Goal: Task Accomplishment & Management: Manage account settings

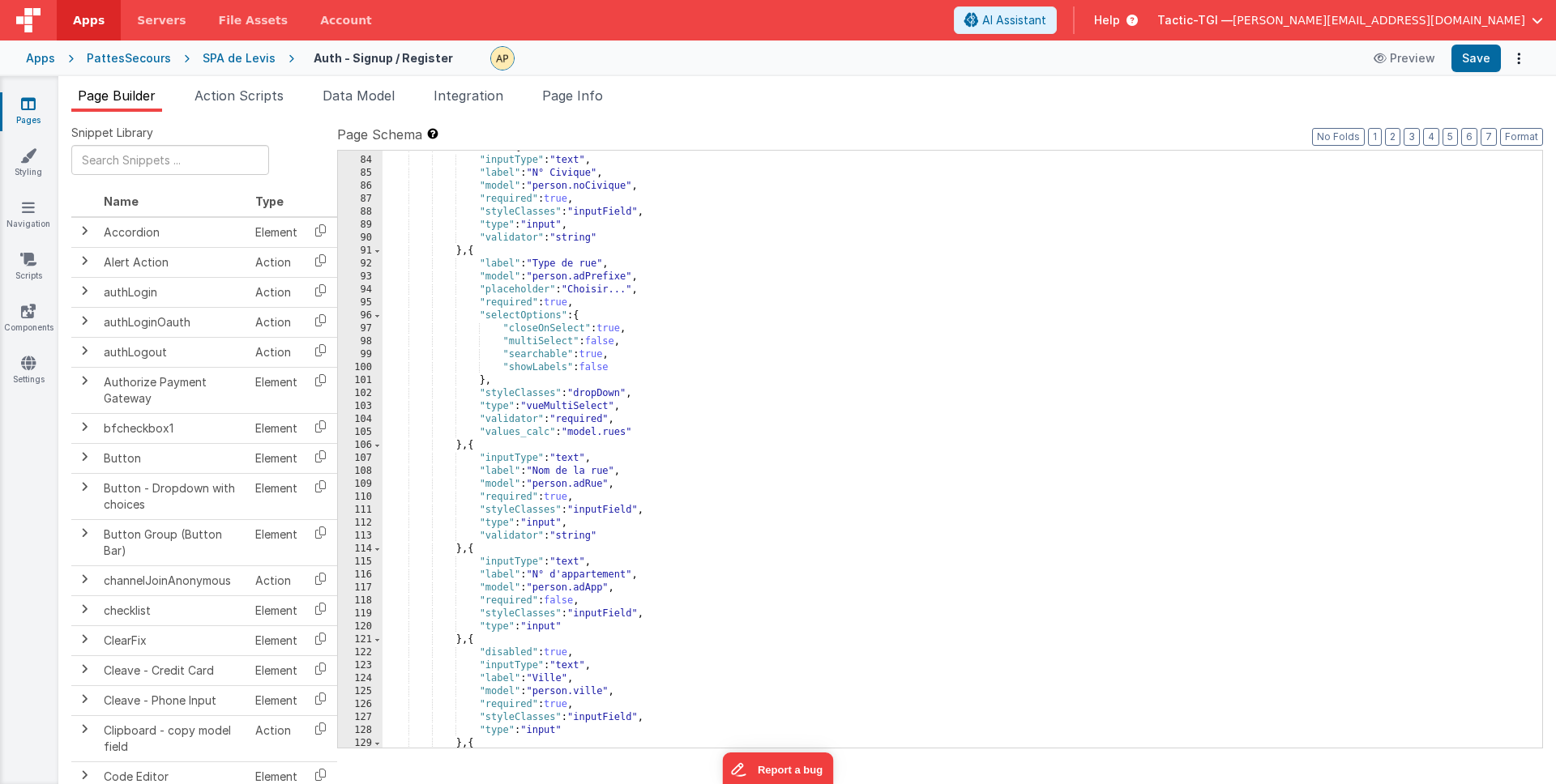
scroll to position [1086, 0]
click at [247, 50] on div "SPA de Levis" at bounding box center [239, 58] width 73 height 16
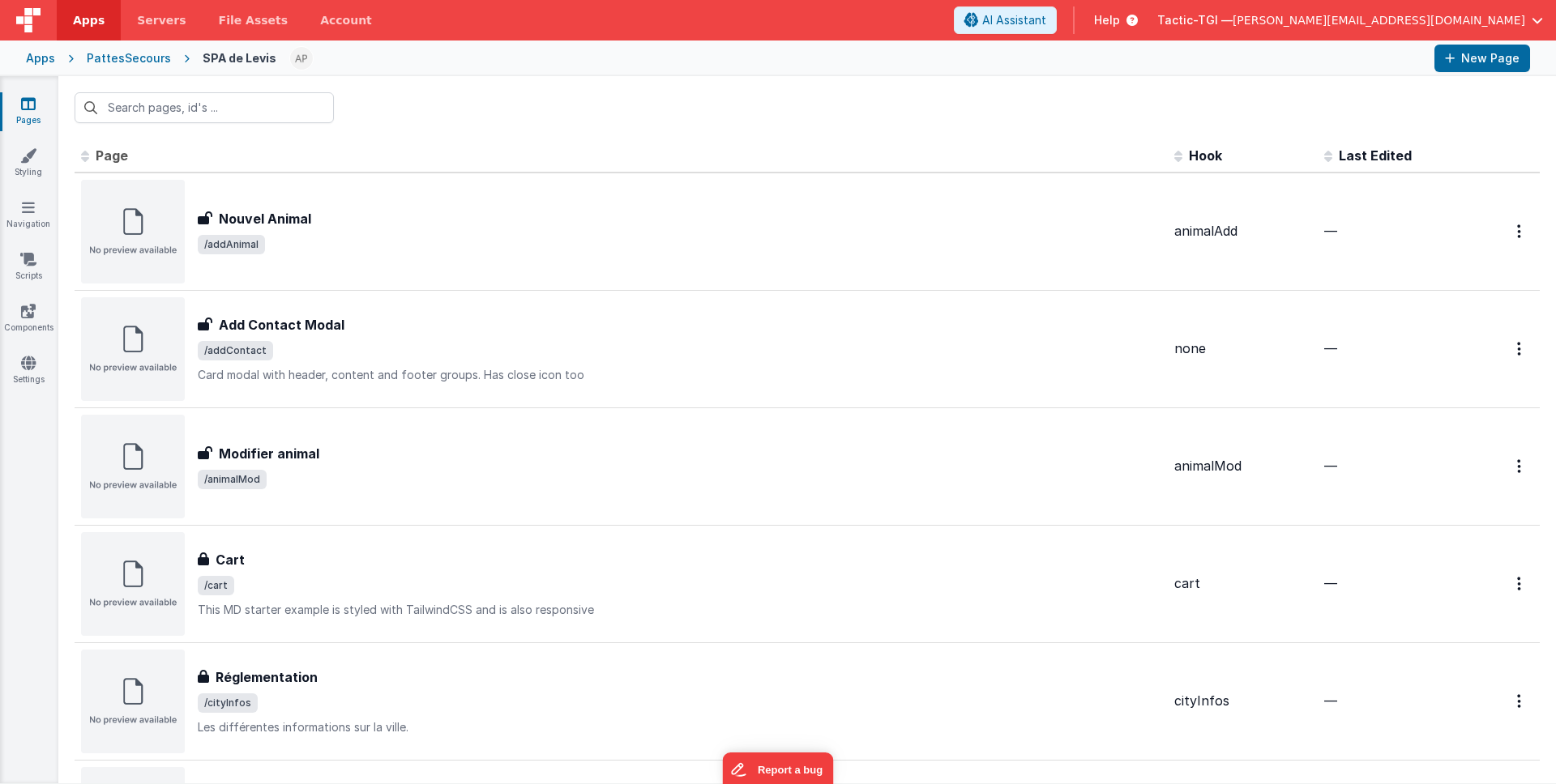
click at [158, 56] on div "PattesSecours" at bounding box center [129, 58] width 84 height 16
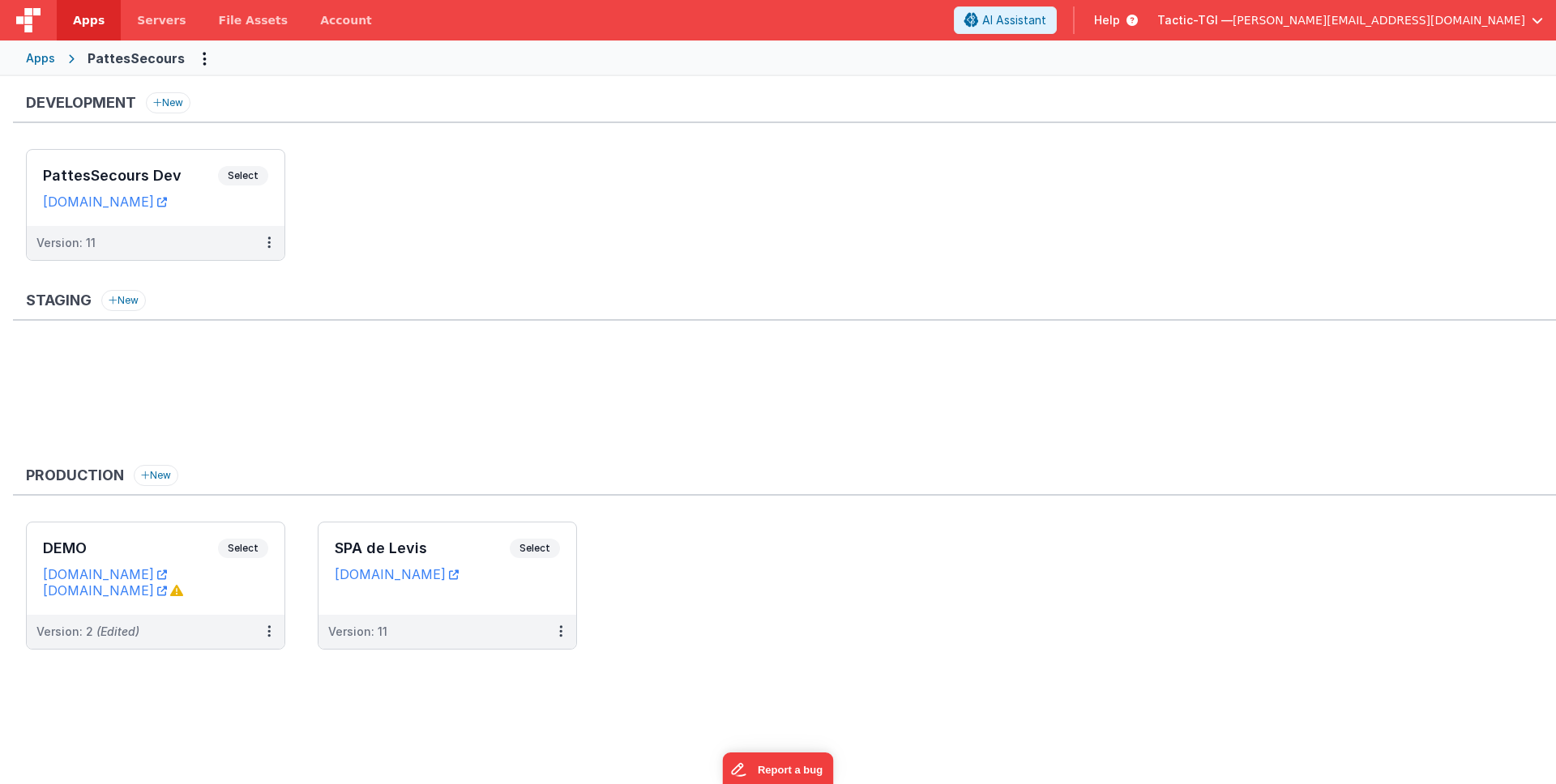
drag, startPoint x: 280, startPoint y: 56, endPoint x: 258, endPoint y: 58, distance: 22.1
click at [280, 56] on div "Apps PattesSecours" at bounding box center [778, 58] width 1556 height 36
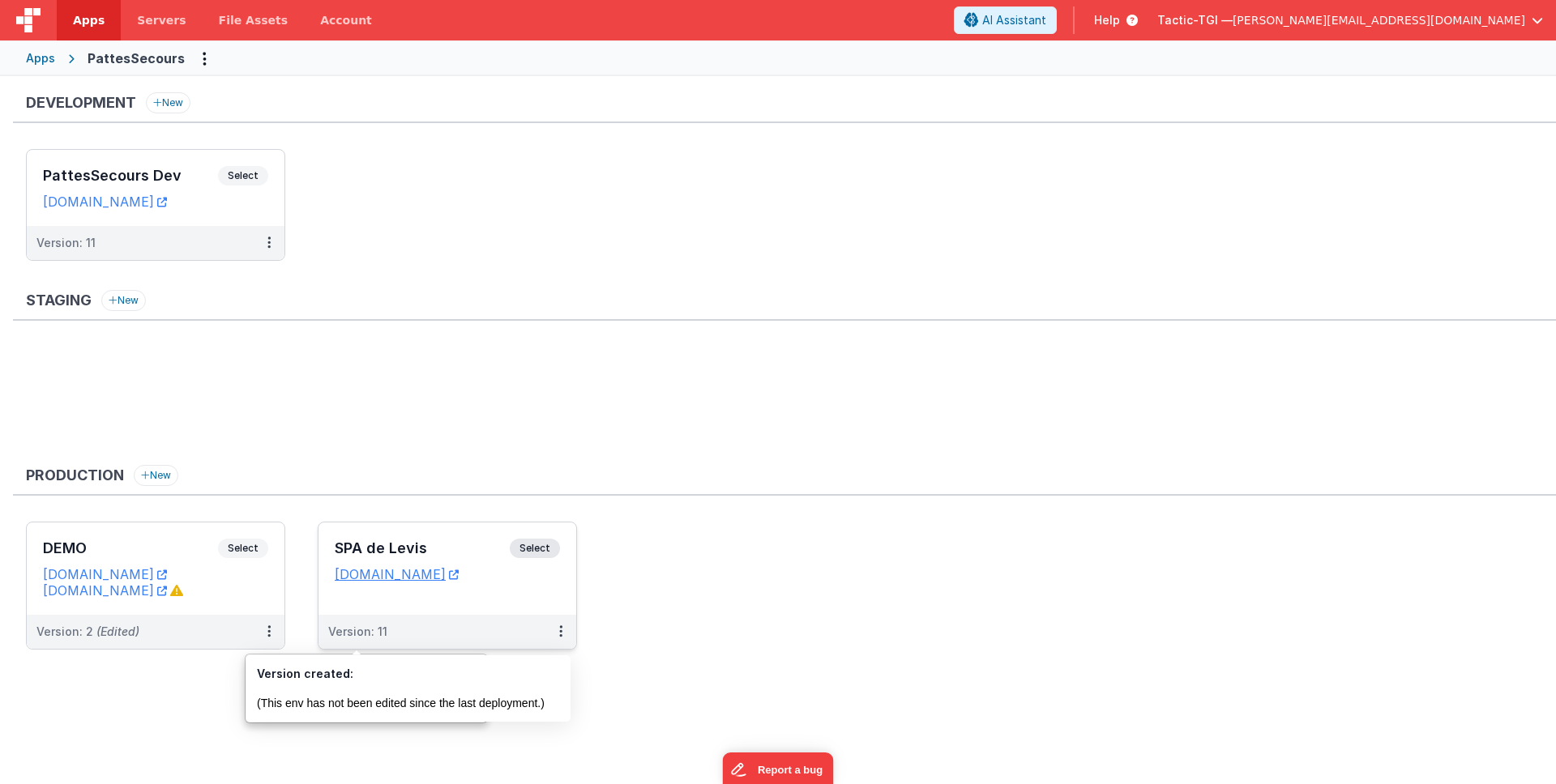
click at [382, 630] on div "Version: 11" at bounding box center [358, 632] width 59 height 16
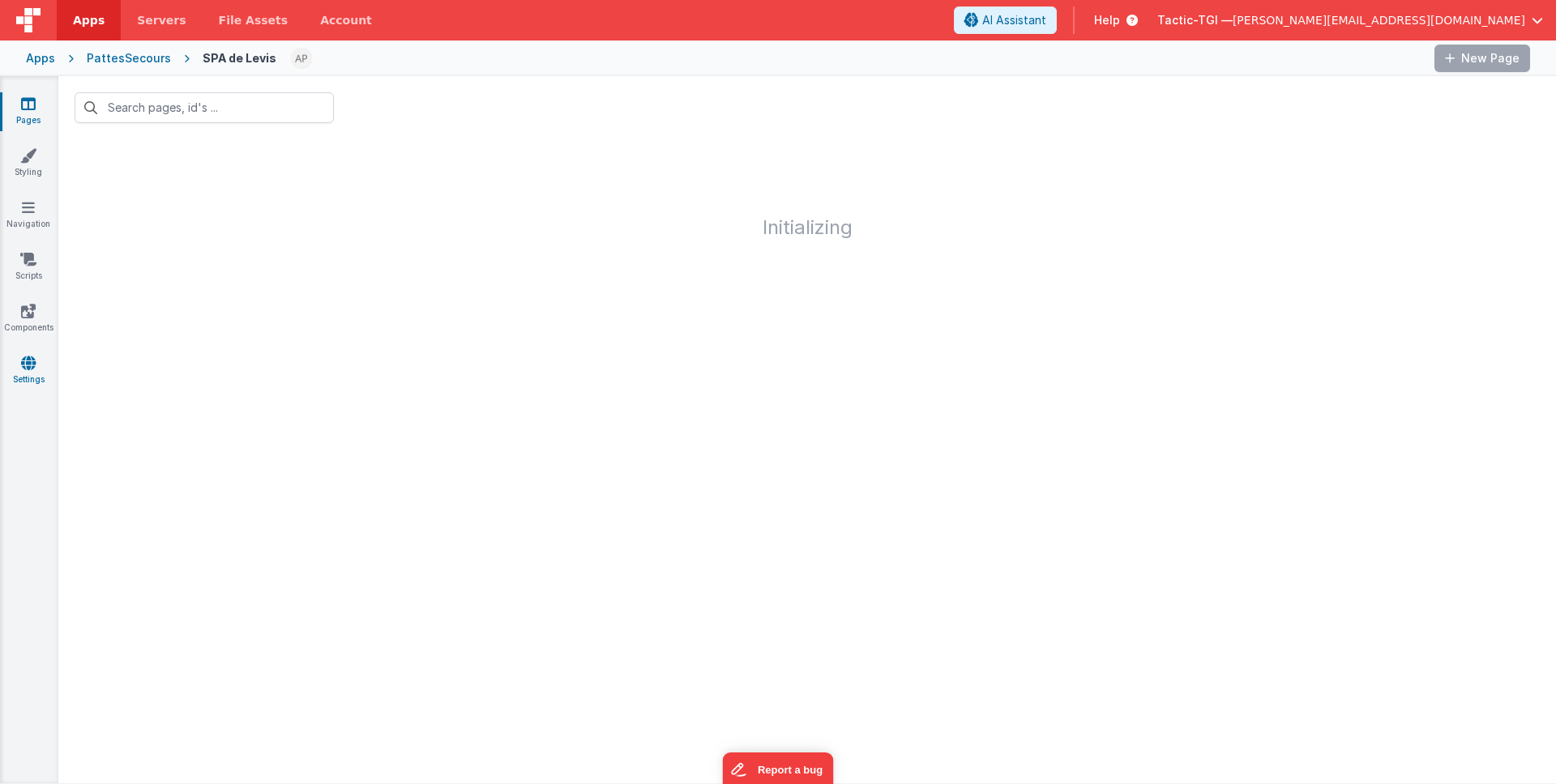
click at [41, 372] on link "Settings" at bounding box center [28, 371] width 58 height 32
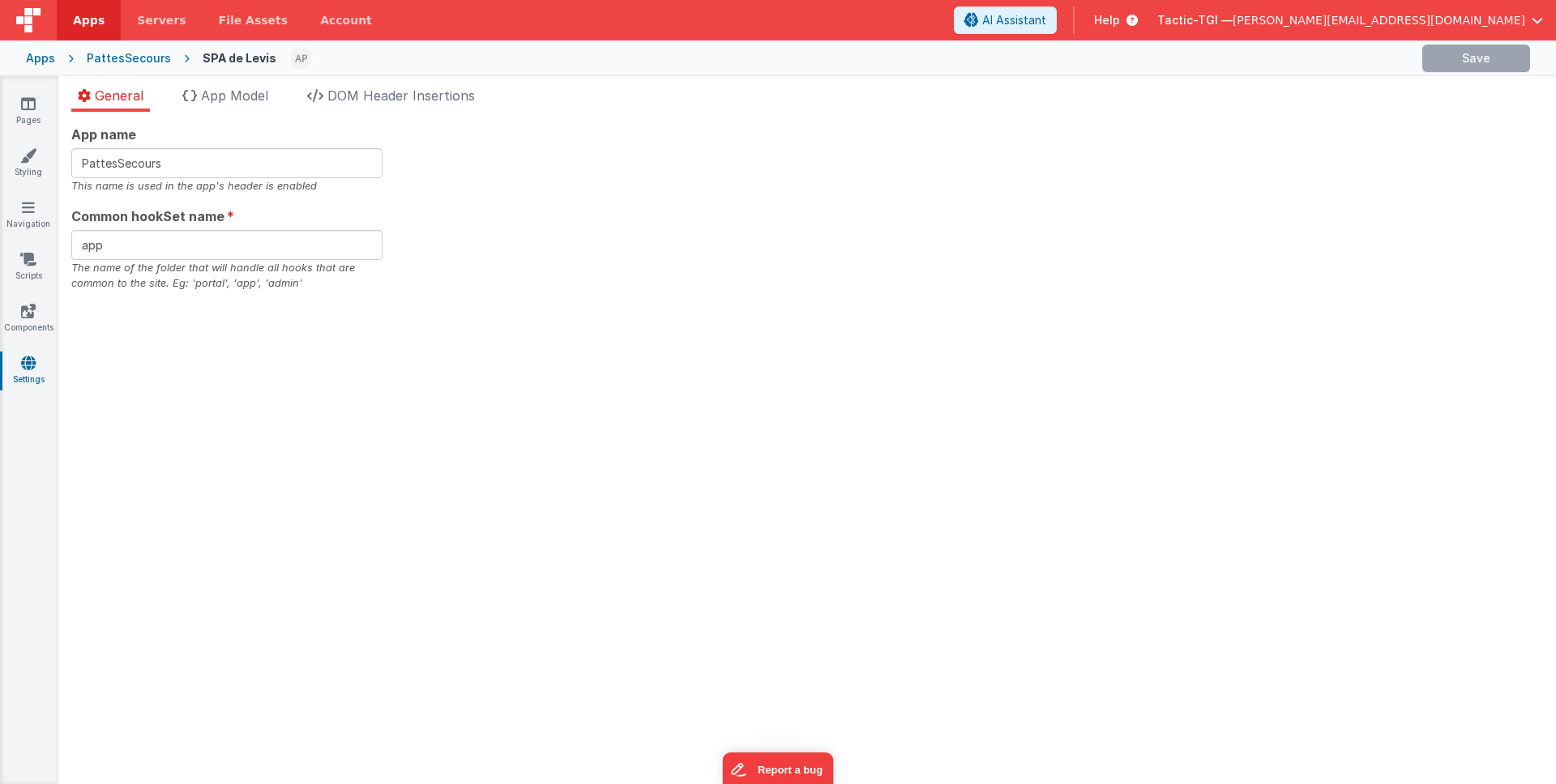
checkbox input "false"
click at [247, 102] on span "App Model" at bounding box center [234, 96] width 67 height 16
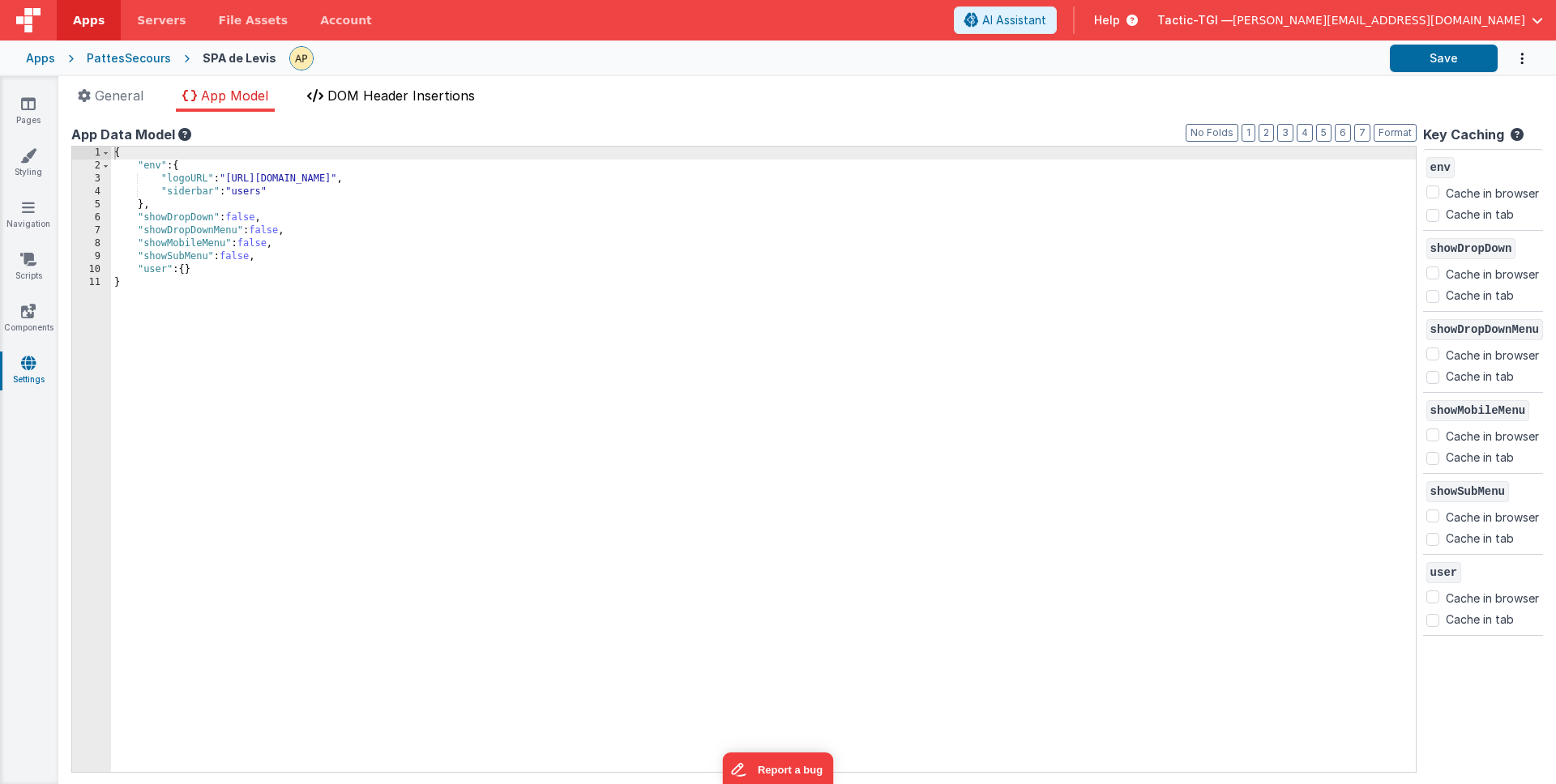
click at [412, 100] on span "DOM Header Insertions" at bounding box center [401, 96] width 148 height 16
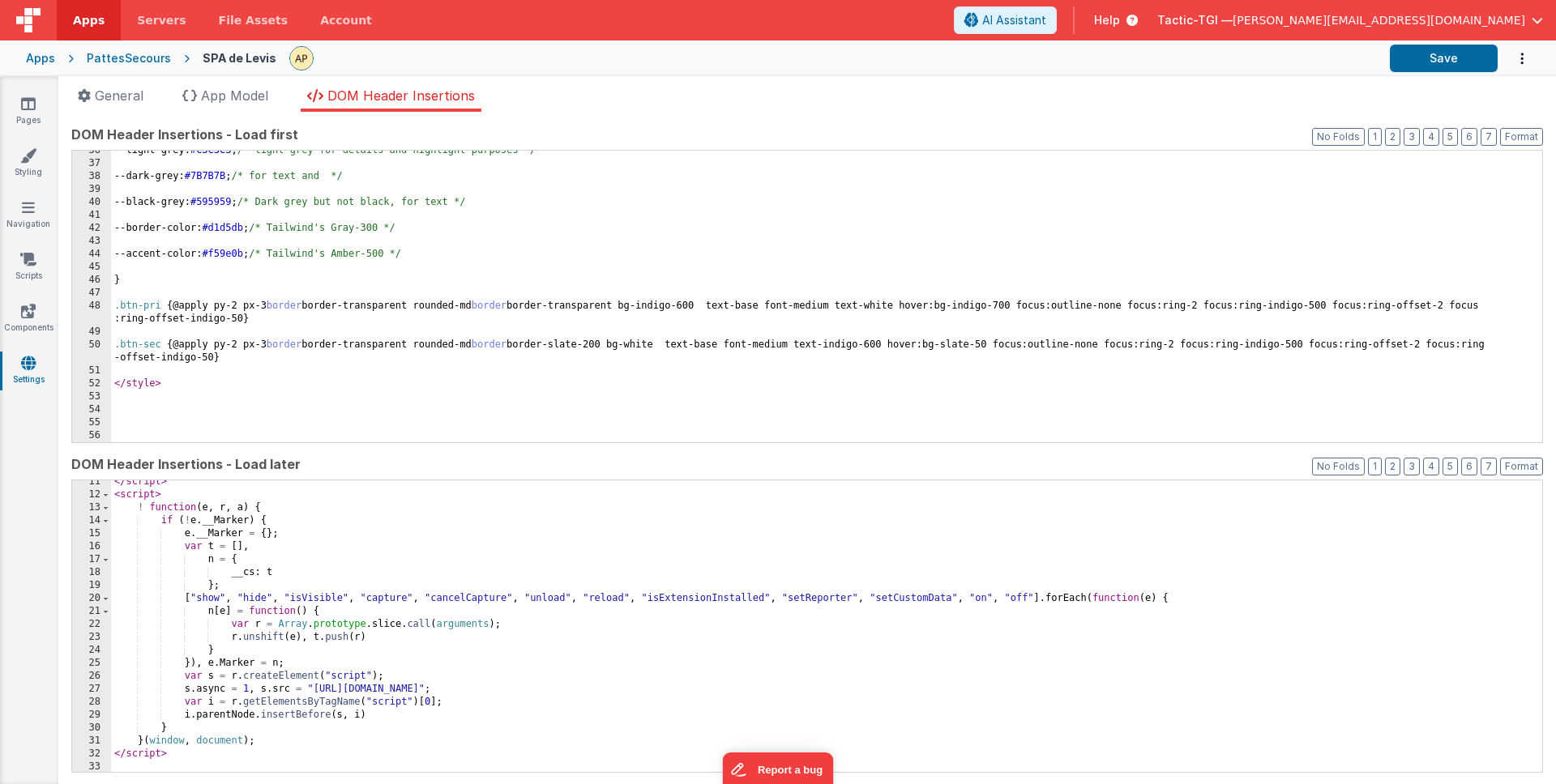
scroll to position [136, 0]
click at [40, 317] on link "Components" at bounding box center [28, 319] width 58 height 32
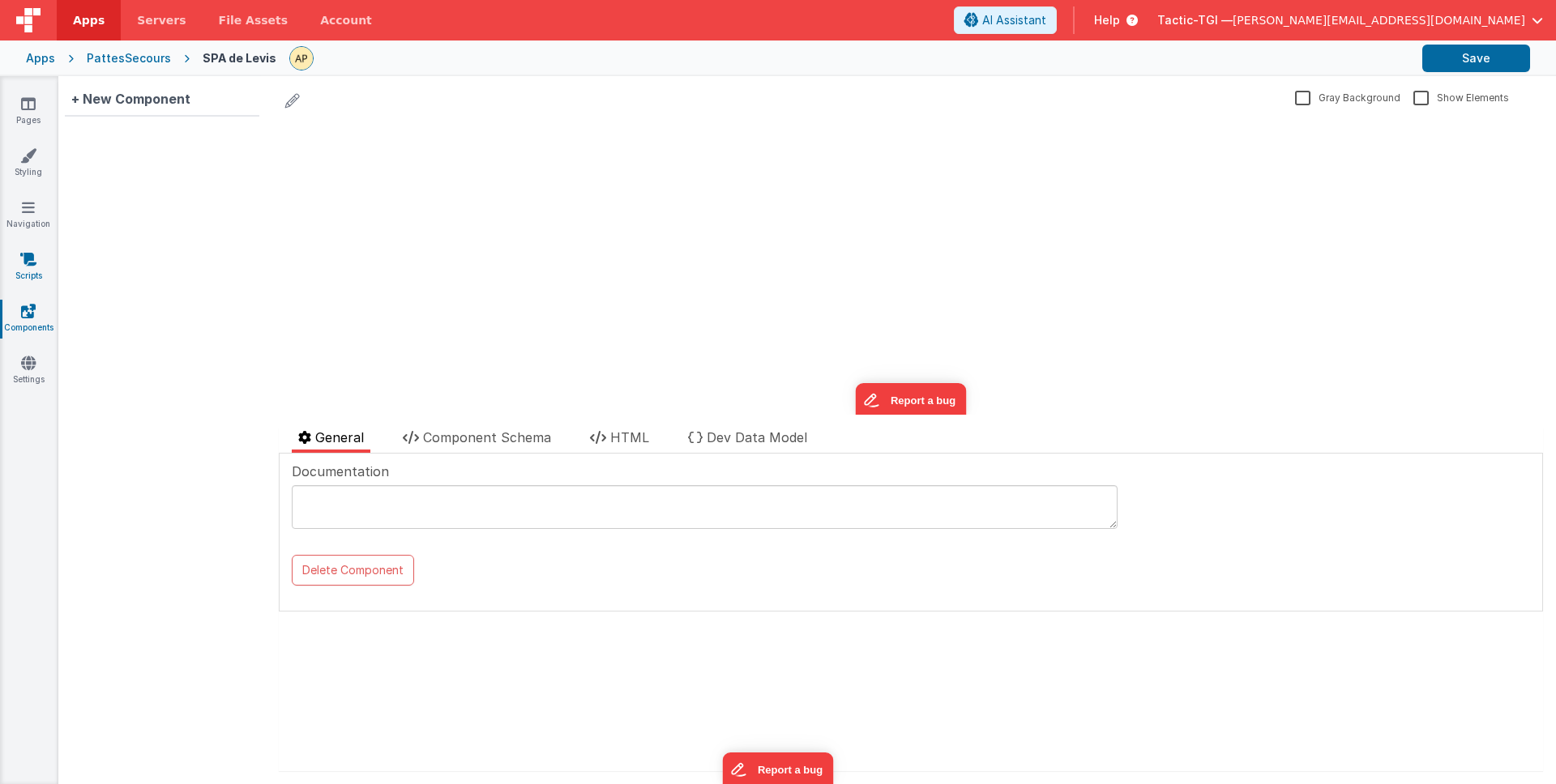
click at [37, 267] on link "Scripts" at bounding box center [28, 267] width 58 height 32
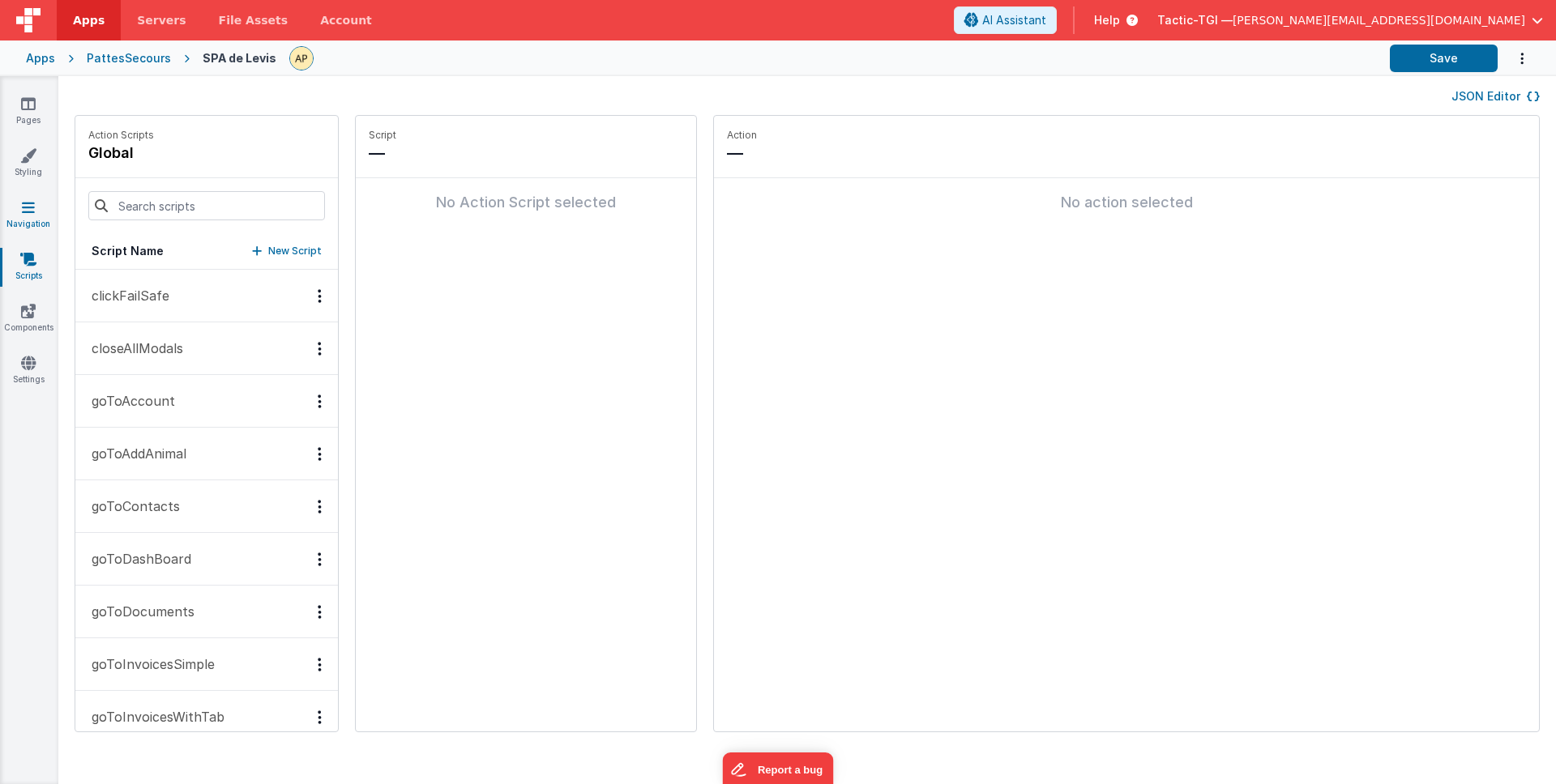
click at [27, 206] on icon at bounding box center [28, 208] width 13 height 16
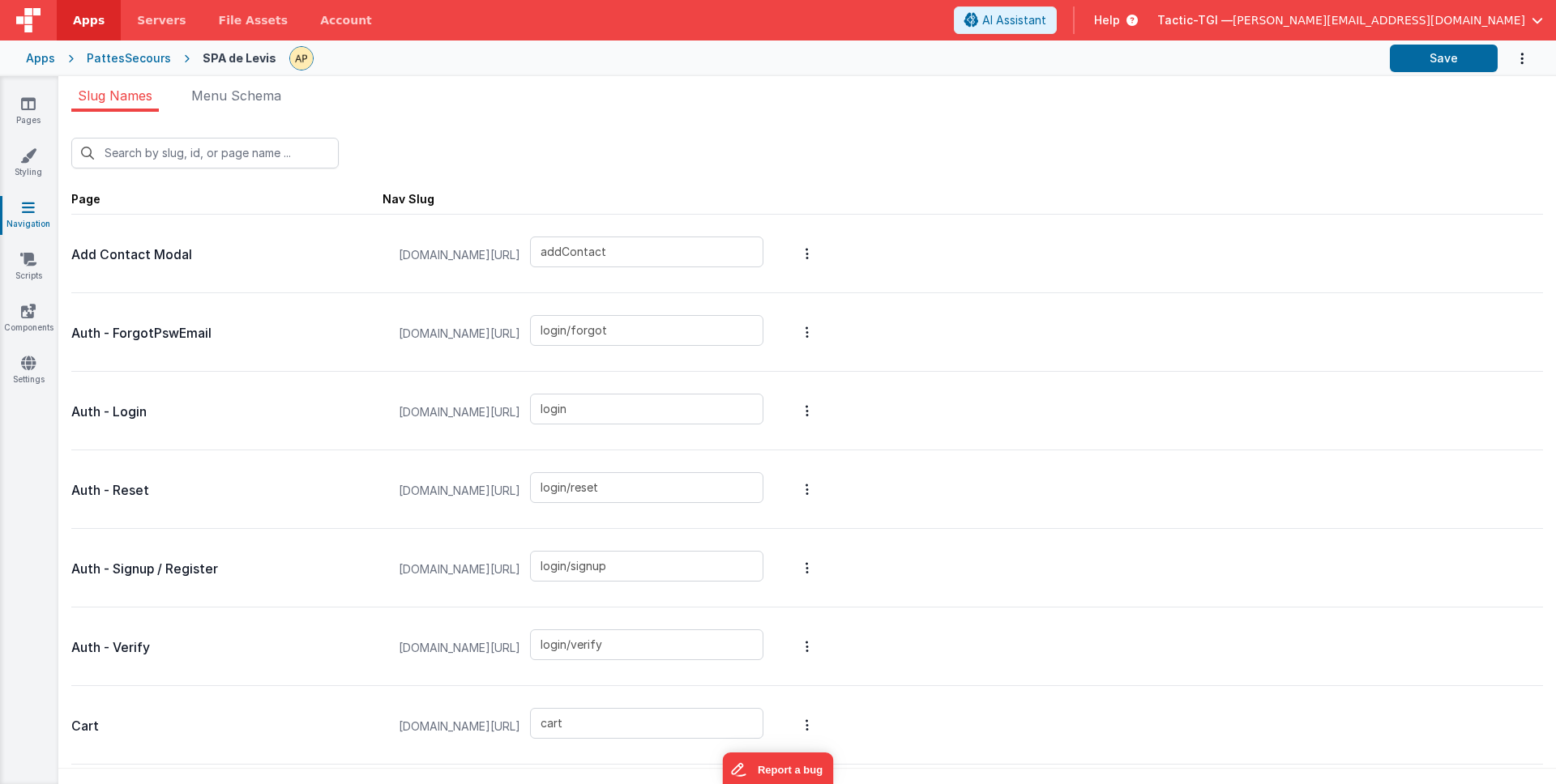
drag, startPoint x: 205, startPoint y: 99, endPoint x: 162, endPoint y: 99, distance: 43.0
click at [205, 99] on span "Menu Schema" at bounding box center [236, 96] width 90 height 16
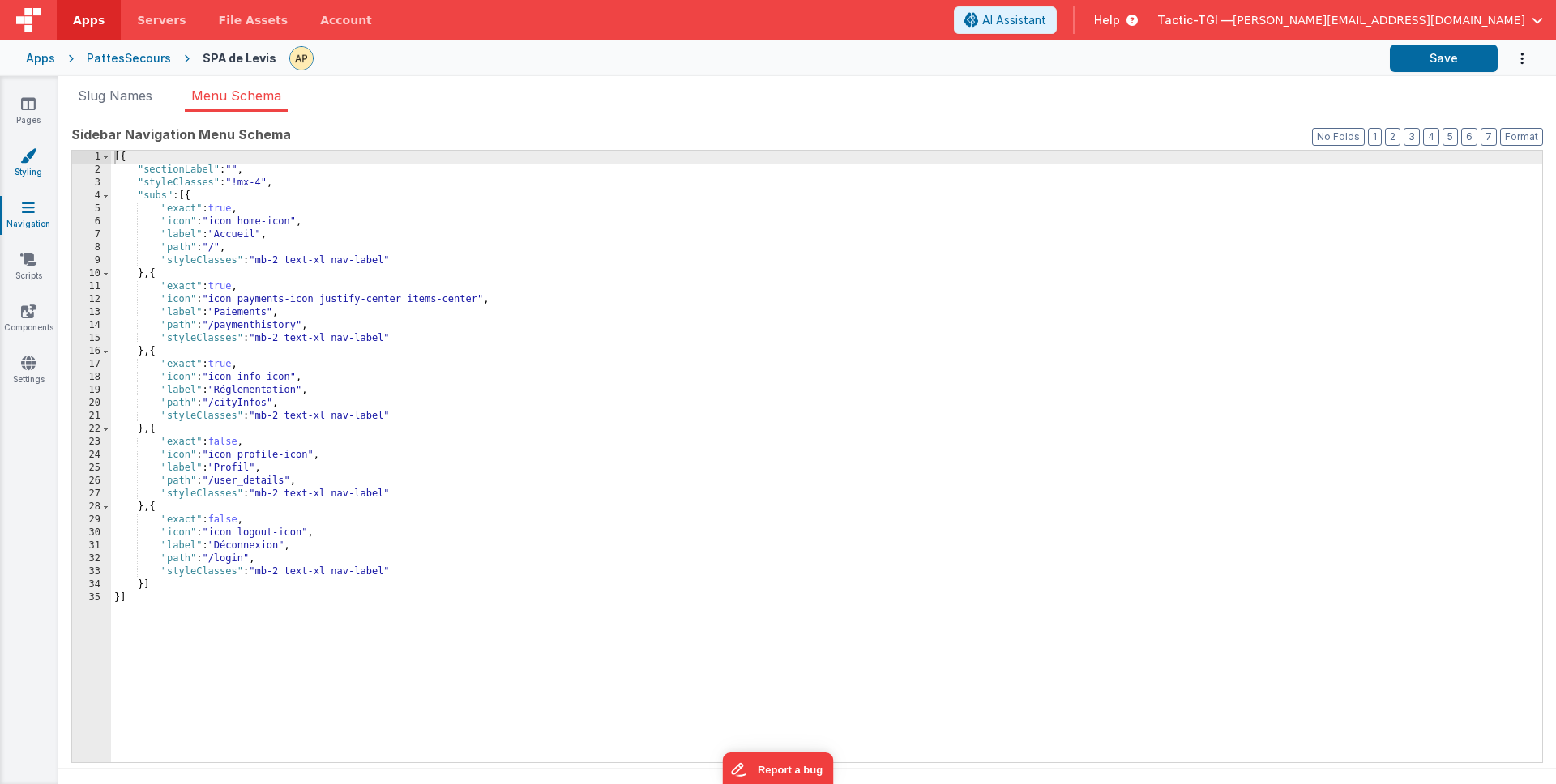
click at [35, 158] on icon at bounding box center [28, 155] width 16 height 16
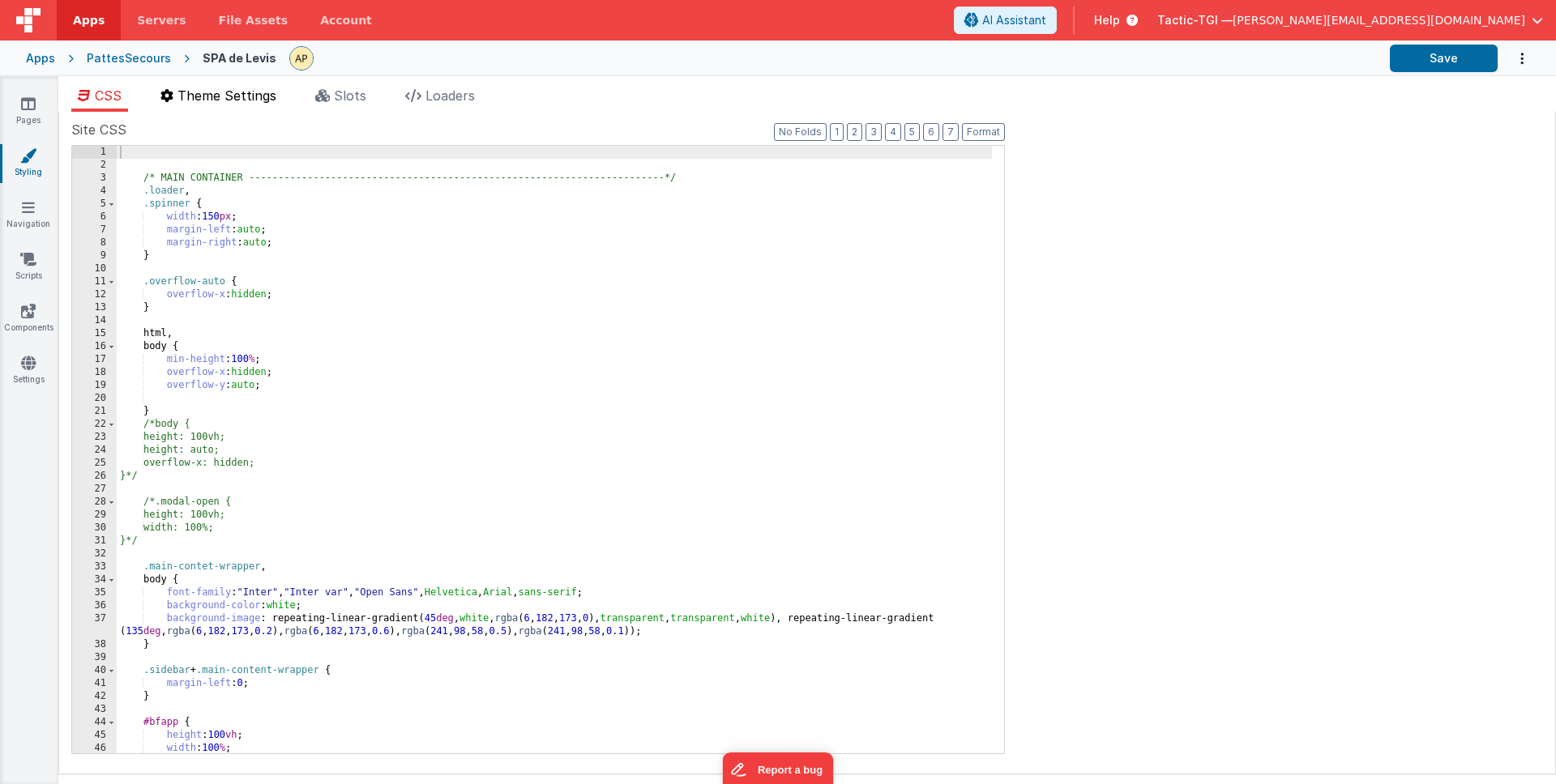
click at [196, 93] on span "Theme Settings" at bounding box center [227, 96] width 99 height 16
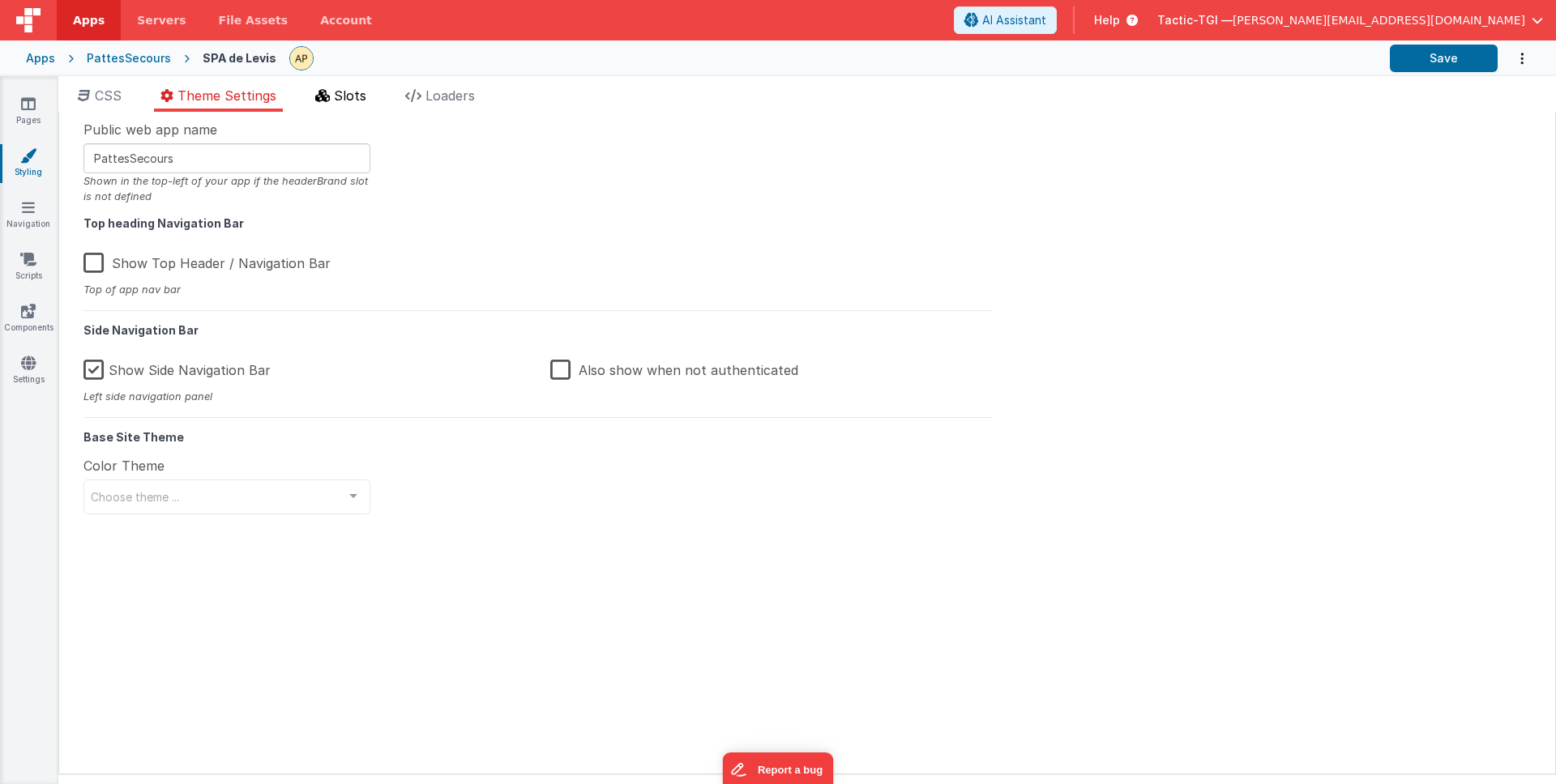
drag, startPoint x: 441, startPoint y: 99, endPoint x: 334, endPoint y: 90, distance: 107.4
click at [441, 100] on span "Loaders" at bounding box center [450, 96] width 49 height 16
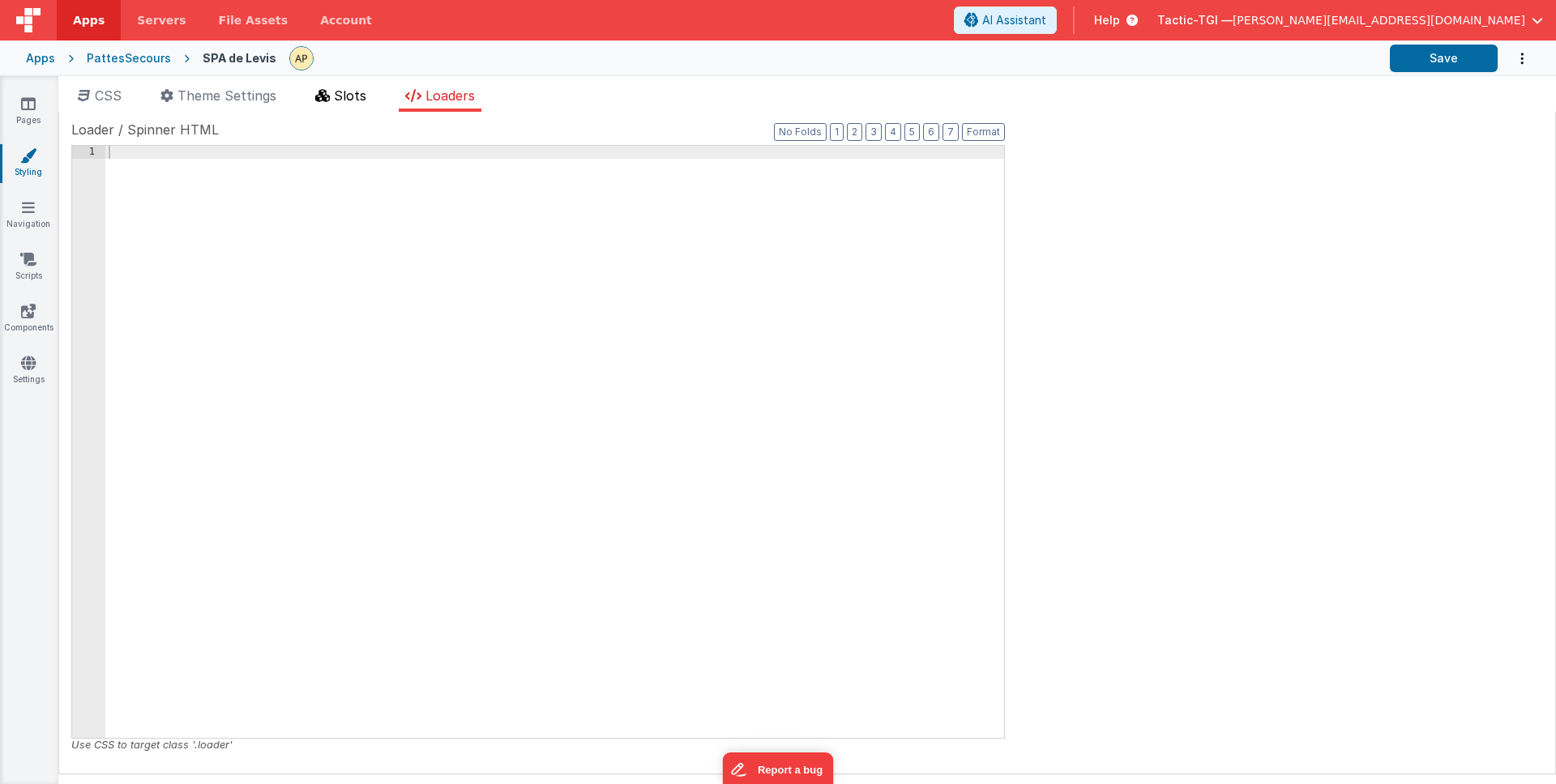
click at [356, 96] on span "Slots" at bounding box center [350, 96] width 32 height 16
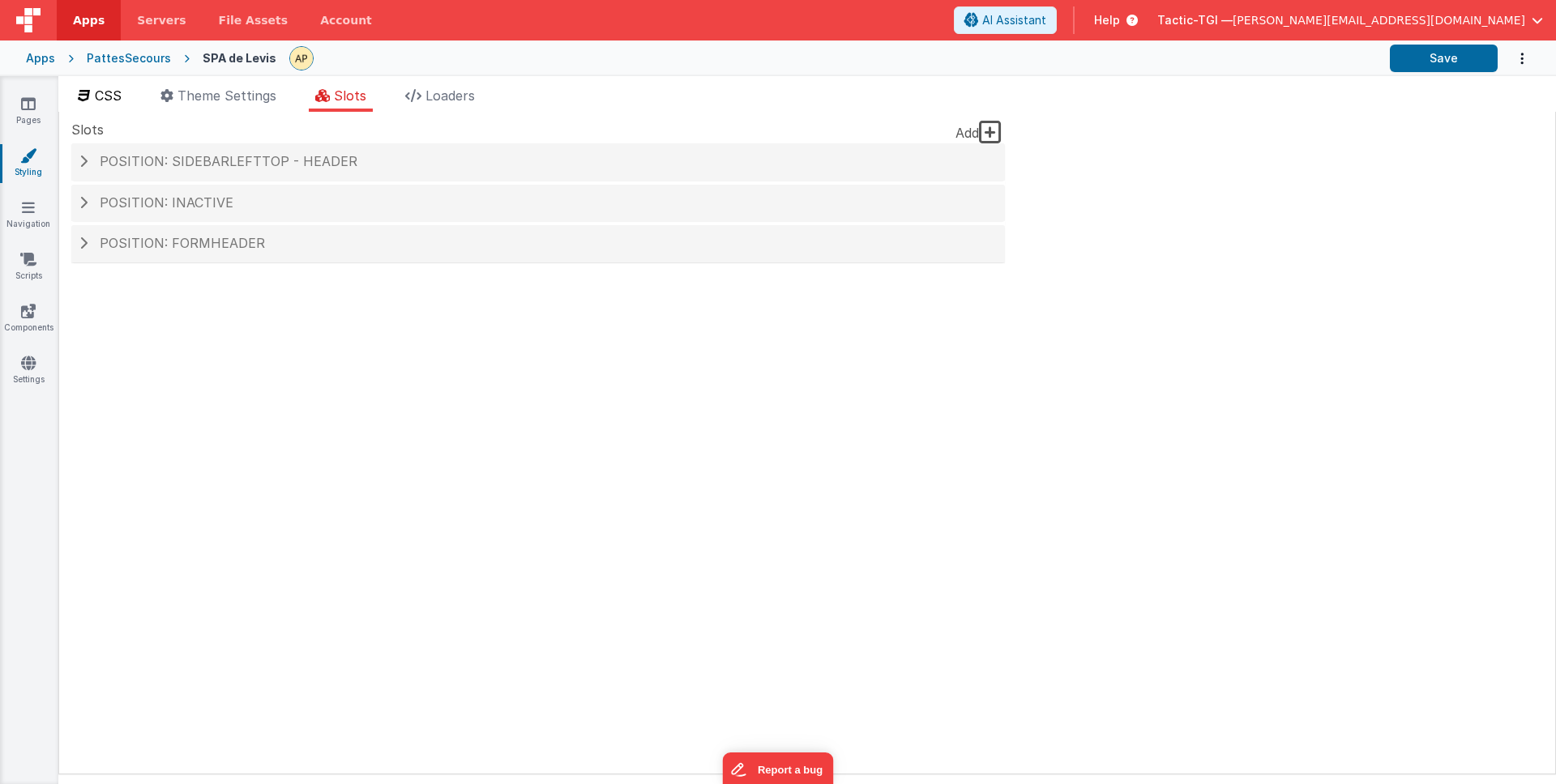
click at [128, 97] on li "CSS" at bounding box center [99, 99] width 56 height 26
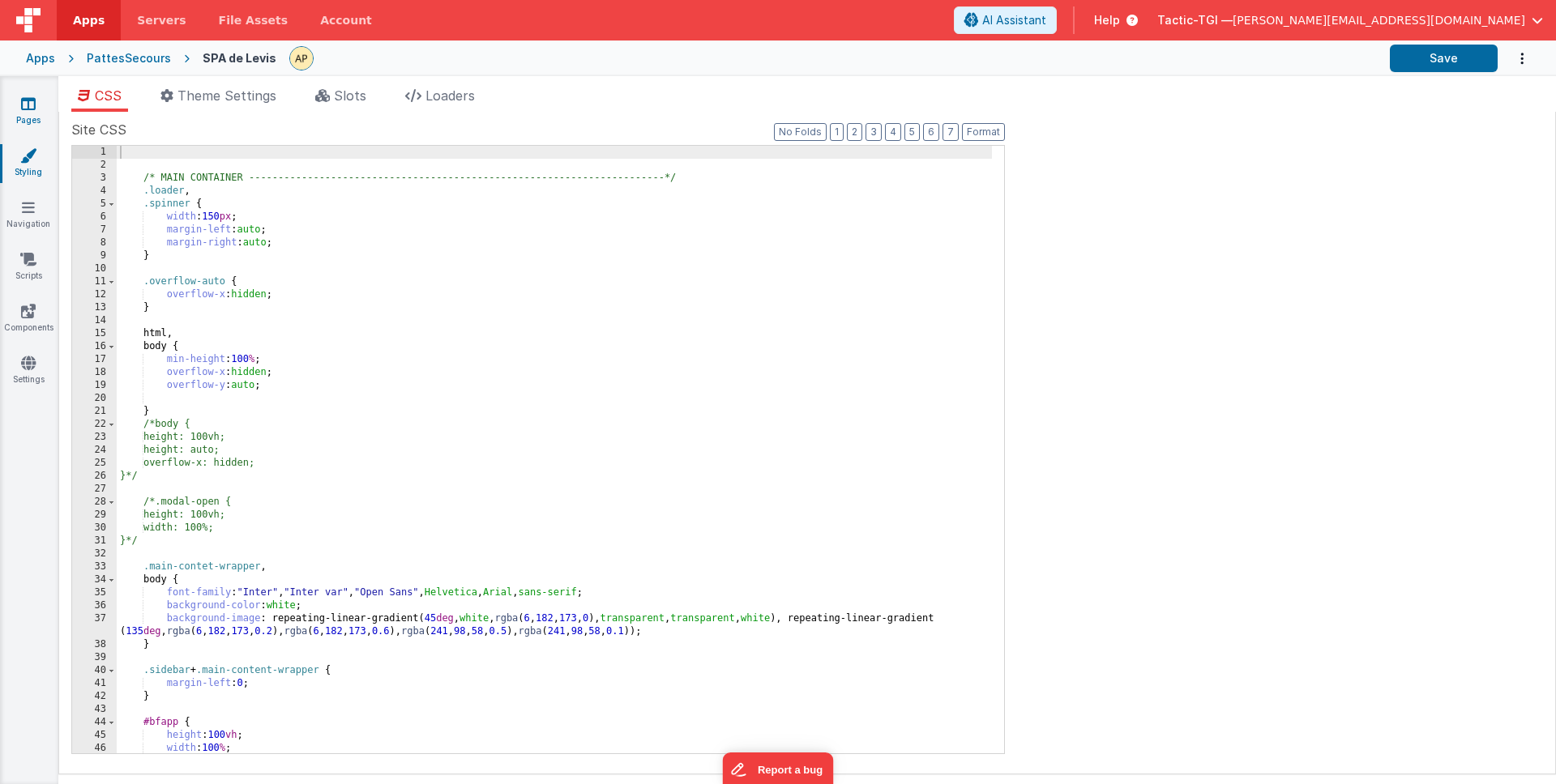
click at [31, 114] on link "Pages" at bounding box center [28, 111] width 58 height 32
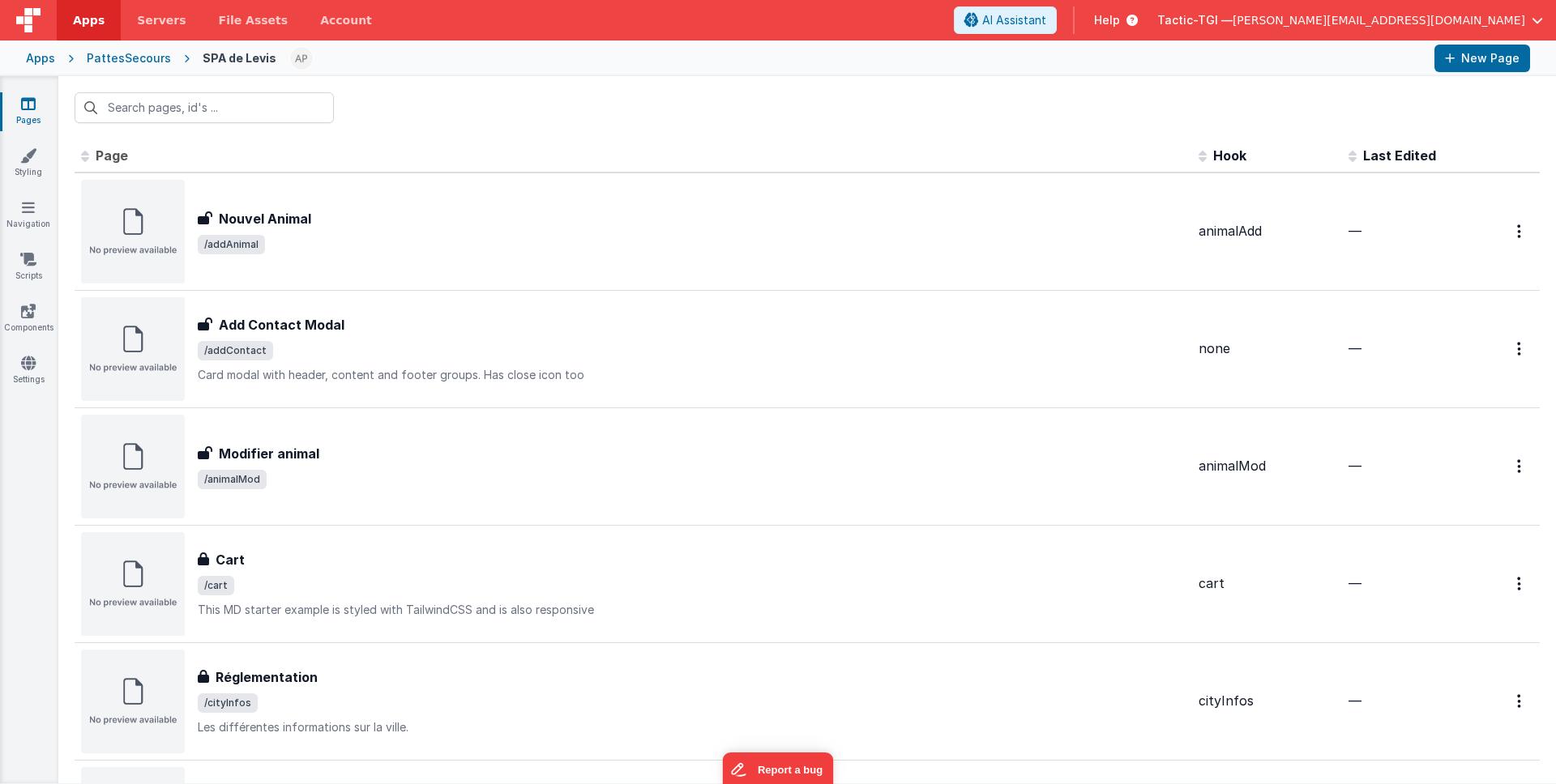
click at [144, 55] on div "PattesSecours" at bounding box center [129, 58] width 84 height 16
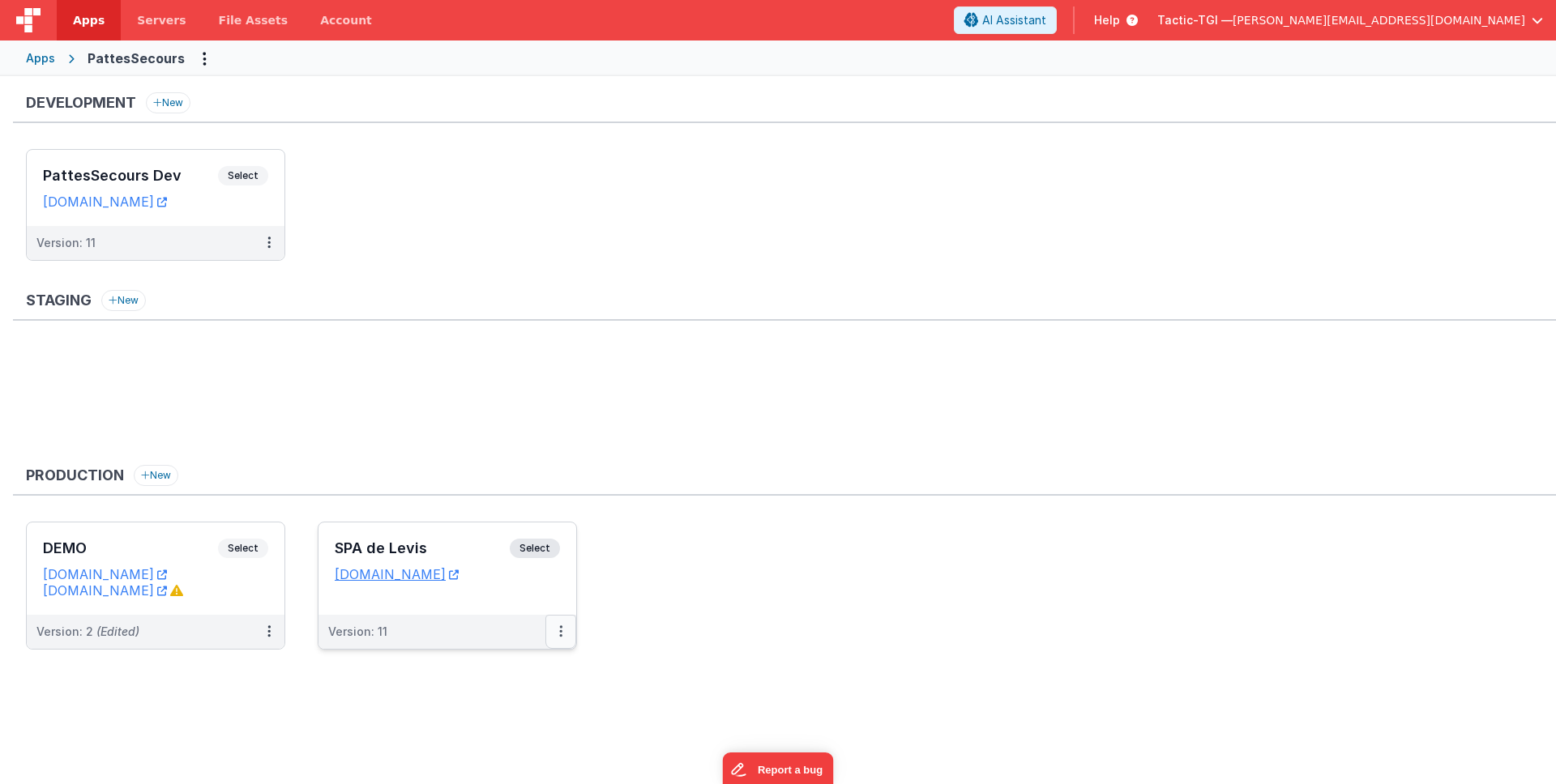
click at [562, 632] on icon at bounding box center [561, 631] width 3 height 1
click at [531, 675] on link "Edit" at bounding box center [504, 669] width 142 height 30
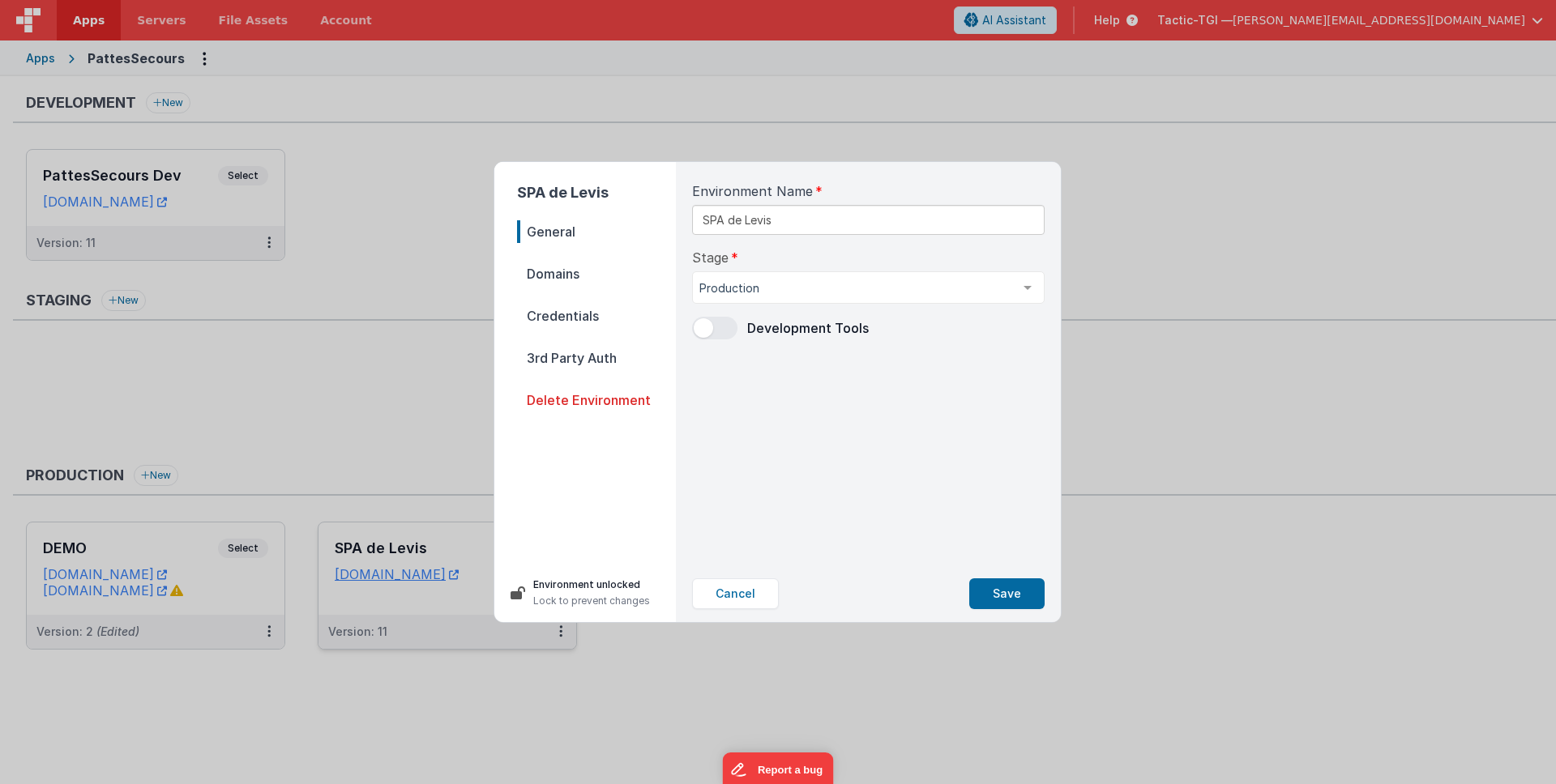
click at [591, 267] on span "Domains" at bounding box center [596, 273] width 159 height 23
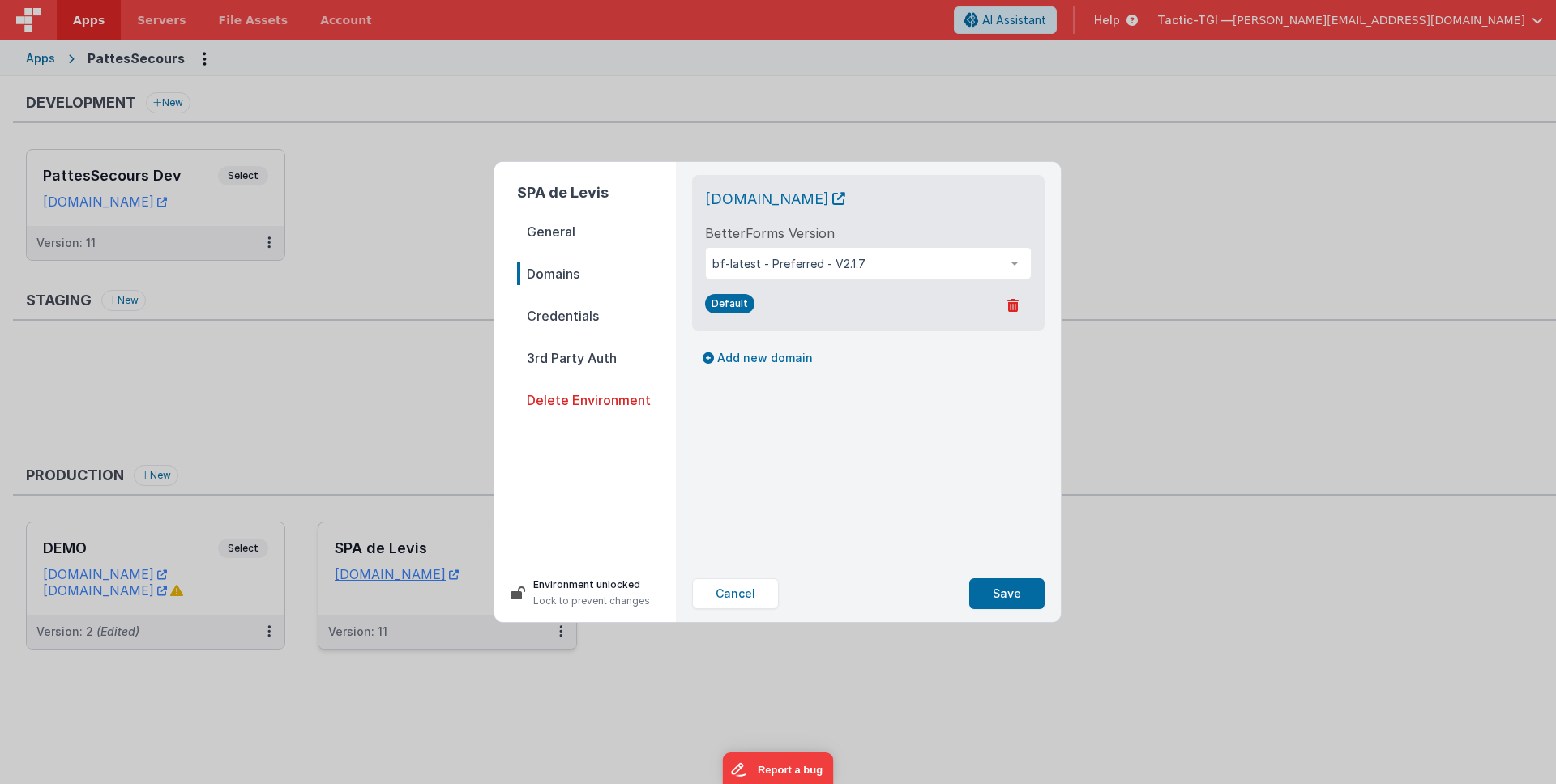
click at [588, 313] on span "Credentials" at bounding box center [596, 316] width 159 height 23
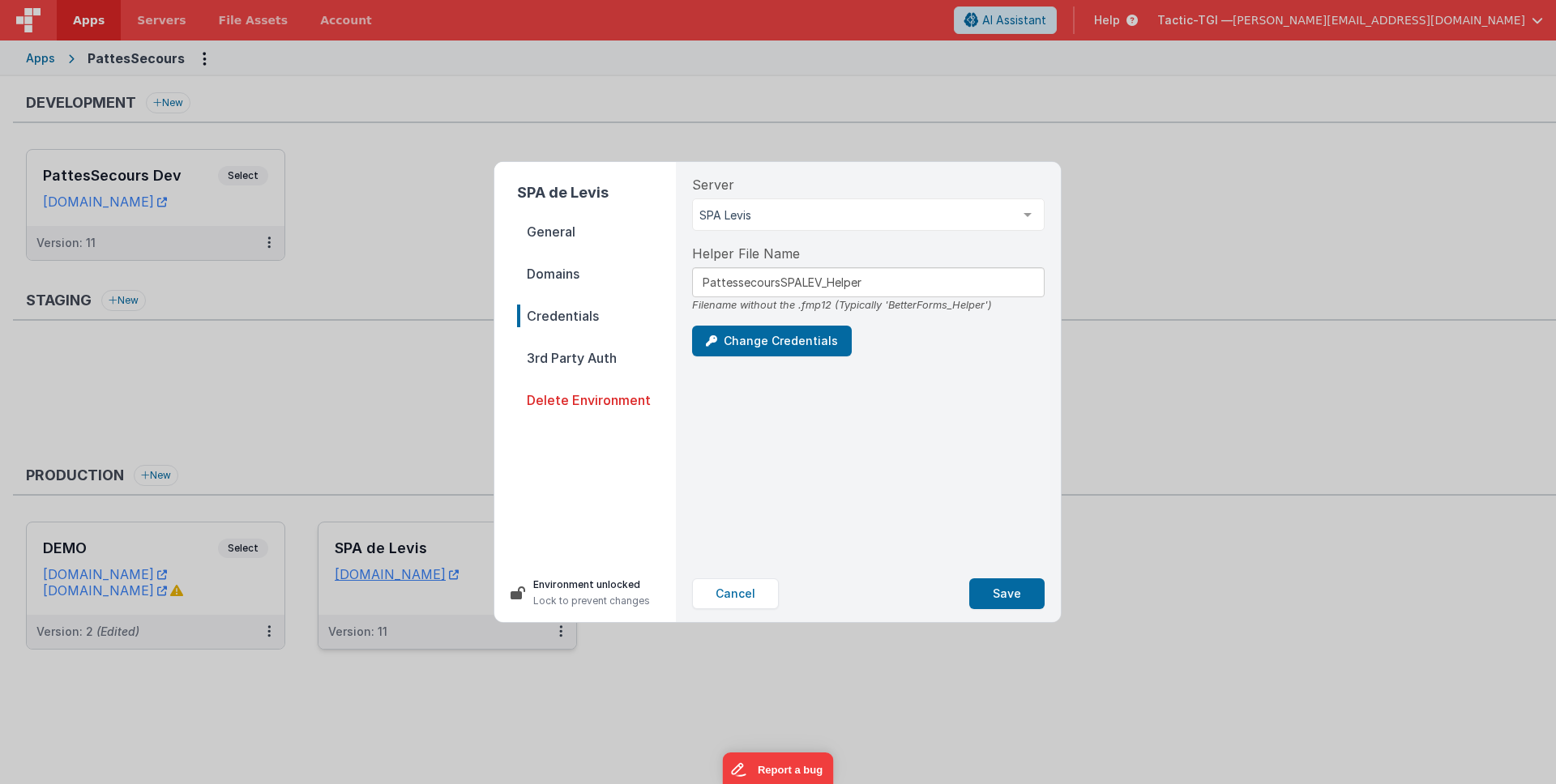
click at [583, 360] on span "3rd Party Auth" at bounding box center [596, 358] width 159 height 23
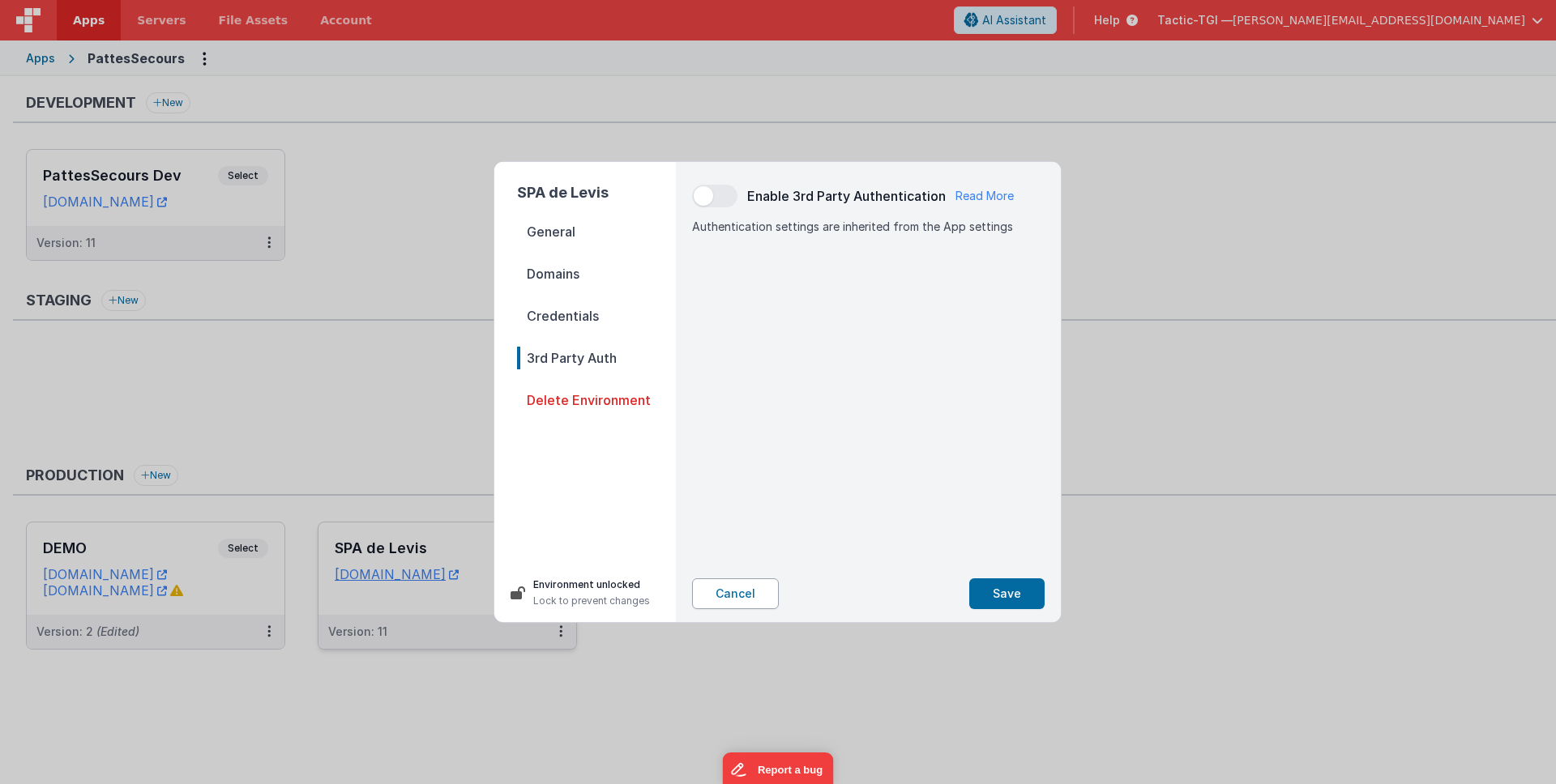
click at [727, 596] on button "Cancel" at bounding box center [735, 593] width 87 height 30
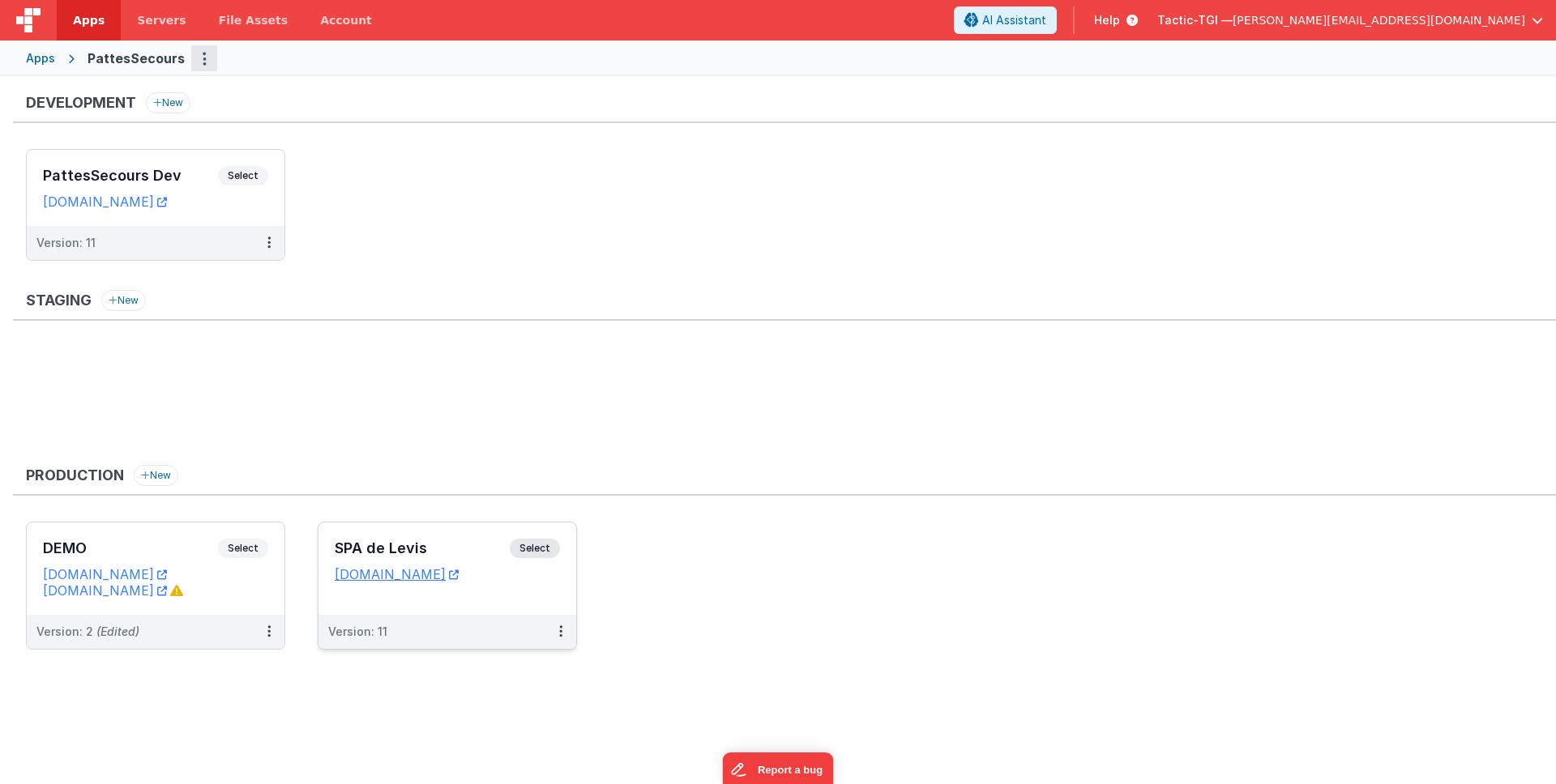
click at [202, 58] on icon "Options" at bounding box center [204, 58] width 4 height 1
click at [164, 86] on link "App Settings" at bounding box center [146, 93] width 142 height 30
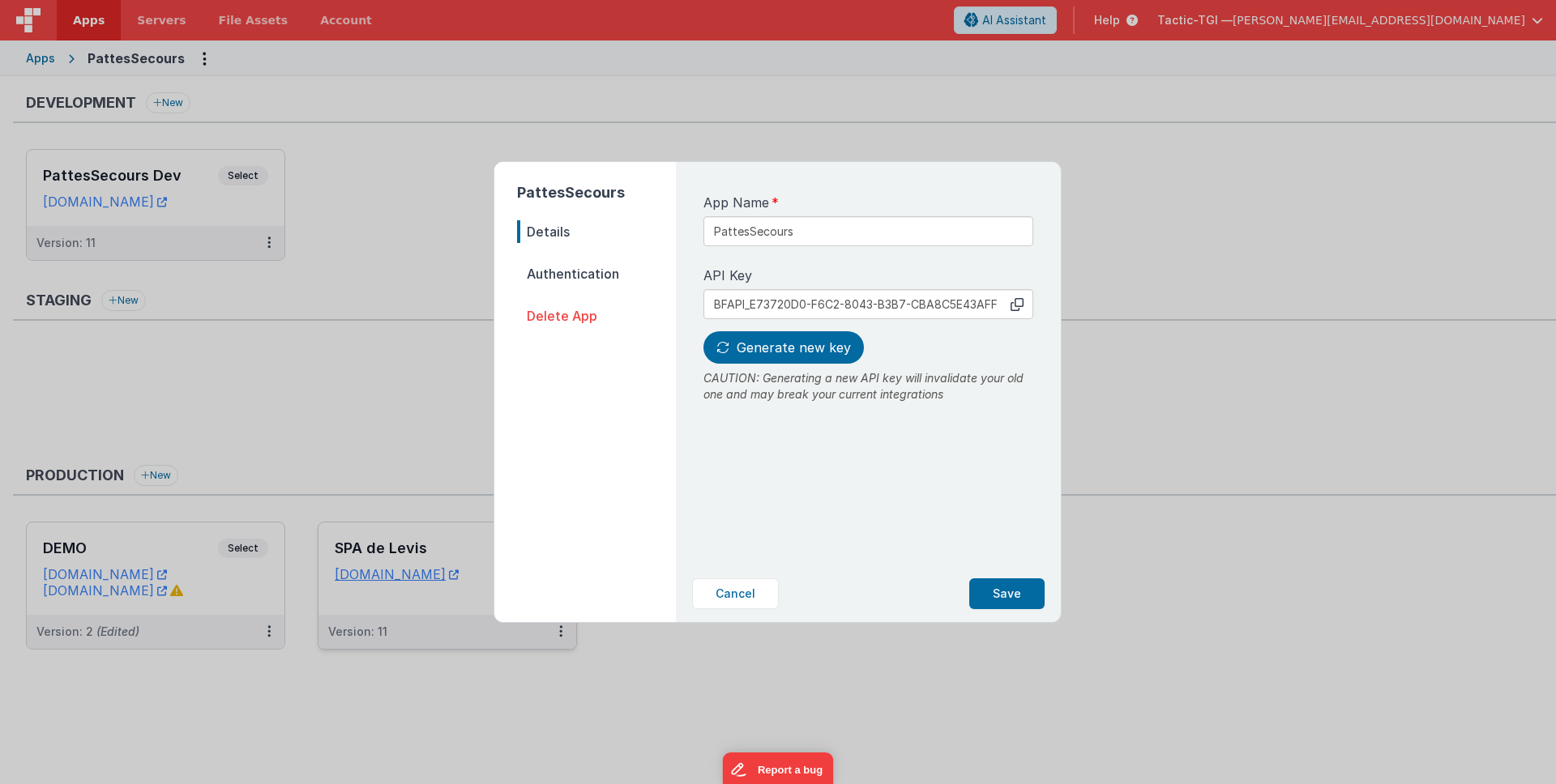
click at [565, 279] on span "Authentication" at bounding box center [596, 273] width 159 height 23
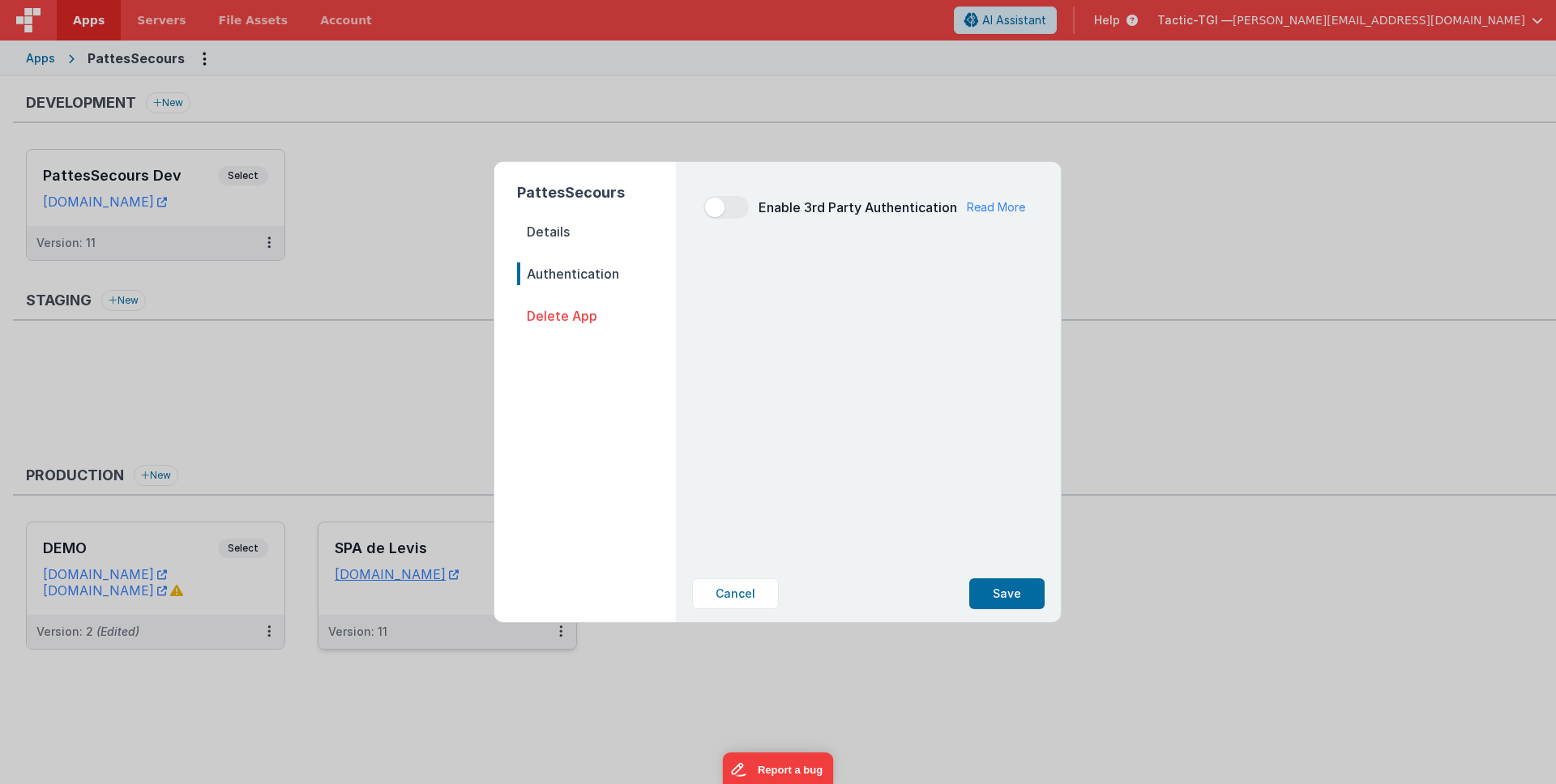
click at [563, 227] on span "Details" at bounding box center [596, 232] width 159 height 23
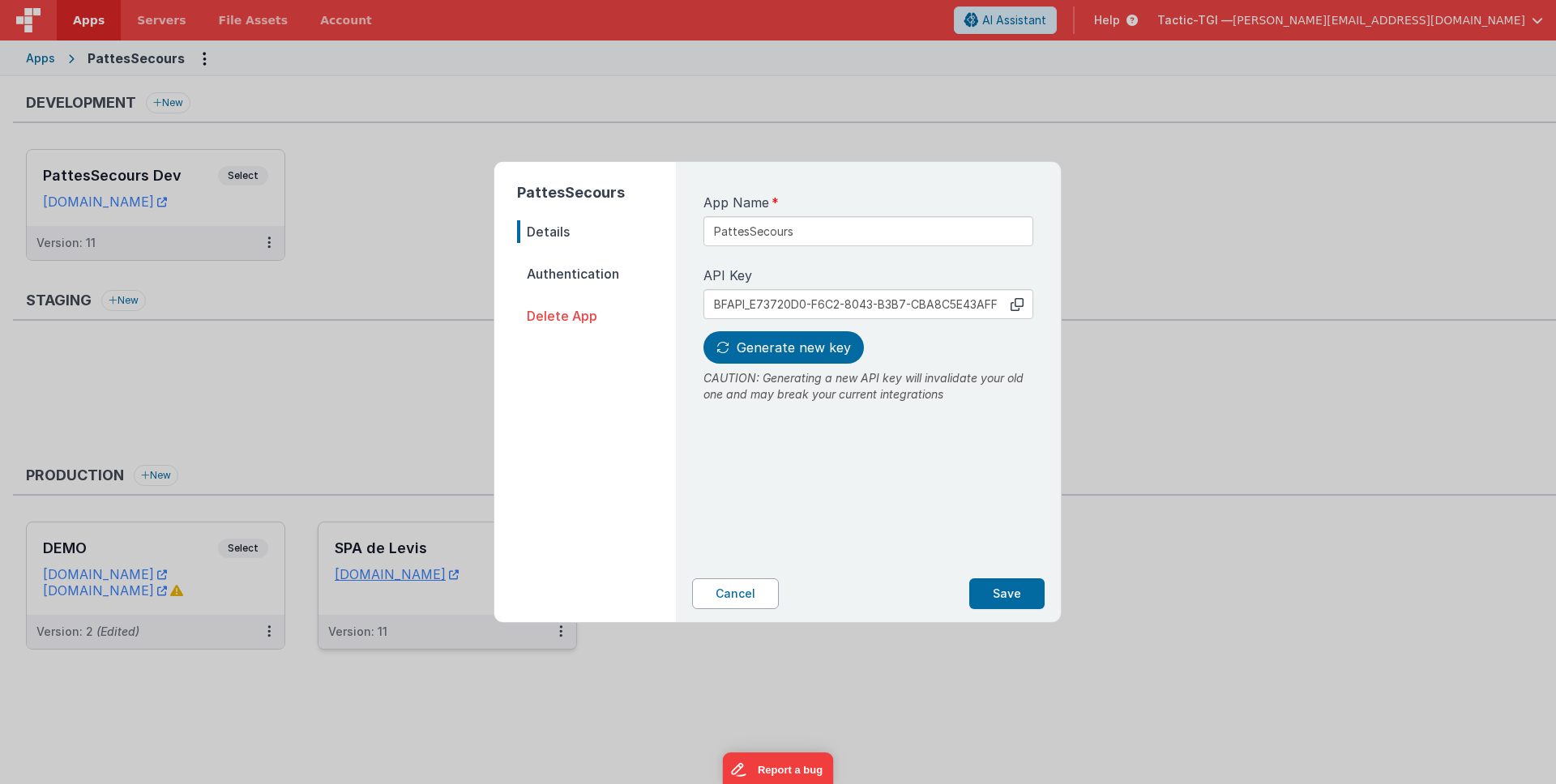
click at [735, 596] on button "Cancel" at bounding box center [735, 593] width 87 height 30
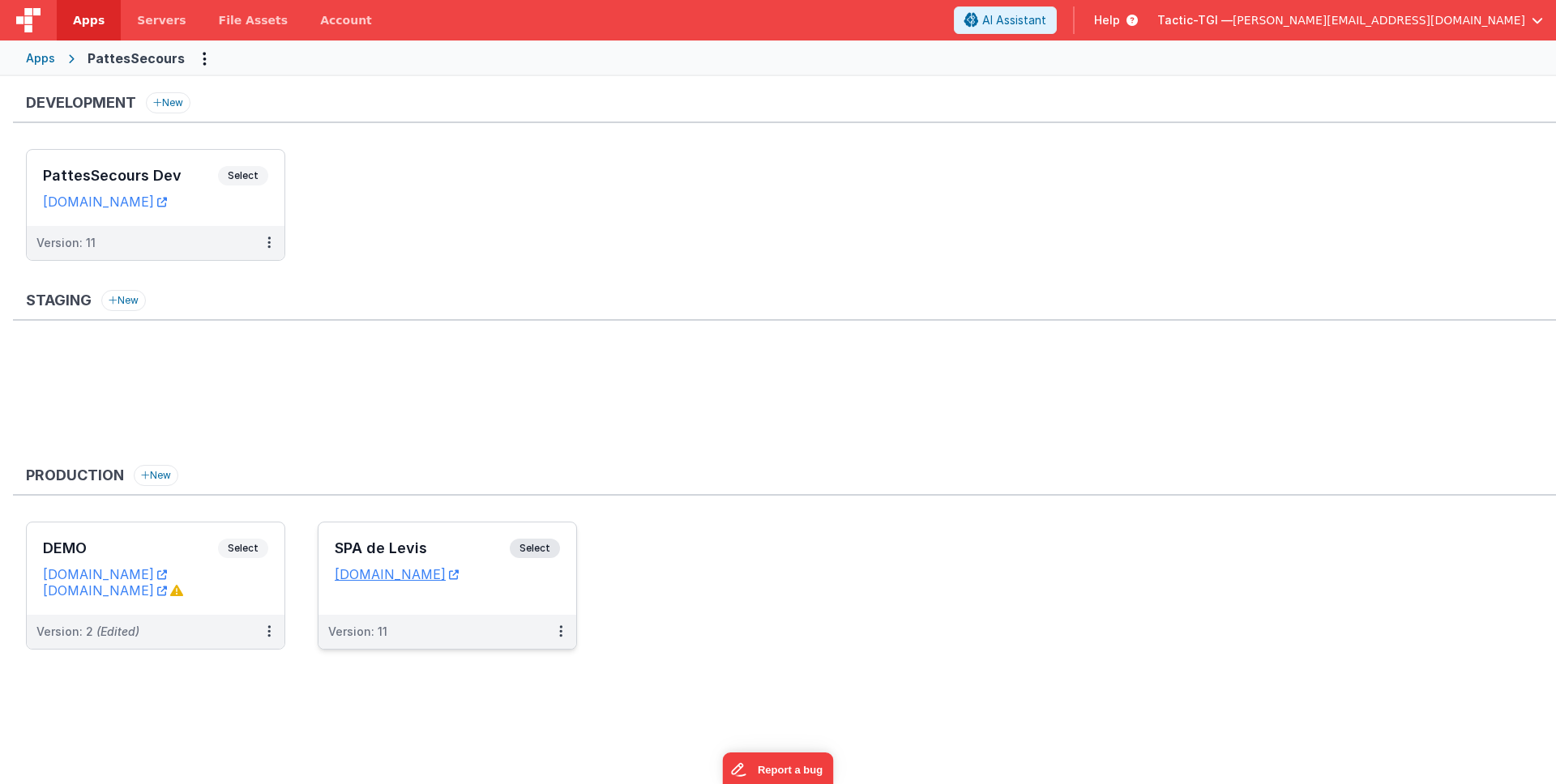
click at [391, 636] on div "Version: 11" at bounding box center [437, 632] width 217 height 16
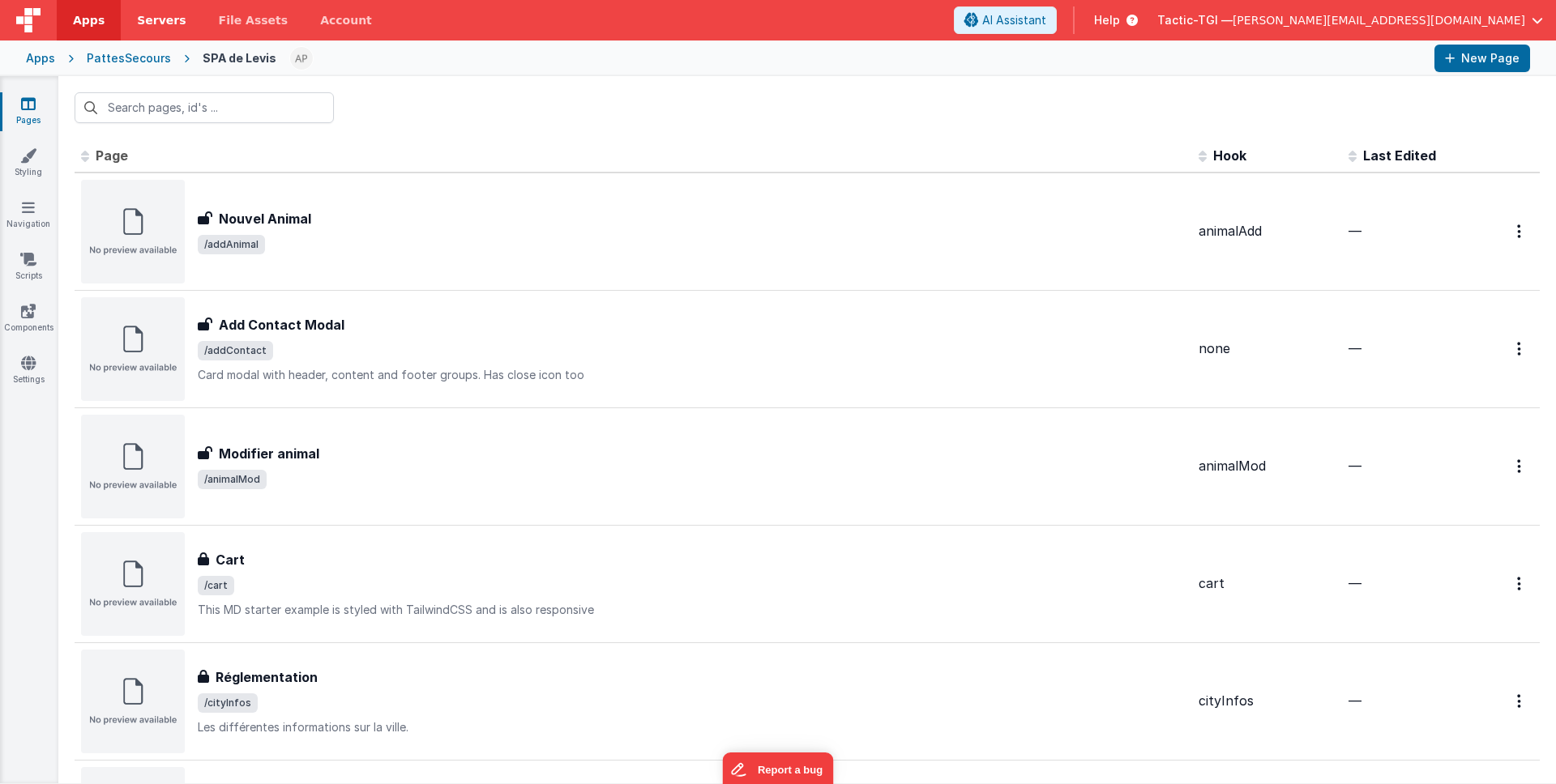
click at [142, 14] on span "Servers" at bounding box center [162, 20] width 49 height 16
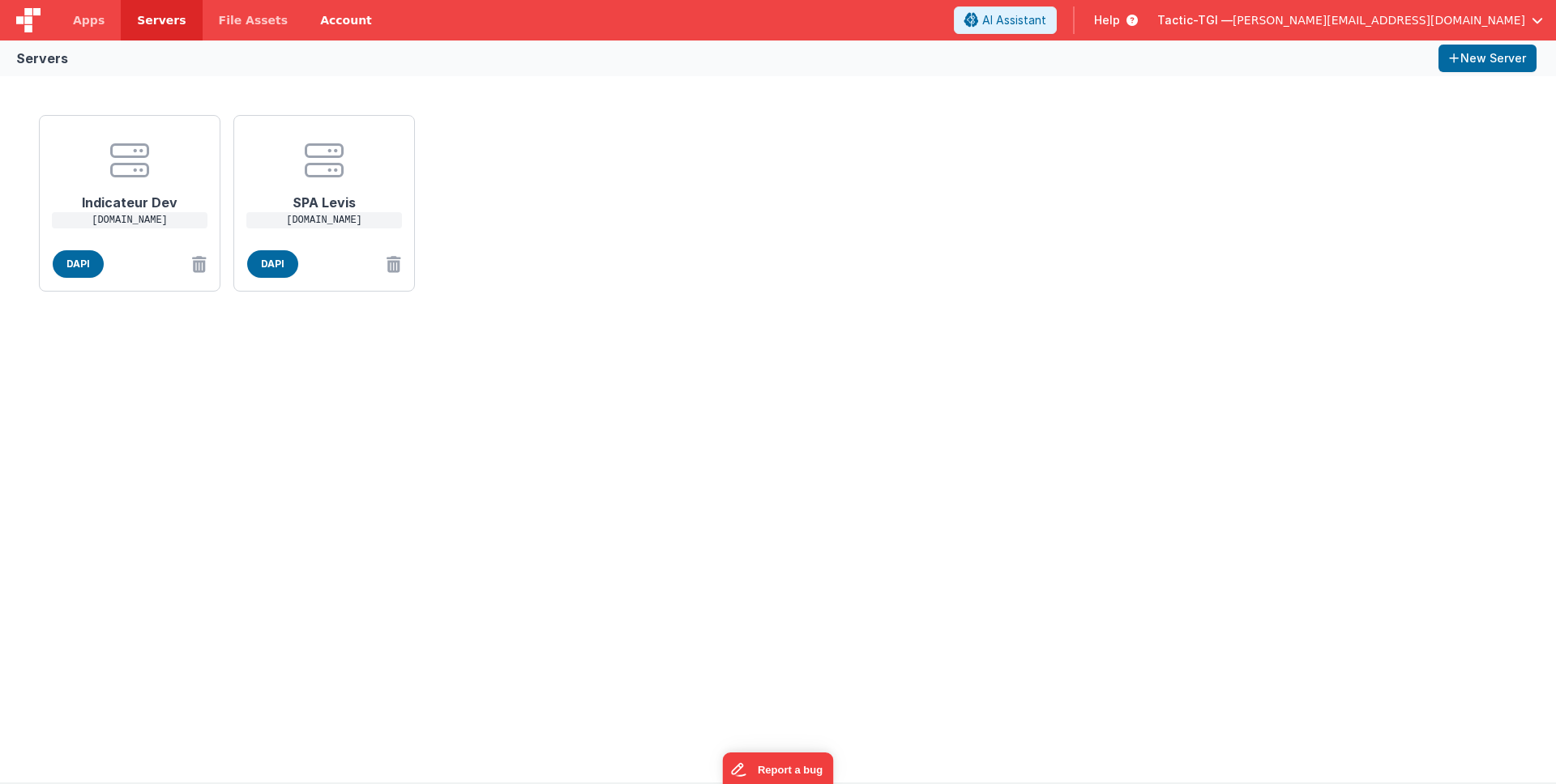
click at [310, 26] on link "Account" at bounding box center [346, 20] width 84 height 41
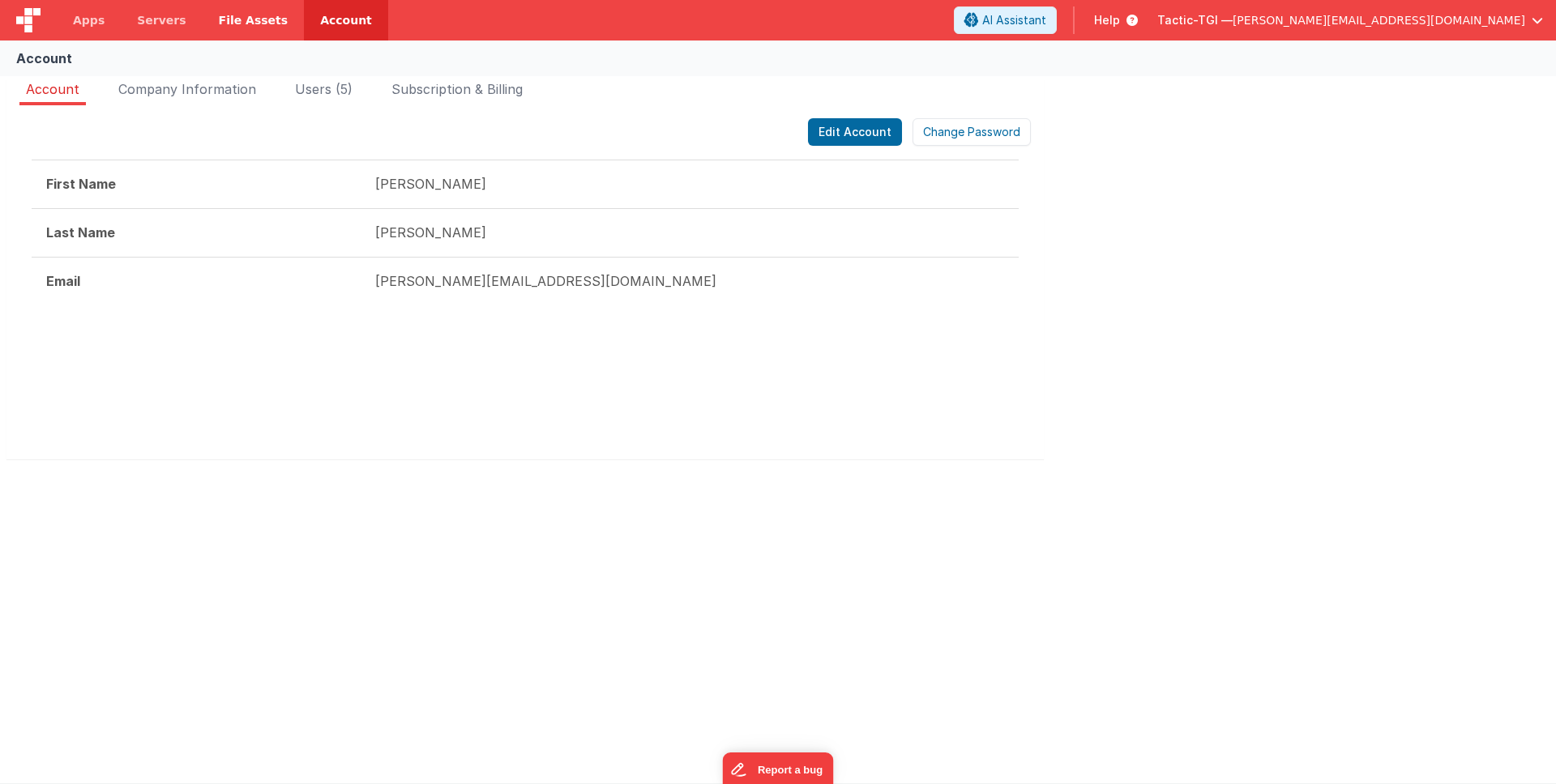
click at [237, 21] on span "File Assets" at bounding box center [254, 20] width 69 height 16
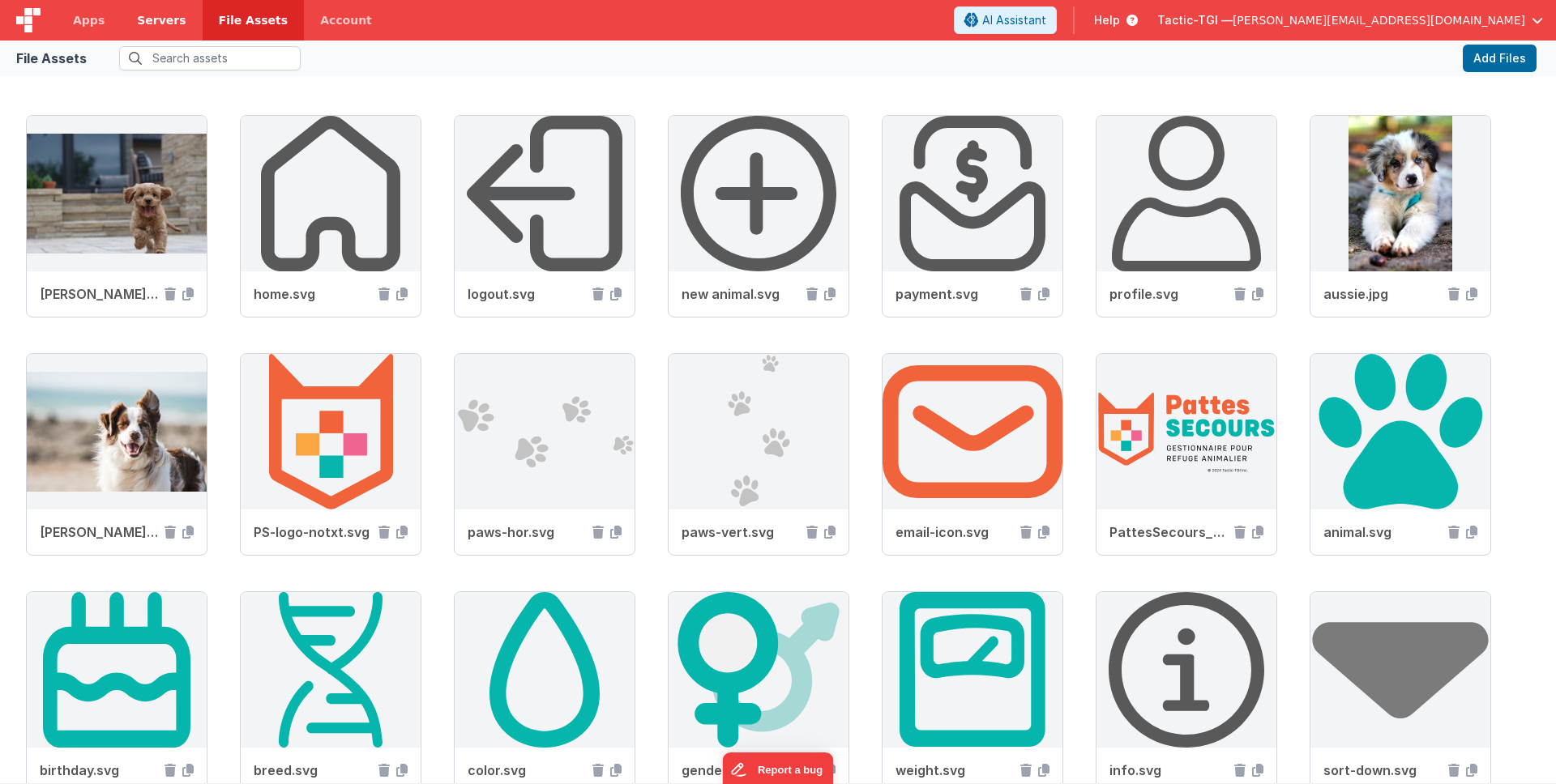
click at [154, 20] on span "Servers" at bounding box center [162, 20] width 49 height 16
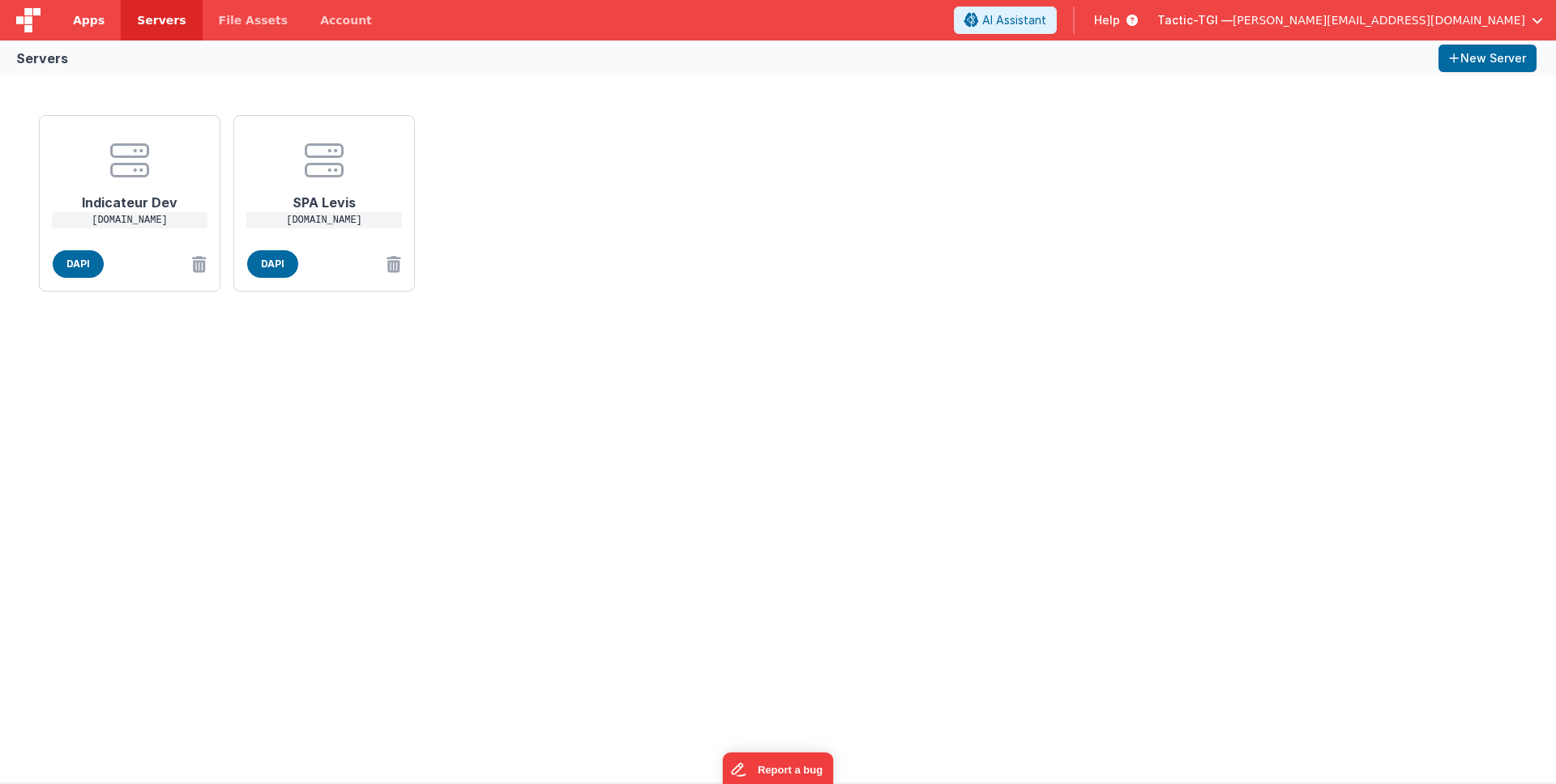
click at [90, 30] on link "Apps" at bounding box center [89, 20] width 64 height 41
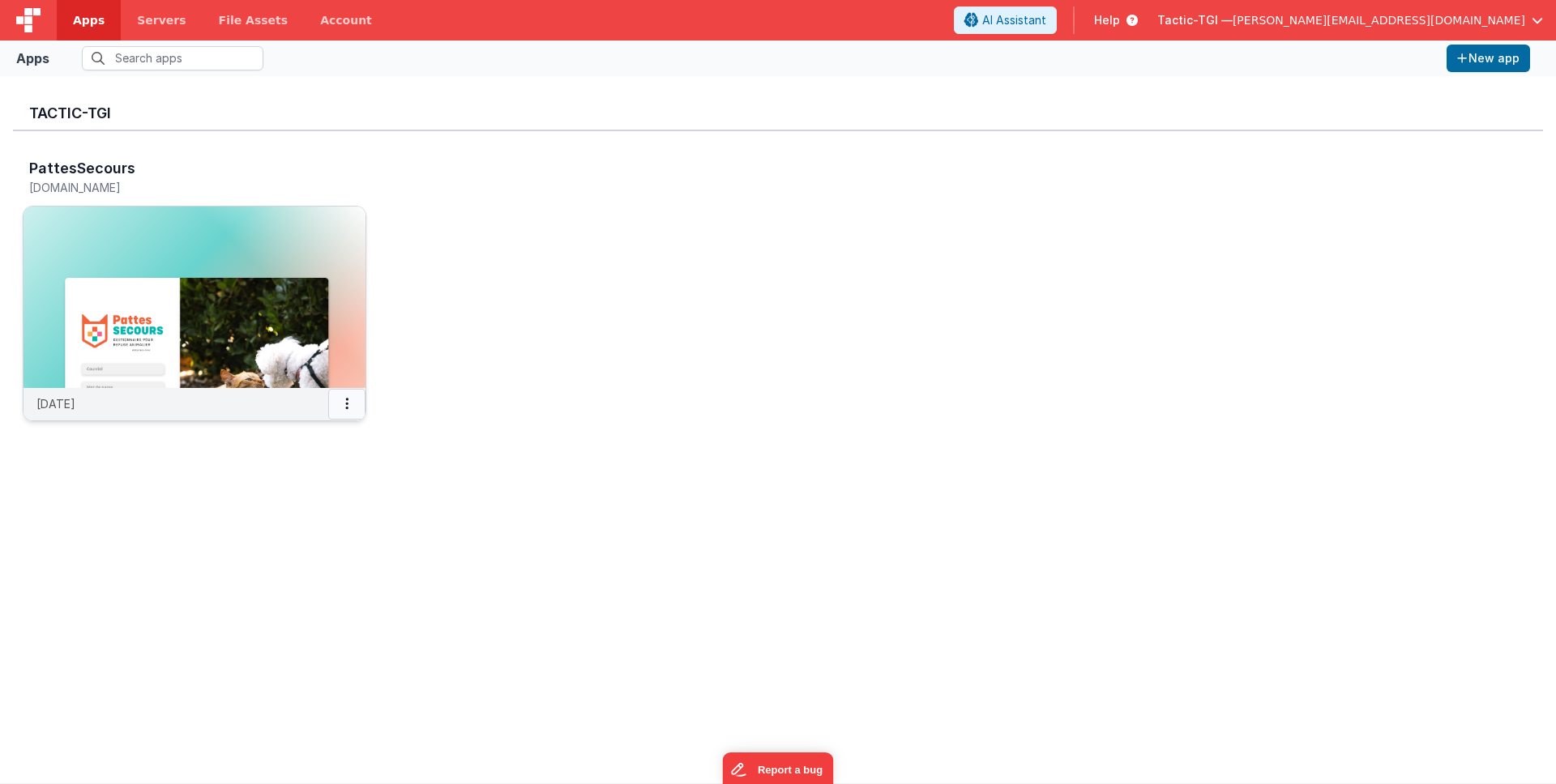
click at [354, 409] on button at bounding box center [346, 404] width 37 height 30
click at [314, 434] on link "Settings" at bounding box center [310, 436] width 112 height 30
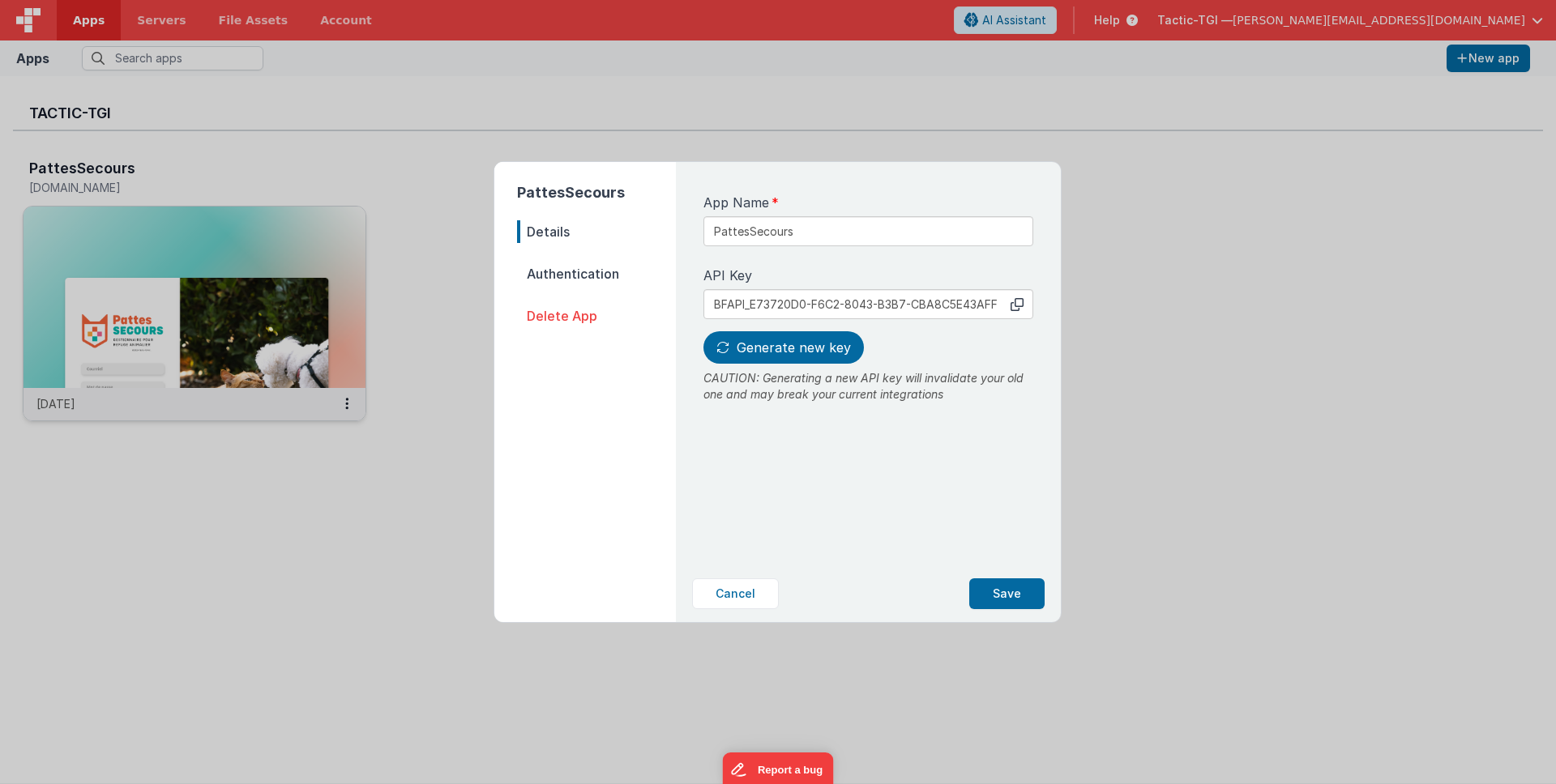
click at [552, 263] on span "Authentication" at bounding box center [596, 273] width 159 height 23
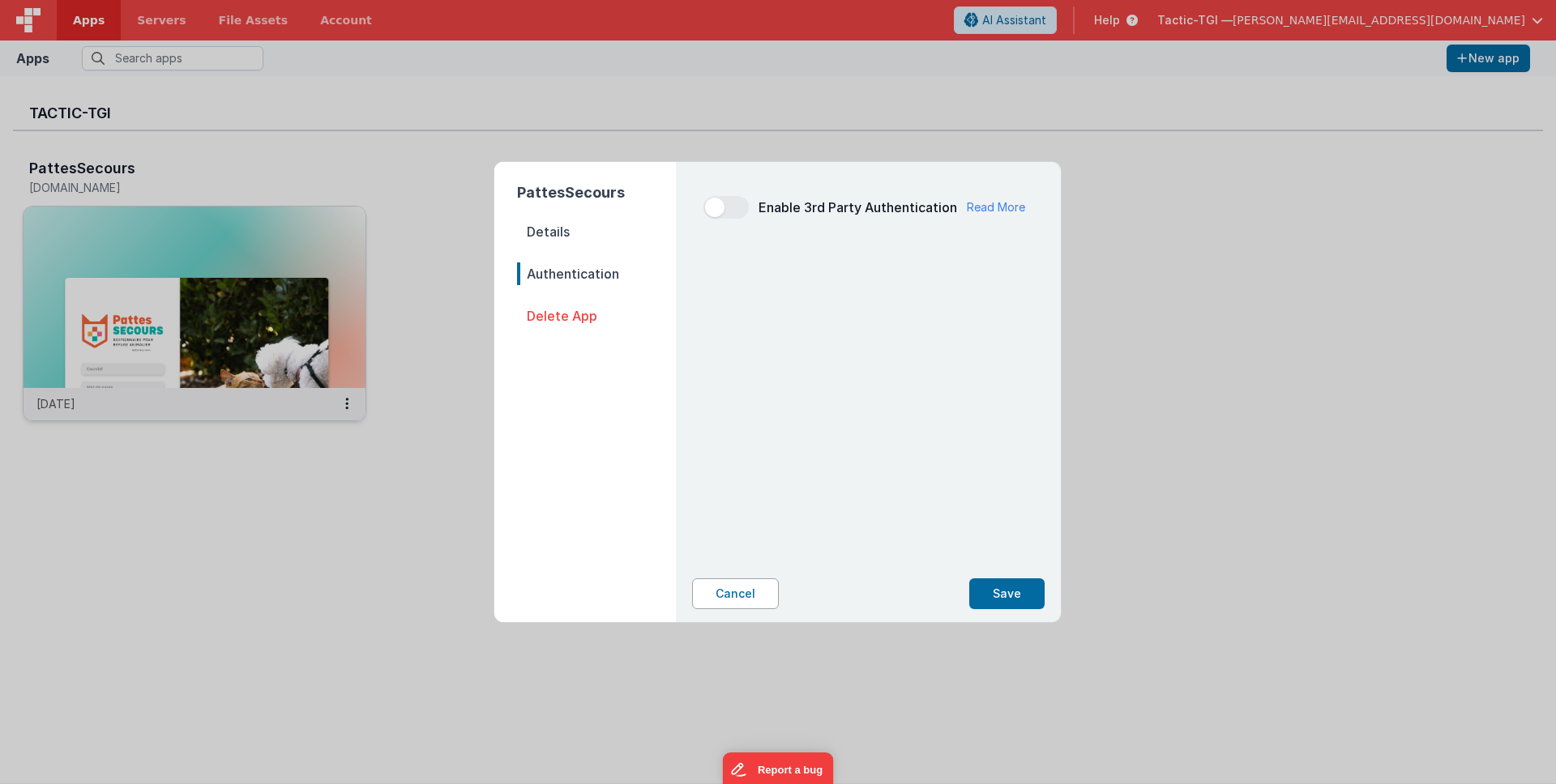
click at [723, 585] on button "Cancel" at bounding box center [735, 593] width 87 height 30
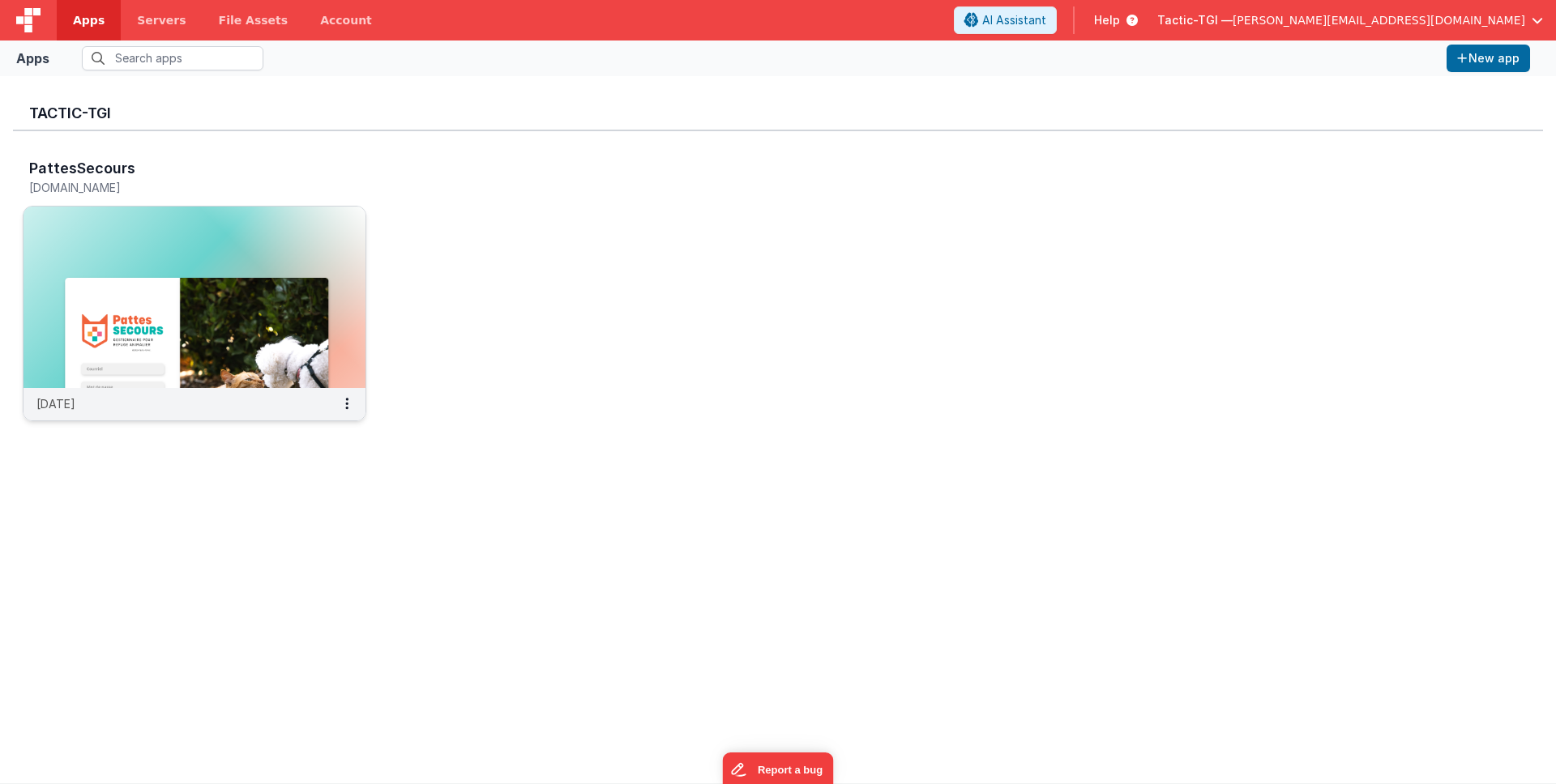
click at [117, 391] on div "11 days ago" at bounding box center [194, 404] width 342 height 32
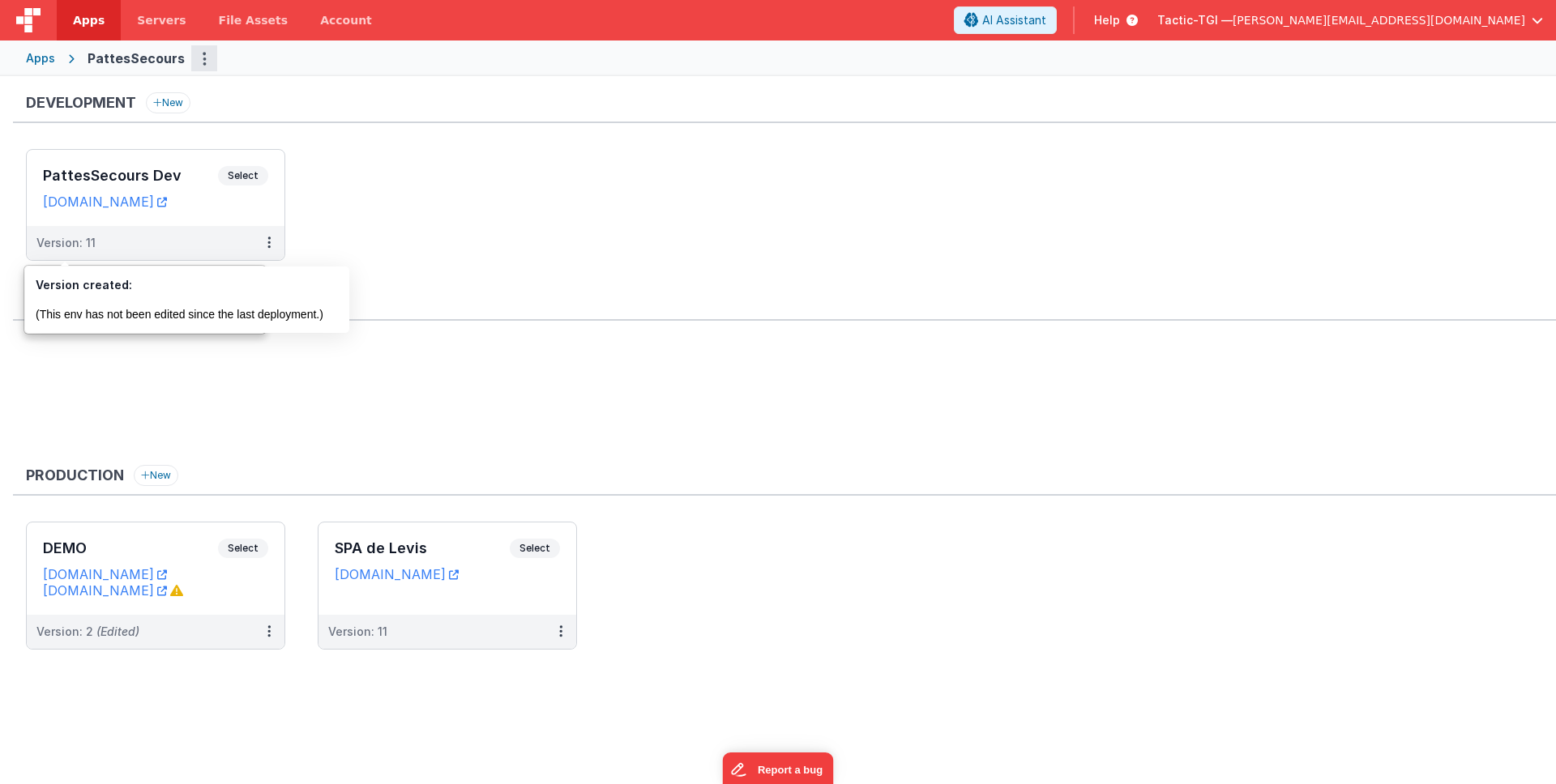
click at [191, 58] on button "Options" at bounding box center [204, 58] width 26 height 26
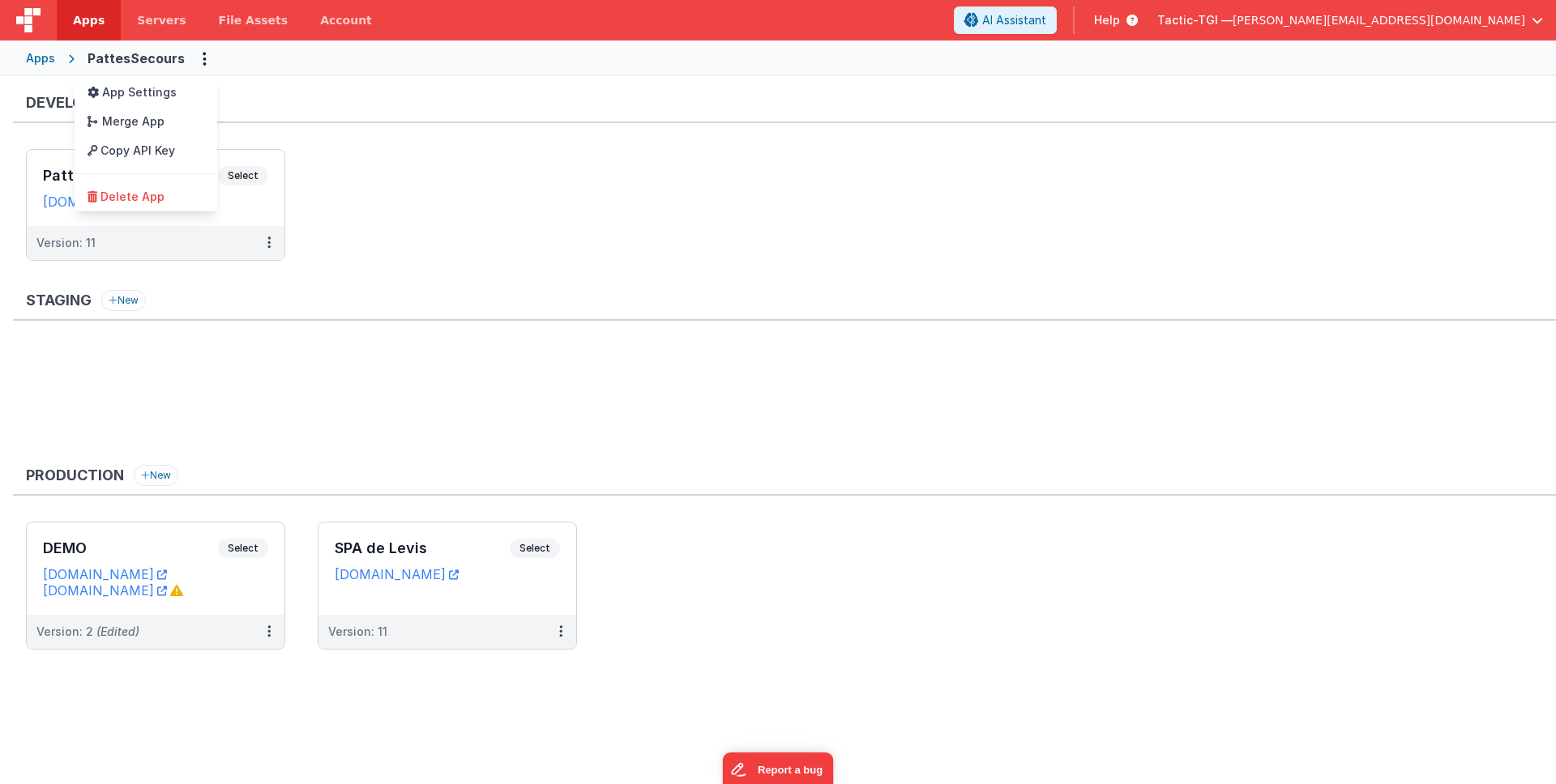
click at [592, 242] on button at bounding box center [778, 392] width 1556 height 784
click at [271, 245] on button at bounding box center [268, 242] width 30 height 34
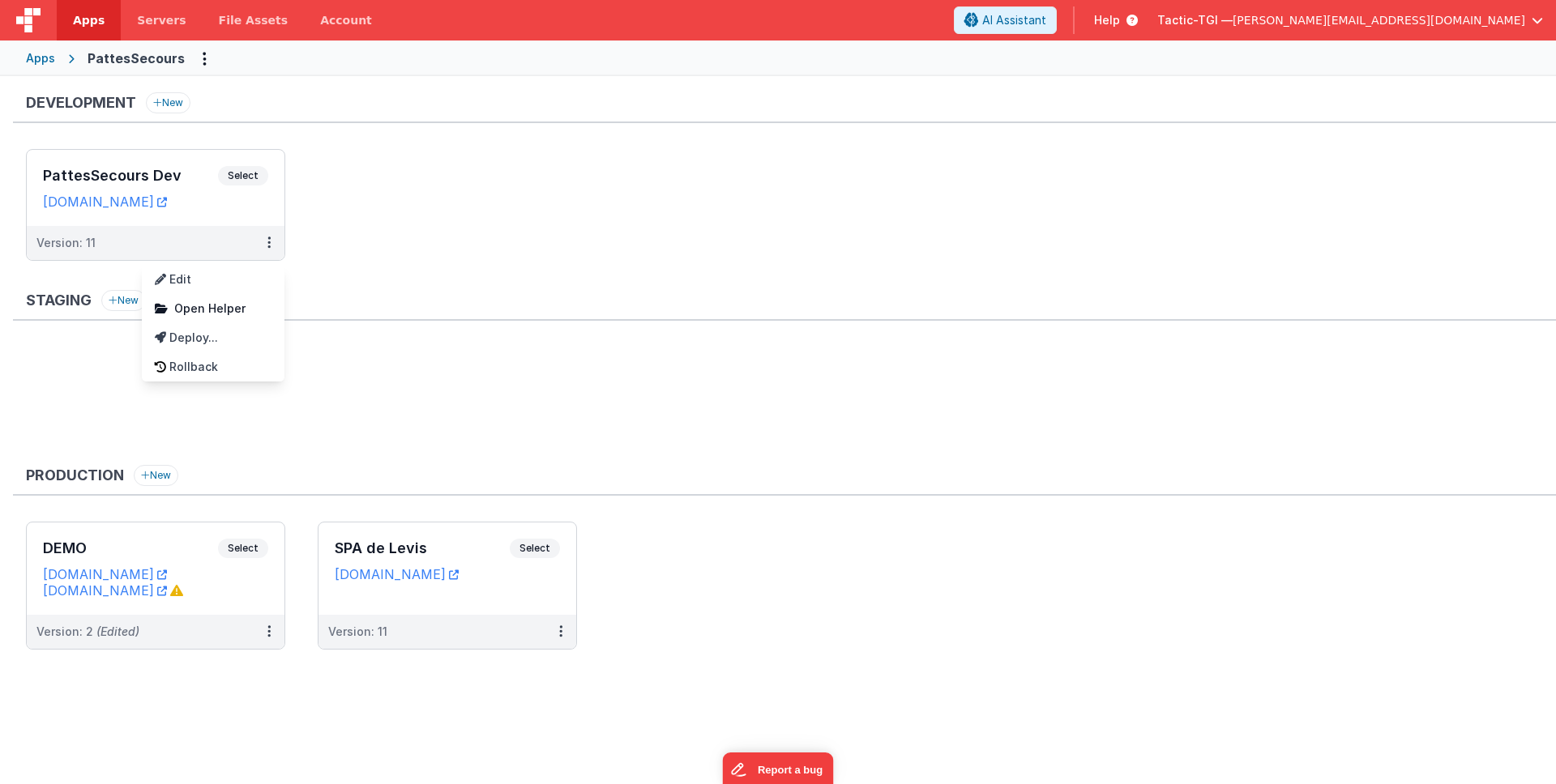
click at [571, 638] on div at bounding box center [778, 392] width 1556 height 784
click at [559, 632] on icon at bounding box center [561, 631] width 3 height 1
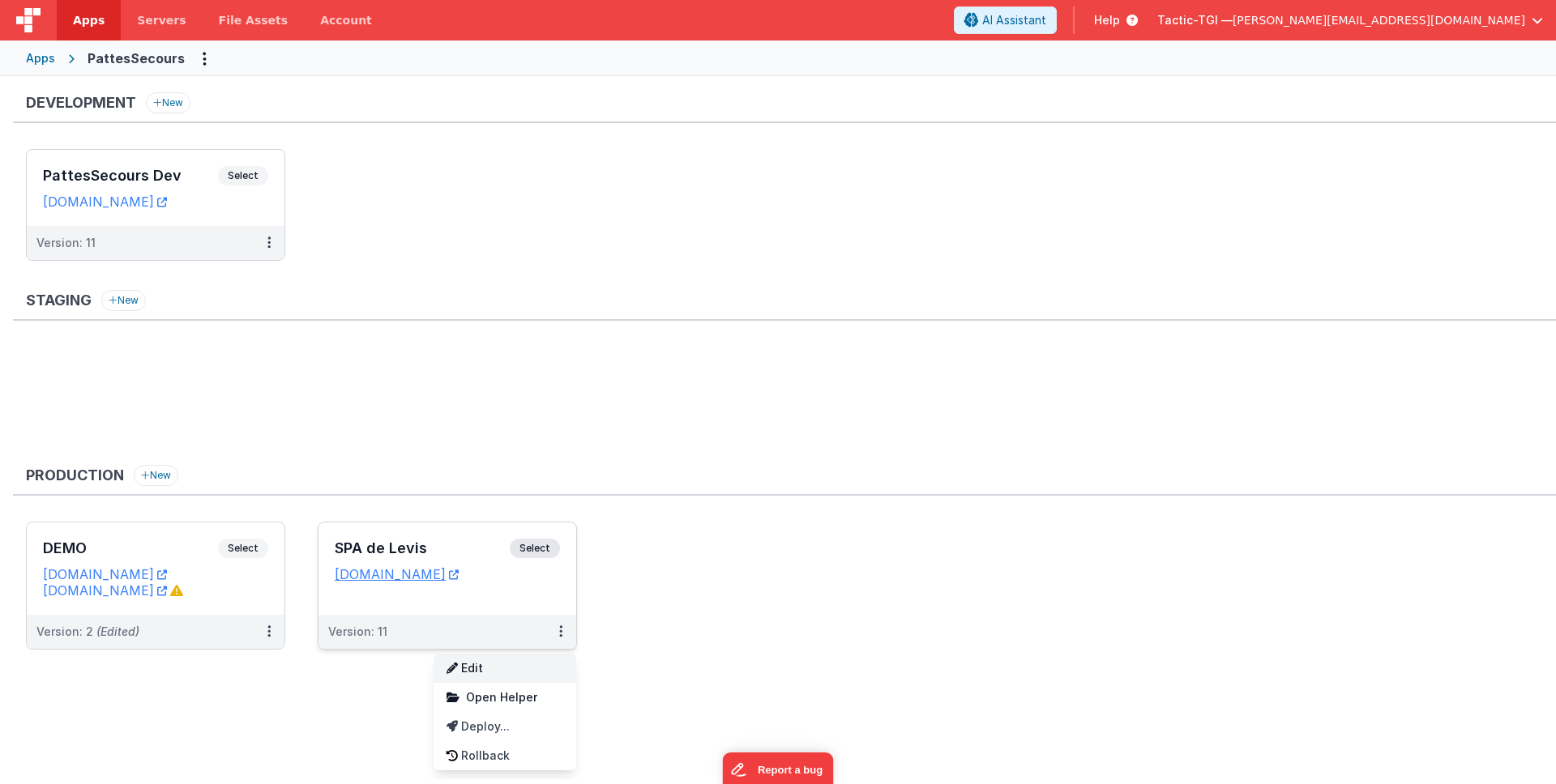
click at [507, 659] on link "Edit" at bounding box center [504, 669] width 142 height 30
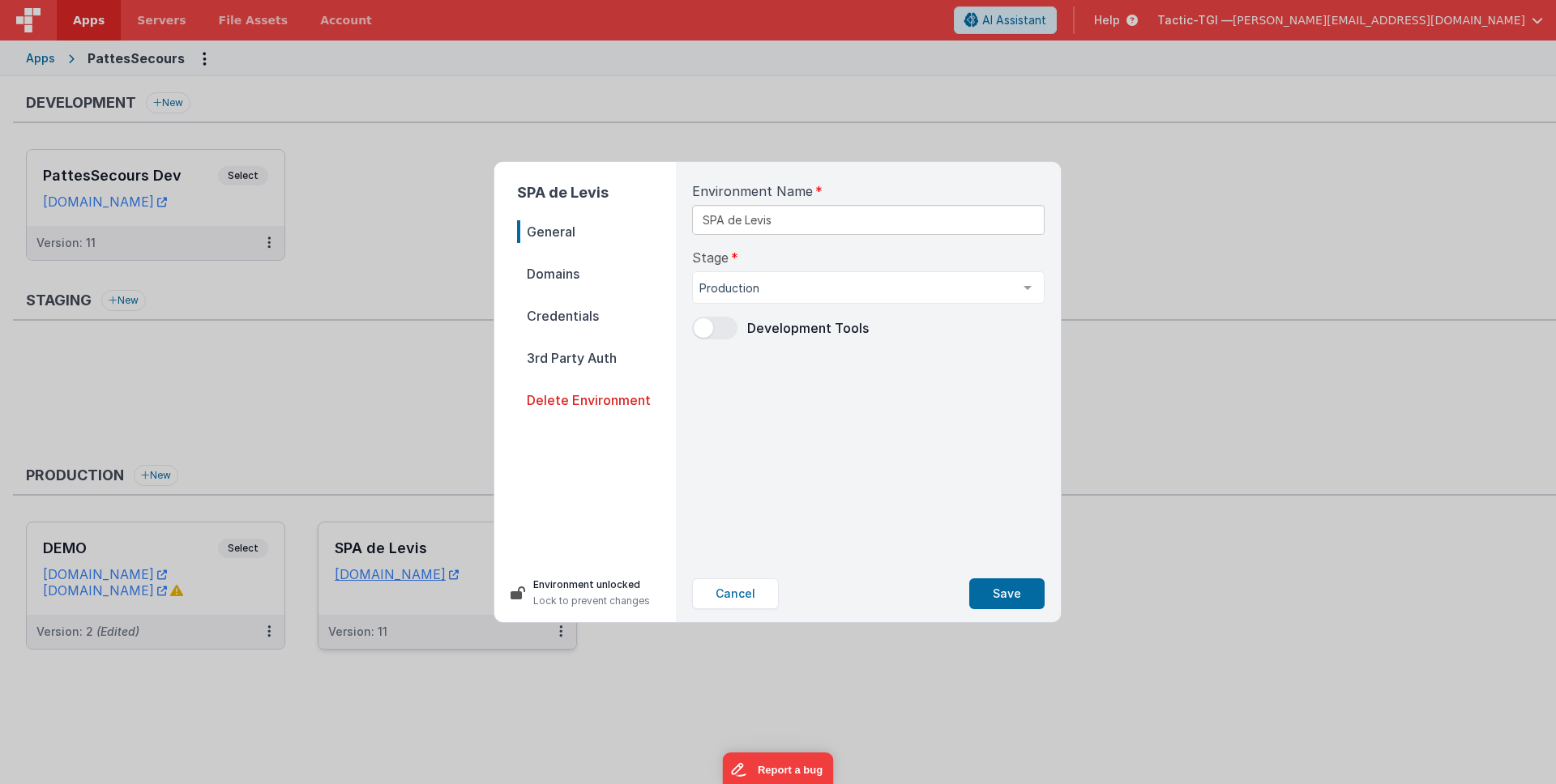
drag, startPoint x: 576, startPoint y: 270, endPoint x: 583, endPoint y: 306, distance: 36.7
click at [577, 273] on span "Domains" at bounding box center [596, 273] width 159 height 23
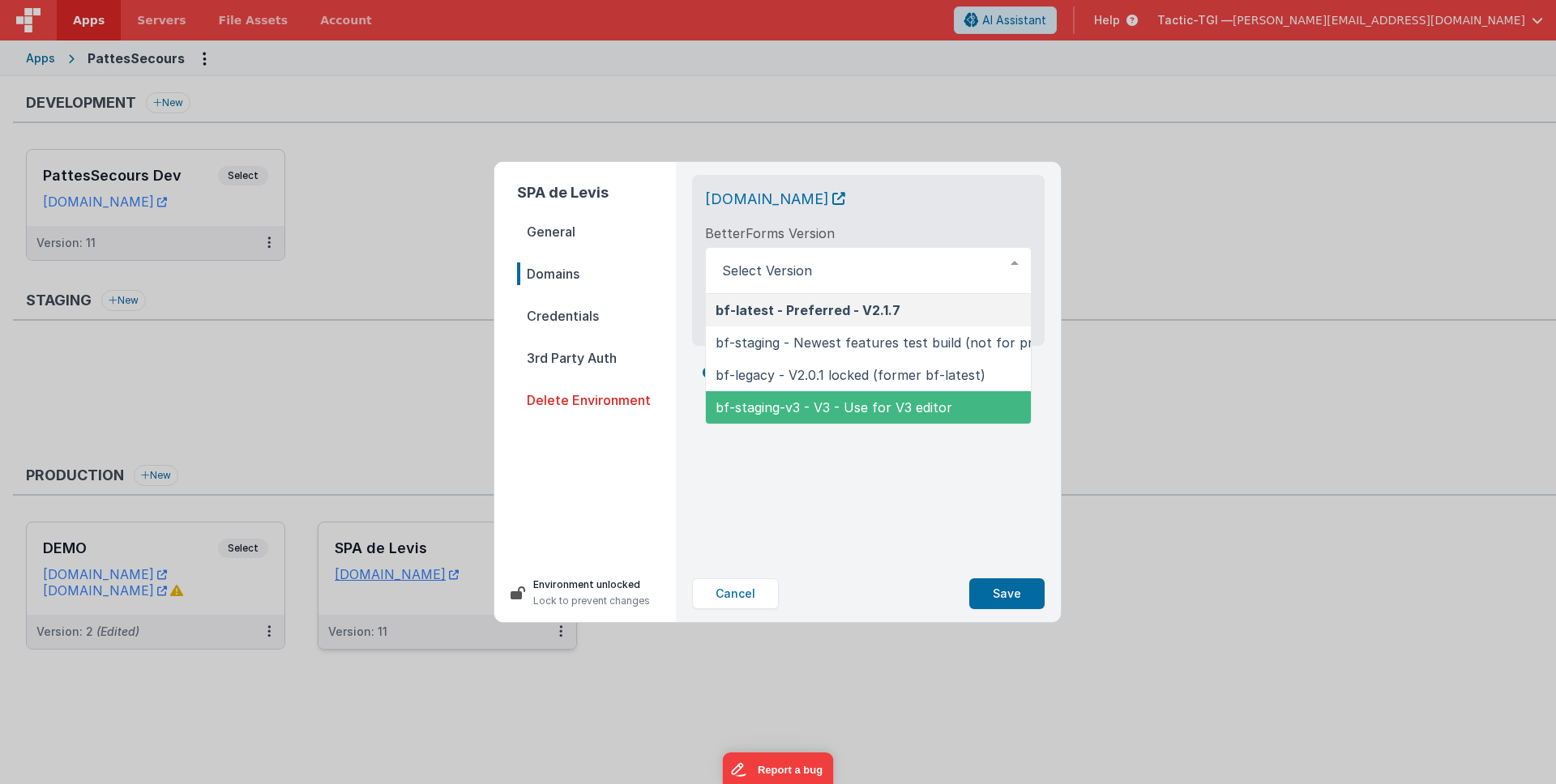
click at [880, 544] on div "spalevispattessecours.tactic-tgi.com BetterForms Version bf-latest - Preferred …" at bounding box center [868, 364] width 379 height 404
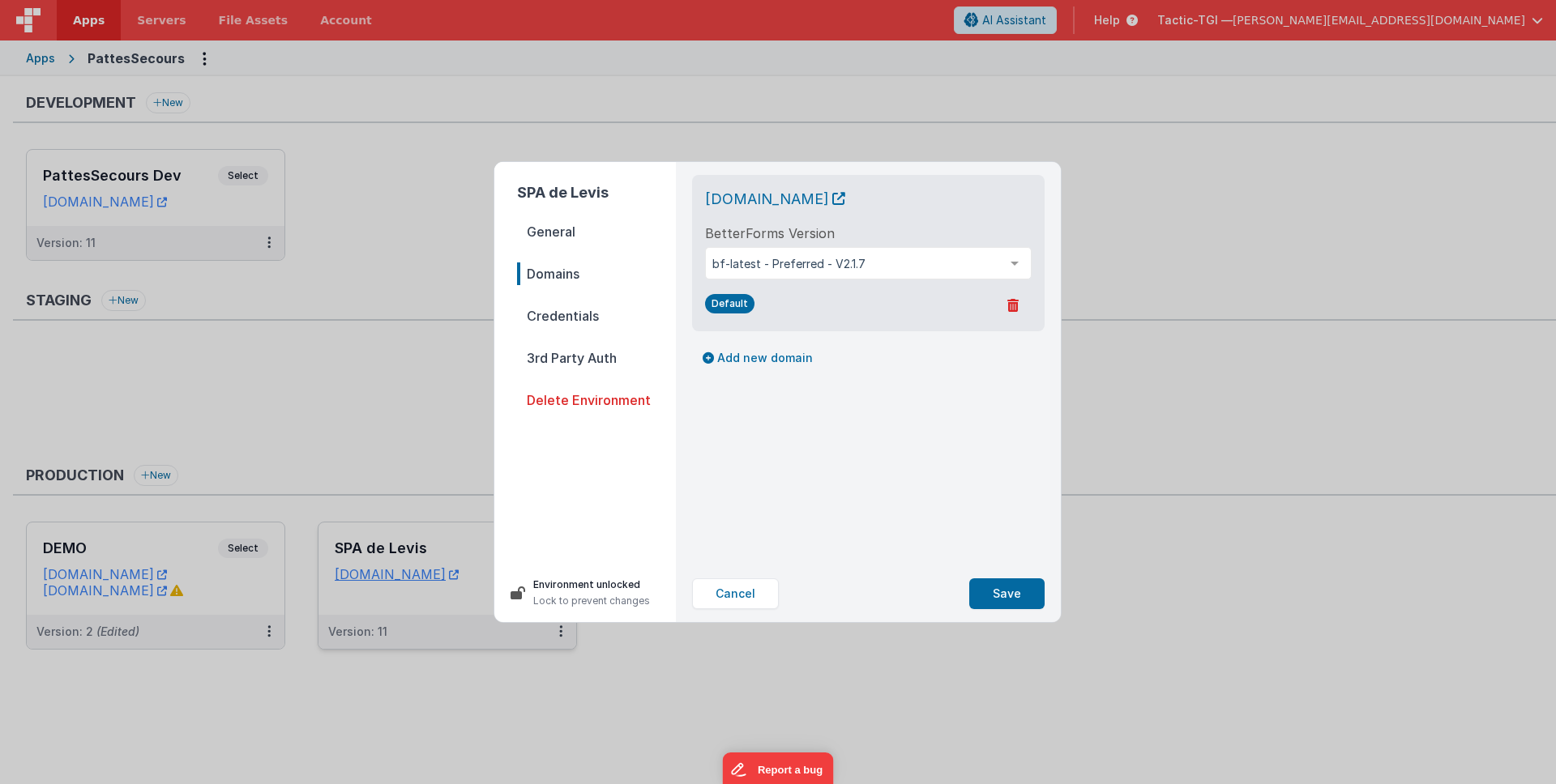
click at [570, 325] on span "Credentials" at bounding box center [596, 316] width 159 height 23
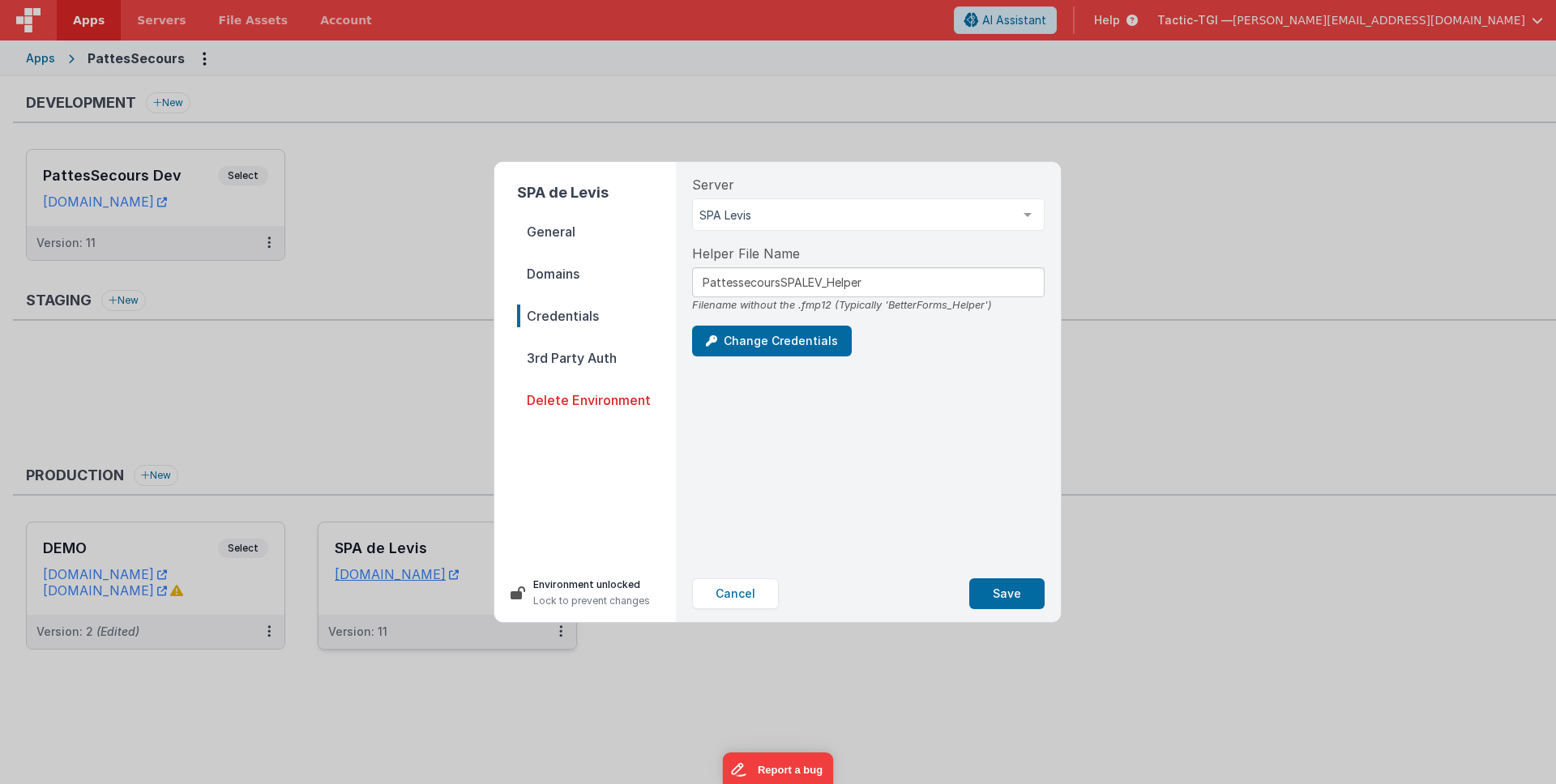
click at [574, 365] on span "3rd Party Auth" at bounding box center [596, 358] width 159 height 23
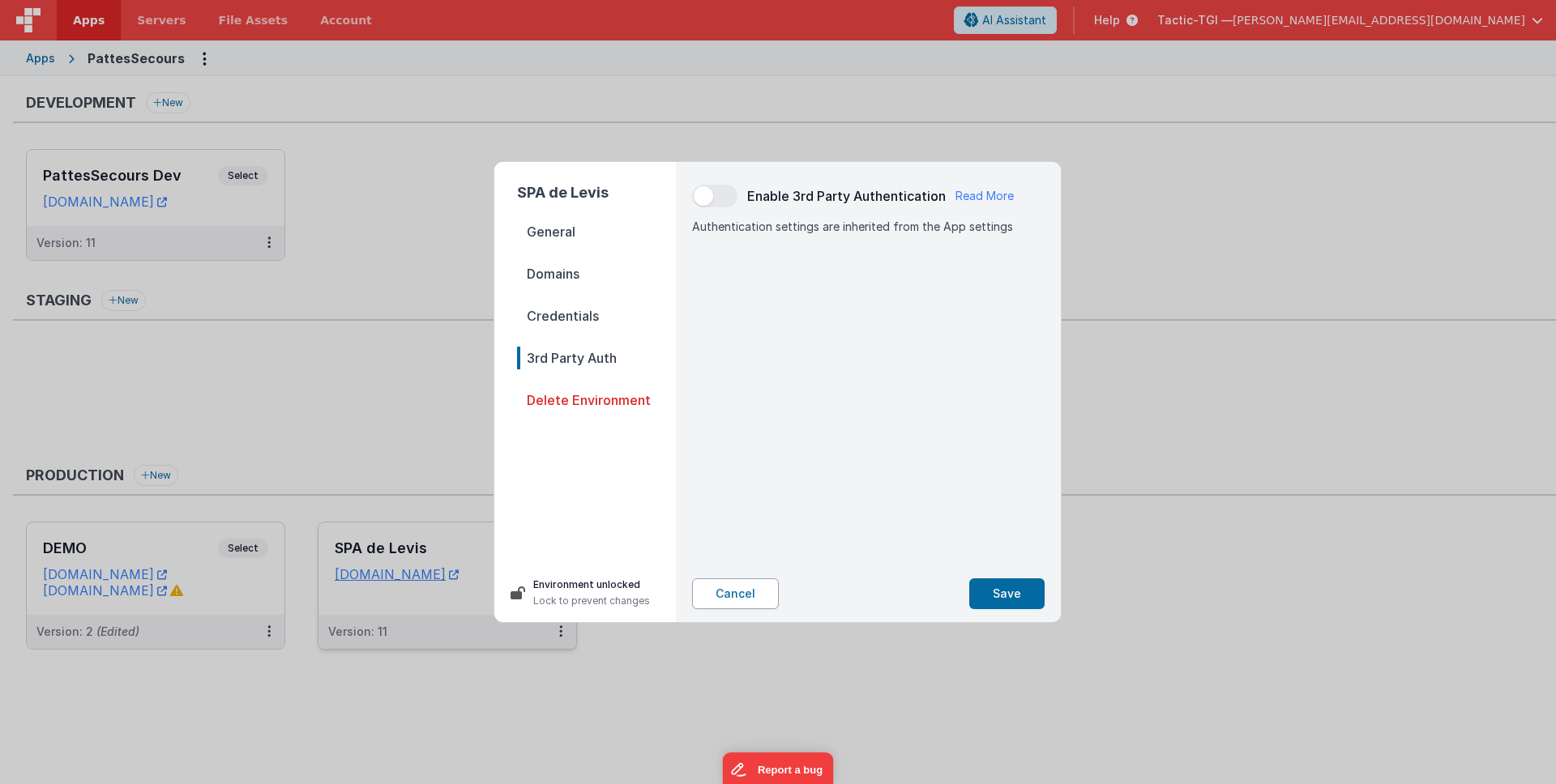
click at [742, 598] on button "Cancel" at bounding box center [735, 593] width 87 height 30
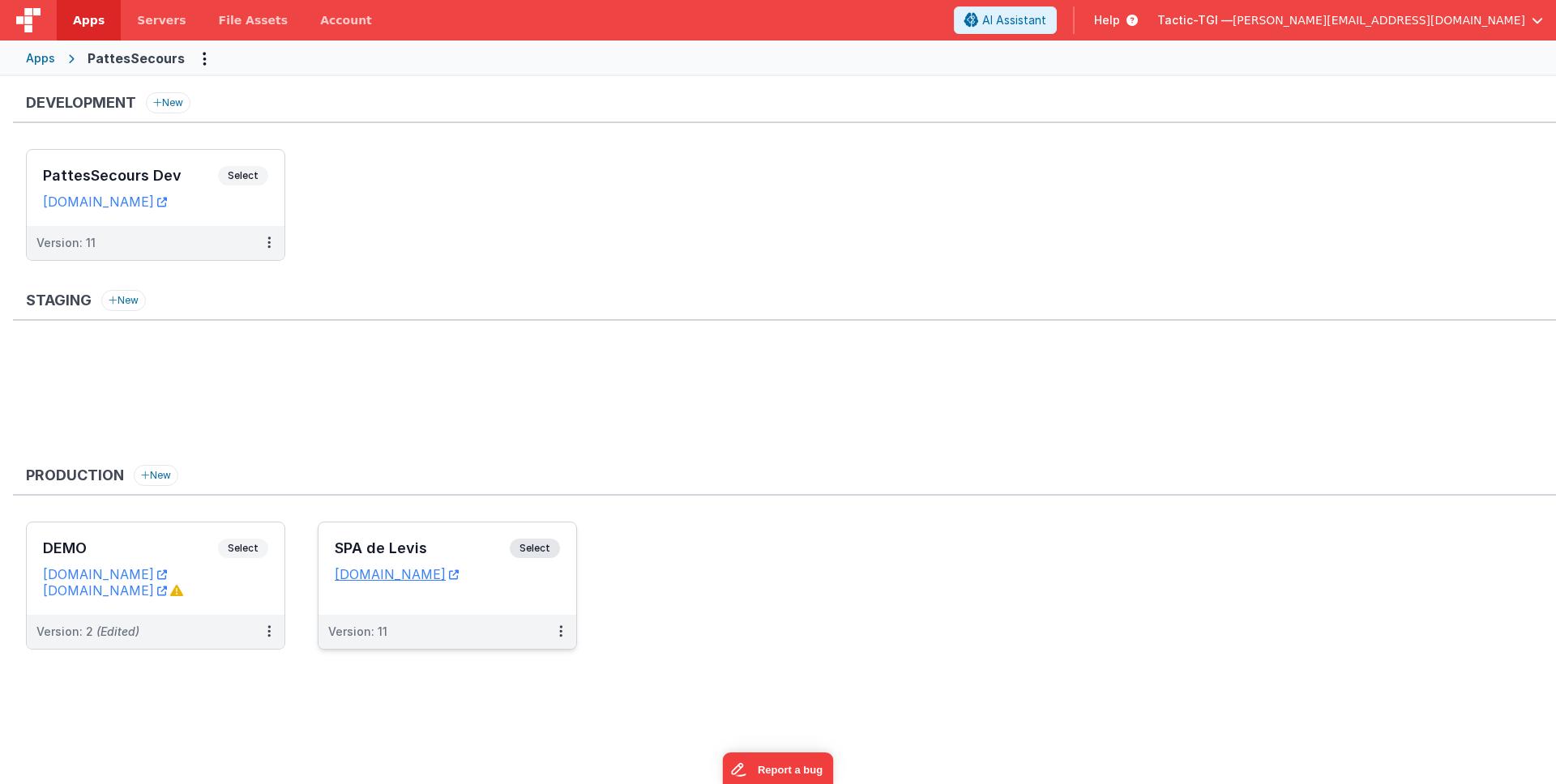
click at [449, 623] on div "Version: 11" at bounding box center [447, 631] width 258 height 34
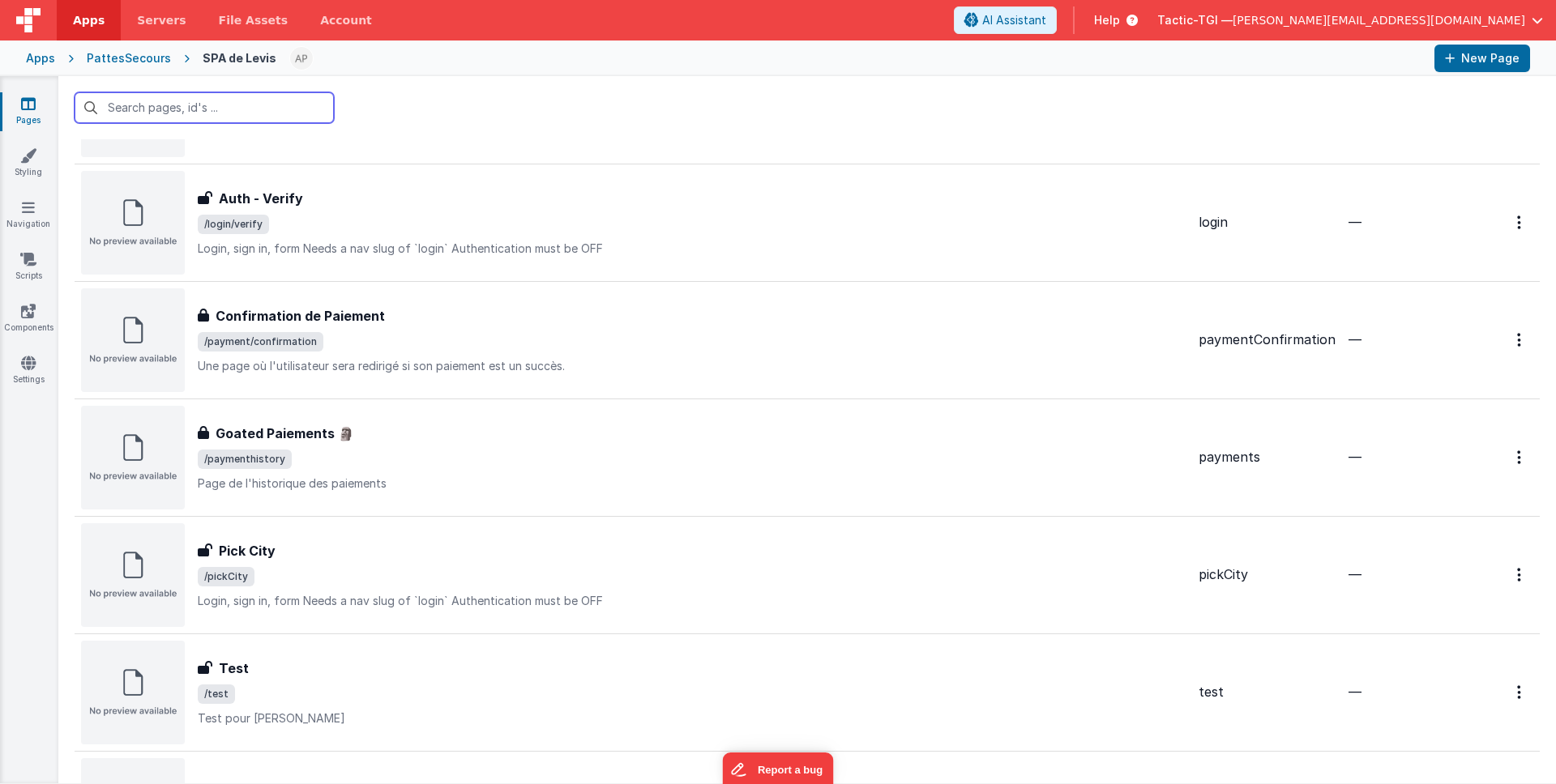
scroll to position [1583, 0]
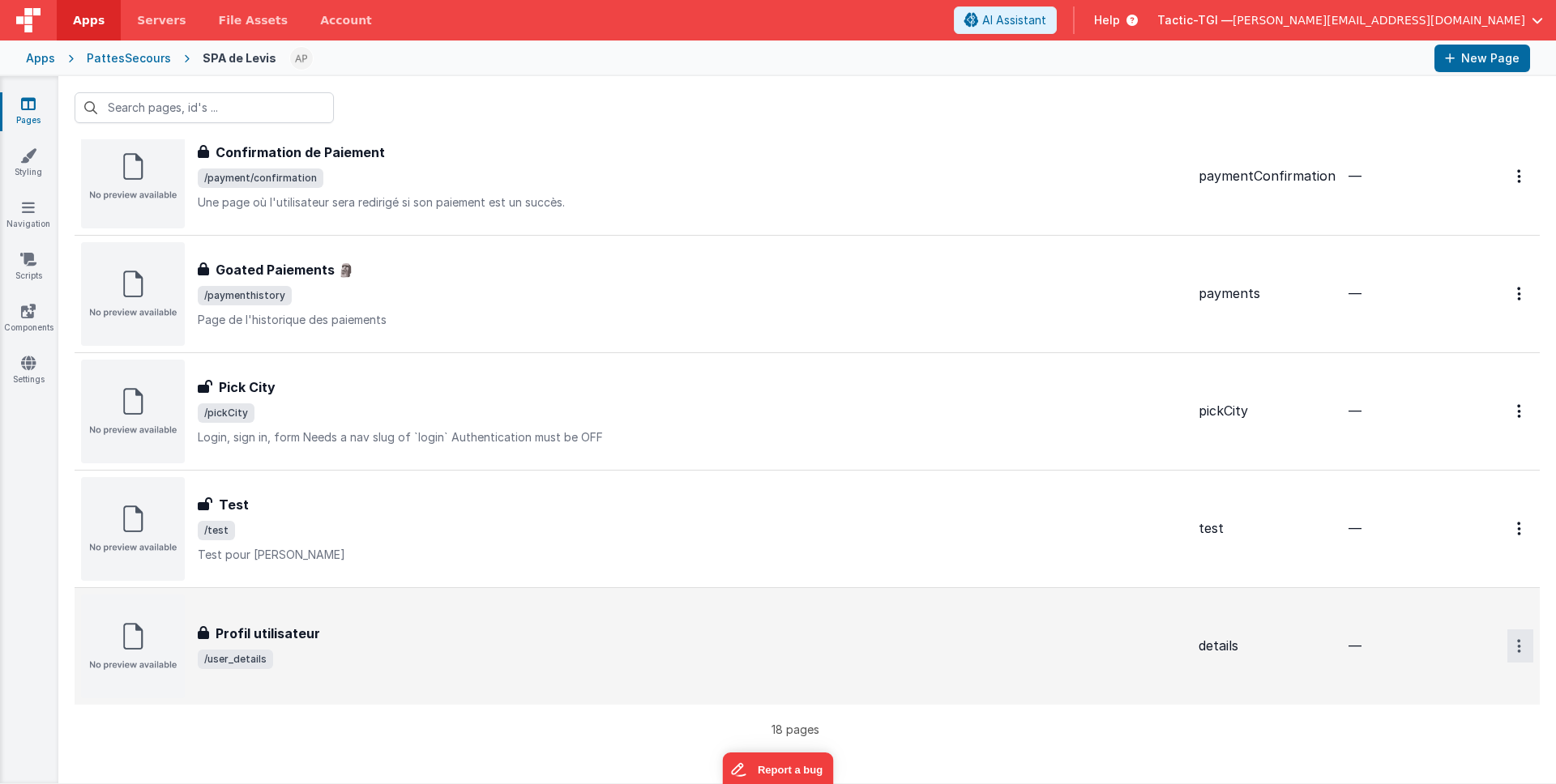
click at [1507, 650] on button "Options" at bounding box center [1520, 646] width 26 height 33
click at [1513, 655] on button at bounding box center [778, 392] width 1556 height 784
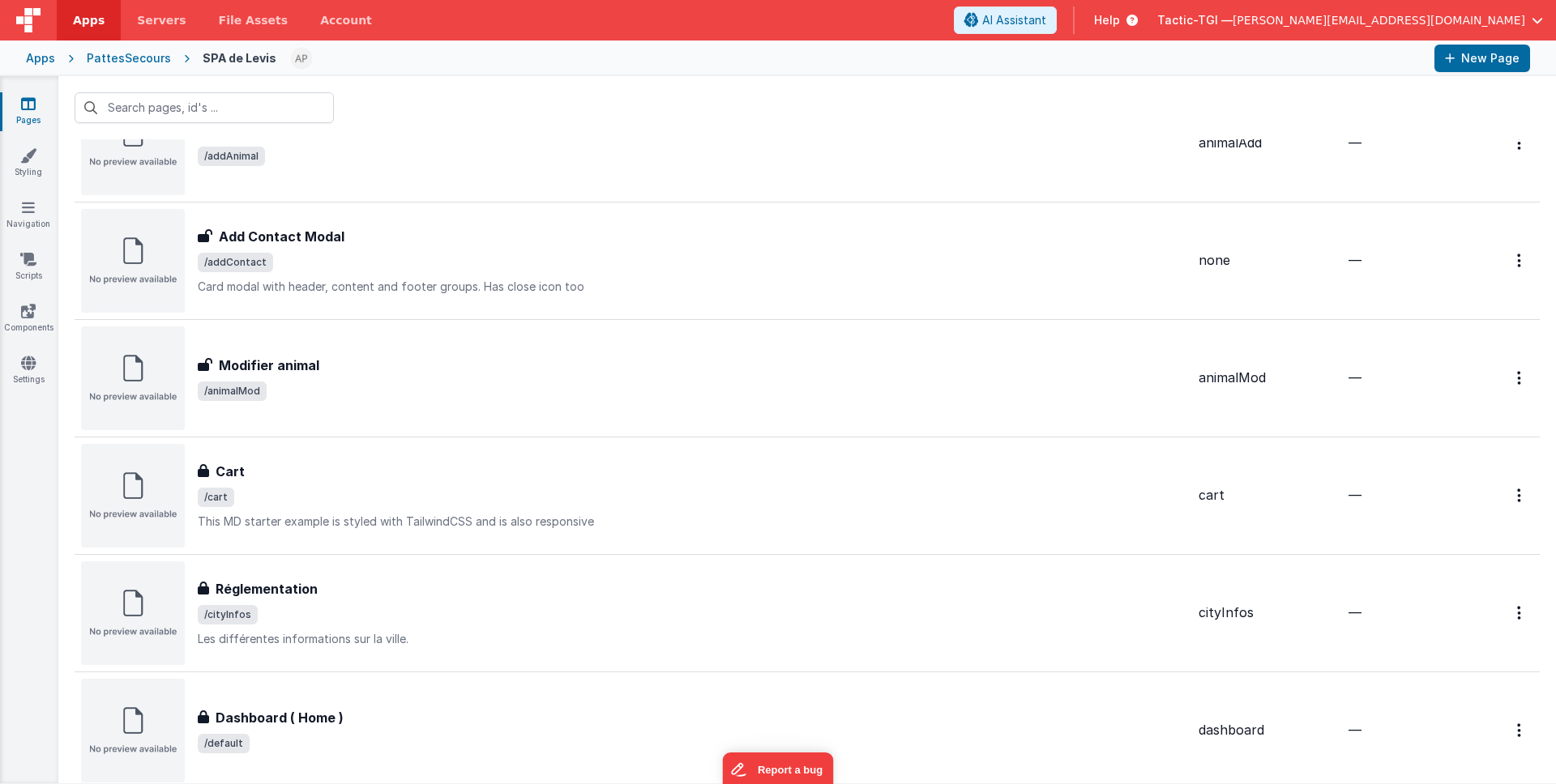
scroll to position [0, 0]
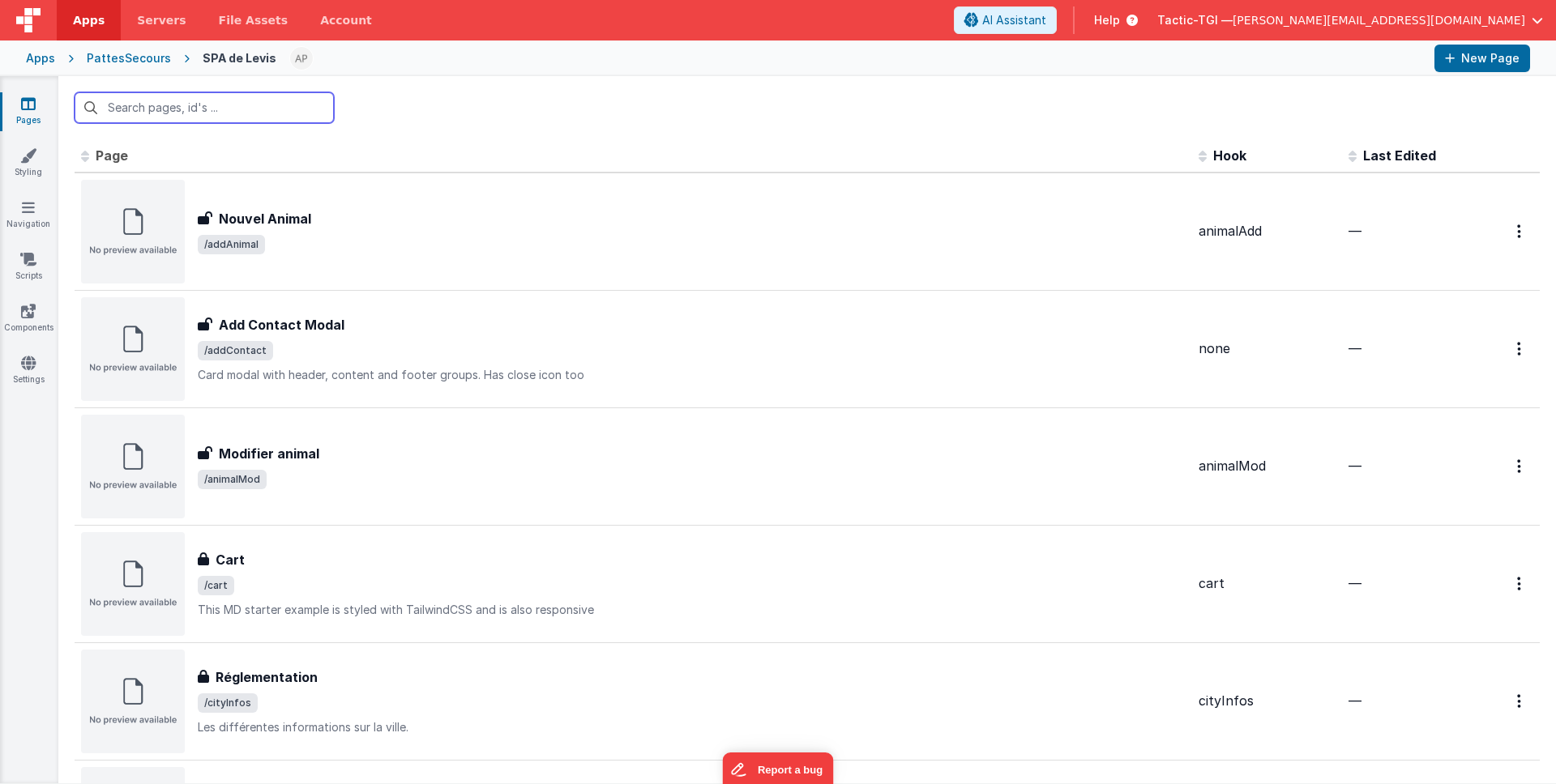
click at [229, 108] on input "text" at bounding box center [204, 107] width 260 height 30
type input "url"
click at [42, 160] on link "Styling" at bounding box center [28, 163] width 58 height 32
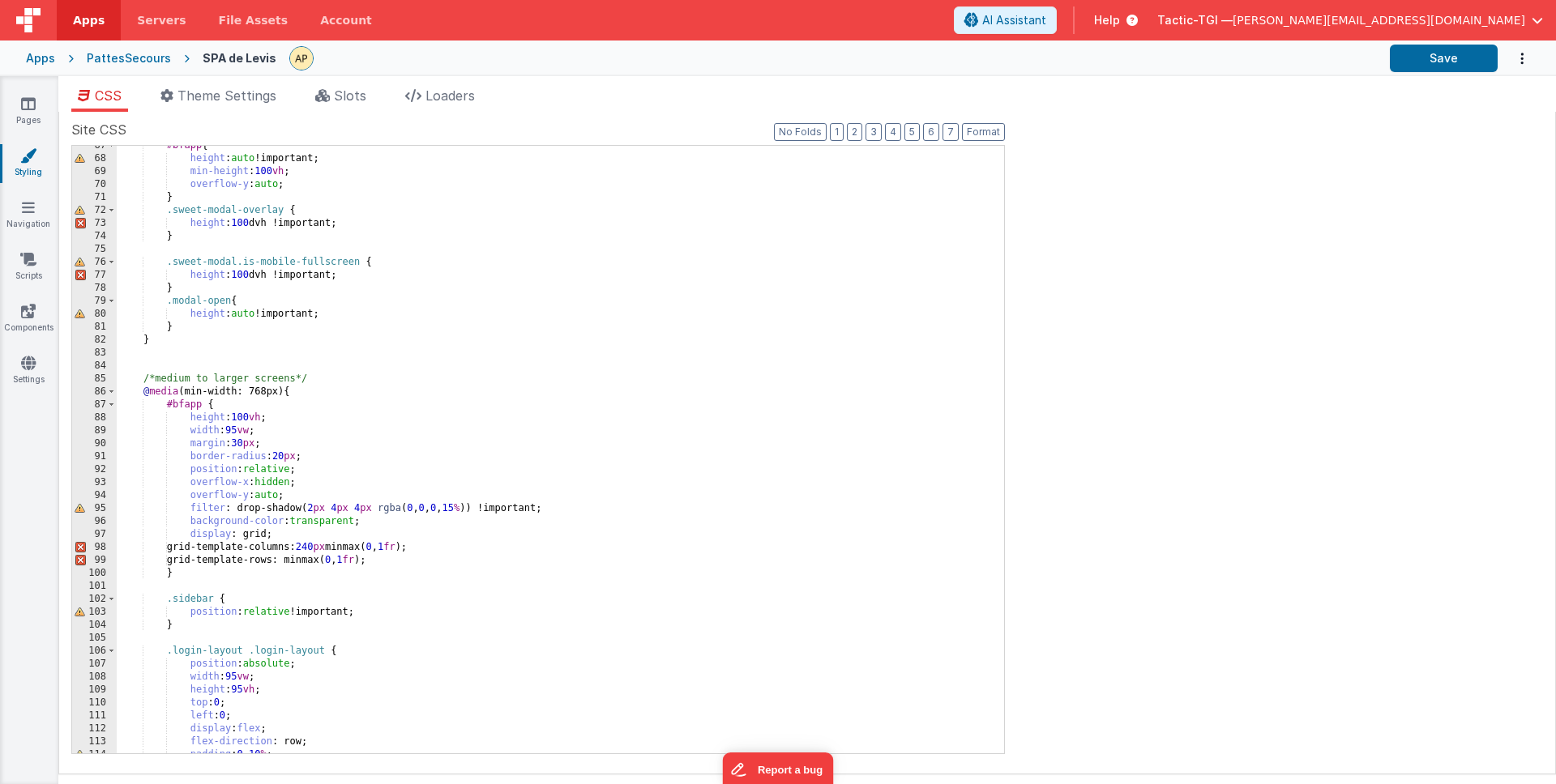
scroll to position [883, 0]
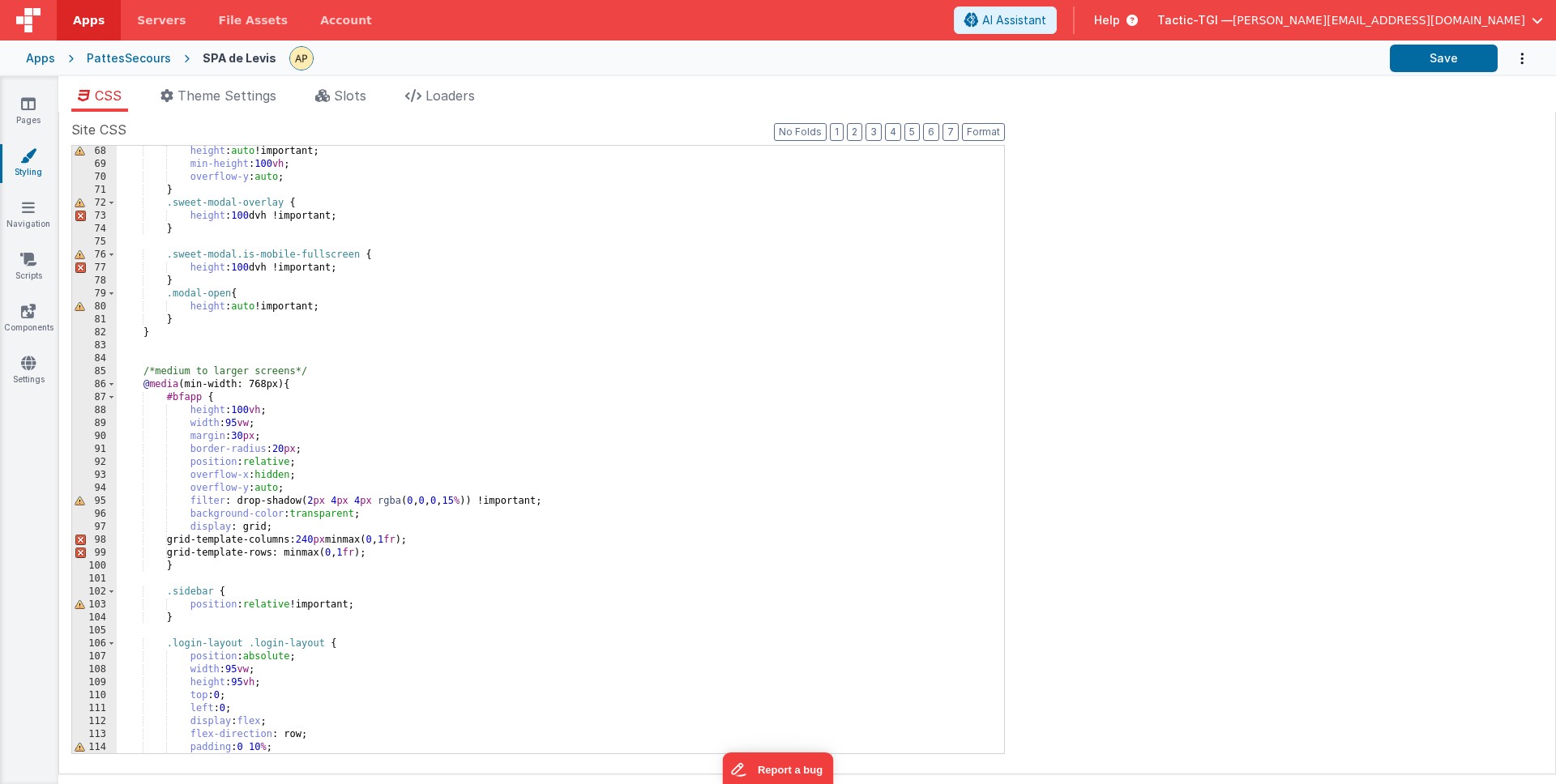
click at [385, 360] on div "height : auto !important; min-height : 100 vh ; overflow-y : auto ; } .sweet-mo…" at bounding box center [554, 462] width 875 height 634
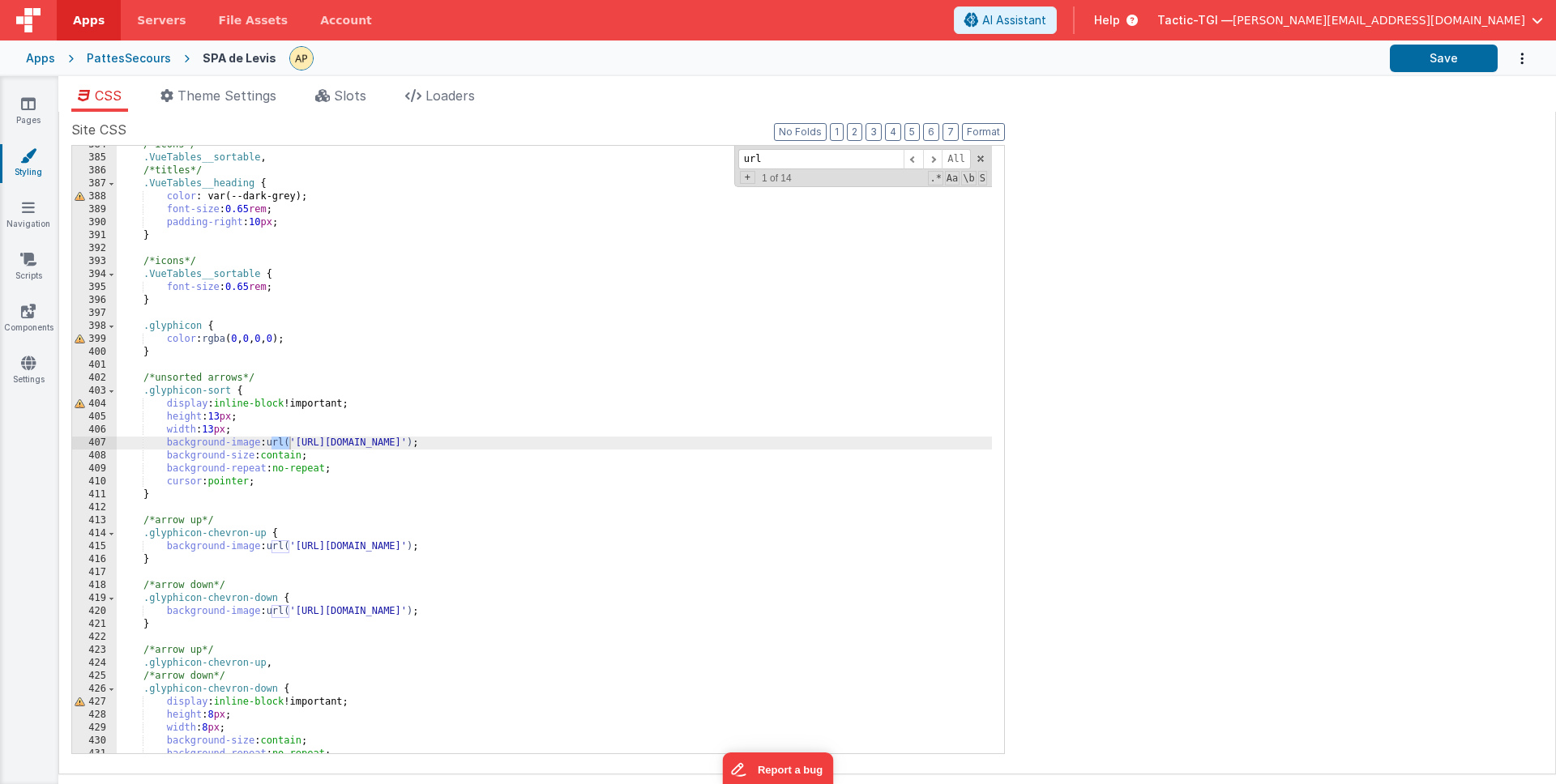
scroll to position [4986, 0]
type input "url"
click at [937, 159] on span at bounding box center [933, 159] width 19 height 20
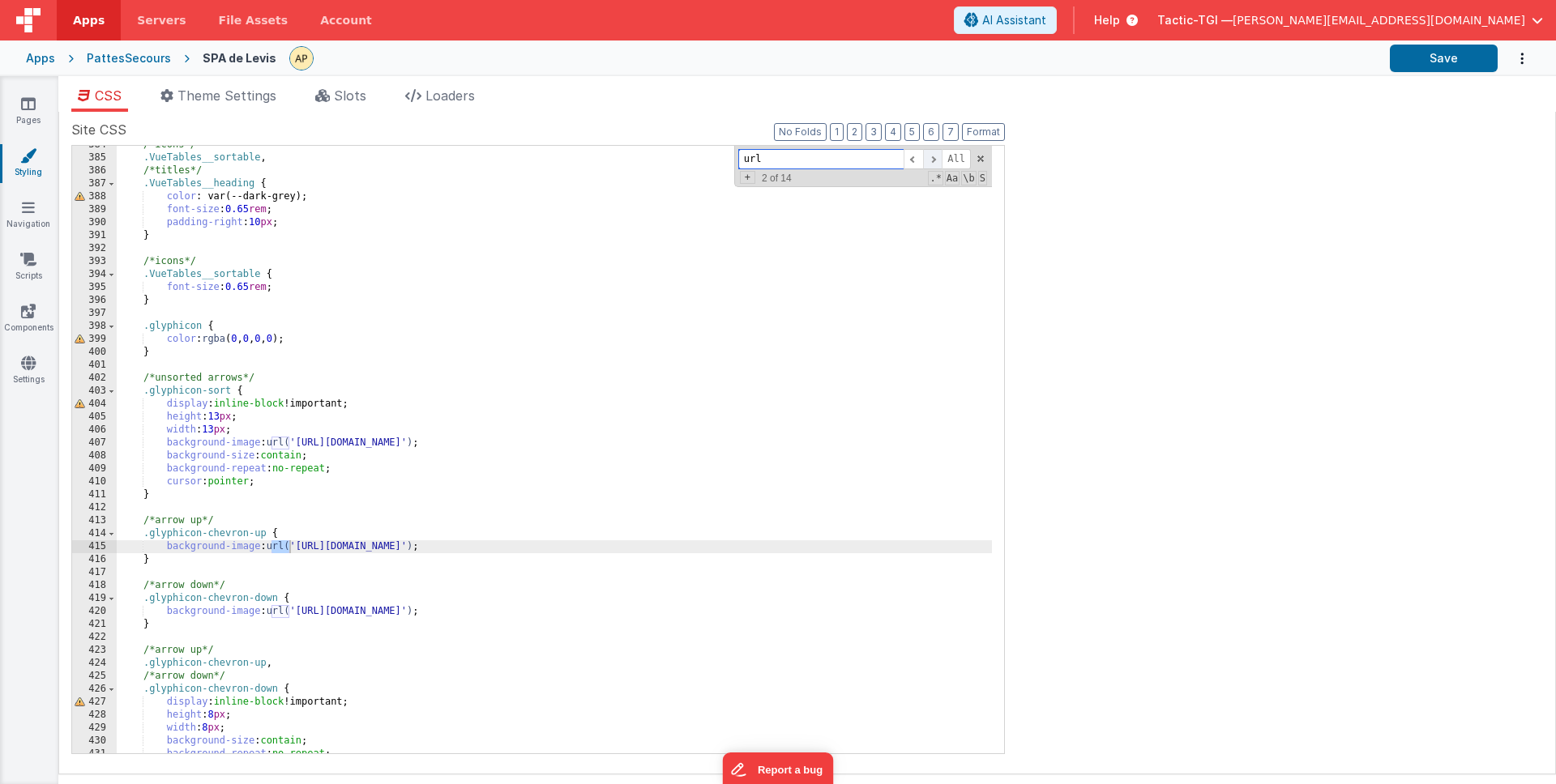
click at [937, 159] on span at bounding box center [933, 159] width 19 height 20
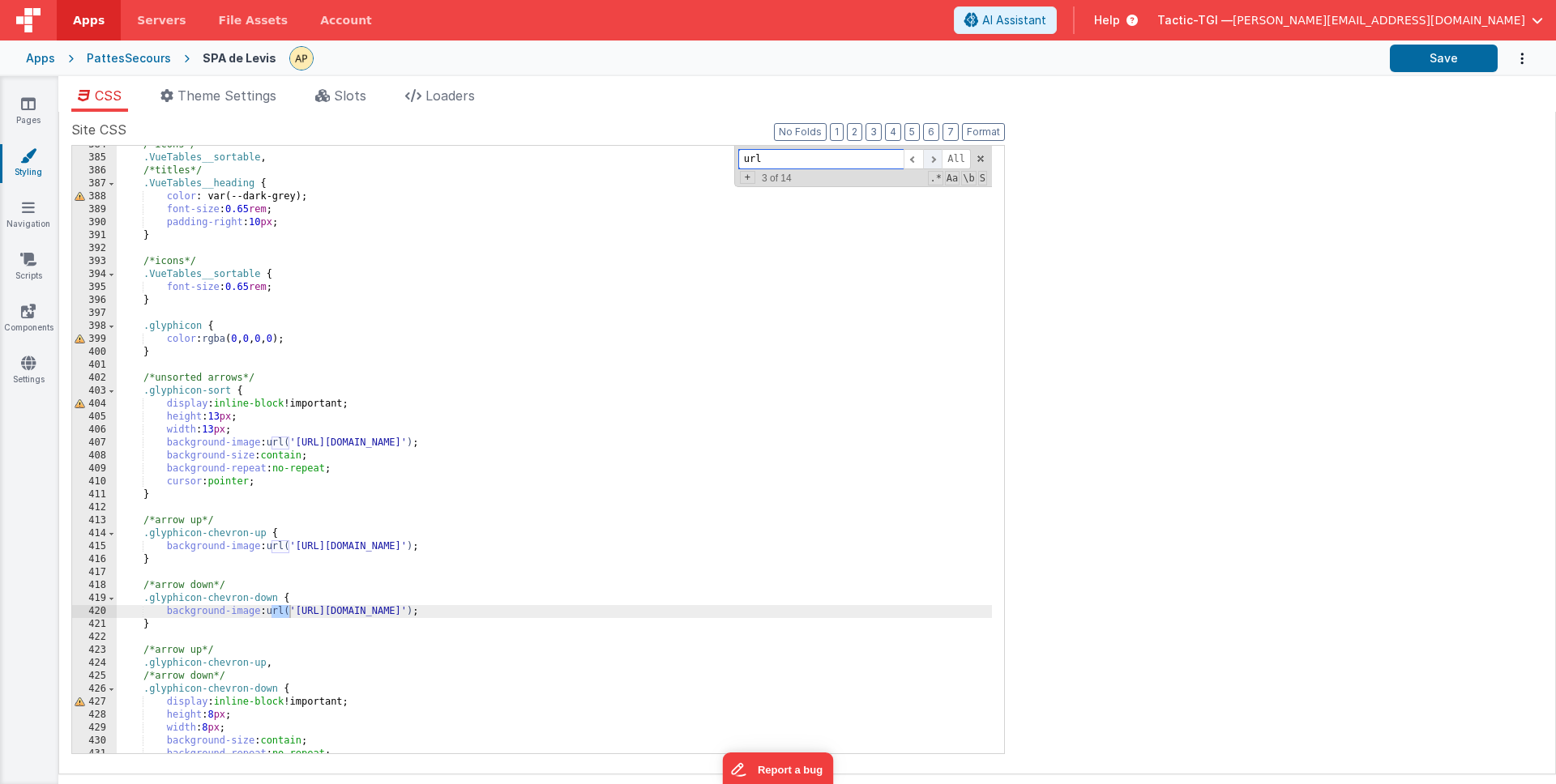
click at [937, 159] on span at bounding box center [933, 159] width 19 height 20
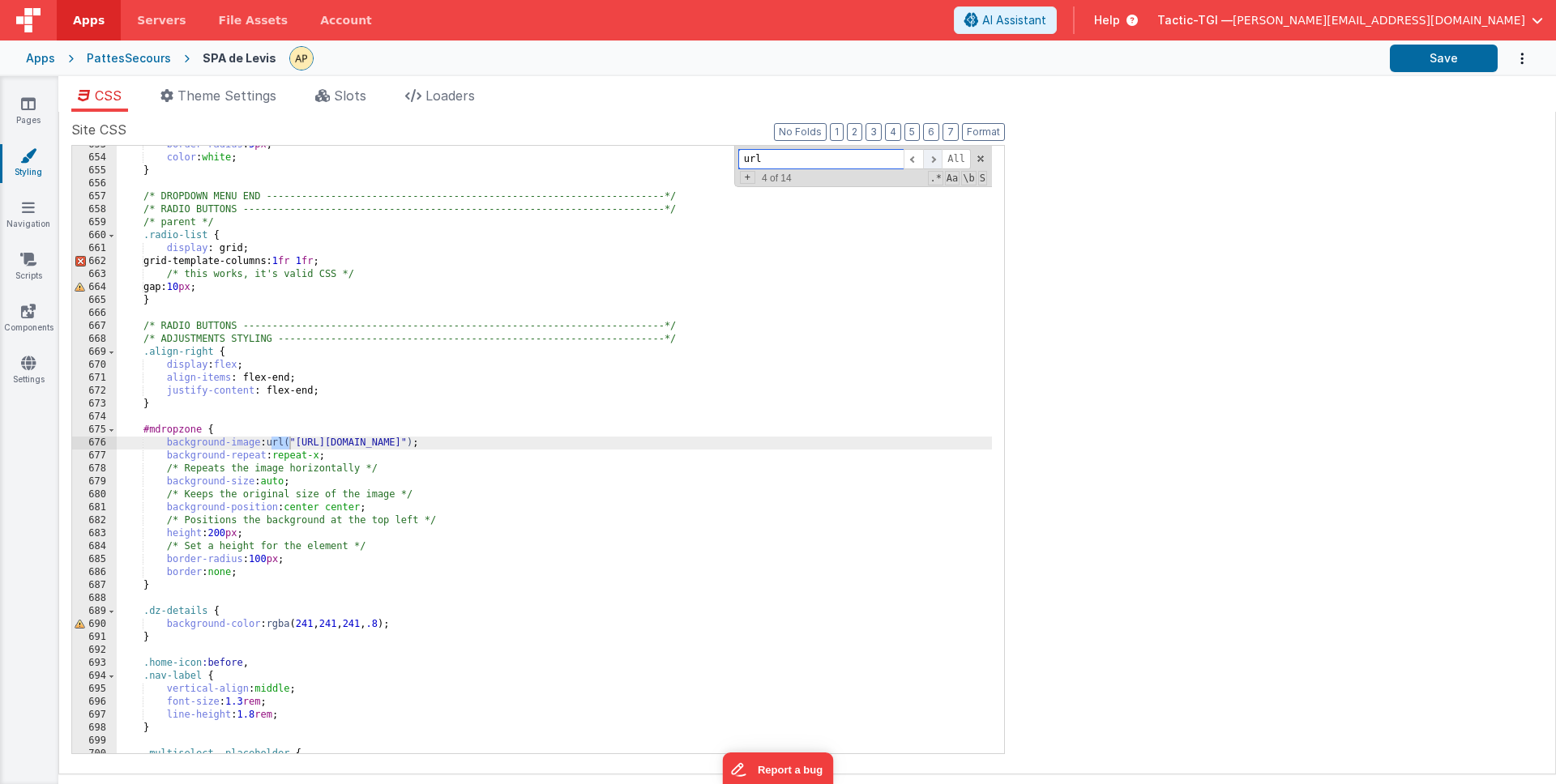
click at [937, 159] on span at bounding box center [933, 159] width 19 height 20
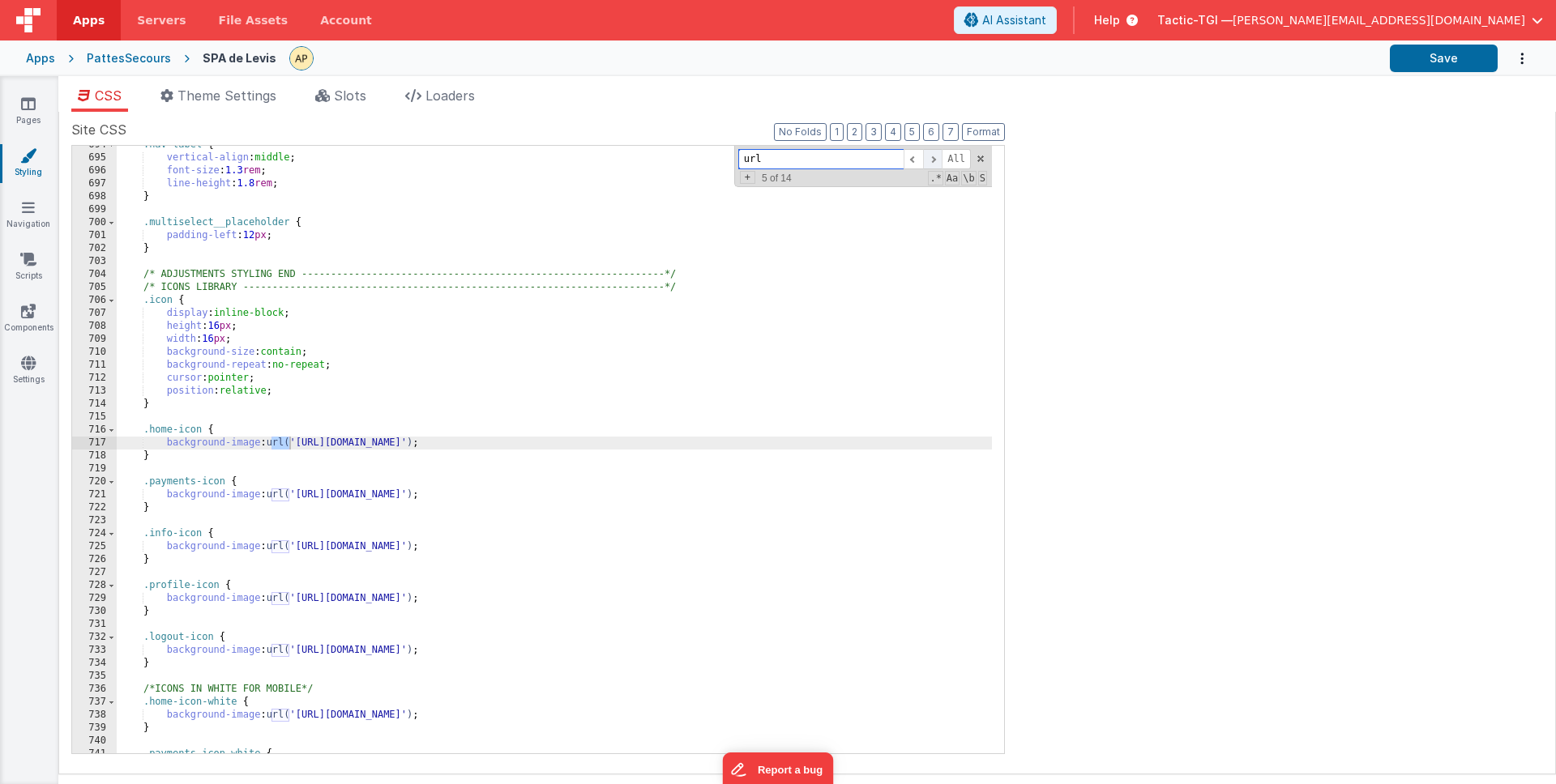
scroll to position [9005, 0]
click at [937, 159] on span at bounding box center [933, 159] width 19 height 20
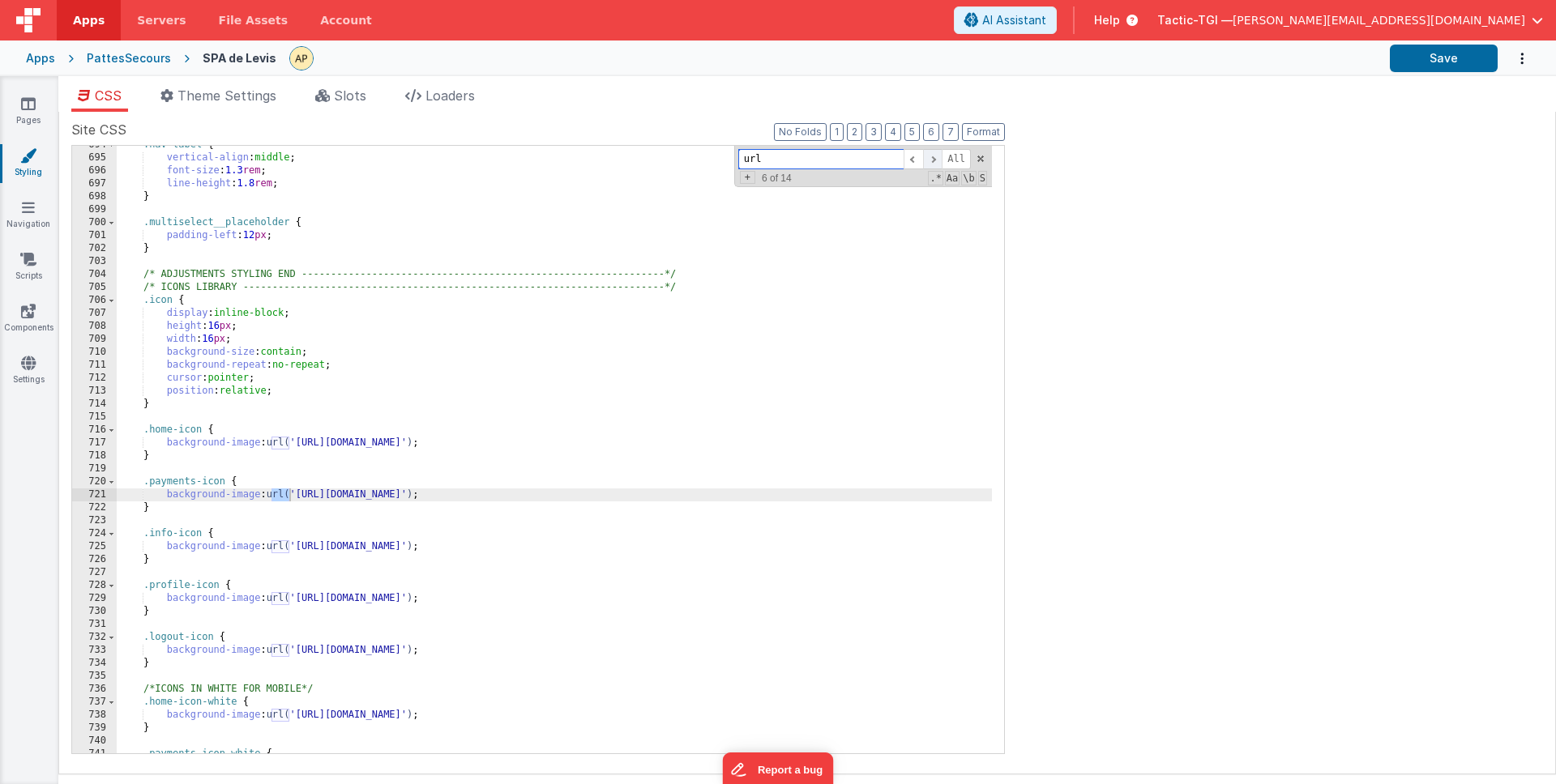
click at [937, 159] on span at bounding box center [933, 159] width 19 height 20
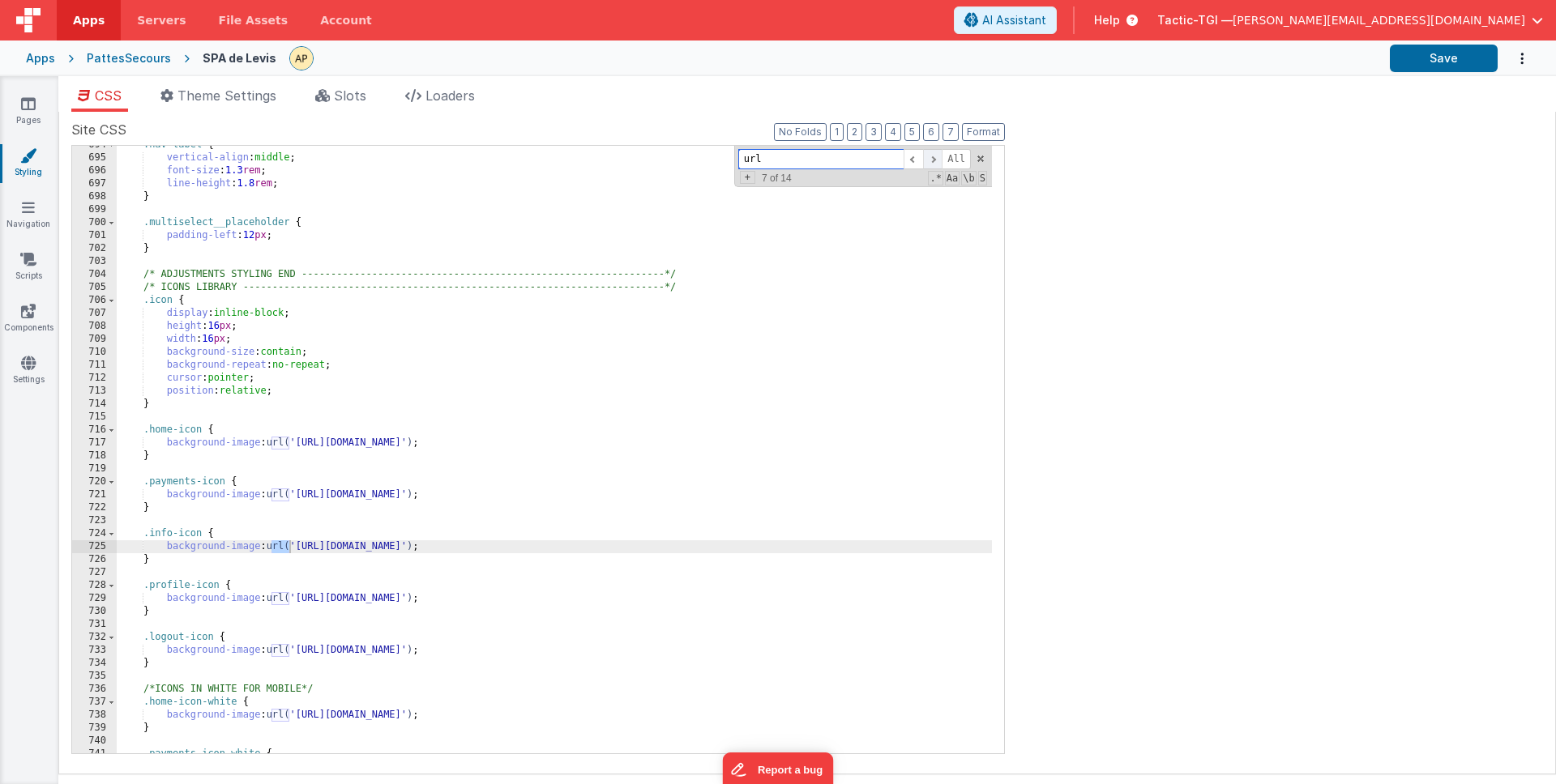
click at [937, 159] on span at bounding box center [933, 159] width 19 height 20
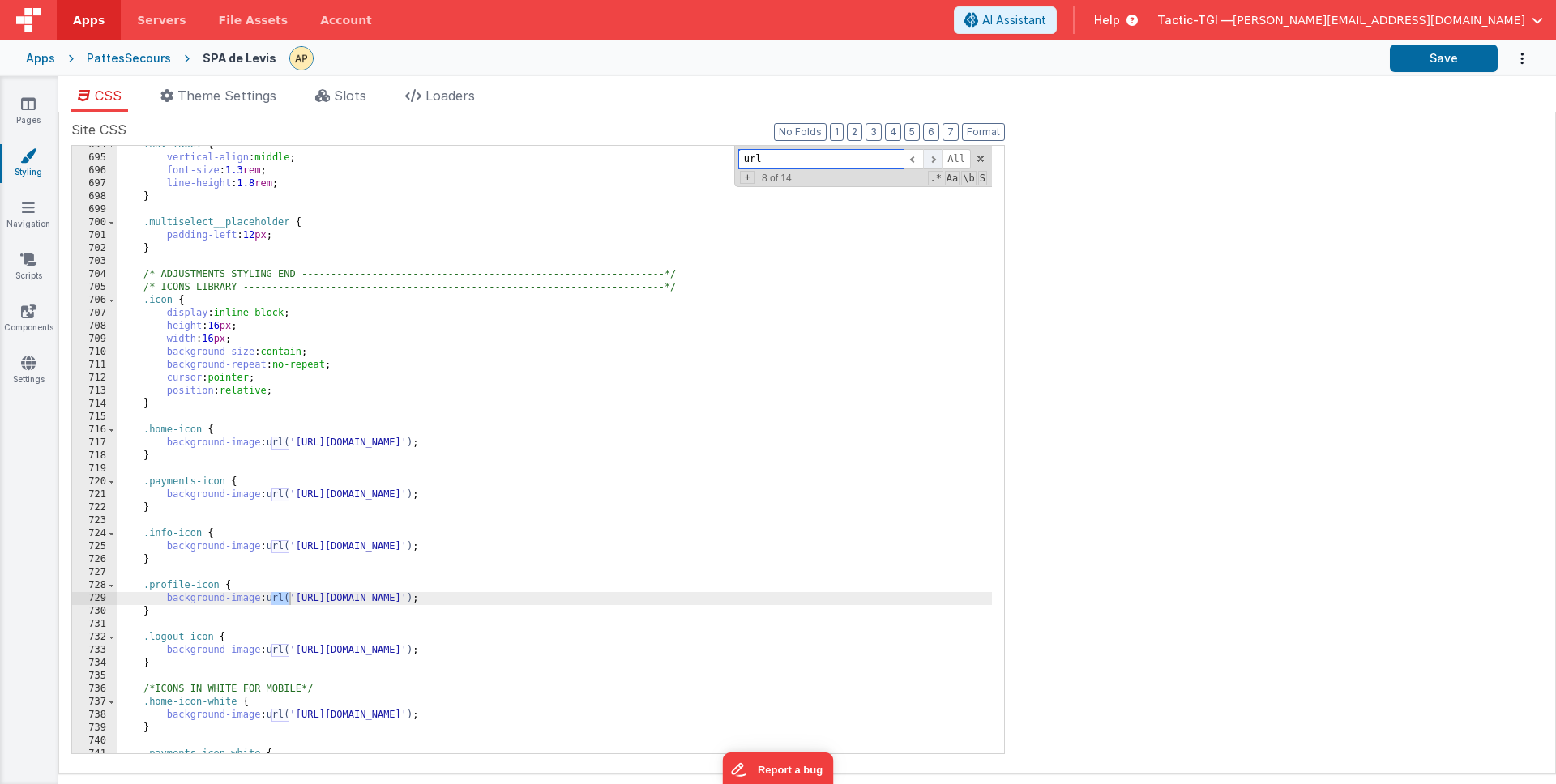
click at [937, 159] on span at bounding box center [933, 159] width 19 height 20
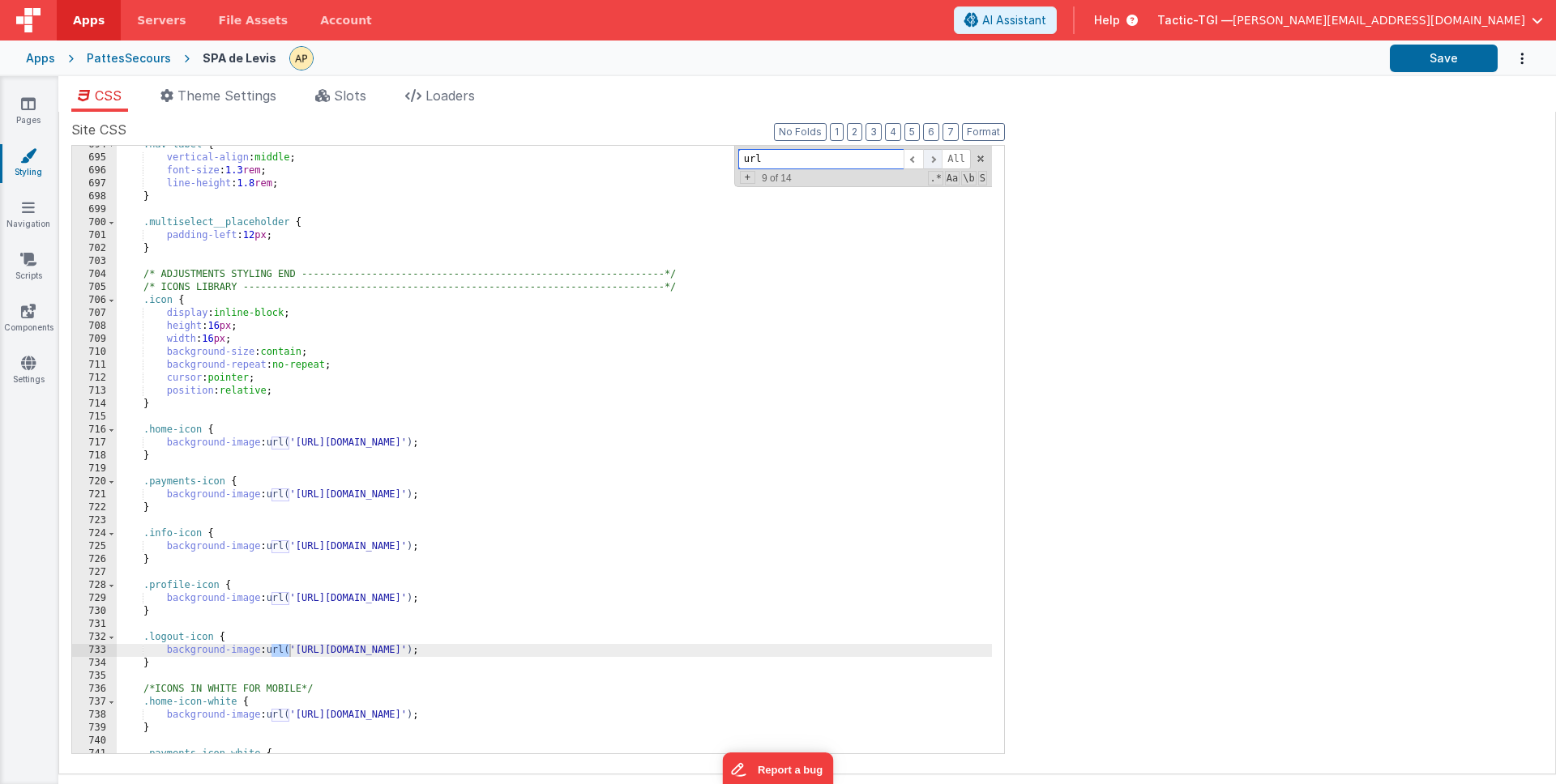
click at [937, 159] on span at bounding box center [933, 159] width 19 height 20
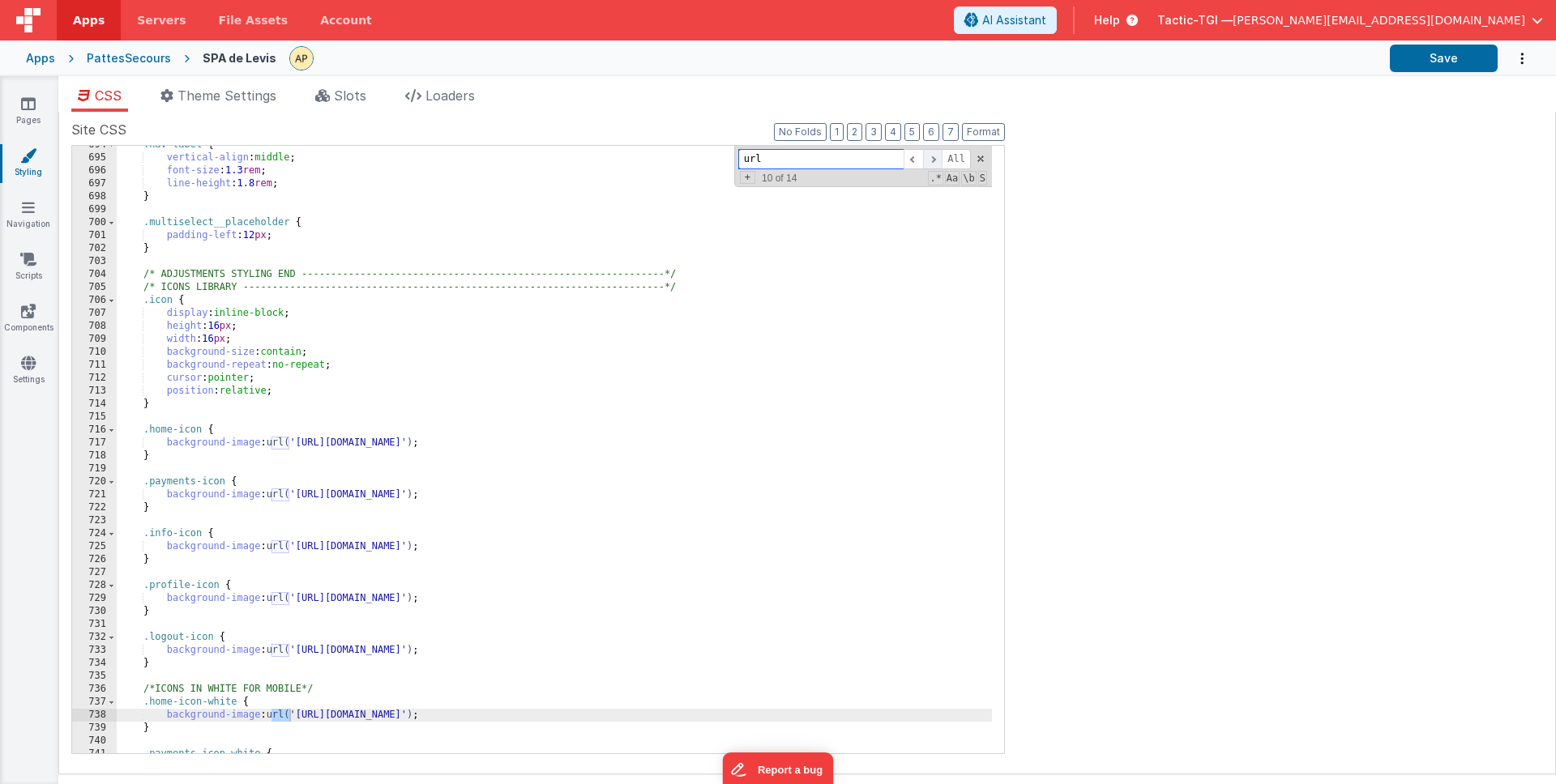
click at [937, 159] on span at bounding box center [933, 159] width 19 height 20
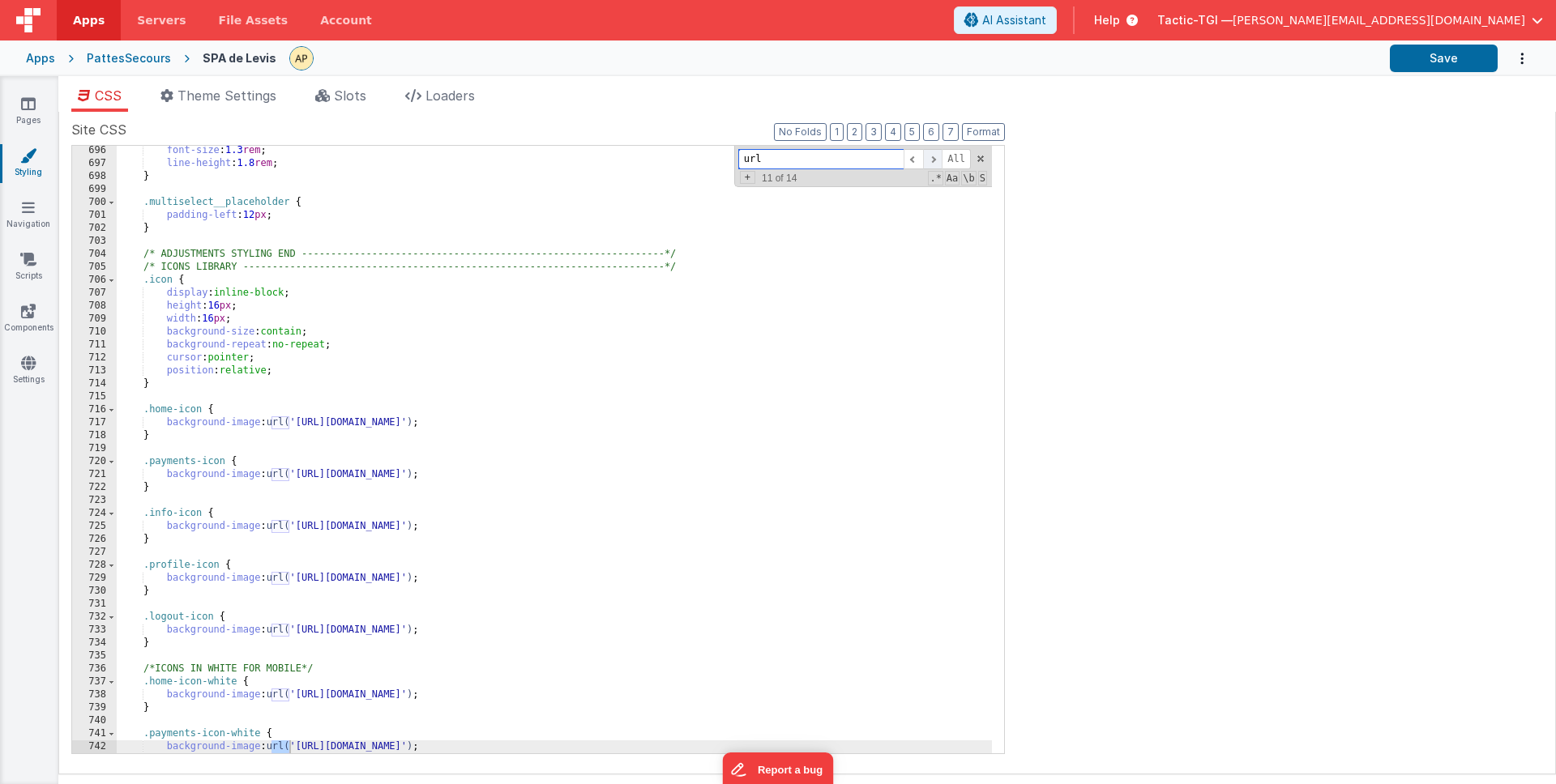
click at [937, 159] on span at bounding box center [933, 159] width 19 height 20
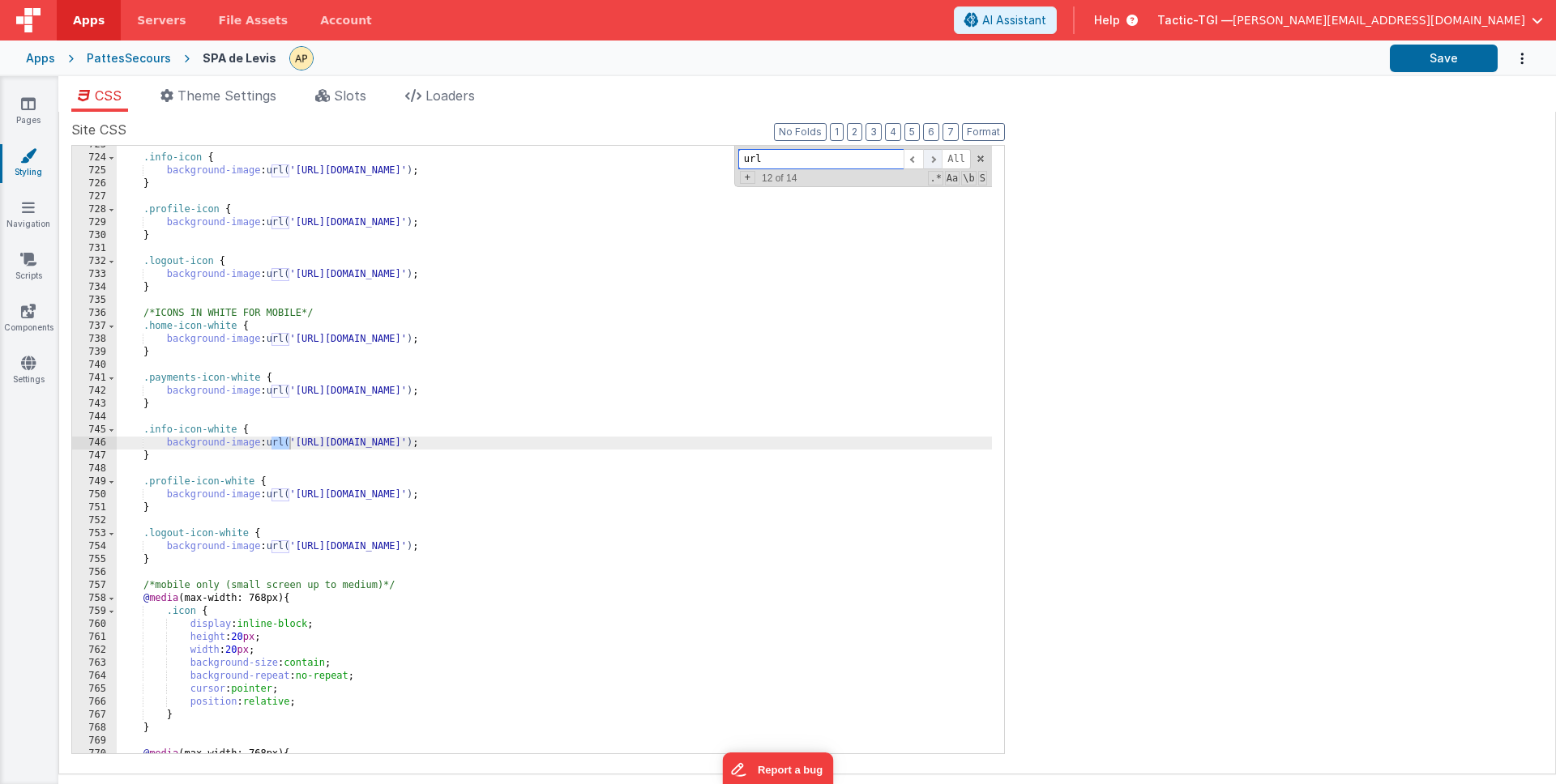
click at [937, 159] on span at bounding box center [933, 159] width 19 height 20
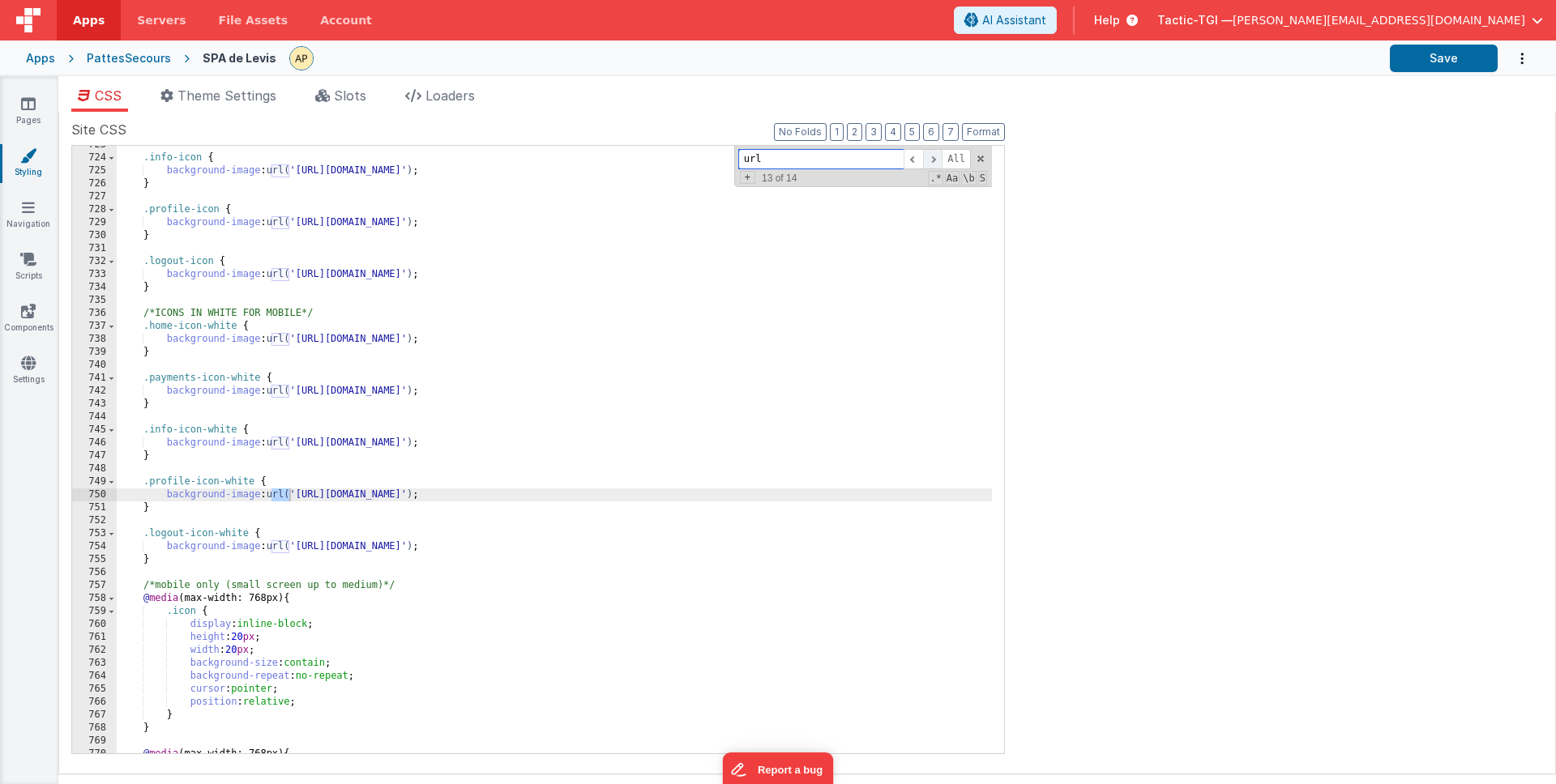
click at [937, 159] on span at bounding box center [933, 159] width 19 height 20
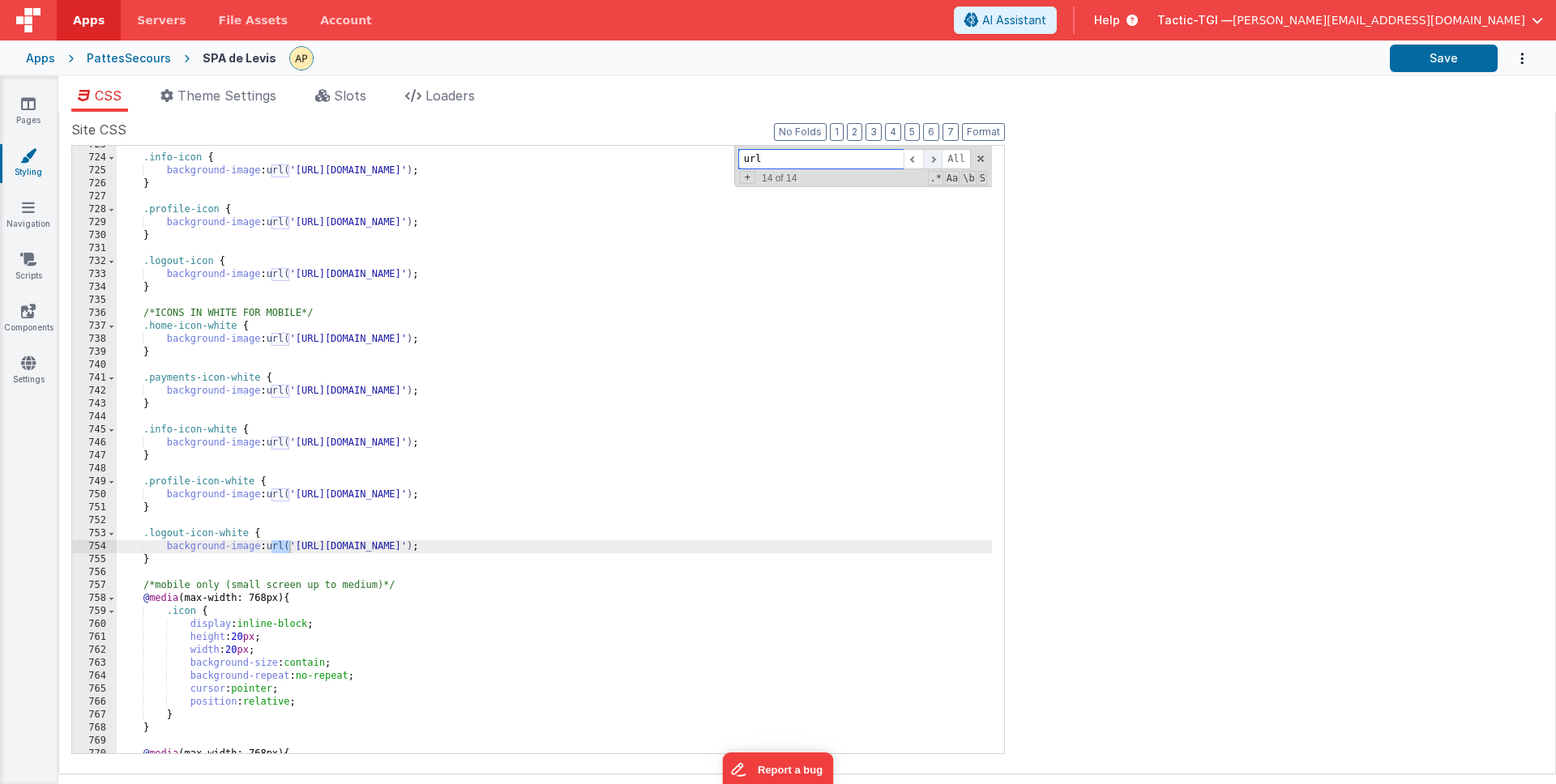
click at [937, 159] on span at bounding box center [933, 159] width 19 height 20
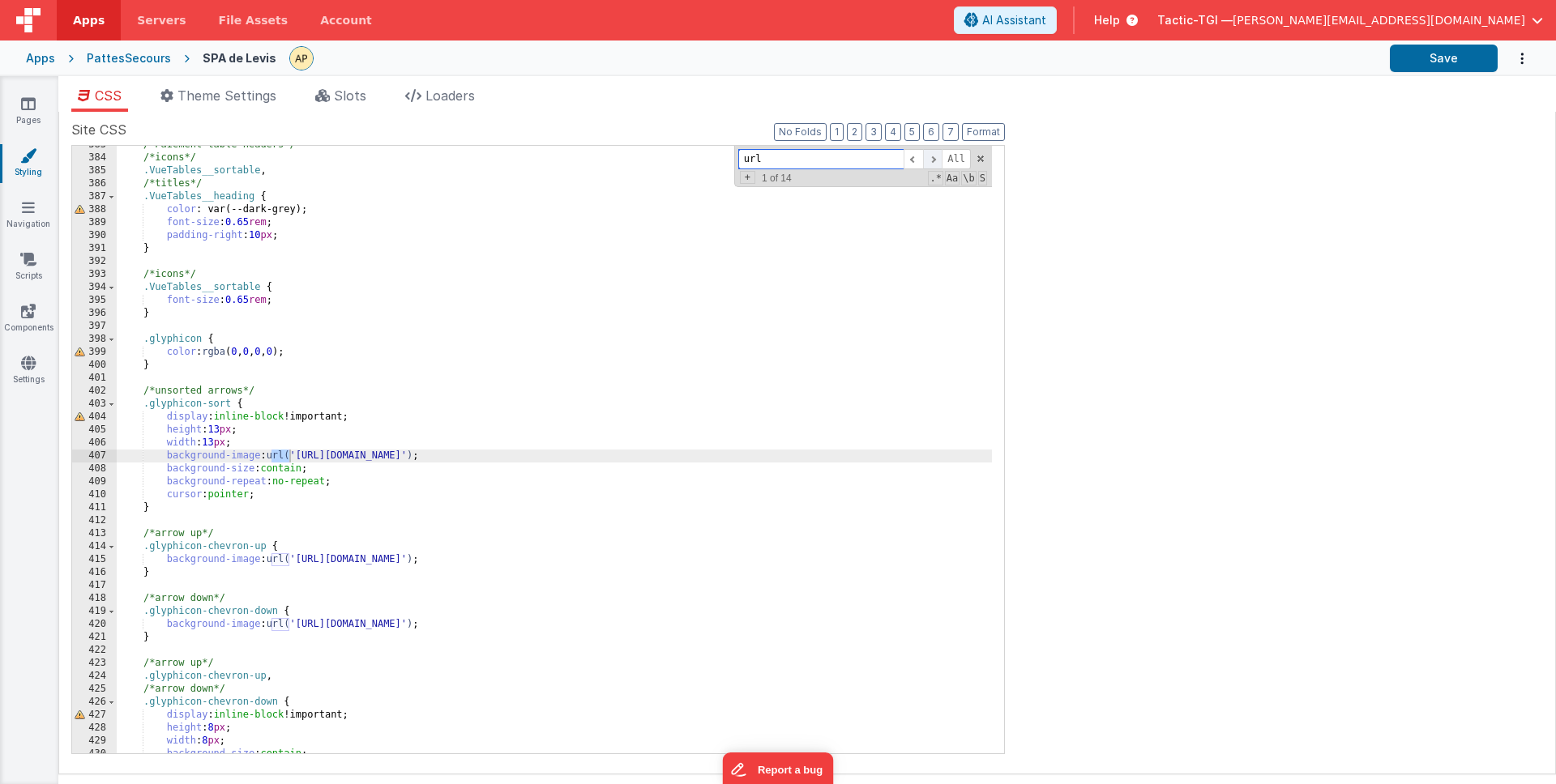
click at [937, 159] on span at bounding box center [933, 159] width 19 height 20
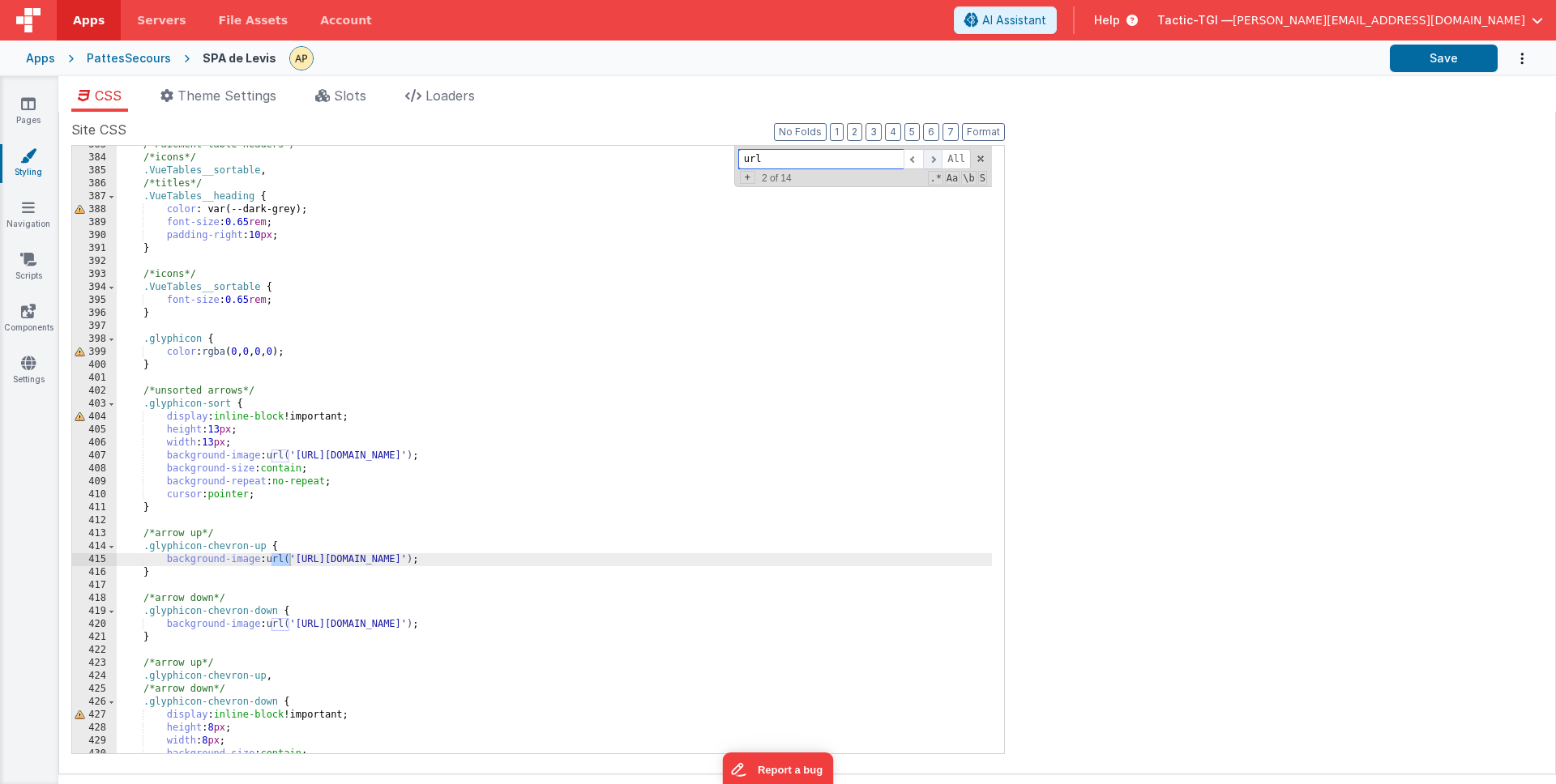
click at [937, 159] on span at bounding box center [933, 159] width 19 height 20
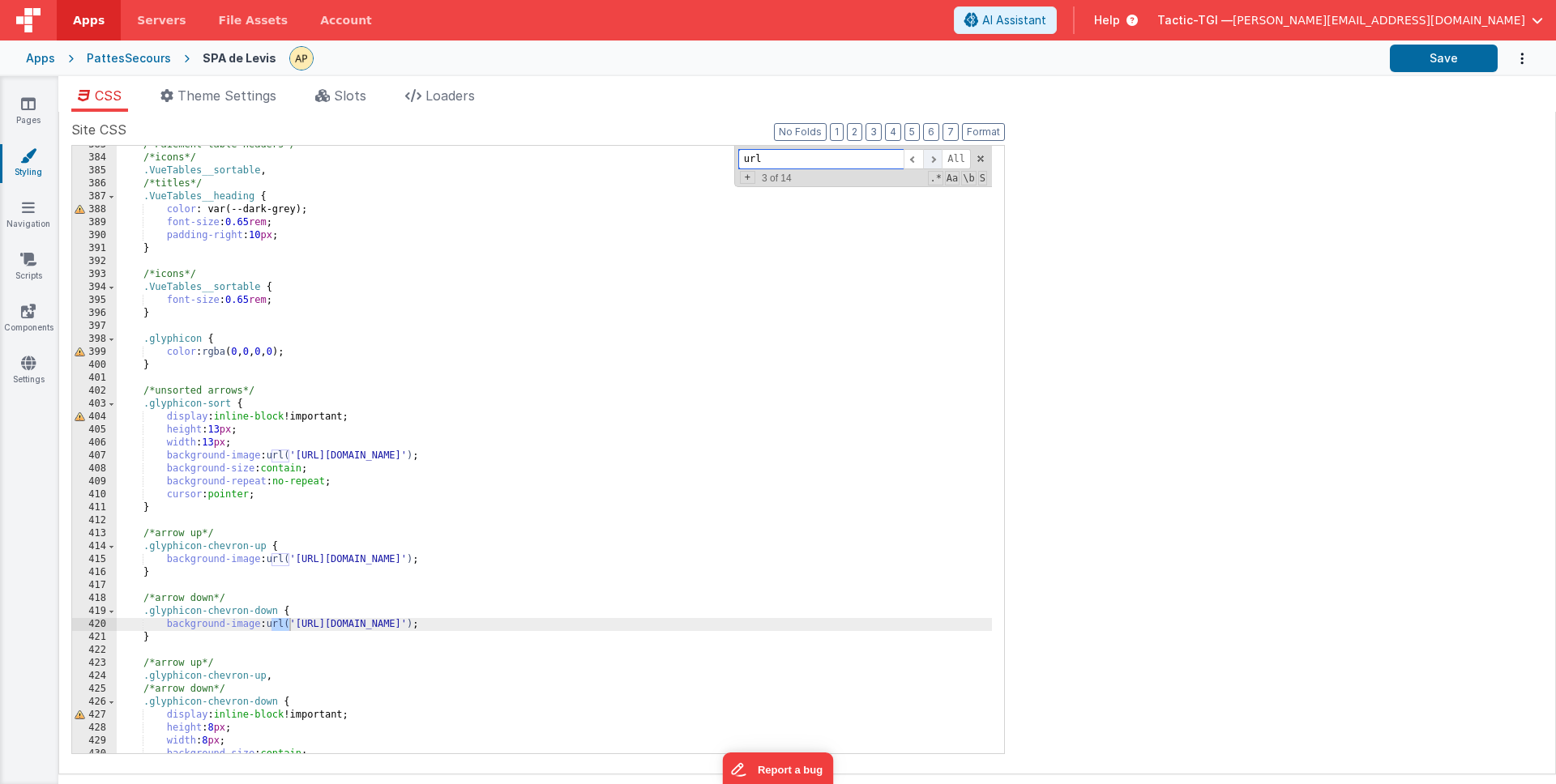
click at [937, 159] on span at bounding box center [933, 159] width 19 height 20
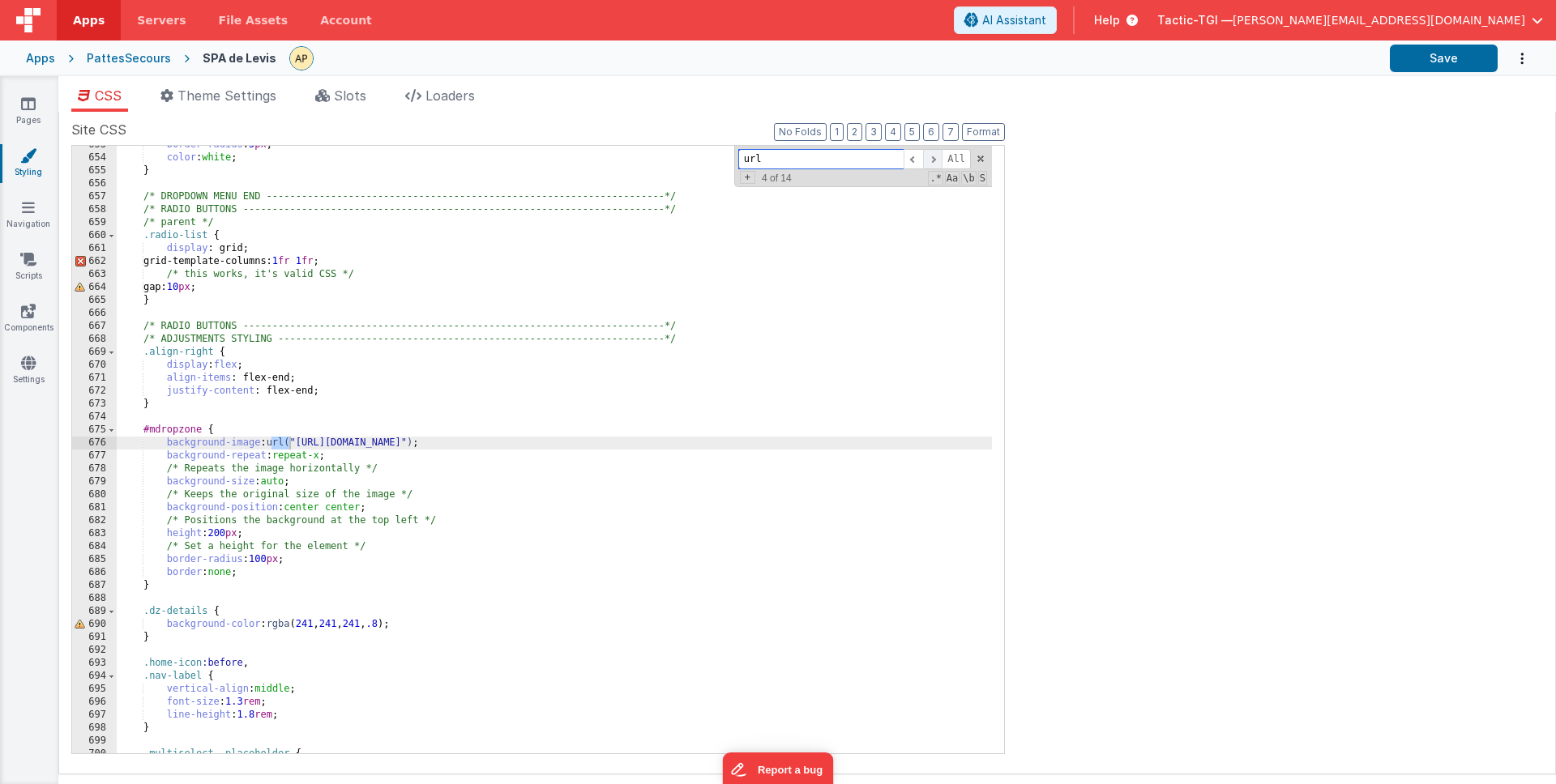
click at [937, 159] on span at bounding box center [933, 159] width 19 height 20
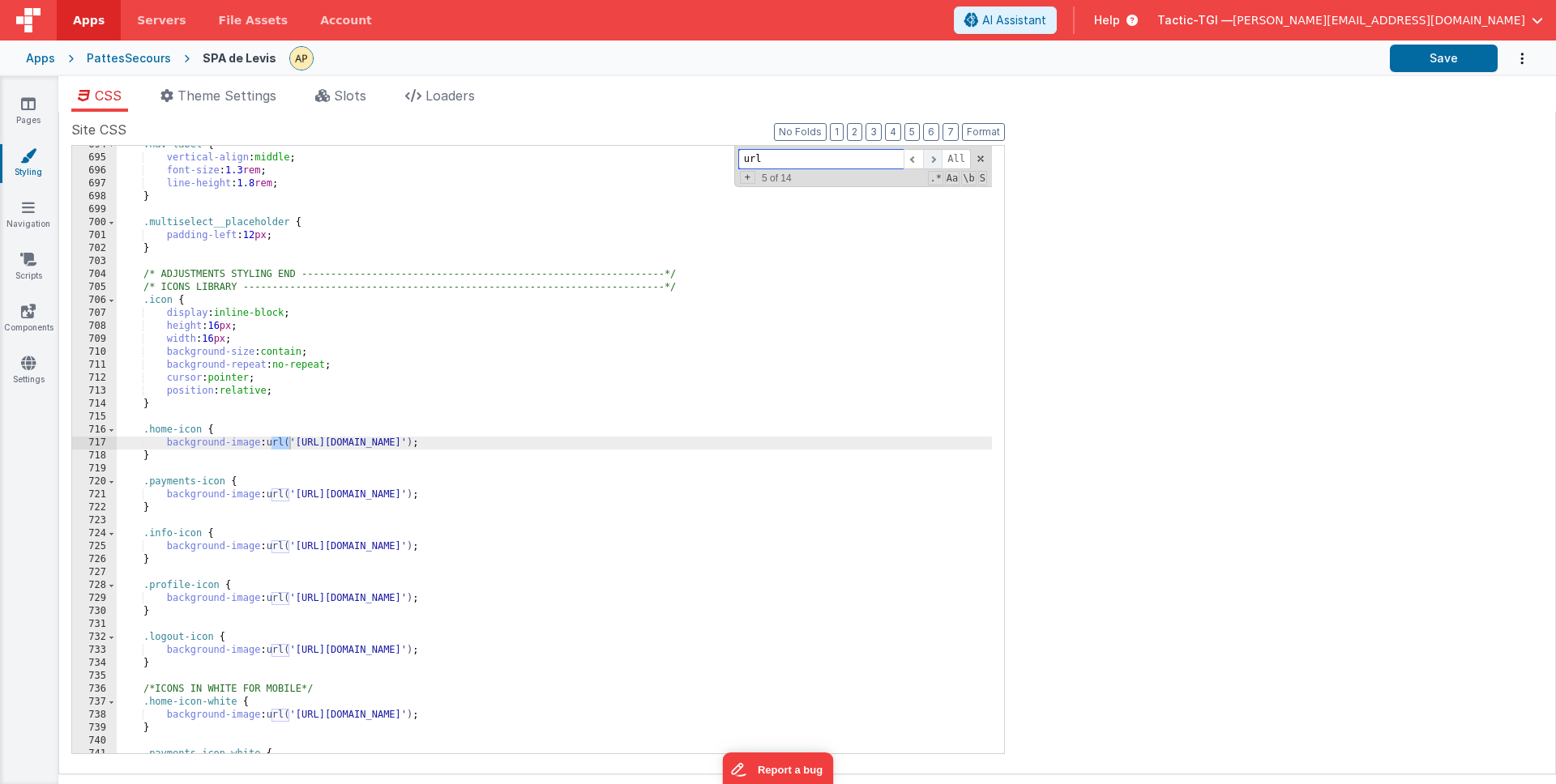
scroll to position [9005, 0]
click at [937, 159] on span at bounding box center [933, 159] width 19 height 20
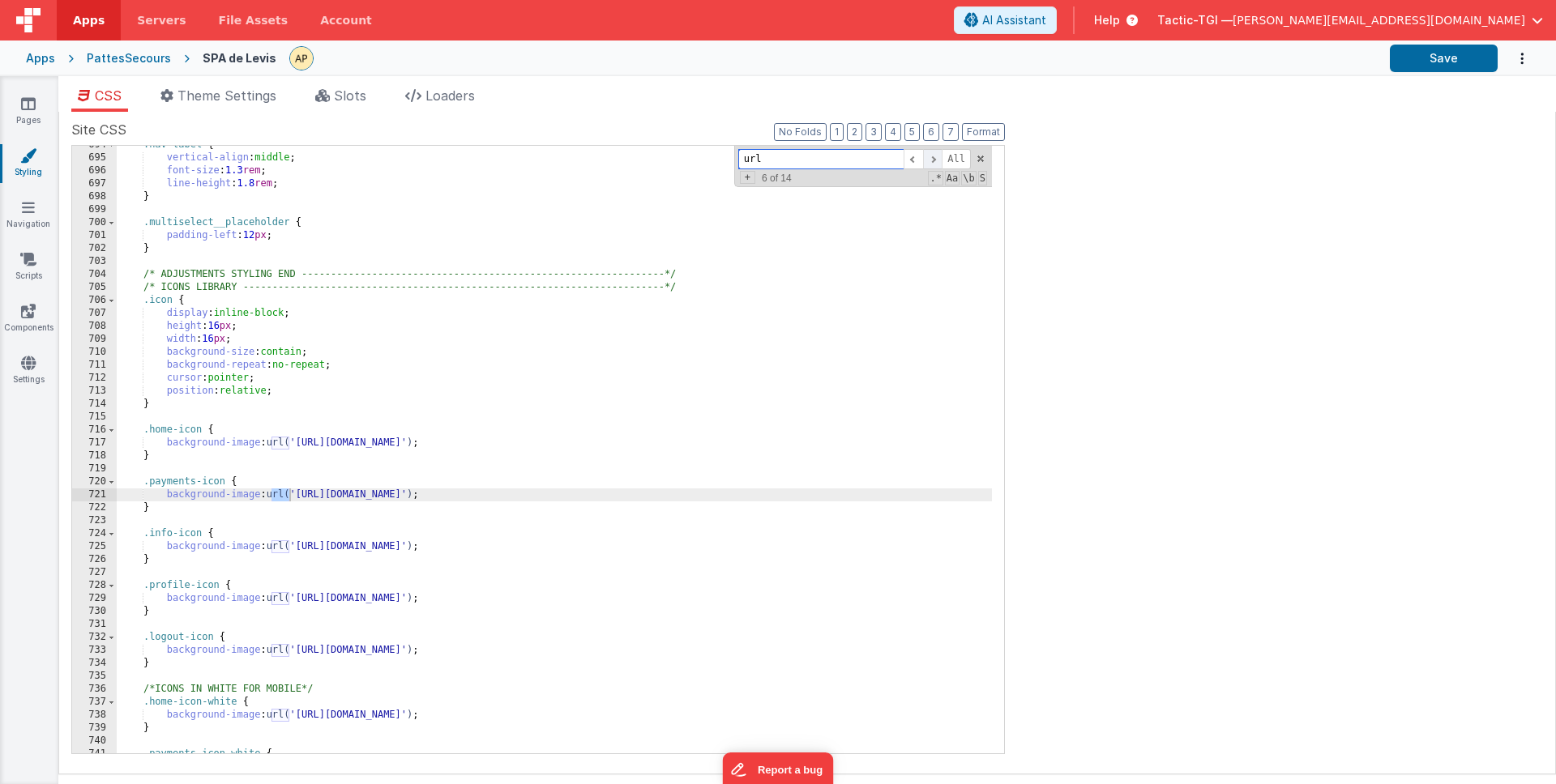
click at [937, 159] on span at bounding box center [933, 159] width 19 height 20
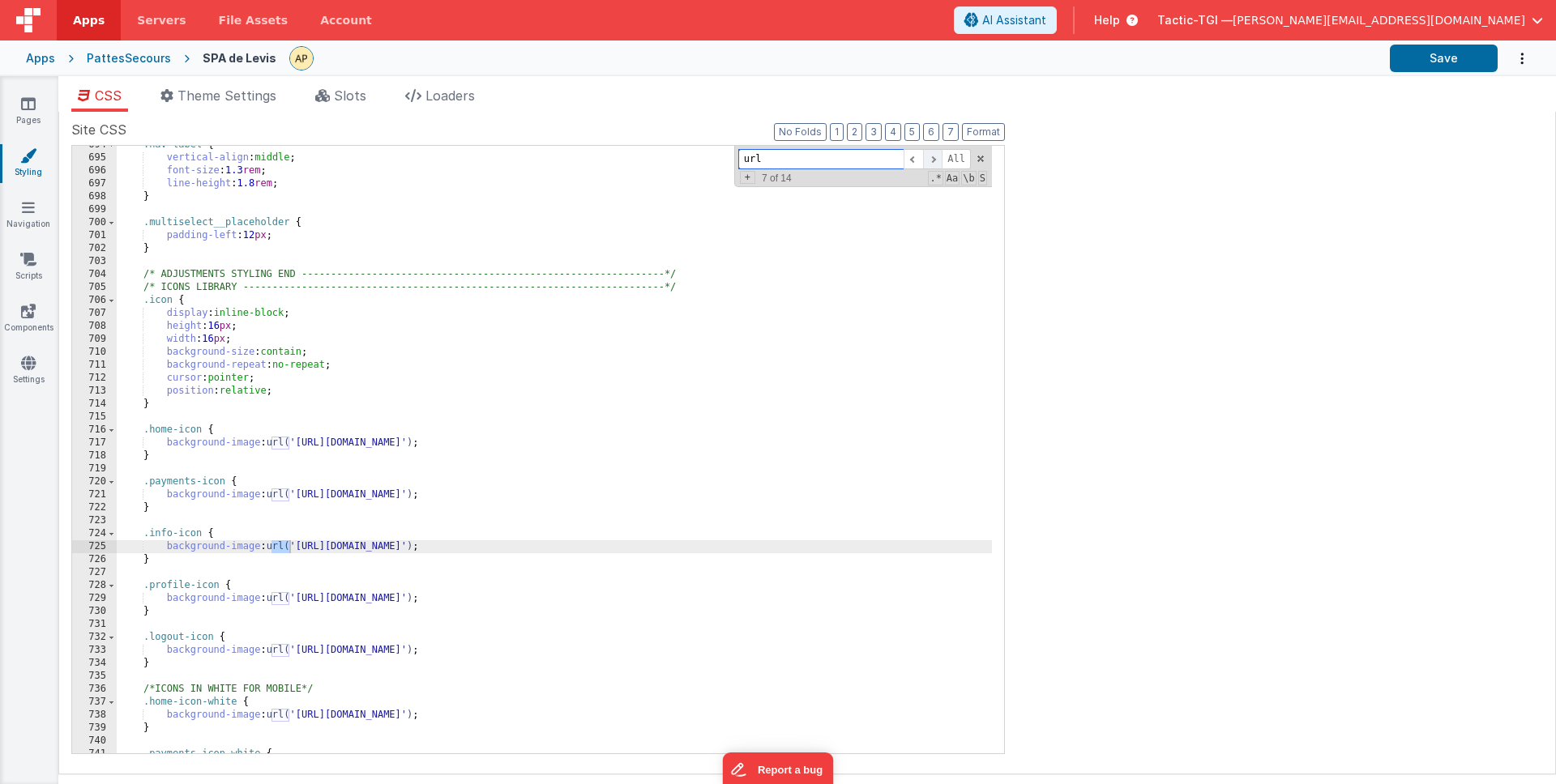
click at [937, 159] on span at bounding box center [933, 159] width 19 height 20
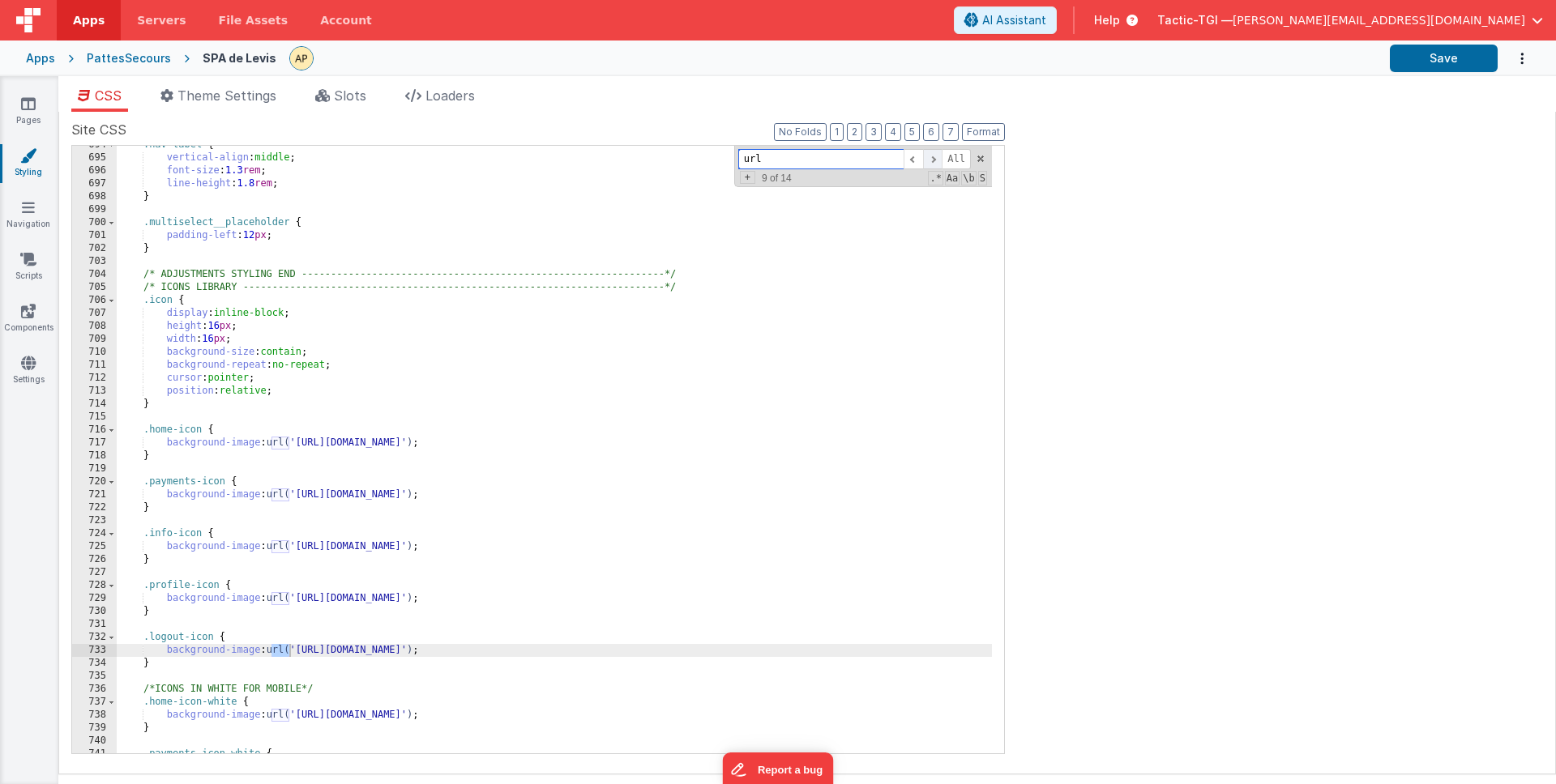
click at [937, 159] on span at bounding box center [933, 159] width 19 height 20
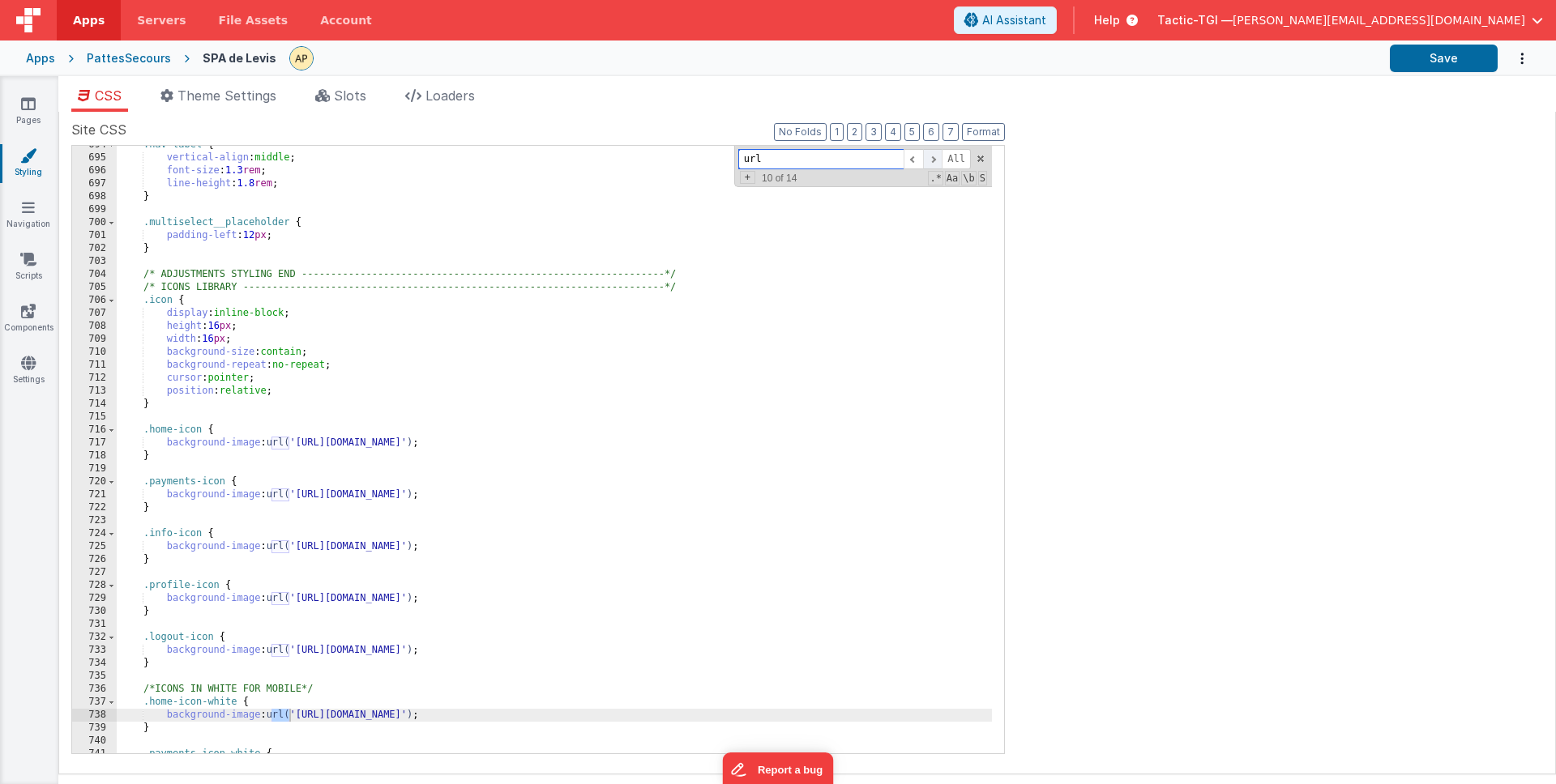
click at [937, 159] on span at bounding box center [933, 159] width 19 height 20
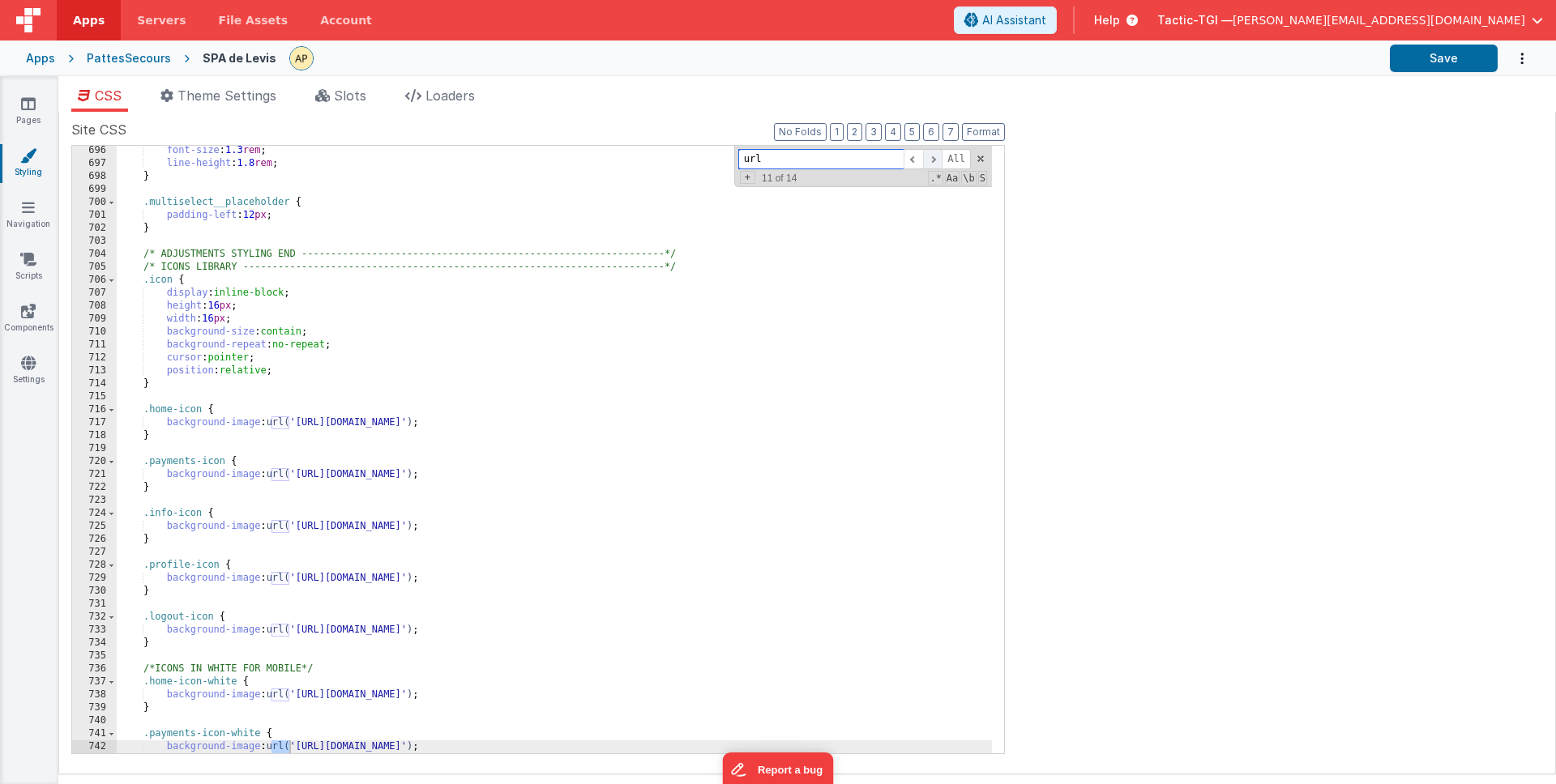
click at [937, 159] on span at bounding box center [933, 159] width 19 height 20
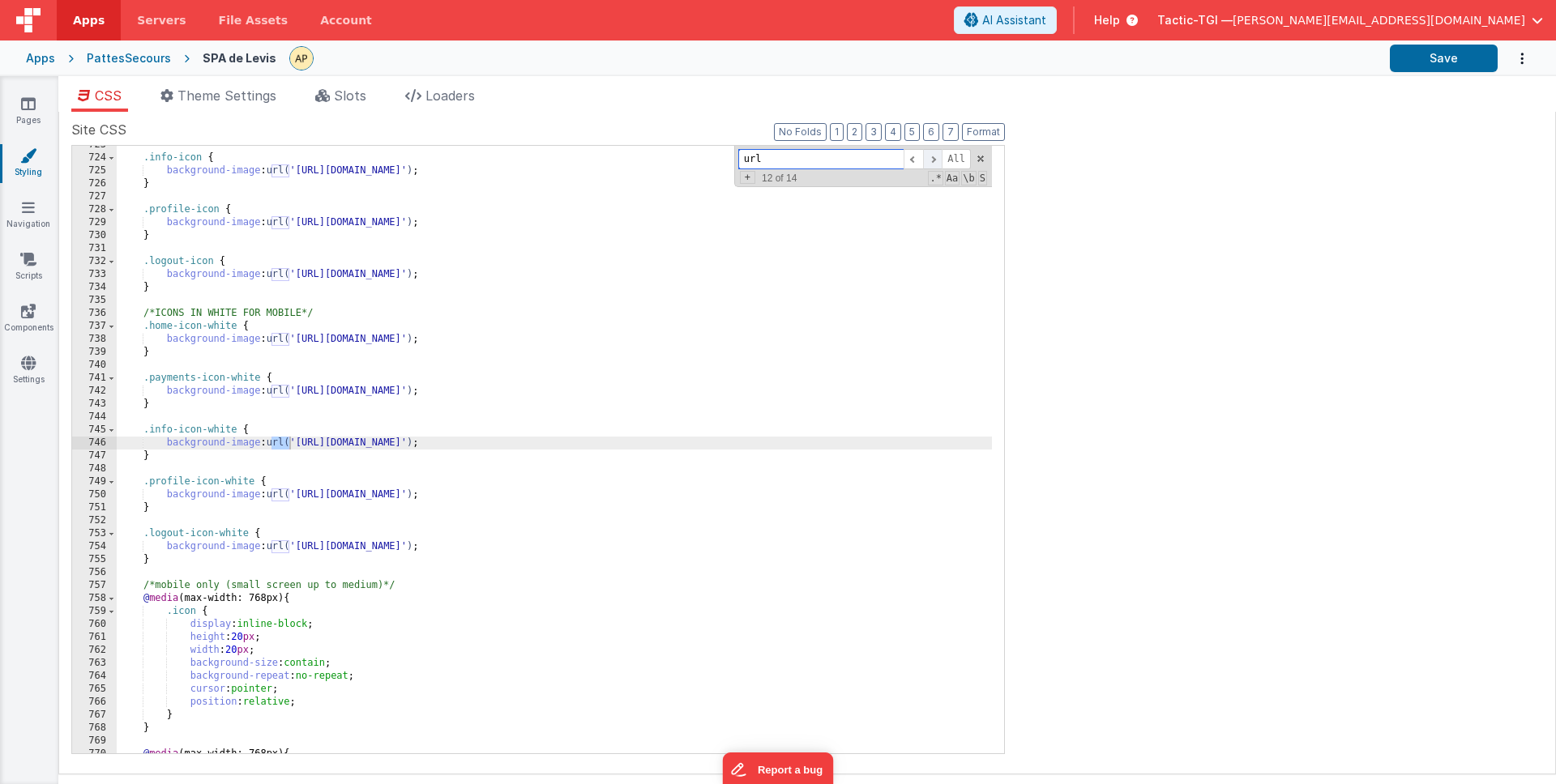
click at [937, 159] on span at bounding box center [933, 159] width 19 height 20
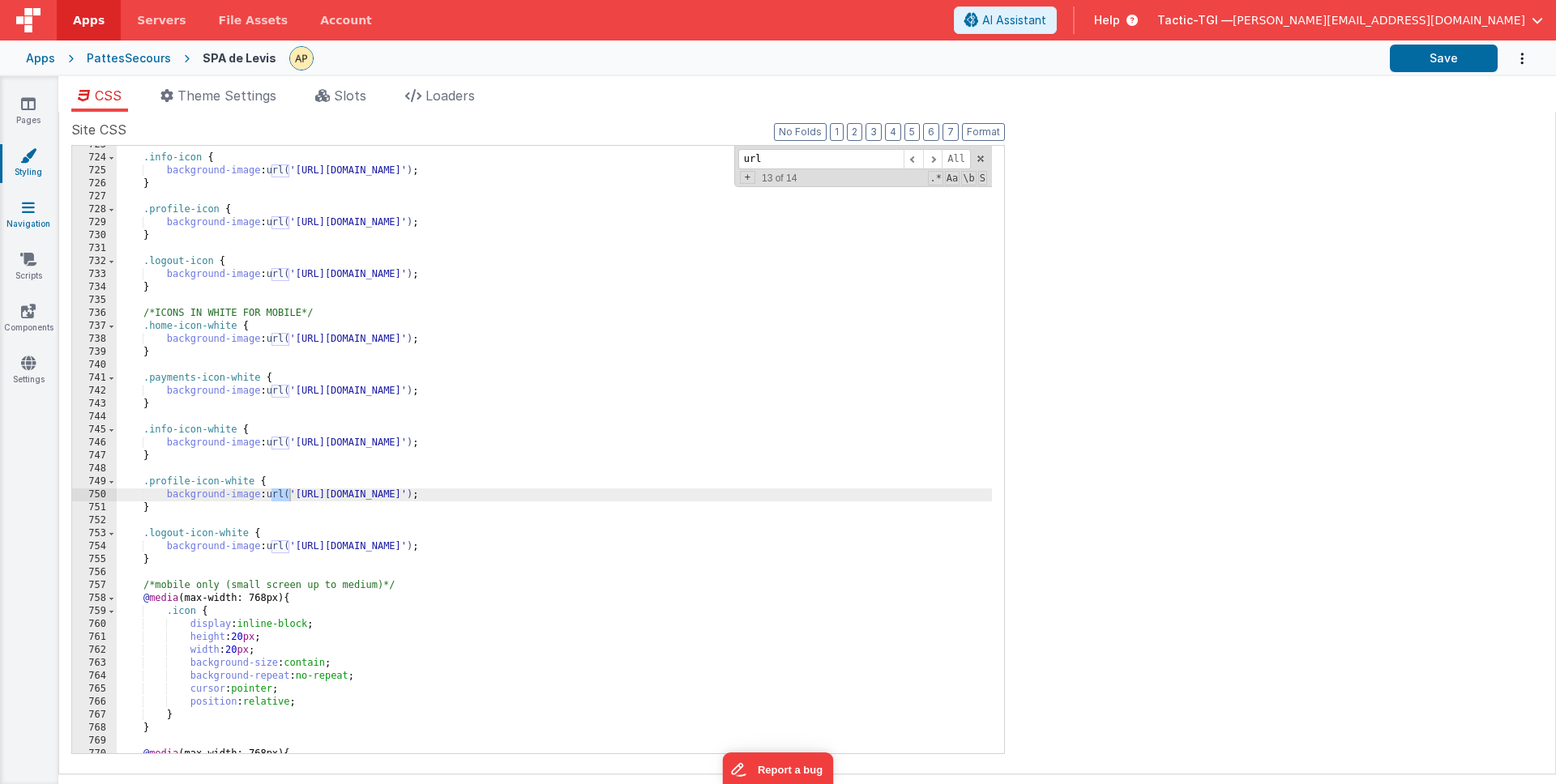
click at [27, 214] on icon at bounding box center [28, 208] width 13 height 16
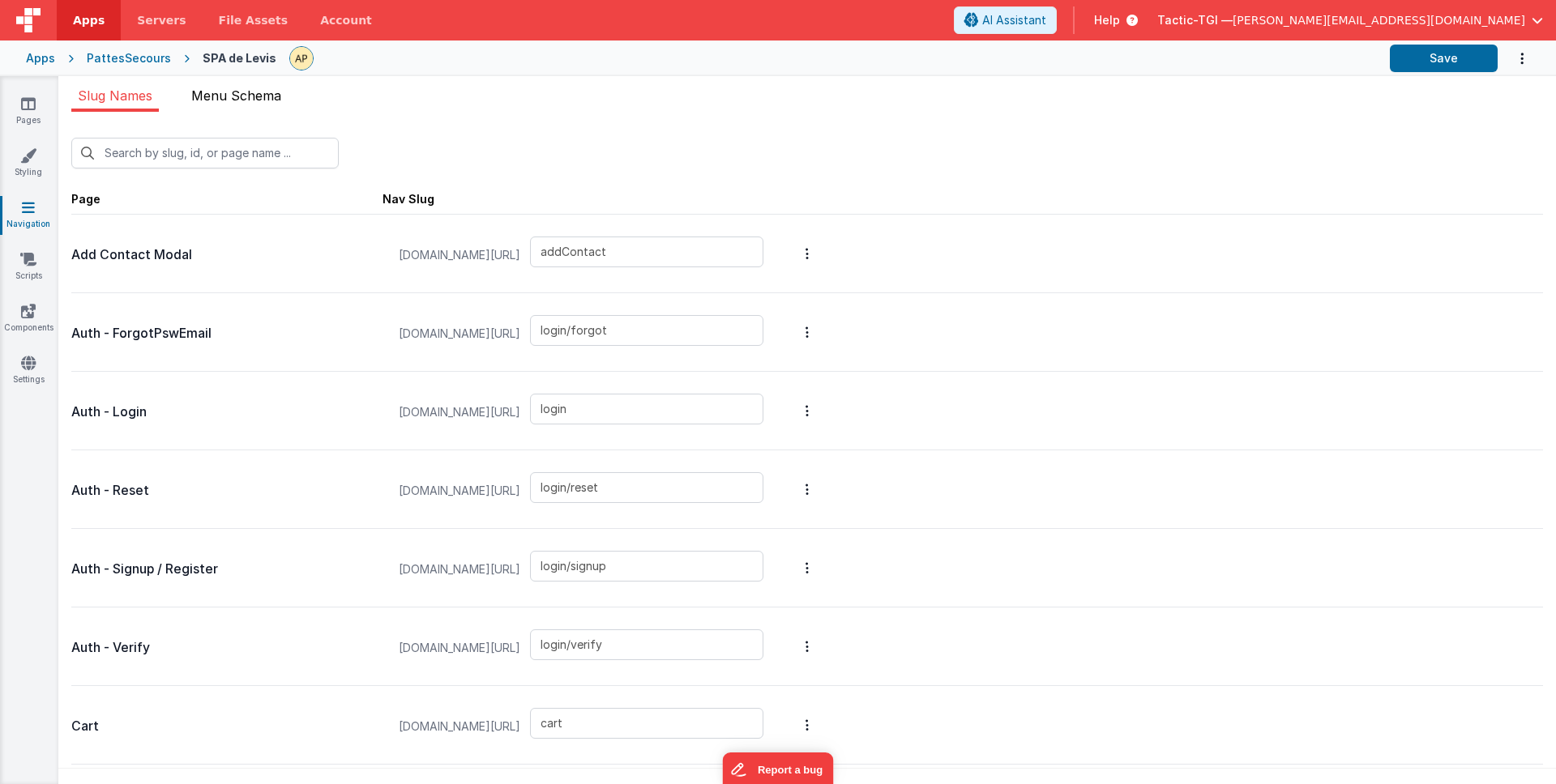
drag, startPoint x: 230, startPoint y: 87, endPoint x: 209, endPoint y: 109, distance: 30.4
click at [230, 88] on span "Menu Schema" at bounding box center [236, 96] width 90 height 16
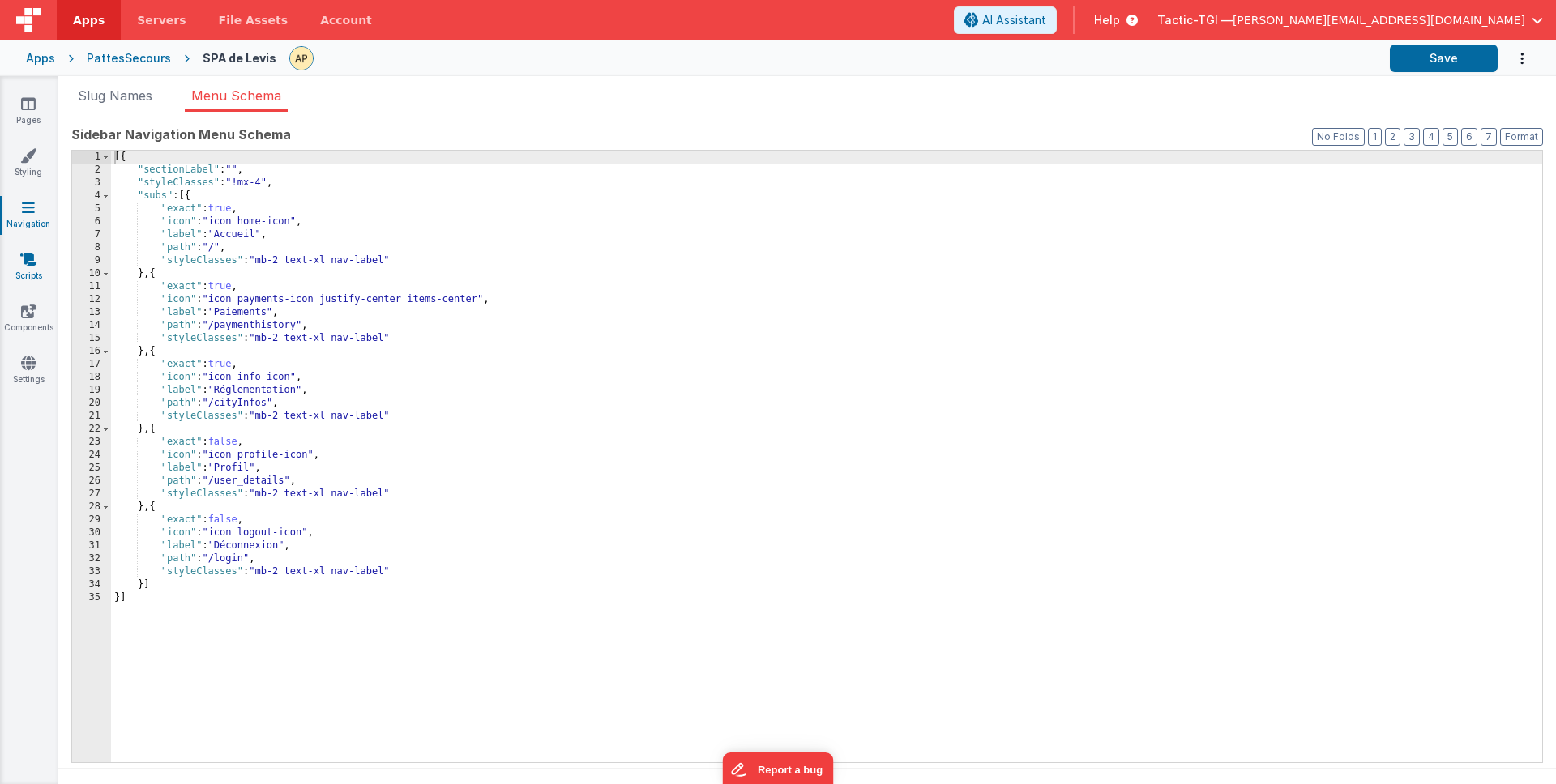
click at [28, 279] on link "Scripts" at bounding box center [28, 267] width 58 height 32
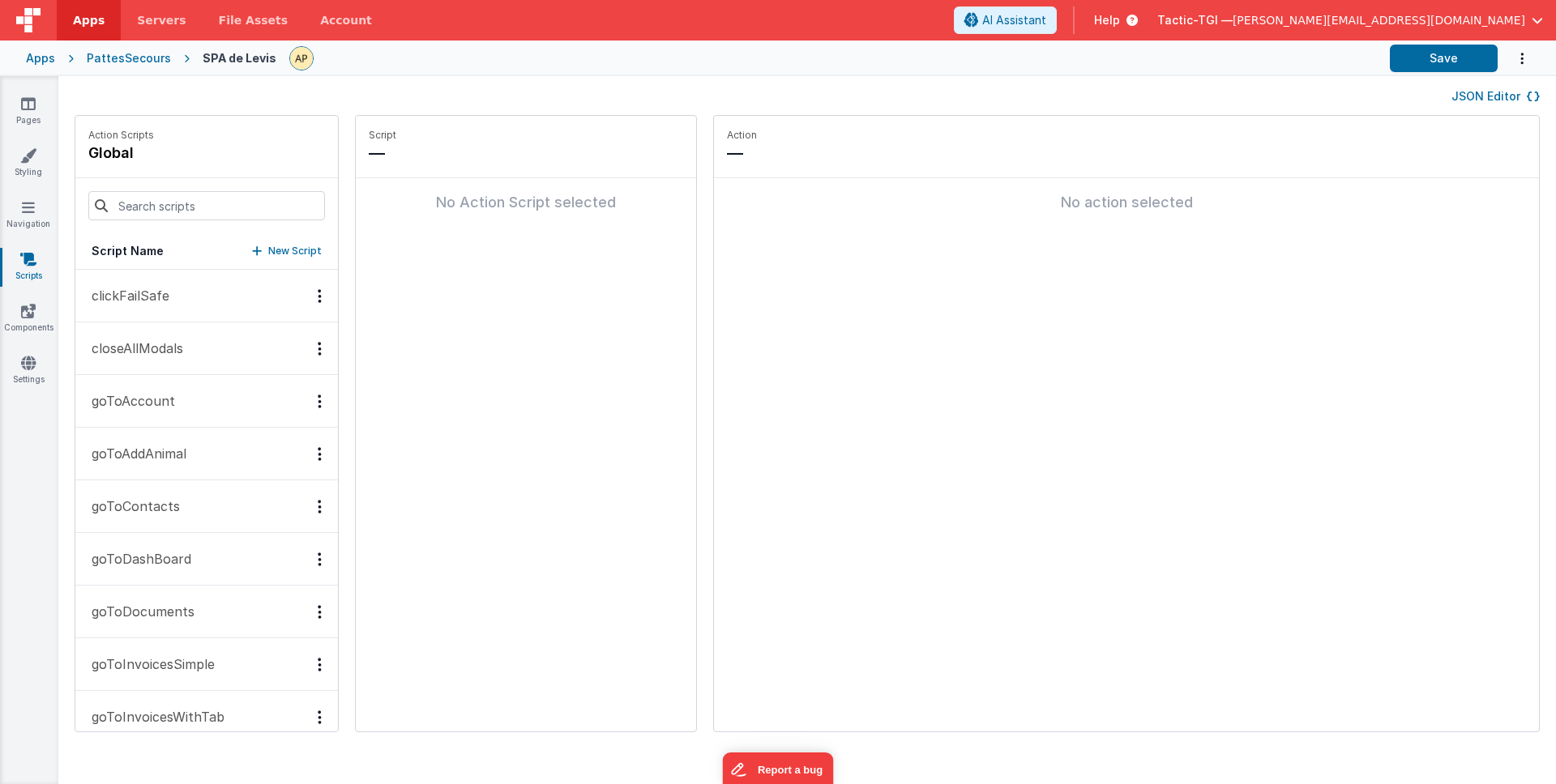
scroll to position [6, 0]
click at [178, 289] on button "clickFailSafe" at bounding box center [207, 290] width 262 height 53
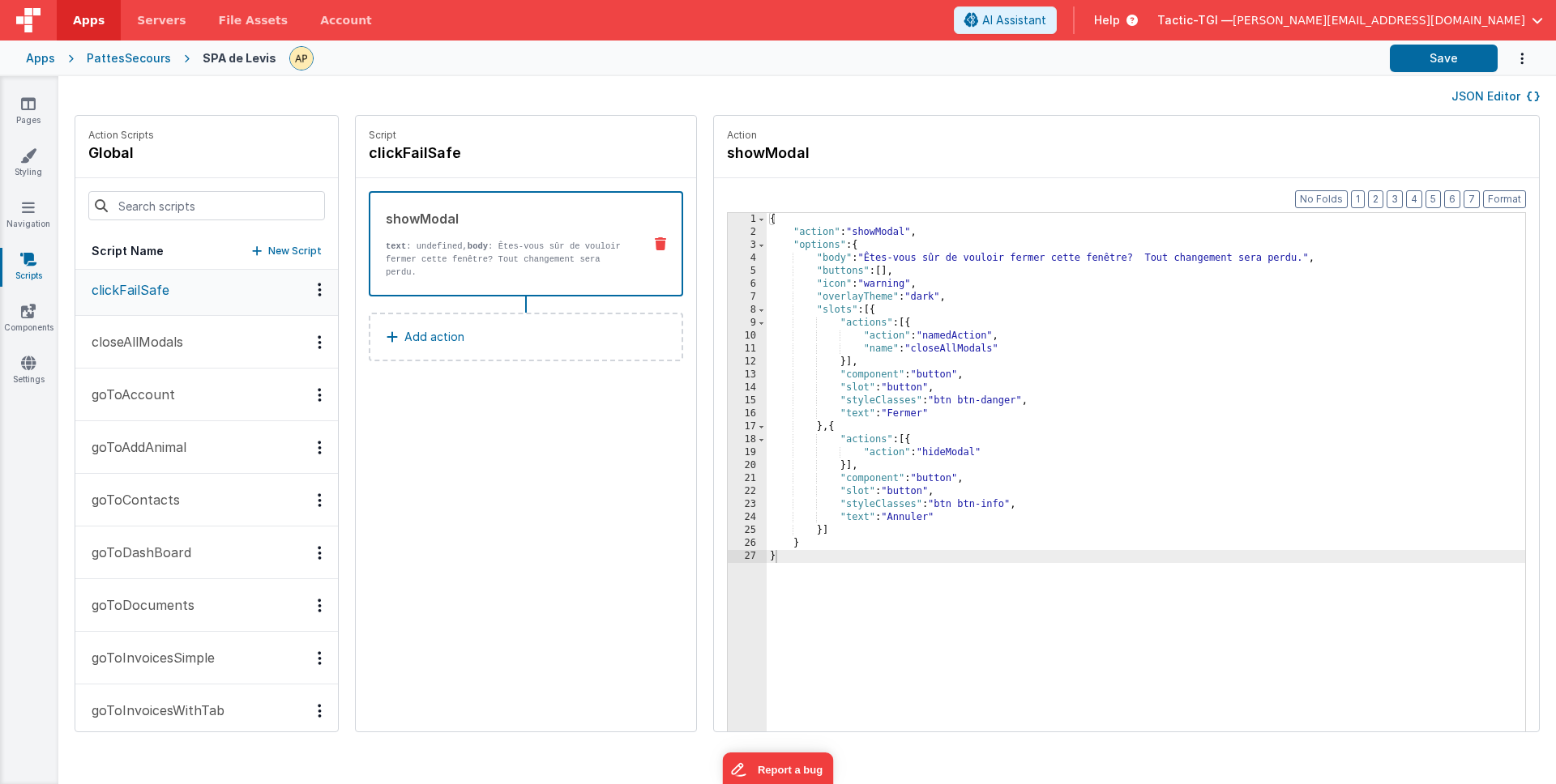
click at [164, 351] on p "closeAllModals" at bounding box center [132, 342] width 102 height 19
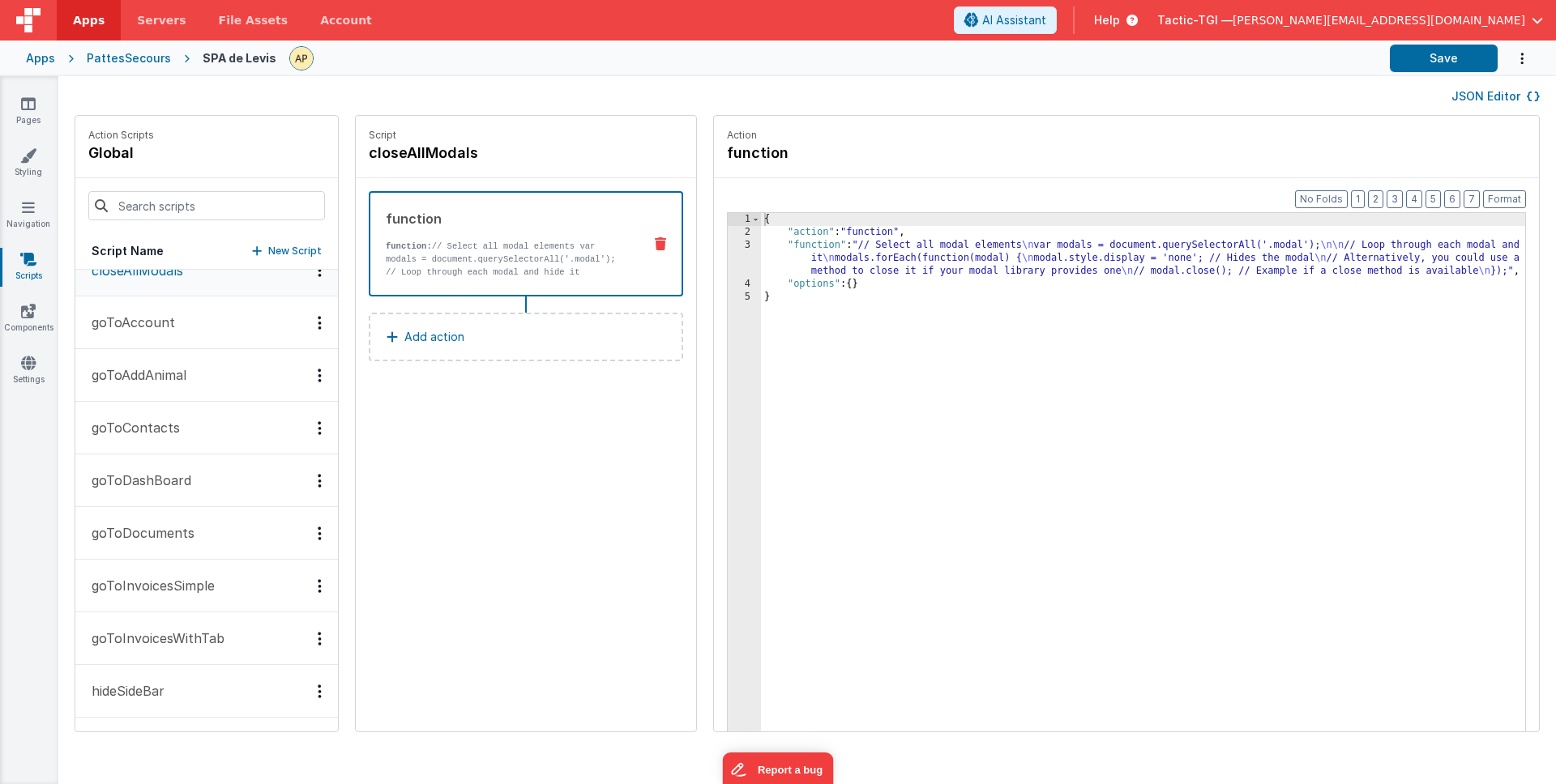
scroll to position [85, 0]
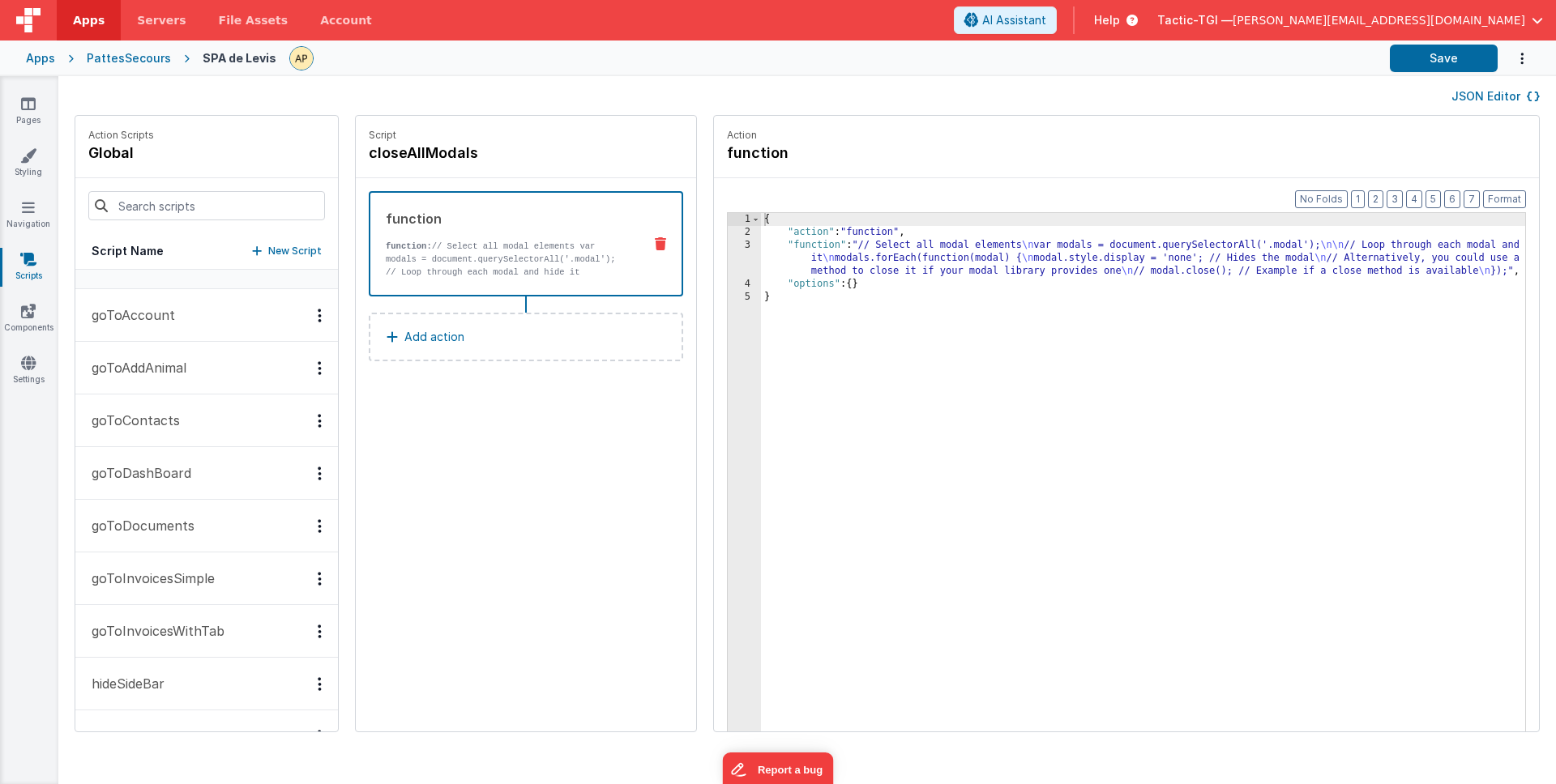
drag, startPoint x: 150, startPoint y: 328, endPoint x: 155, endPoint y: 366, distance: 38.3
click at [150, 328] on button "goToAccount" at bounding box center [207, 315] width 262 height 53
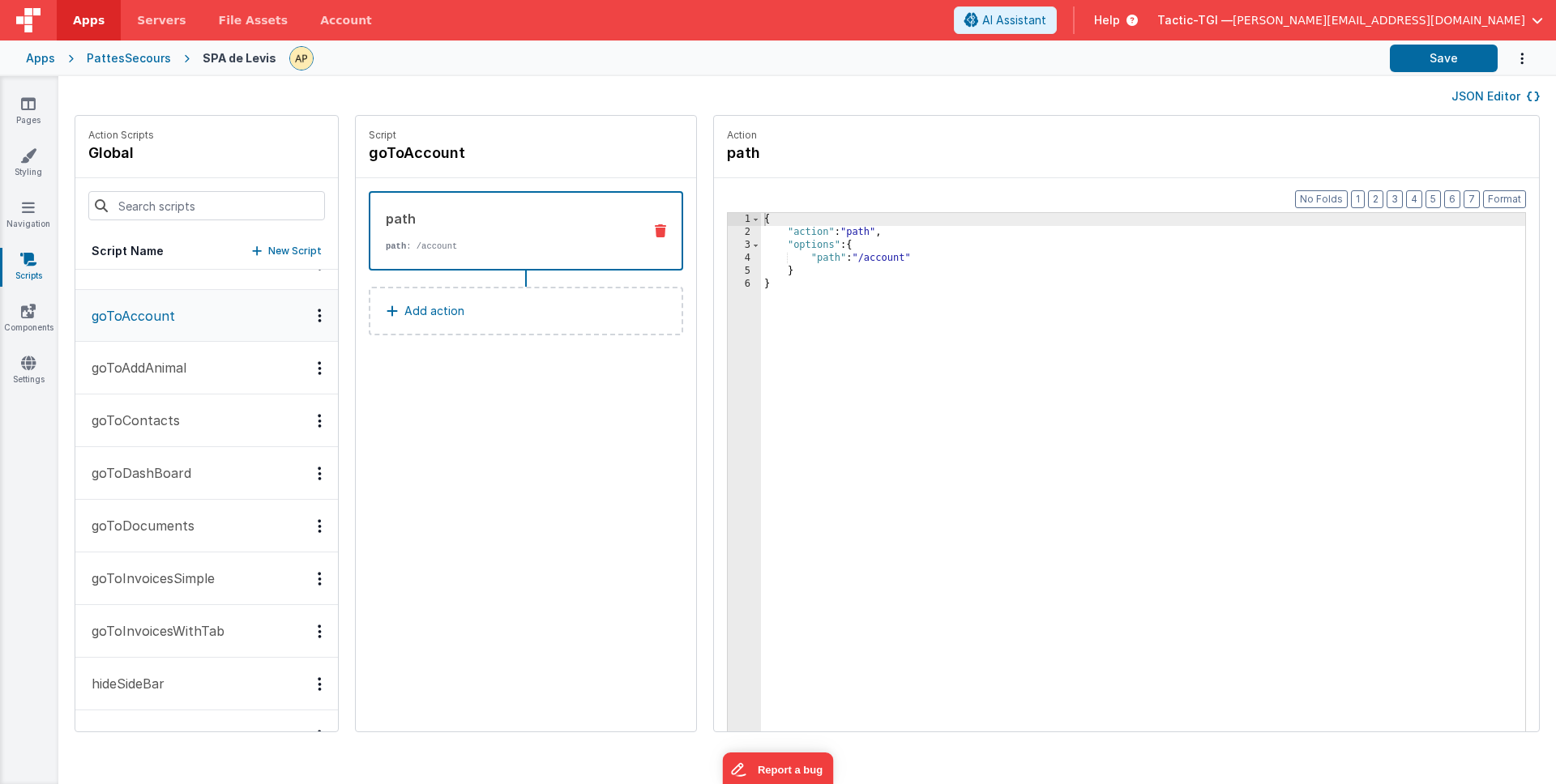
click at [156, 371] on p "goToAddAnimal" at bounding box center [134, 368] width 104 height 19
drag, startPoint x: 168, startPoint y: 417, endPoint x: 195, endPoint y: 481, distance: 69.5
click at [170, 425] on p "goToContacts" at bounding box center [130, 420] width 98 height 19
click at [175, 471] on p "goToDashBoard" at bounding box center [136, 473] width 109 height 19
drag, startPoint x: 173, startPoint y: 532, endPoint x: 172, endPoint y: 590, distance: 58.0
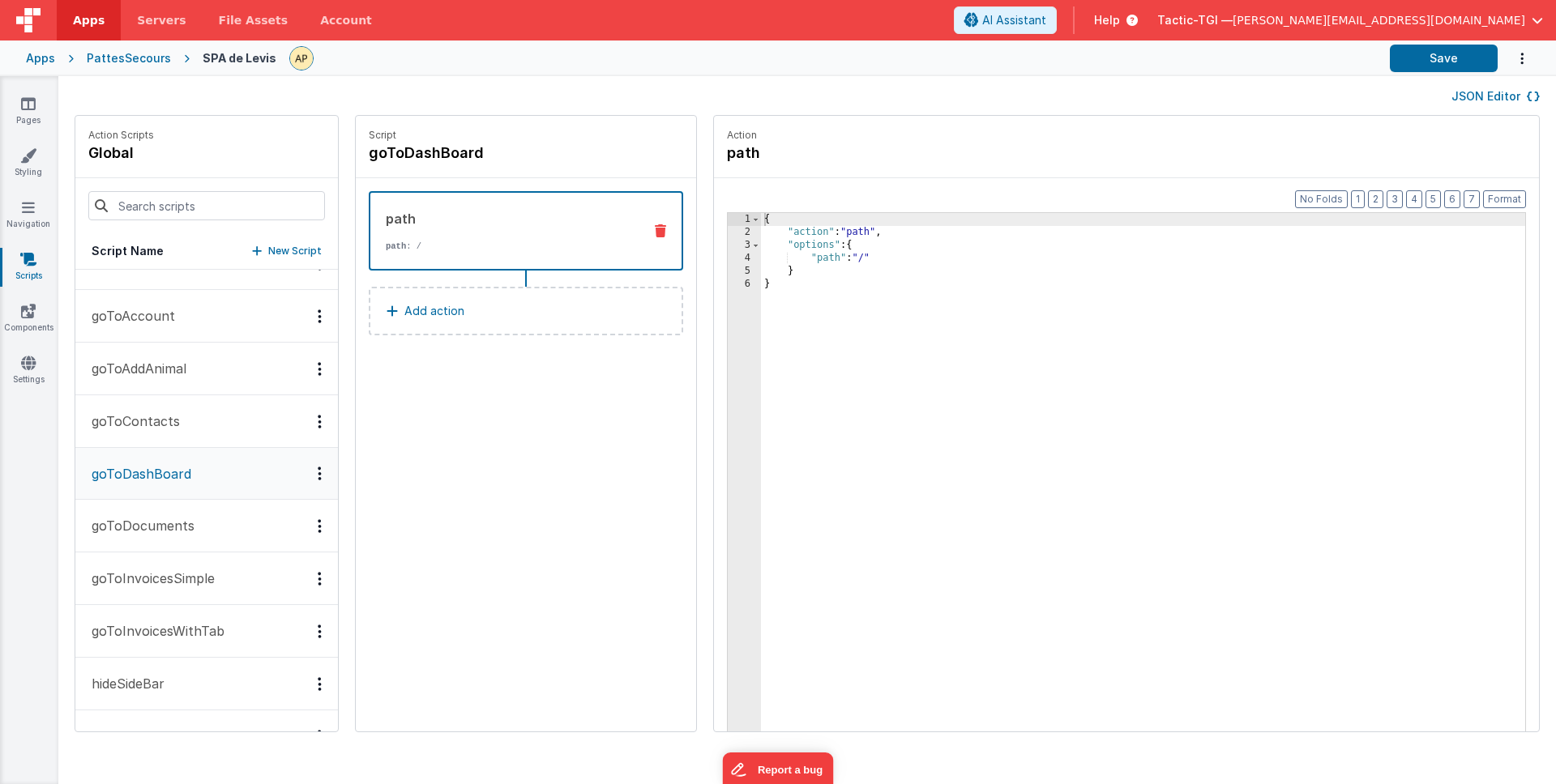
click at [173, 533] on p "goToDocuments" at bounding box center [138, 526] width 113 height 19
click at [173, 590] on button "goToInvoicesSimple" at bounding box center [207, 579] width 262 height 53
click at [192, 632] on p "goToInvoicesWithTab" at bounding box center [153, 631] width 142 height 19
click at [158, 688] on p "hideSideBar" at bounding box center [122, 684] width 82 height 19
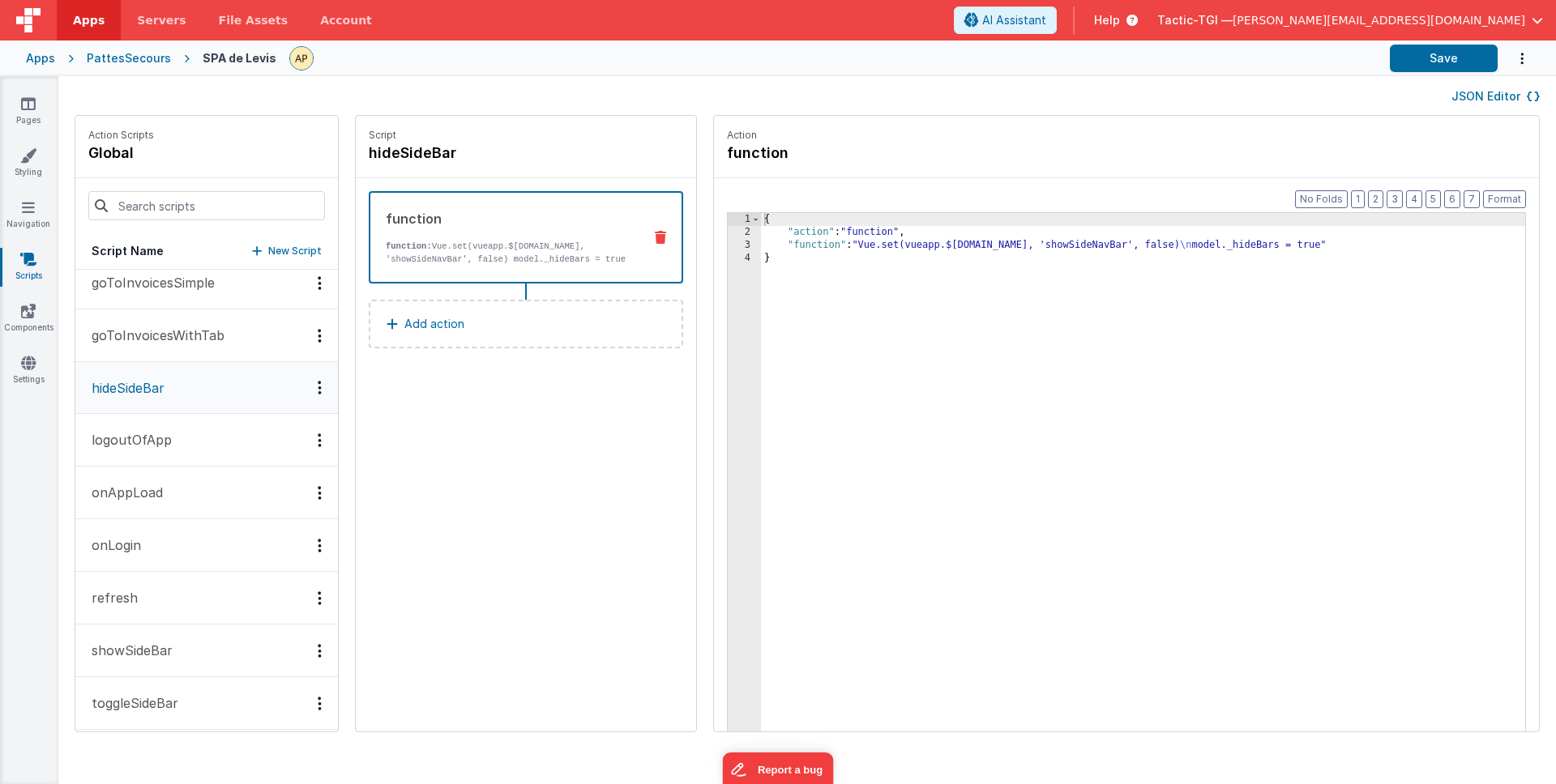
scroll to position [393, 0]
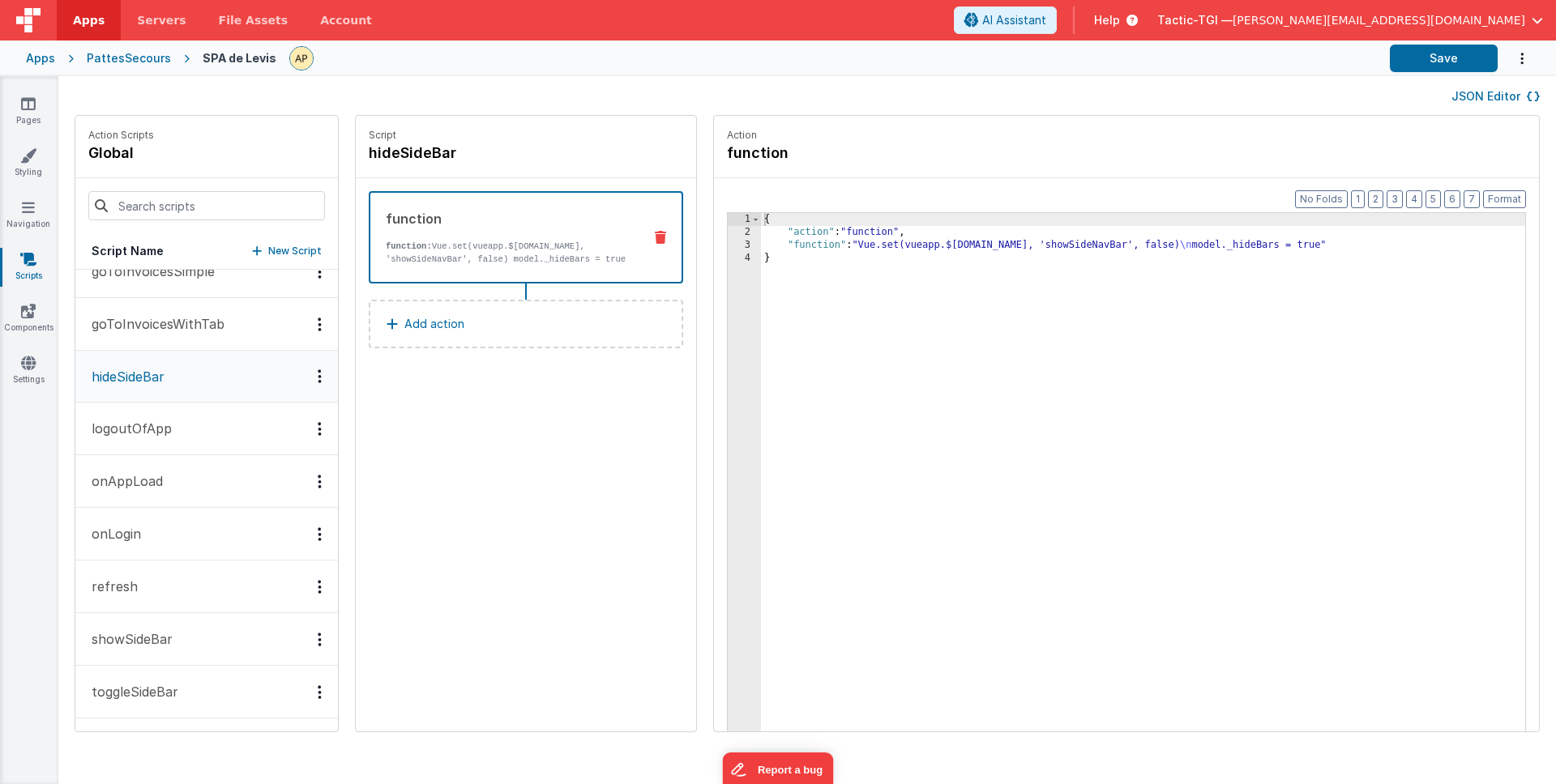
click at [150, 437] on p "logoutOfApp" at bounding box center [127, 429] width 90 height 19
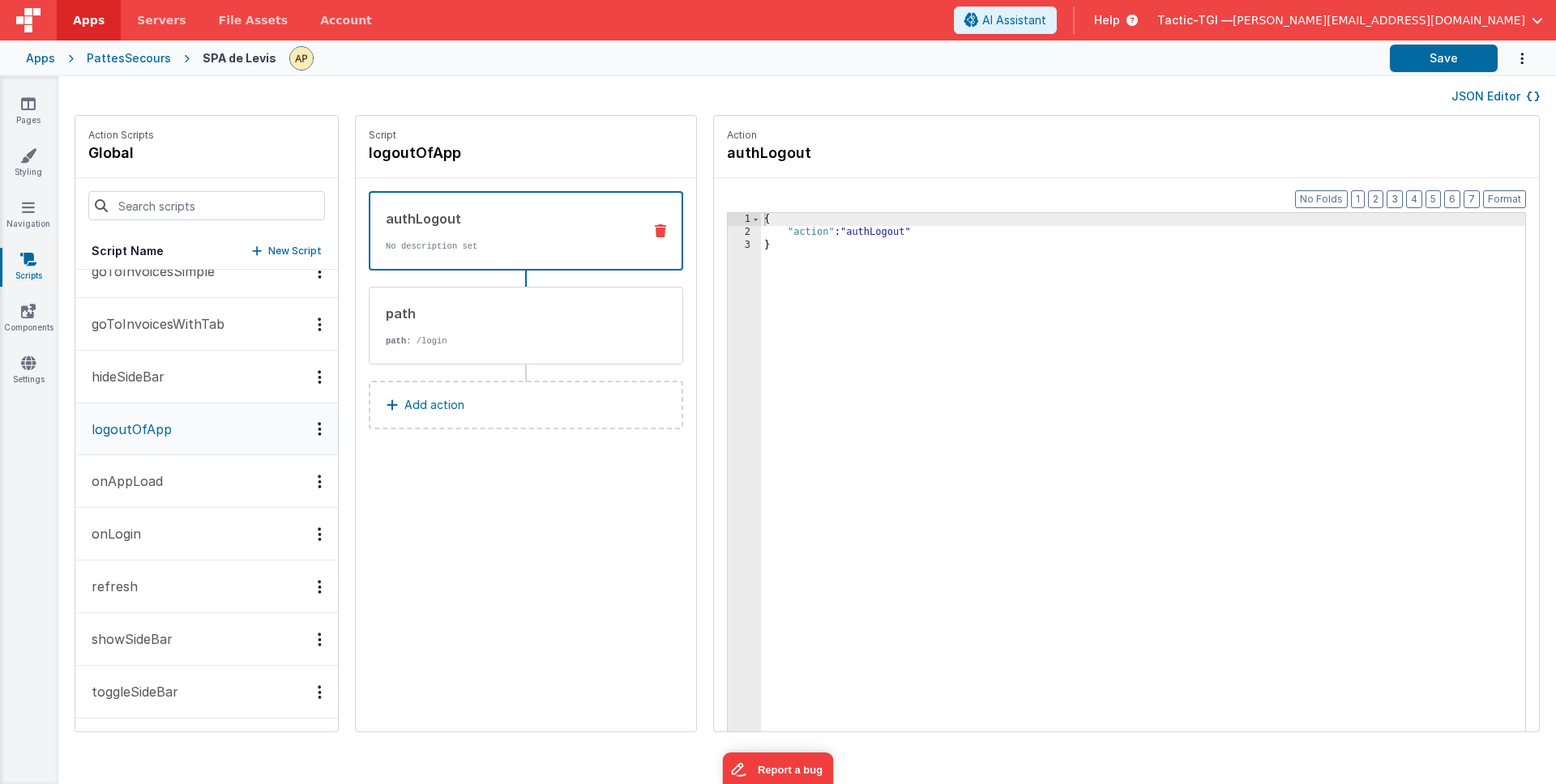
drag, startPoint x: 145, startPoint y: 480, endPoint x: 146, endPoint y: 530, distance: 50.0
click at [145, 480] on p "onAppLoad" at bounding box center [122, 481] width 81 height 19
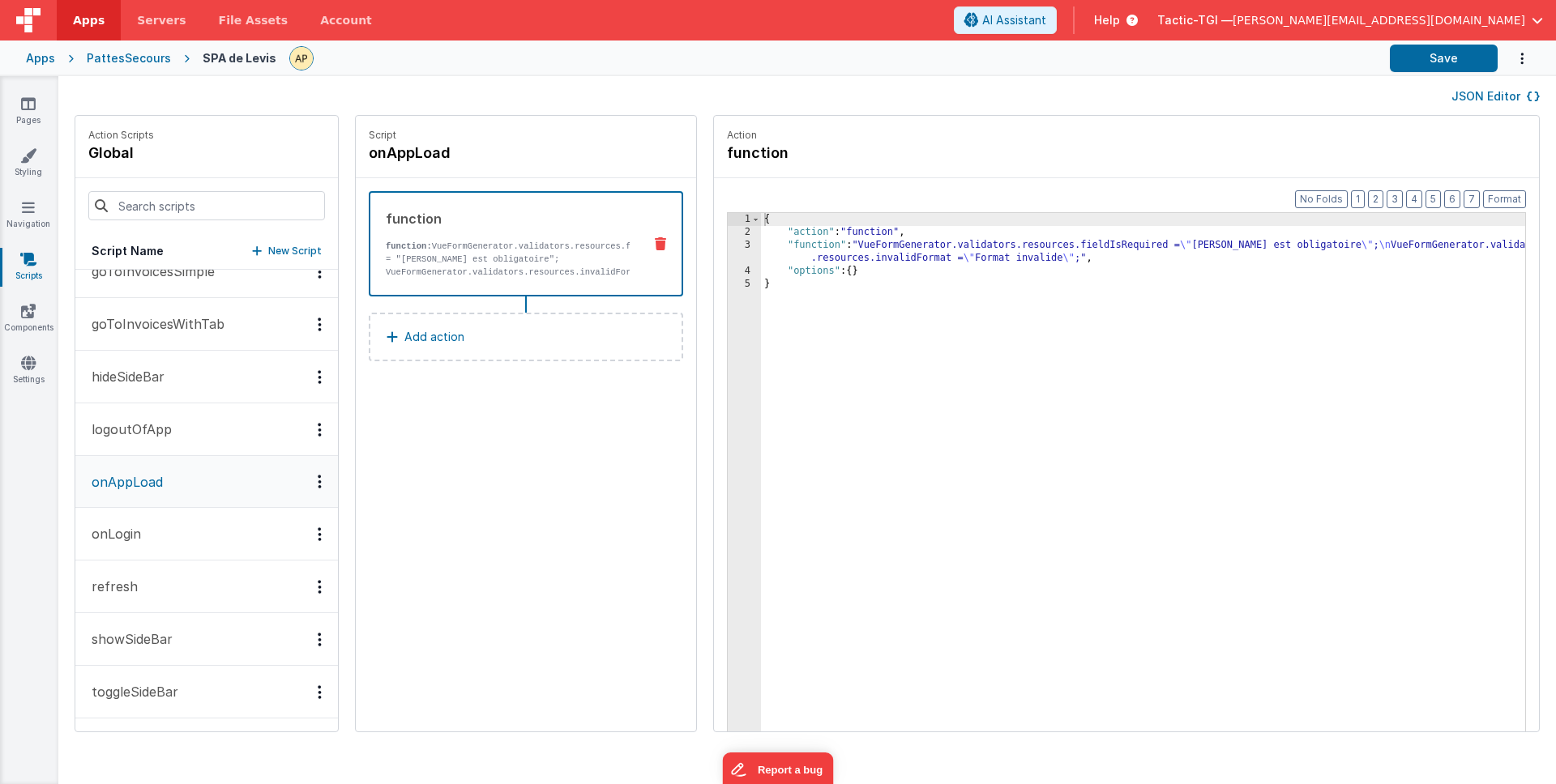
click at [152, 530] on button "onLogin" at bounding box center [207, 534] width 262 height 53
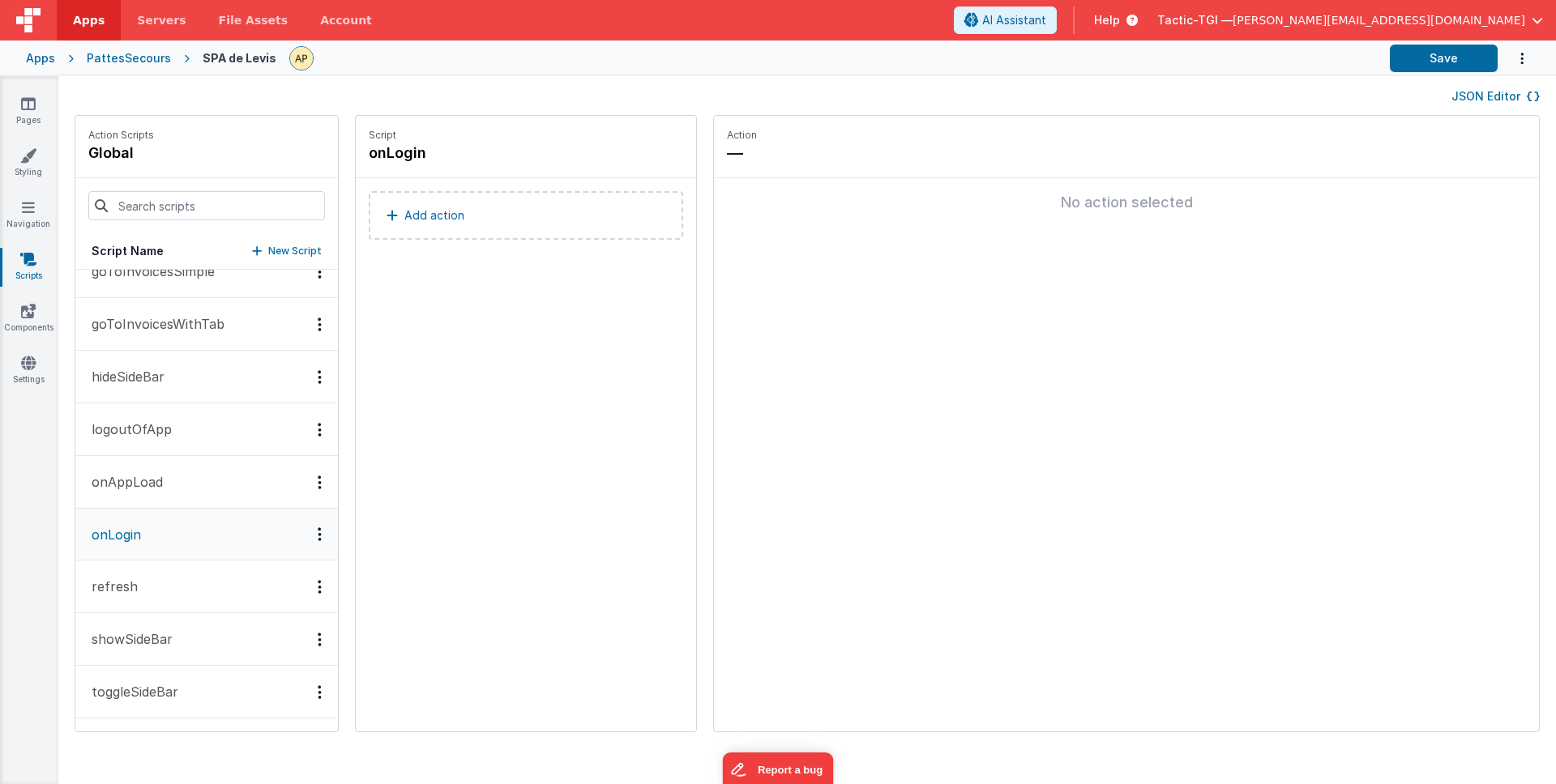
click at [146, 587] on button "refresh" at bounding box center [207, 587] width 262 height 53
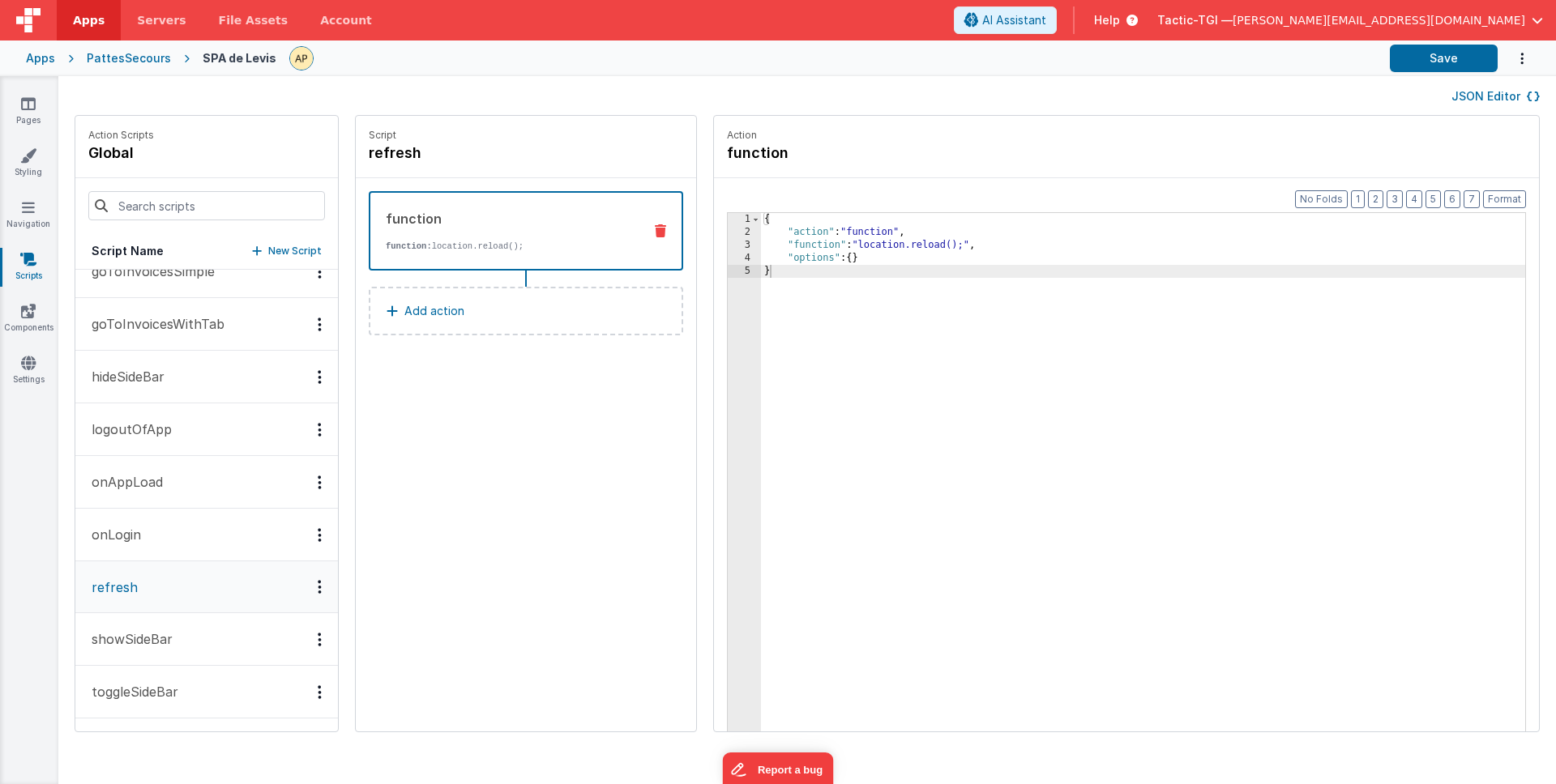
drag, startPoint x: 149, startPoint y: 638, endPoint x: 152, endPoint y: 652, distance: 14.3
click at [149, 638] on p "showSideBar" at bounding box center [127, 639] width 91 height 19
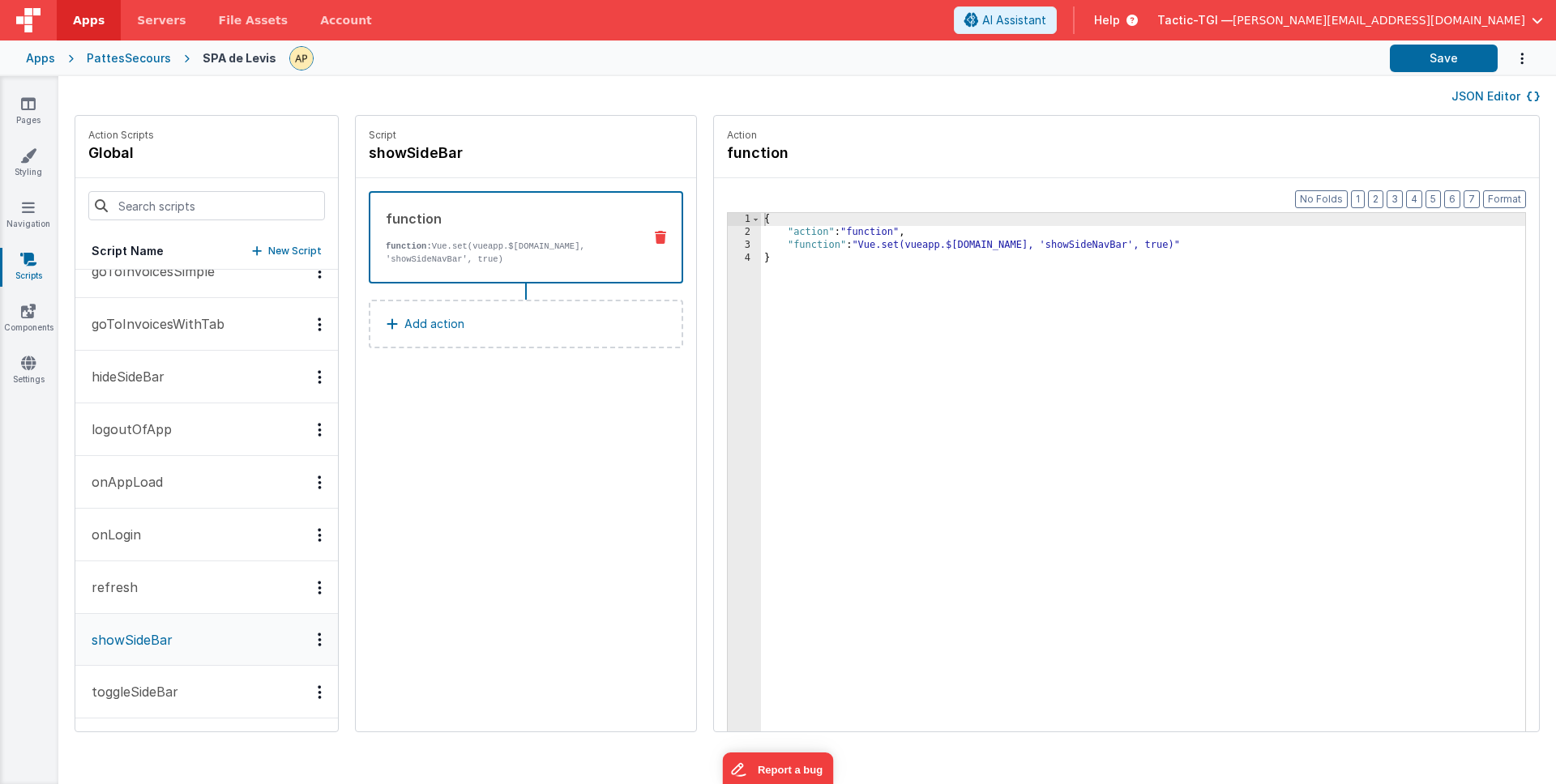
click at [155, 689] on p "toggleSideBar" at bounding box center [129, 692] width 96 height 19
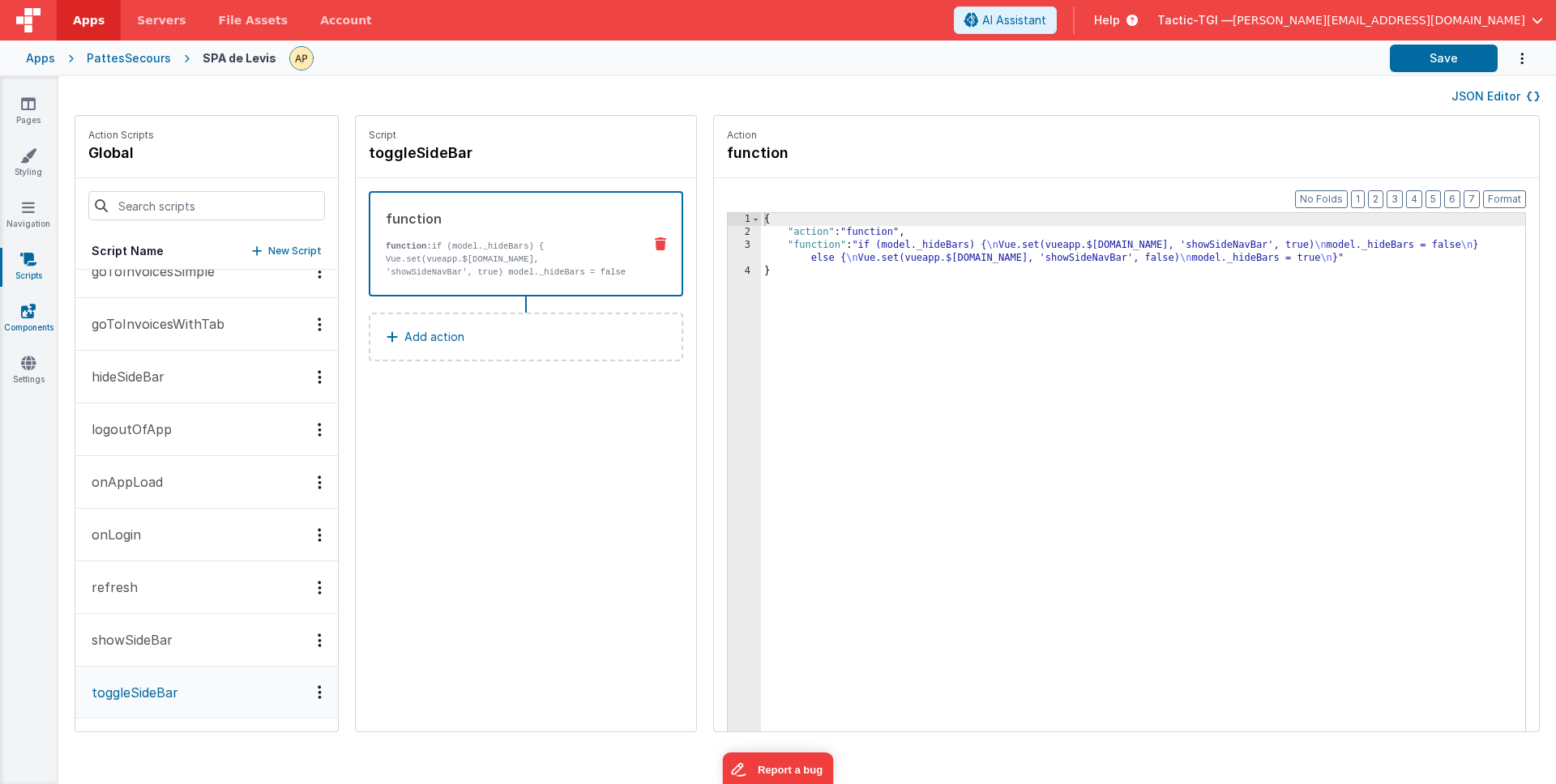
click at [46, 325] on link "Components" at bounding box center [28, 319] width 58 height 32
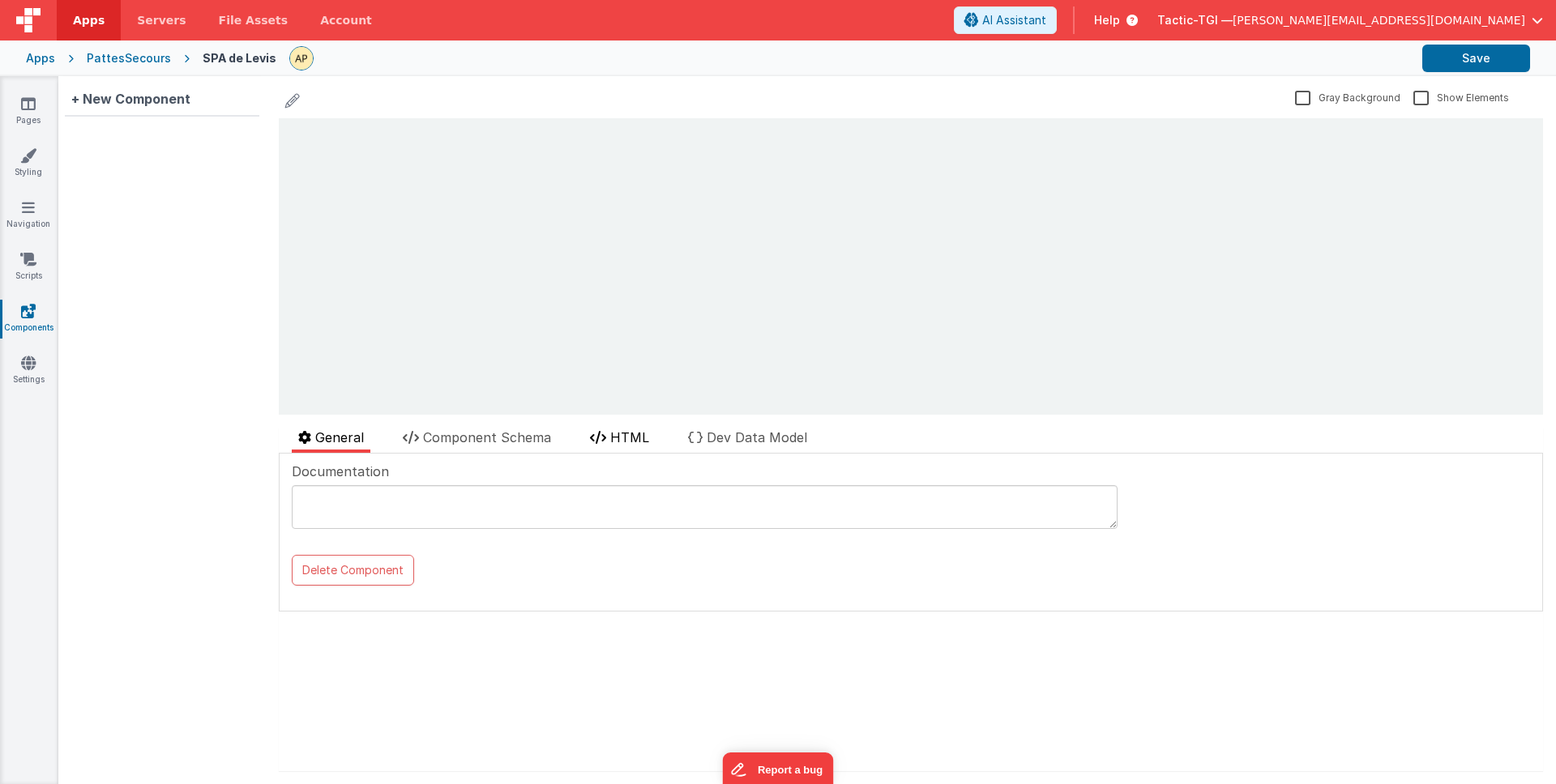
drag, startPoint x: 456, startPoint y: 441, endPoint x: 624, endPoint y: 448, distance: 168.1
click at [456, 443] on span "Component Schema" at bounding box center [486, 438] width 128 height 16
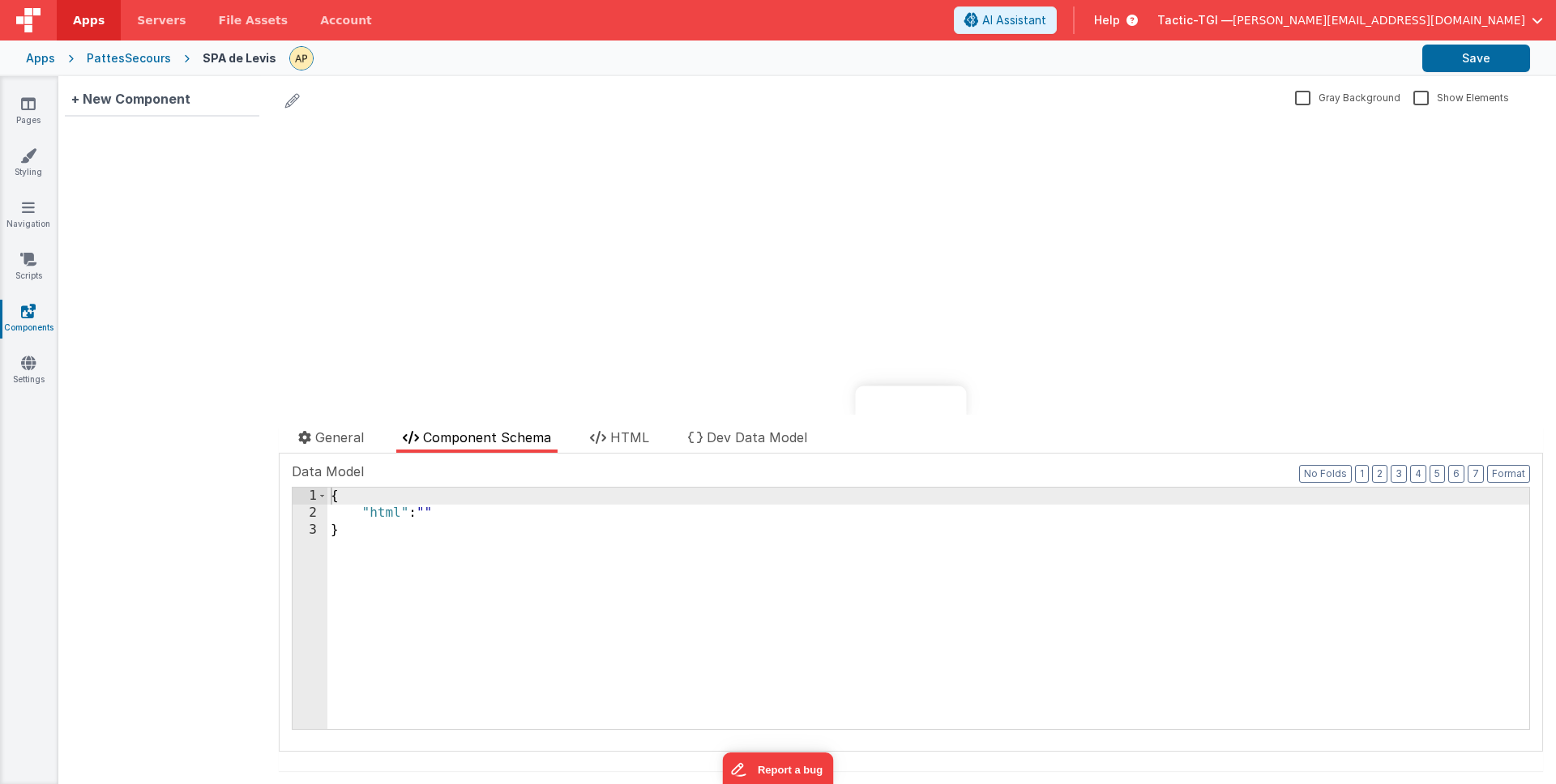
click at [613, 445] on span "HTML" at bounding box center [630, 438] width 39 height 16
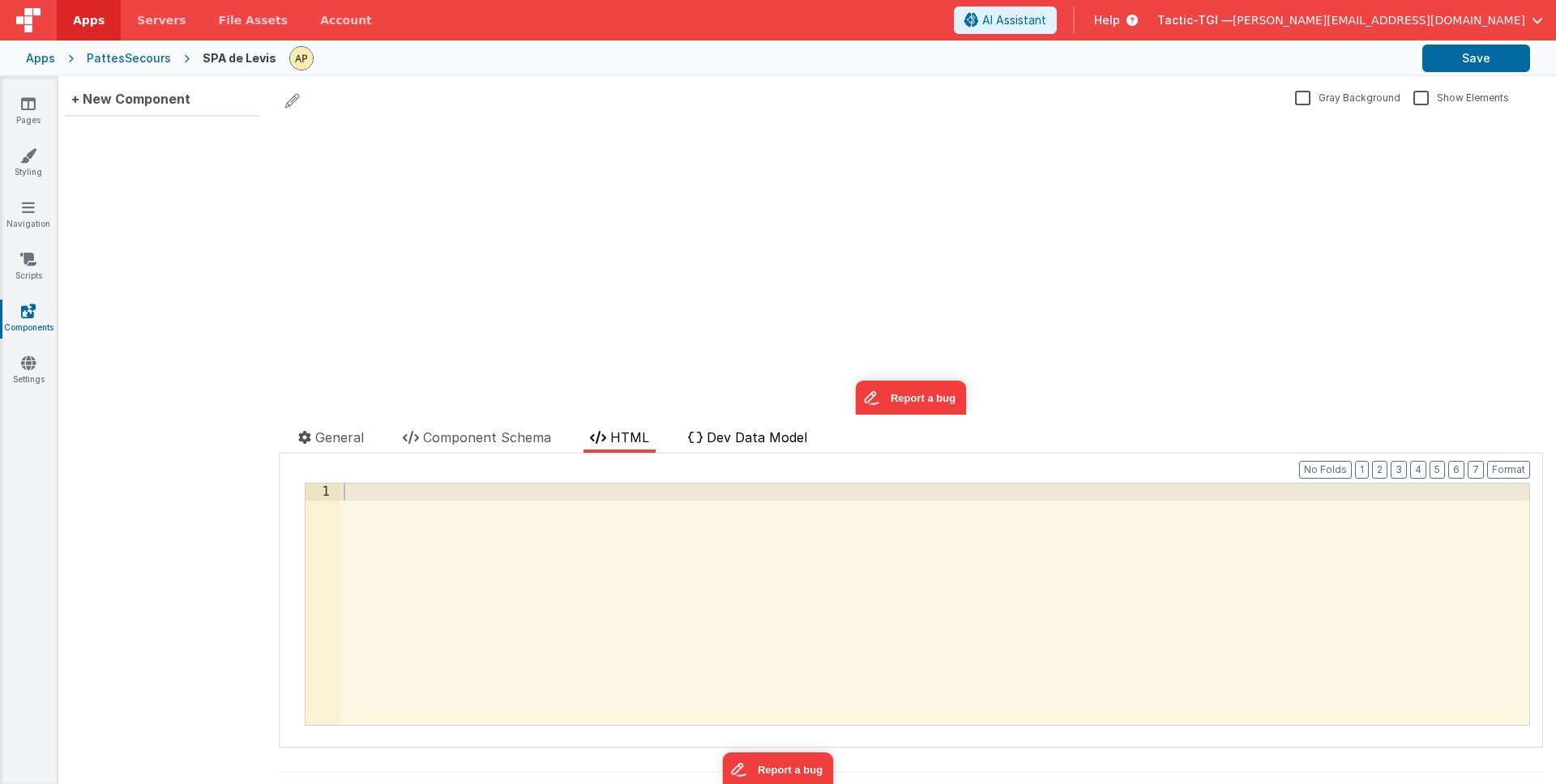
click at [745, 444] on span "Dev Data Model" at bounding box center [757, 438] width 101 height 16
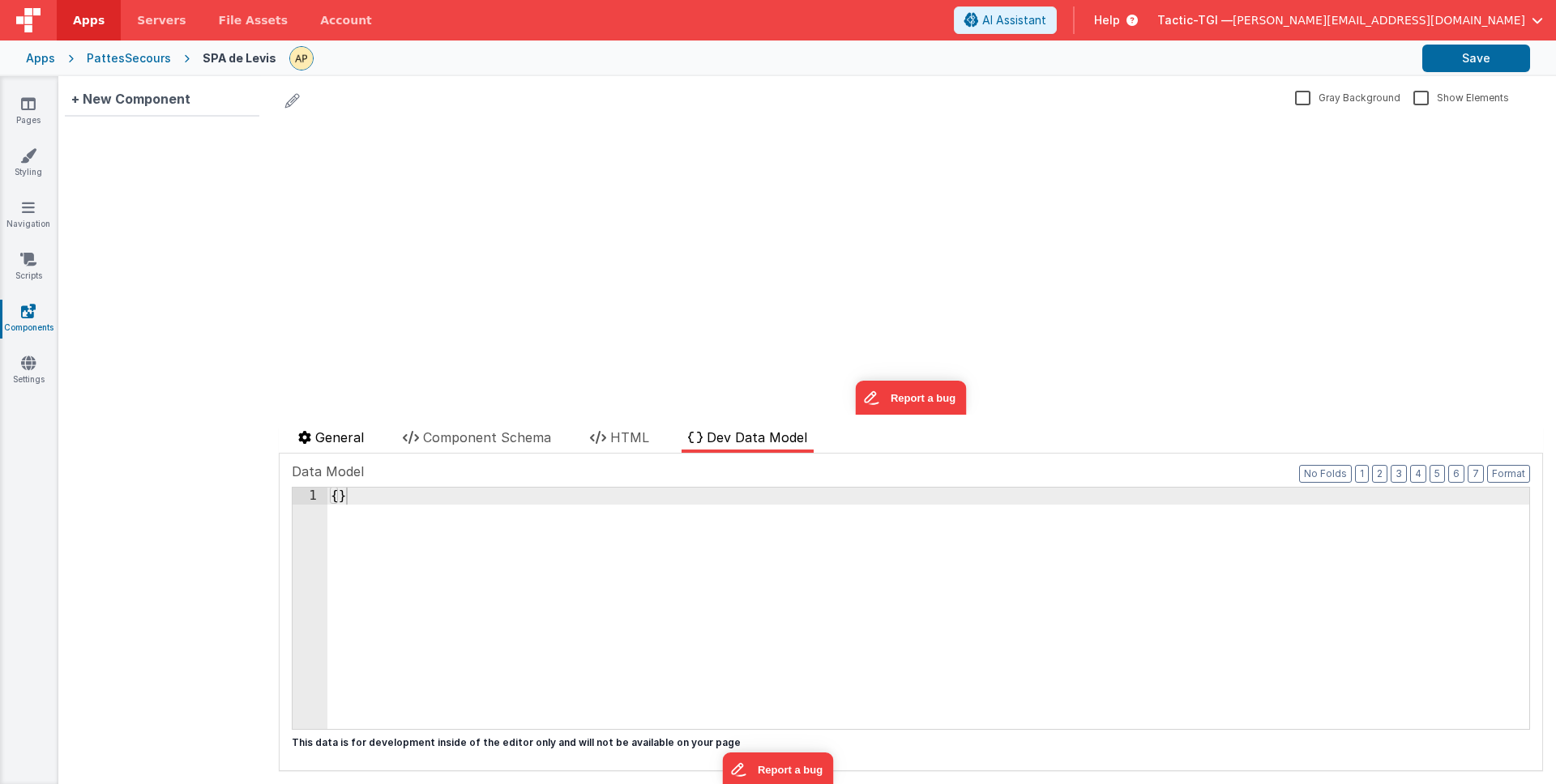
click at [320, 432] on span "General" at bounding box center [340, 438] width 49 height 16
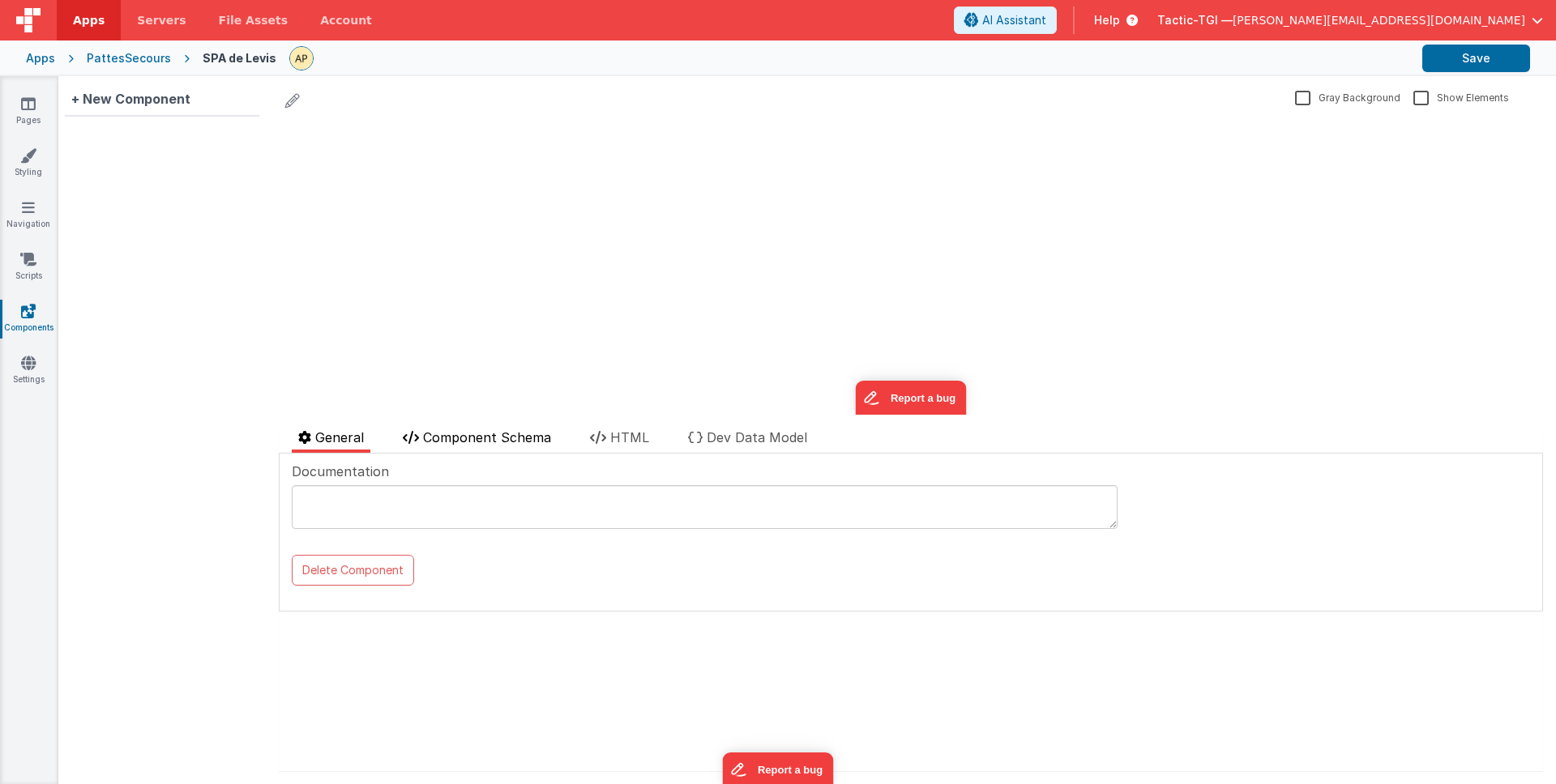
click at [494, 442] on span "Component Schema" at bounding box center [486, 438] width 128 height 16
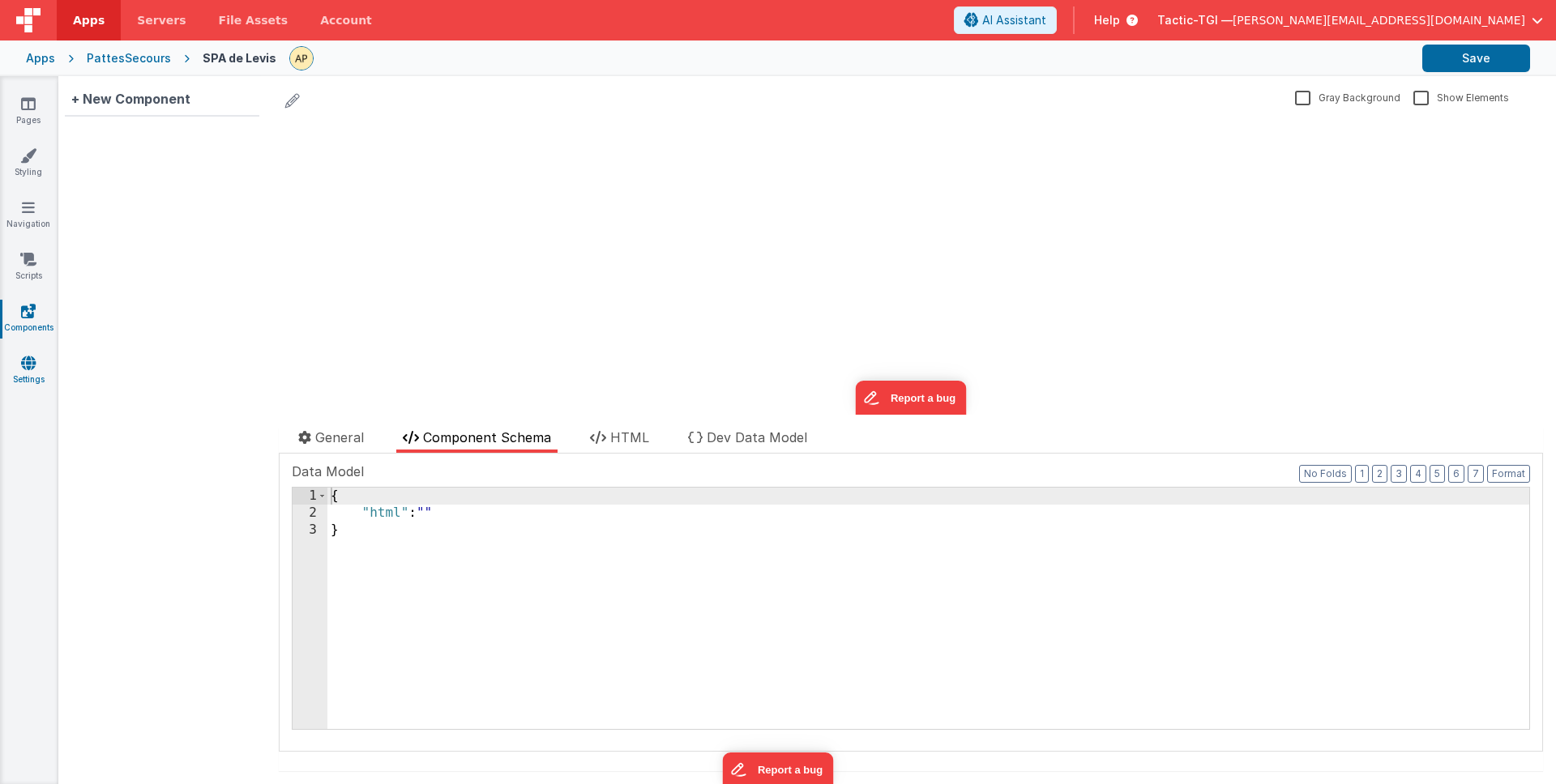
click at [23, 384] on link "Settings" at bounding box center [28, 371] width 58 height 32
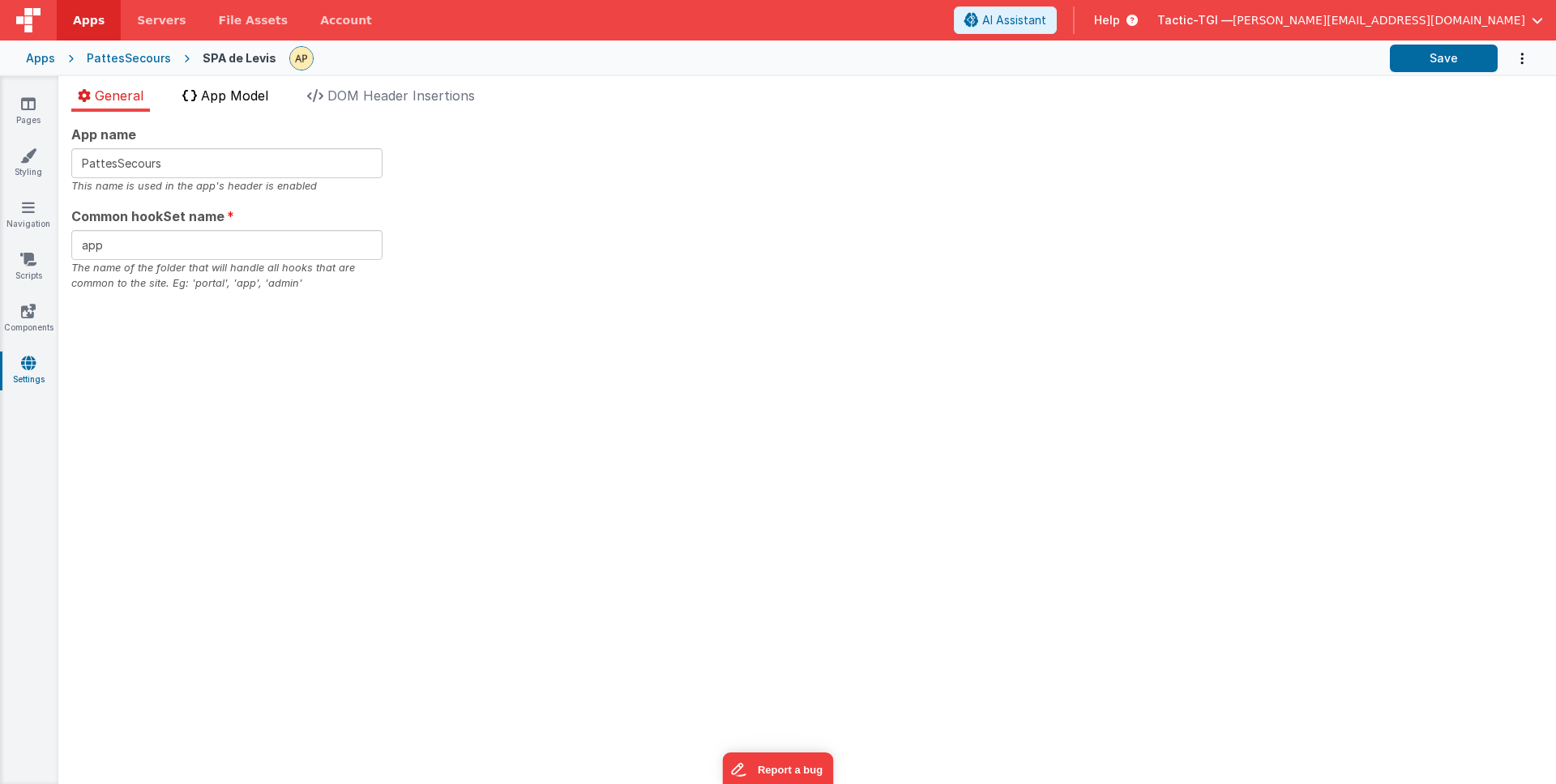
click at [260, 102] on span "App Model" at bounding box center [234, 96] width 67 height 16
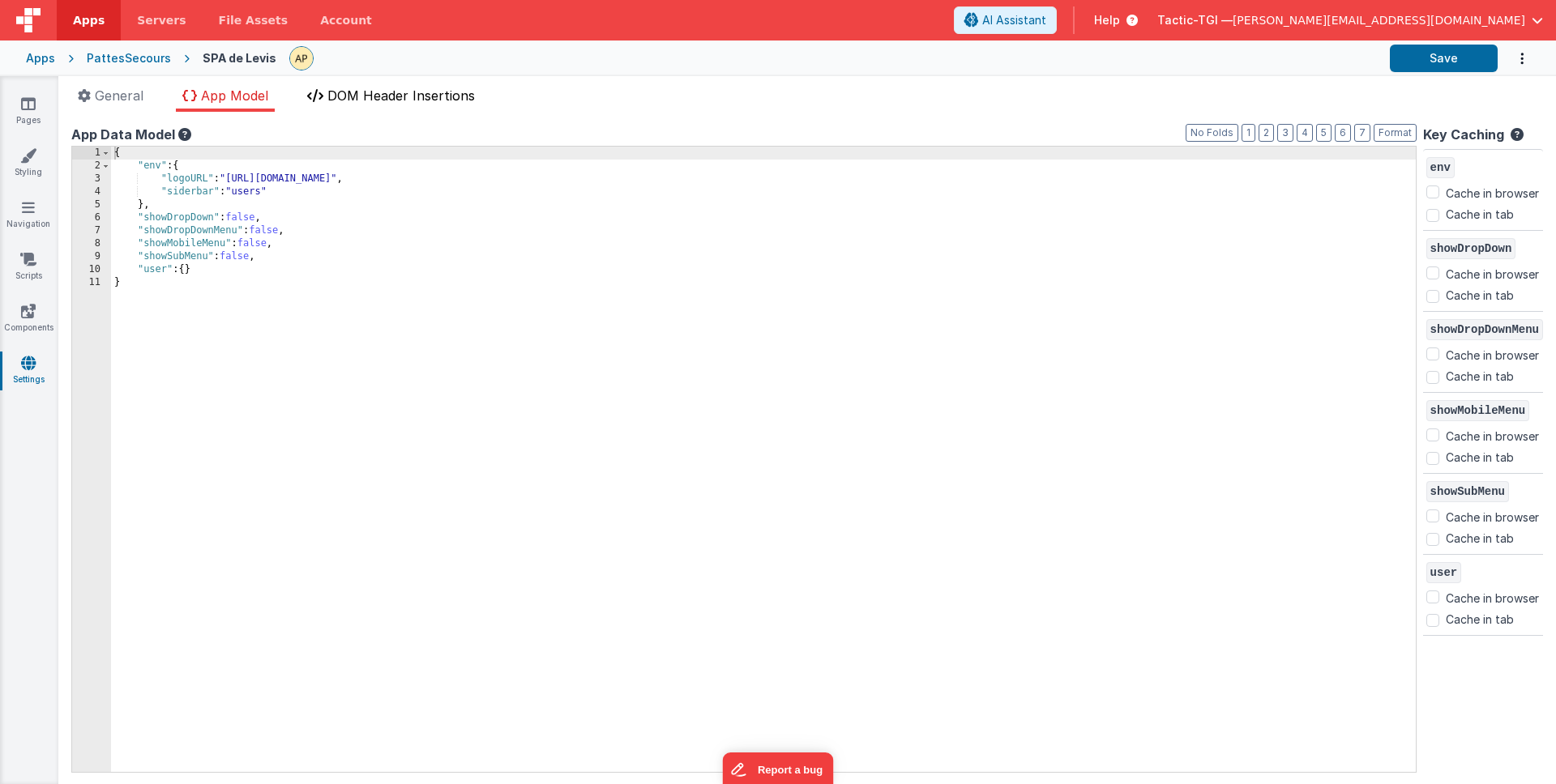
click at [436, 91] on span "DOM Header Insertions" at bounding box center [401, 96] width 148 height 16
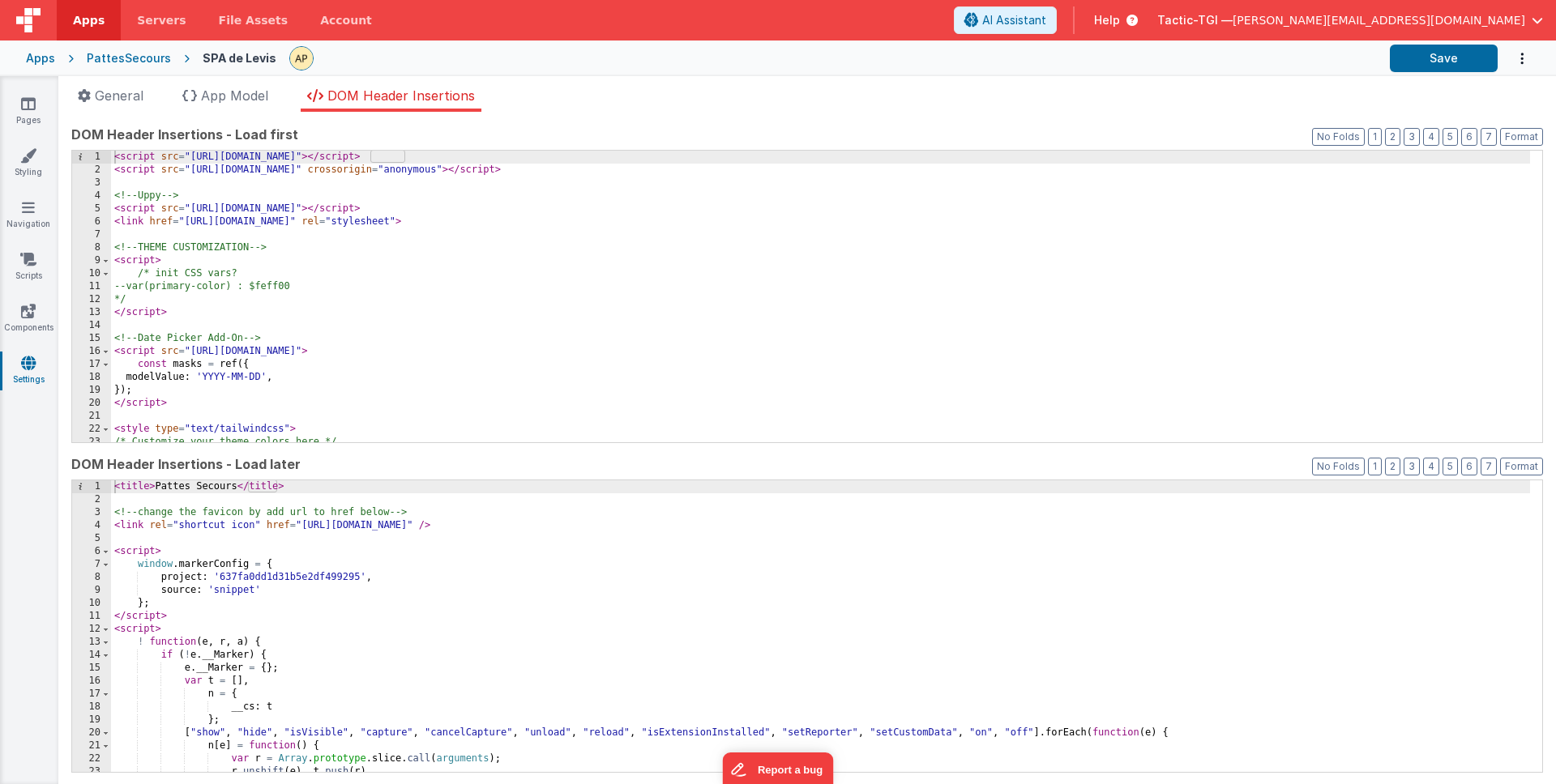
scroll to position [12, 0]
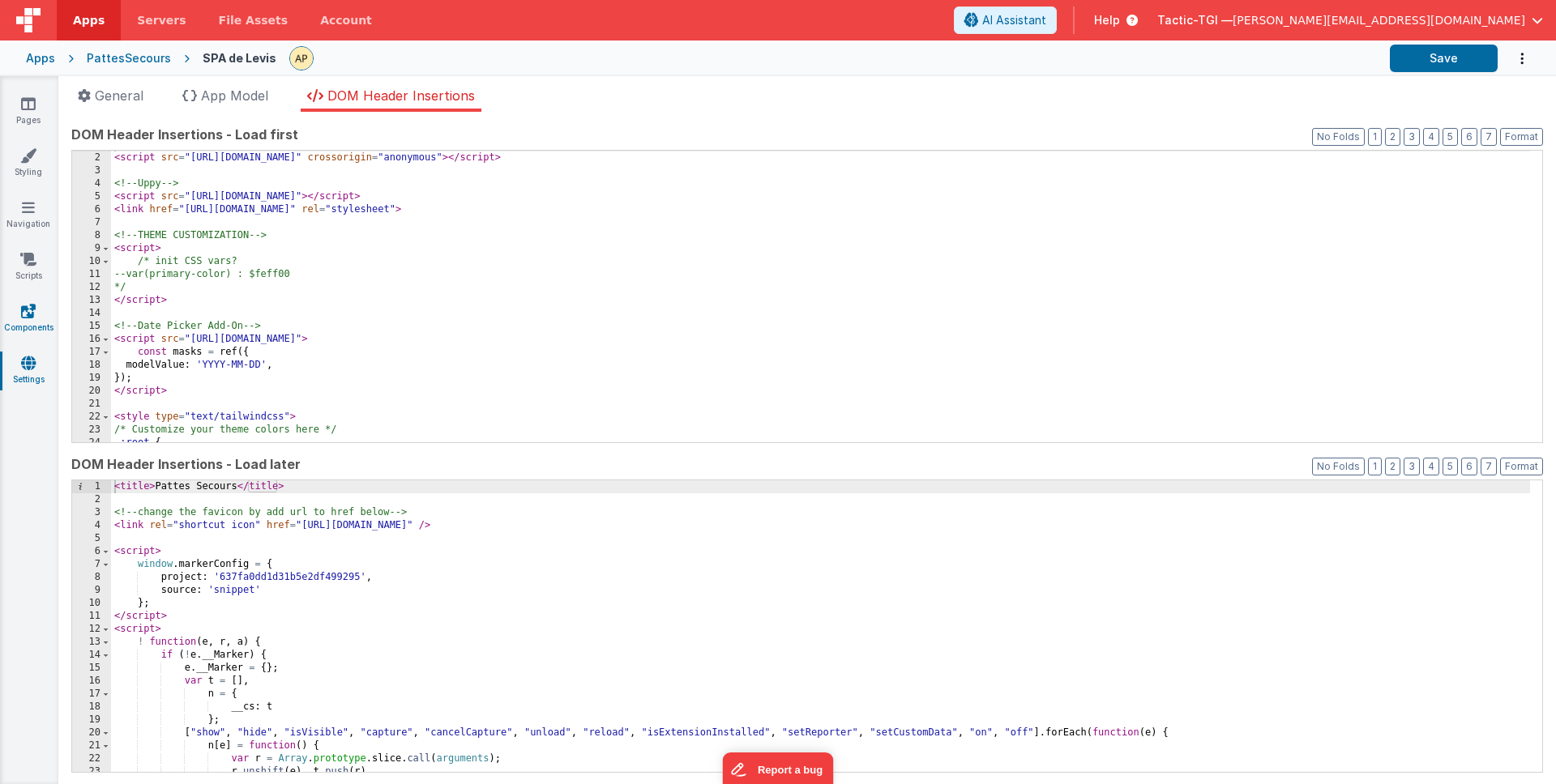
click at [36, 320] on link "Components" at bounding box center [28, 319] width 58 height 32
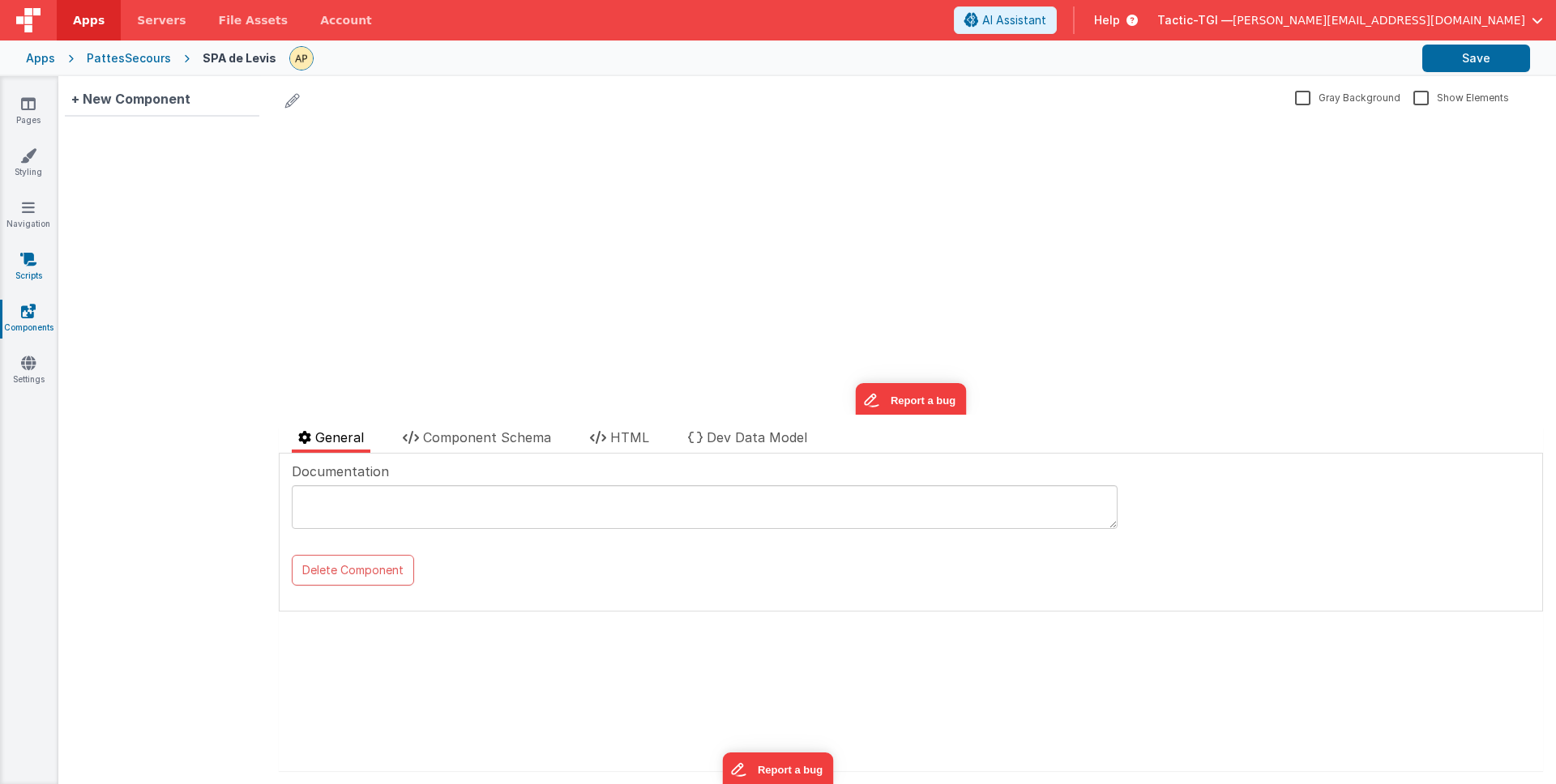
click at [36, 263] on icon at bounding box center [28, 259] width 16 height 16
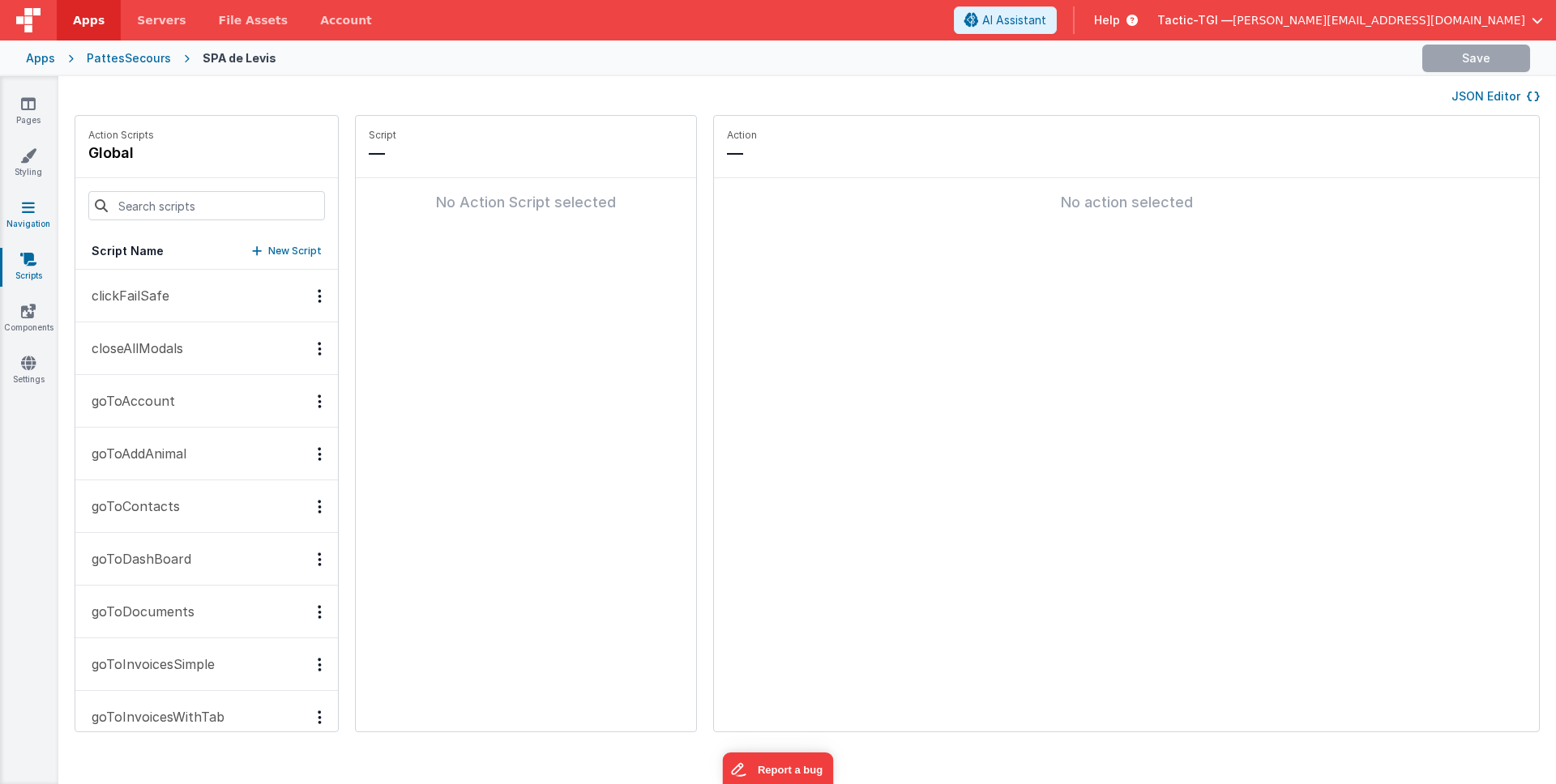
click at [28, 206] on icon at bounding box center [28, 208] width 13 height 16
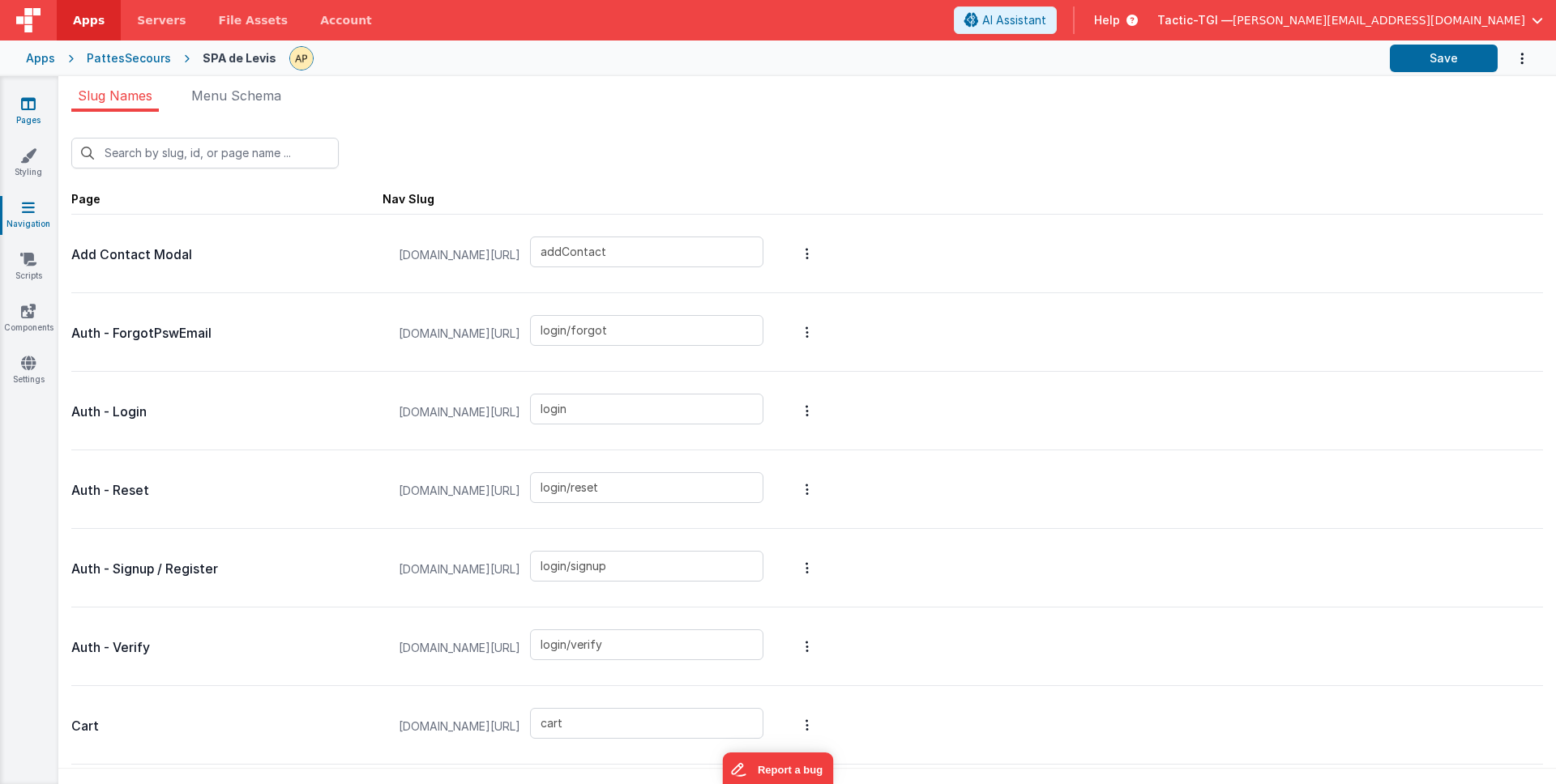
click at [44, 118] on link "Pages" at bounding box center [28, 111] width 58 height 32
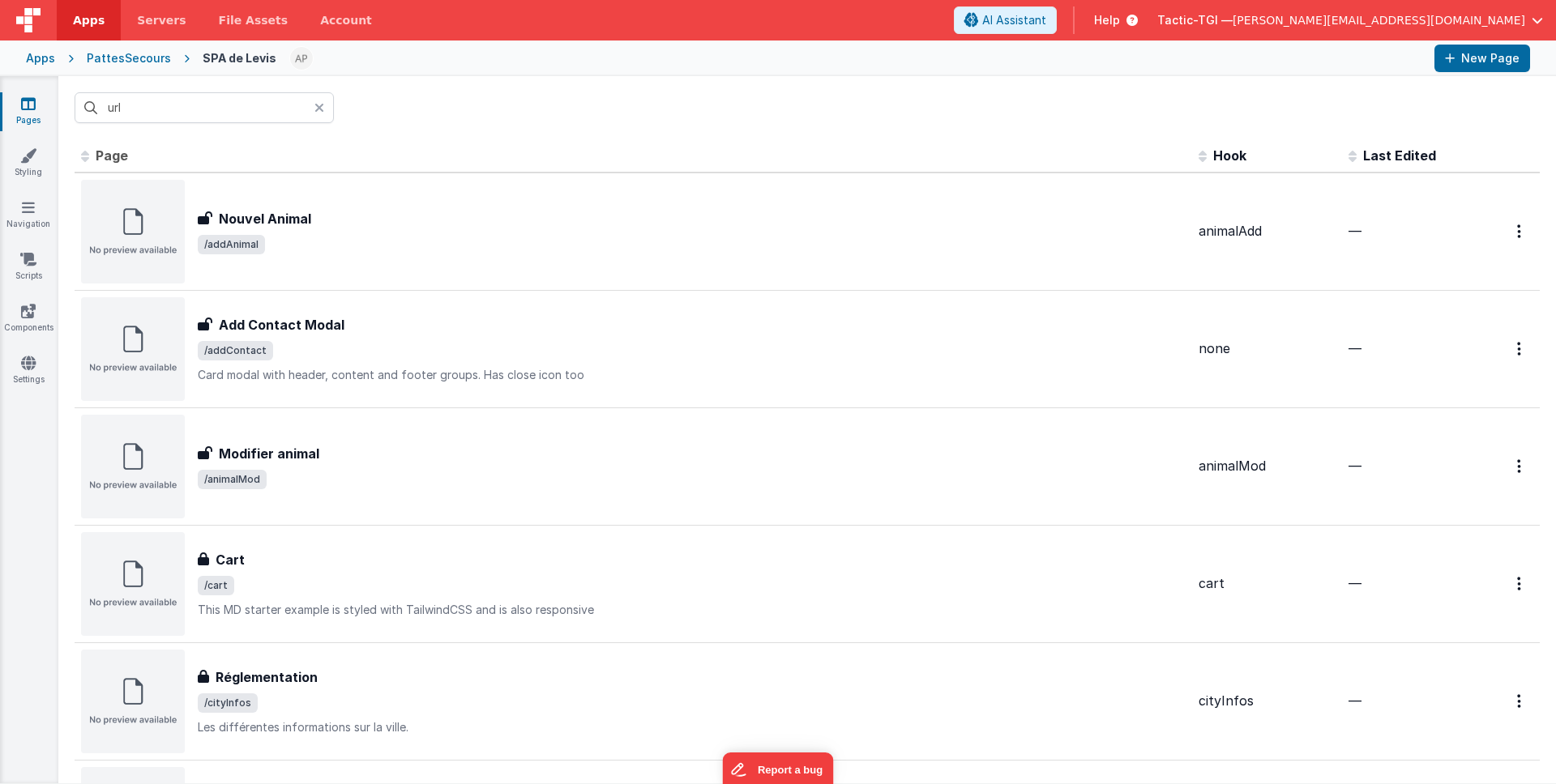
click at [322, 111] on icon at bounding box center [319, 108] width 10 height 13
click at [219, 25] on span "File Assets" at bounding box center [254, 20] width 69 height 16
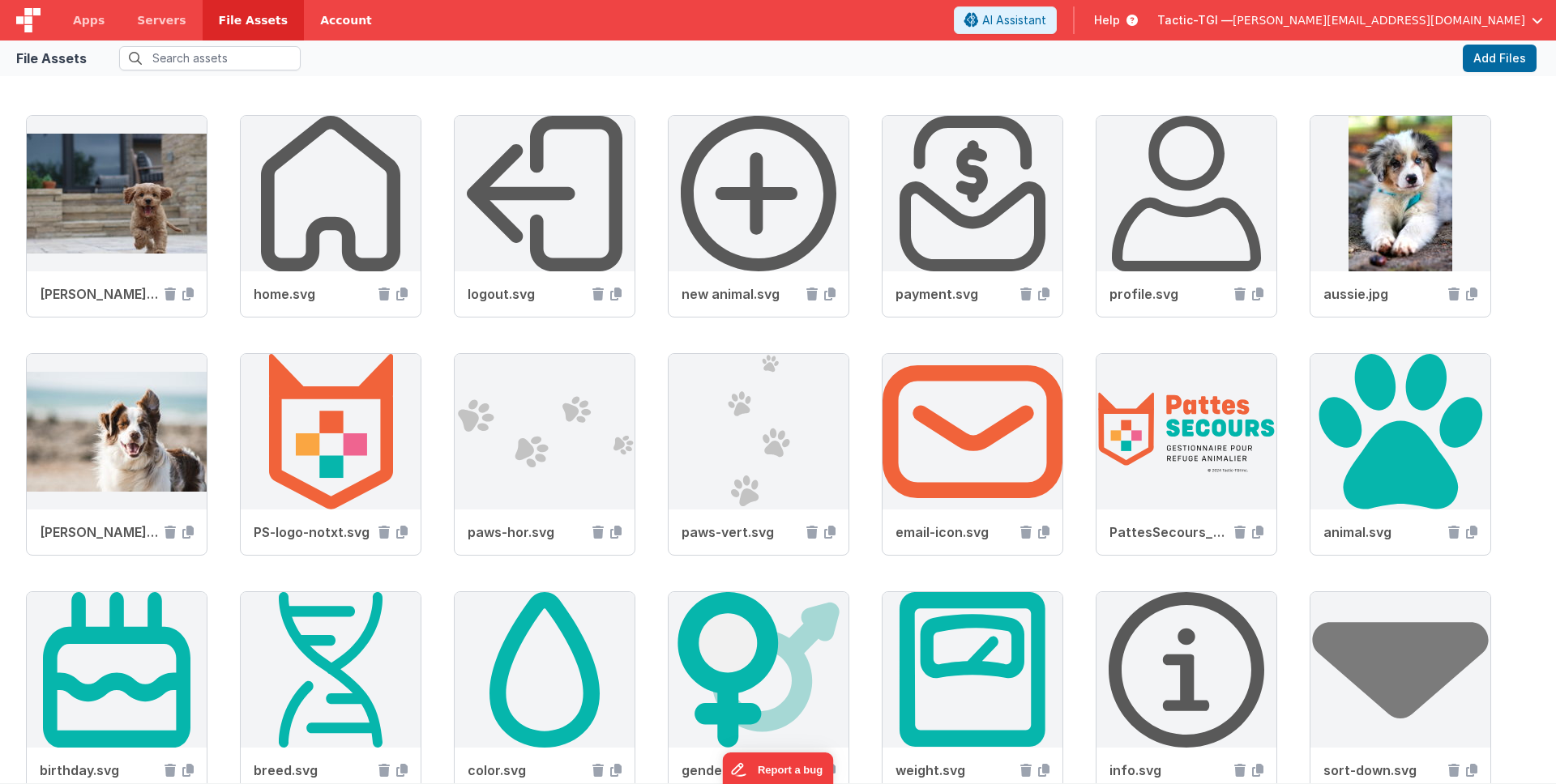
click at [315, 27] on link "Account" at bounding box center [346, 20] width 84 height 41
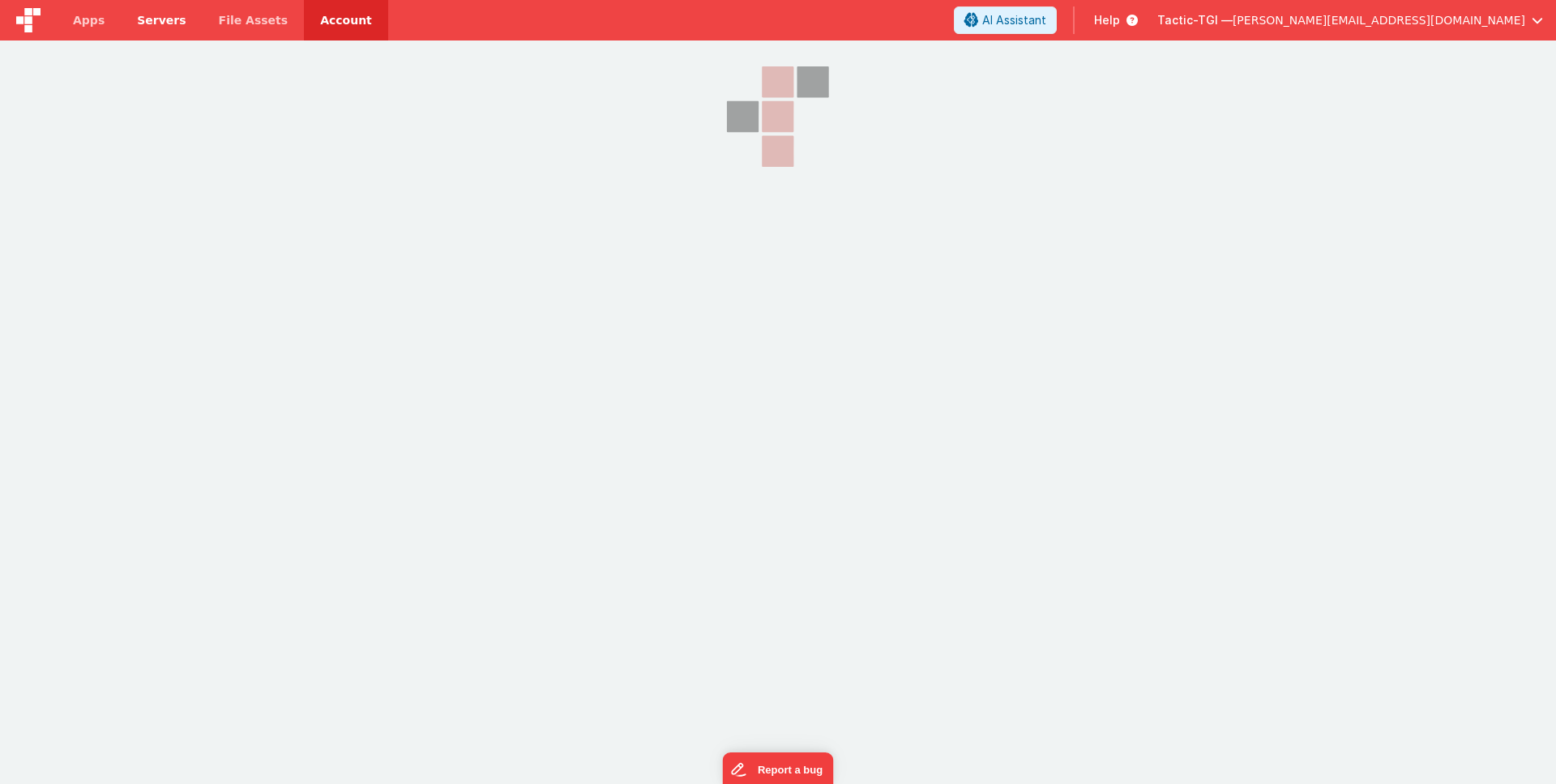
click at [147, 25] on span "Servers" at bounding box center [162, 20] width 49 height 16
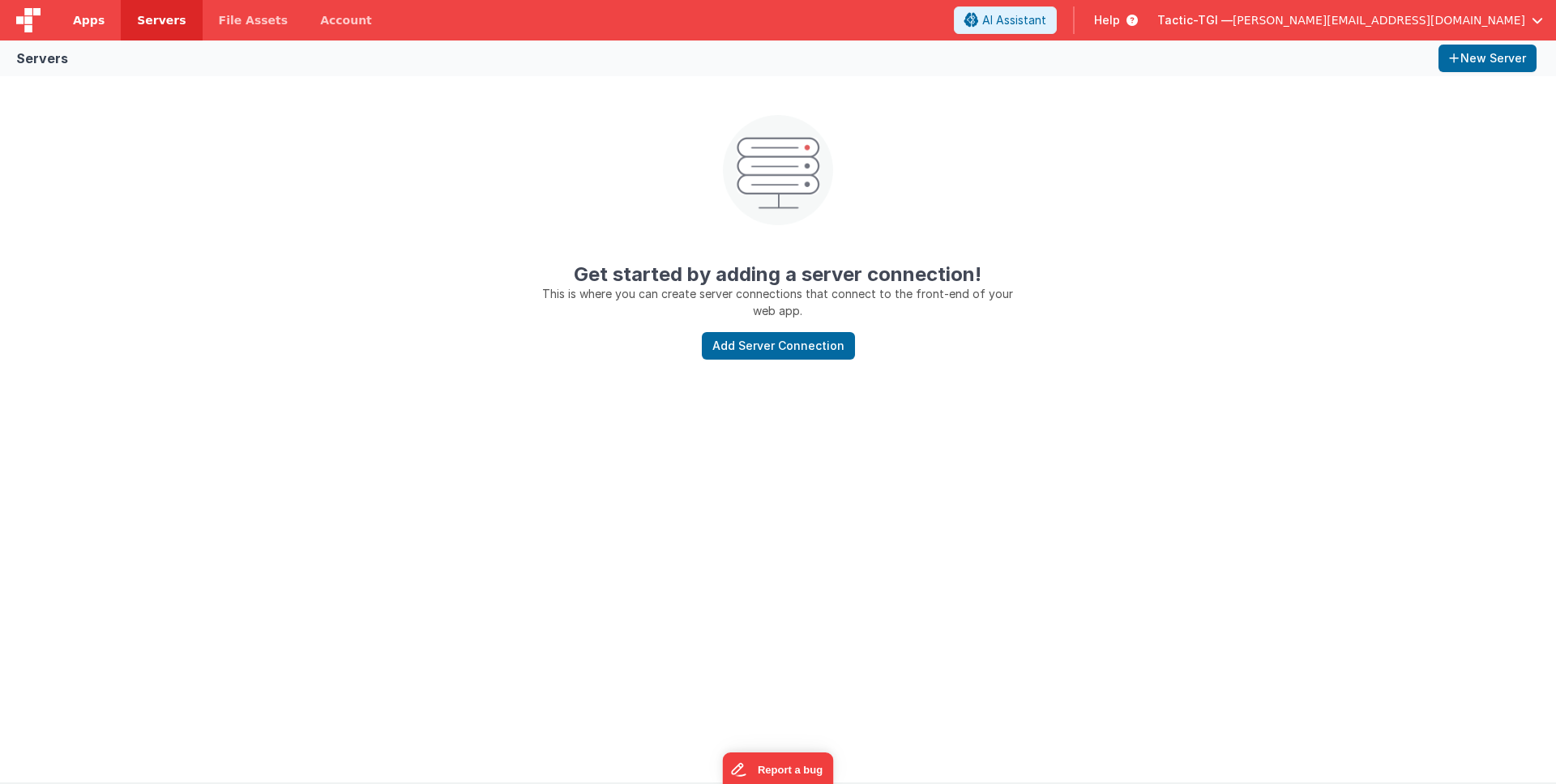
click at [102, 18] on link "Apps" at bounding box center [89, 20] width 64 height 41
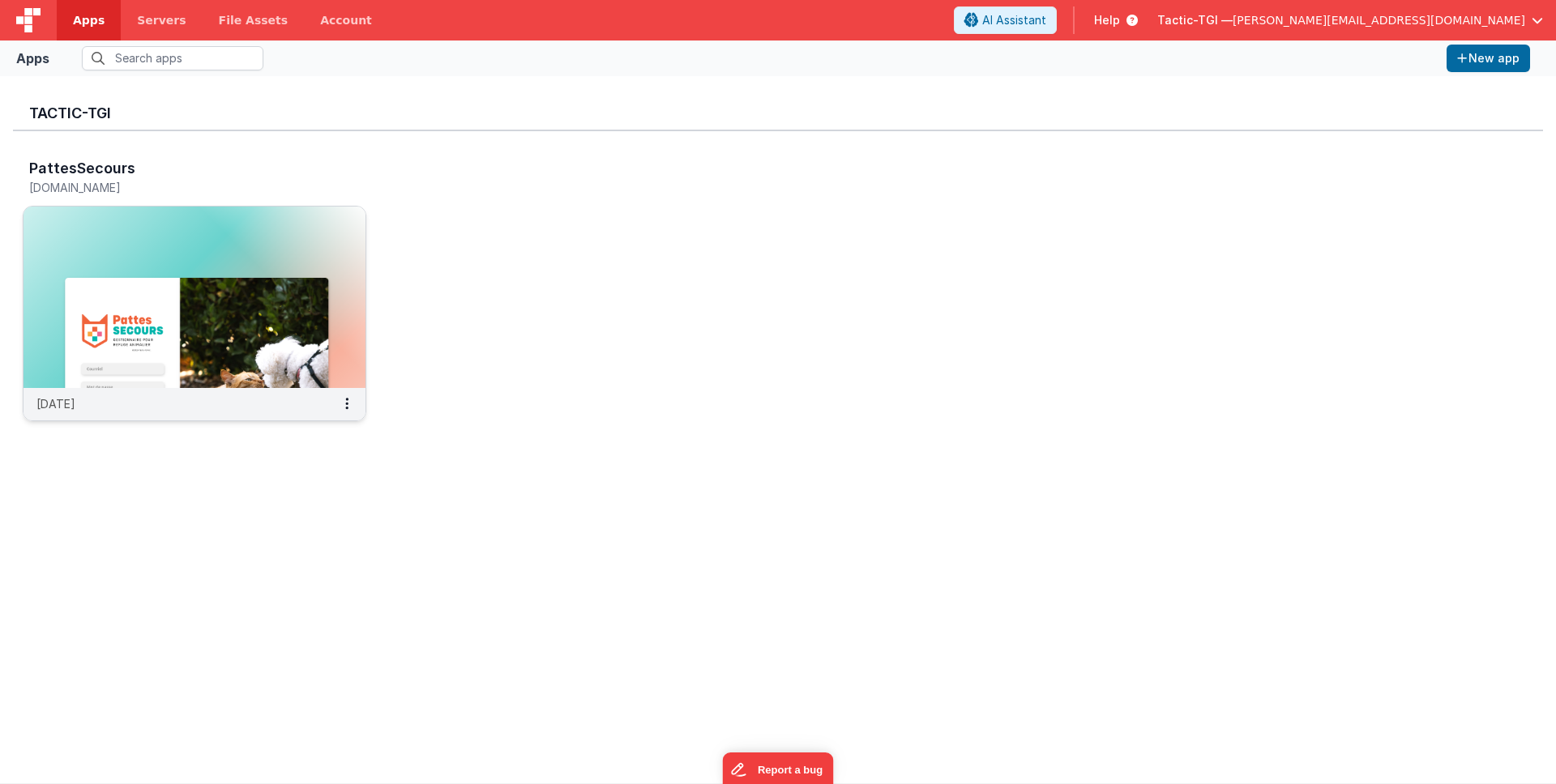
click at [202, 407] on div "11 days ago" at bounding box center [194, 404] width 342 height 32
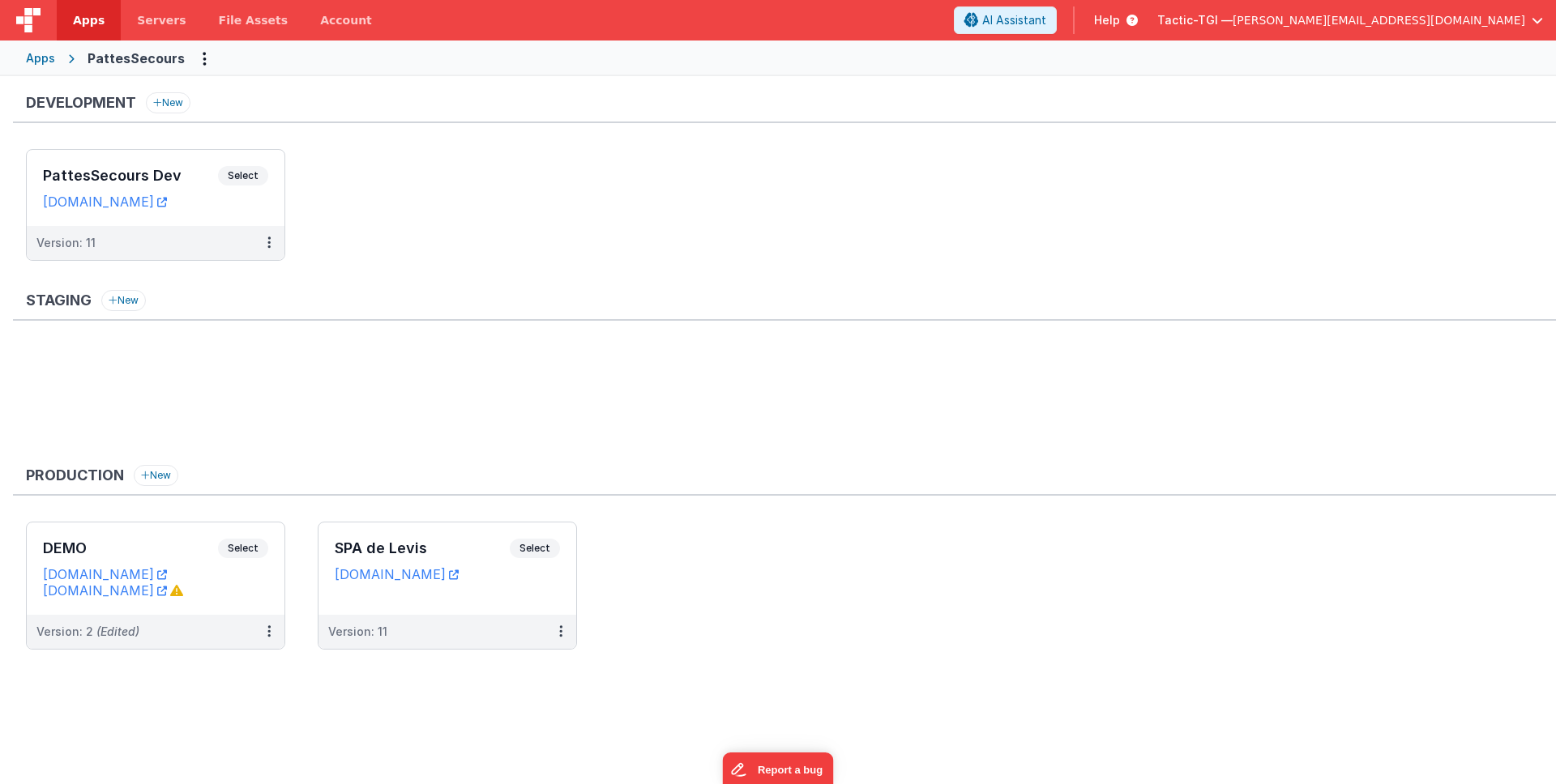
click at [89, 23] on span "Apps" at bounding box center [89, 20] width 31 height 16
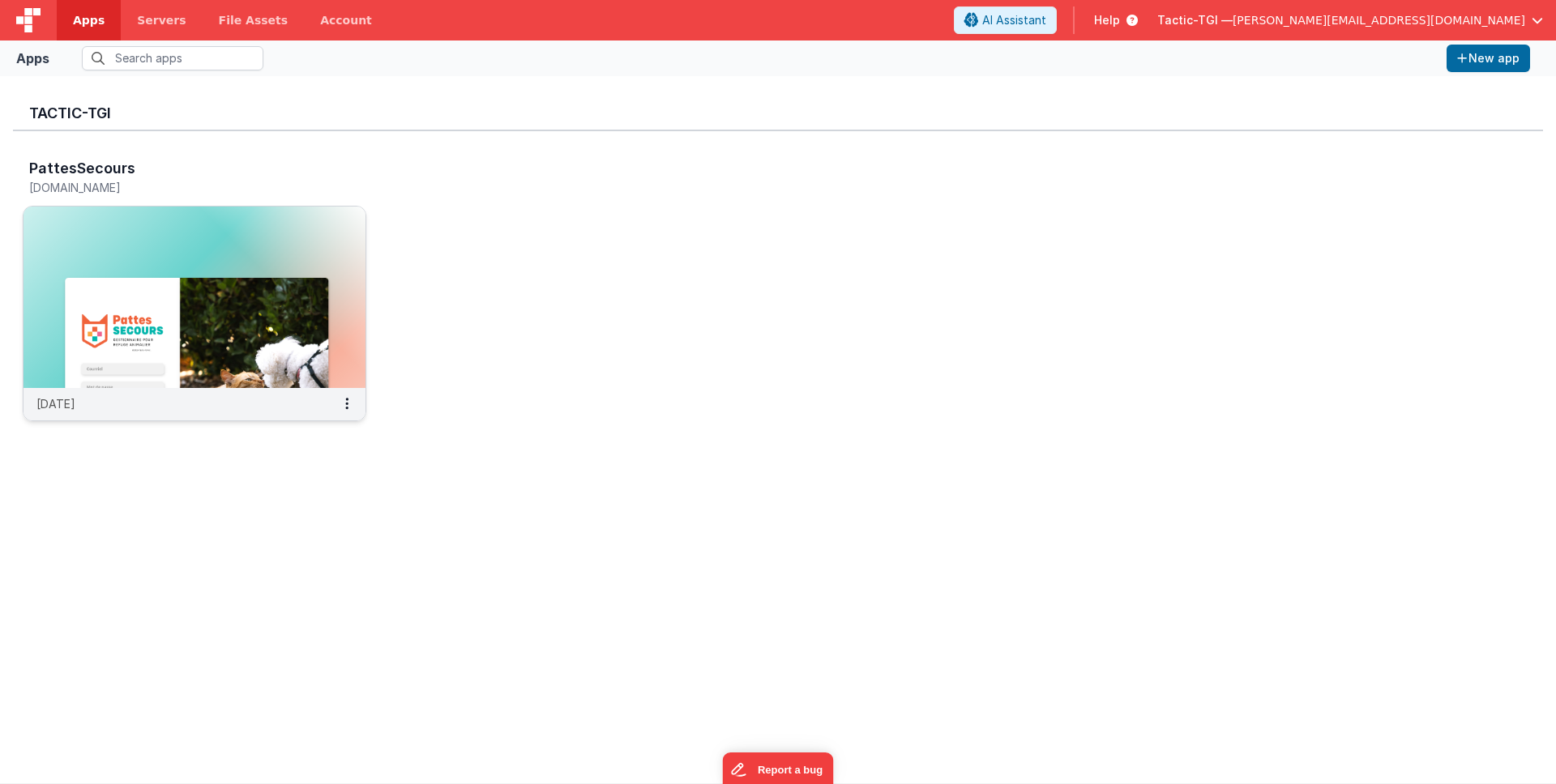
click at [113, 175] on h3 "PattesSecours" at bounding box center [82, 168] width 106 height 16
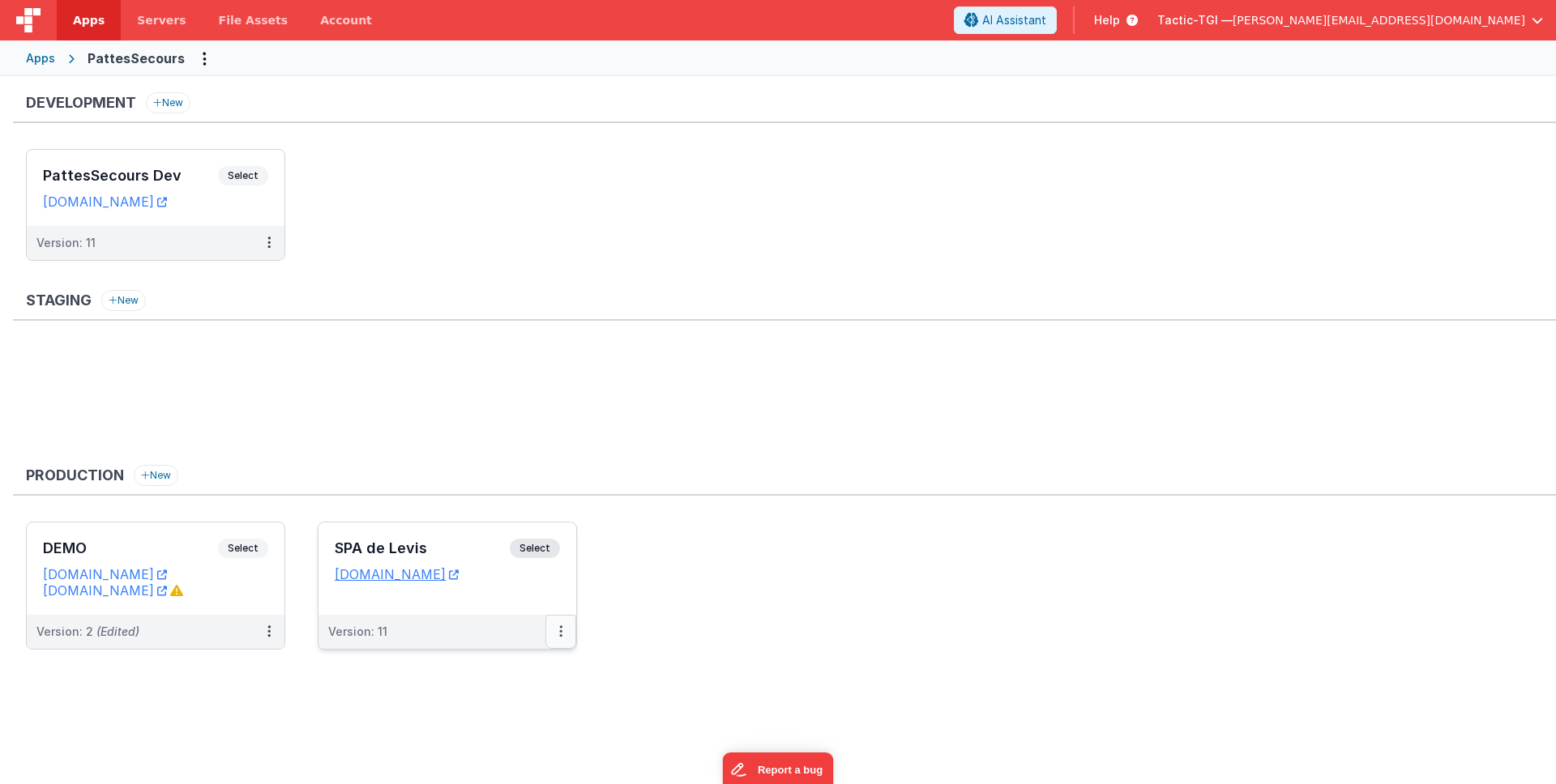
click at [552, 629] on button at bounding box center [560, 631] width 30 height 34
click at [467, 572] on div at bounding box center [778, 392] width 1556 height 784
click at [451, 572] on link "spalevispattessecours.tactic-tgi.com" at bounding box center [396, 574] width 124 height 16
click at [469, 610] on div "SPA de Levis Select URLs spalevispattessecours.tactic-tgi.com" at bounding box center [447, 569] width 258 height 92
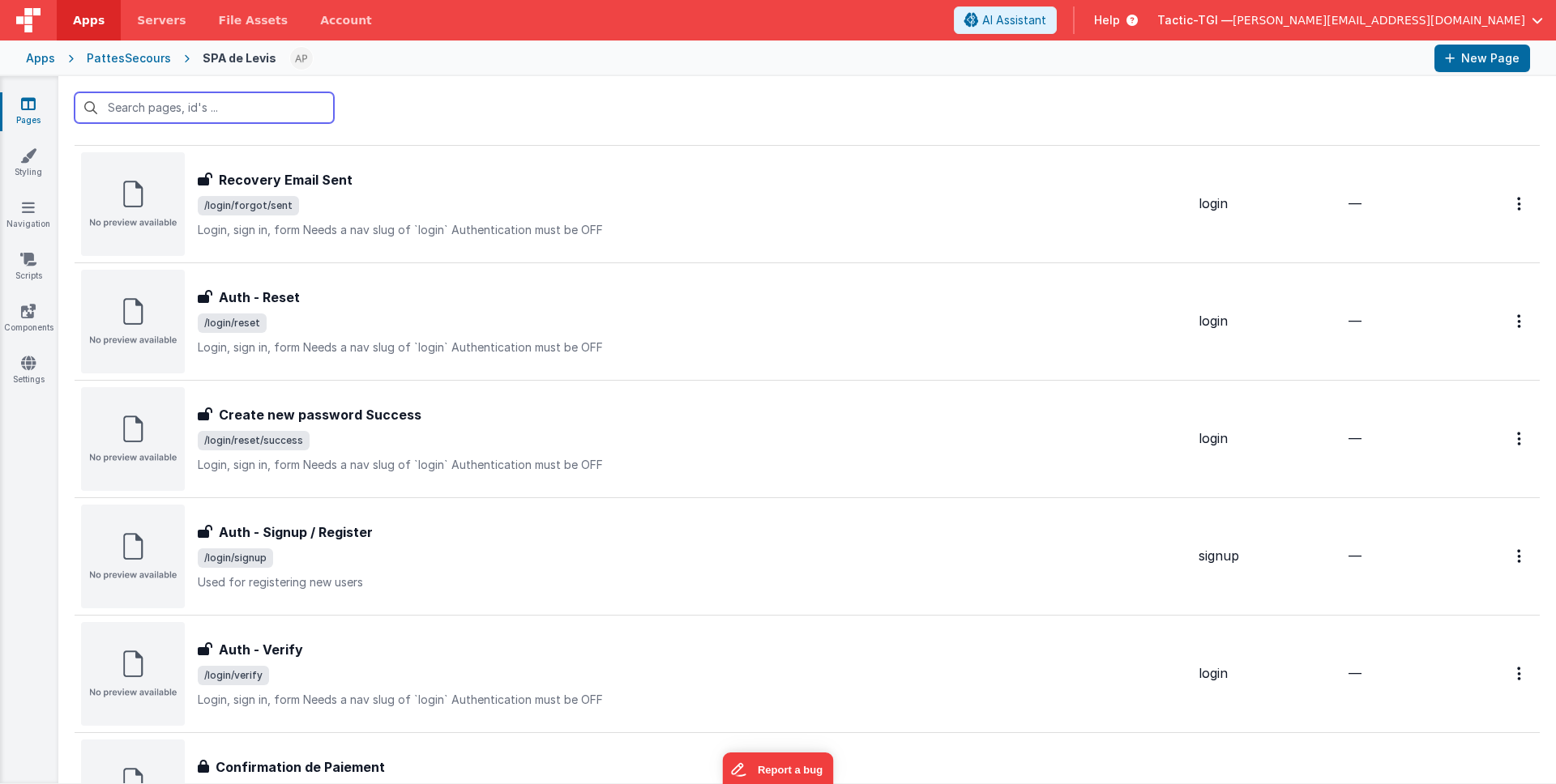
scroll to position [968, 0]
click at [514, 518] on div "Auth - Signup / Register Auth - Signup / Register /login/signup Used for regist…" at bounding box center [633, 556] width 1104 height 103
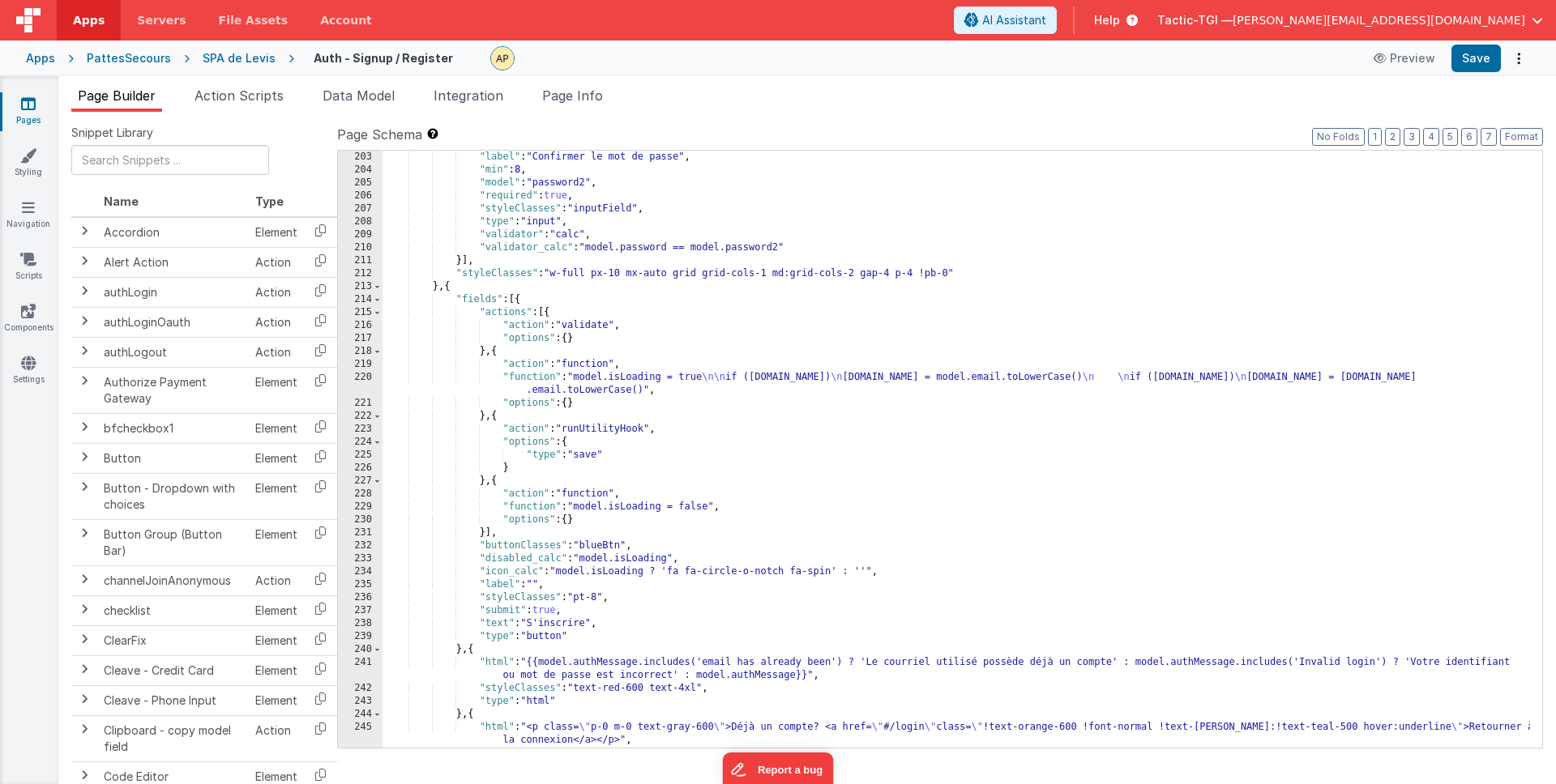
scroll to position [2722, 0]
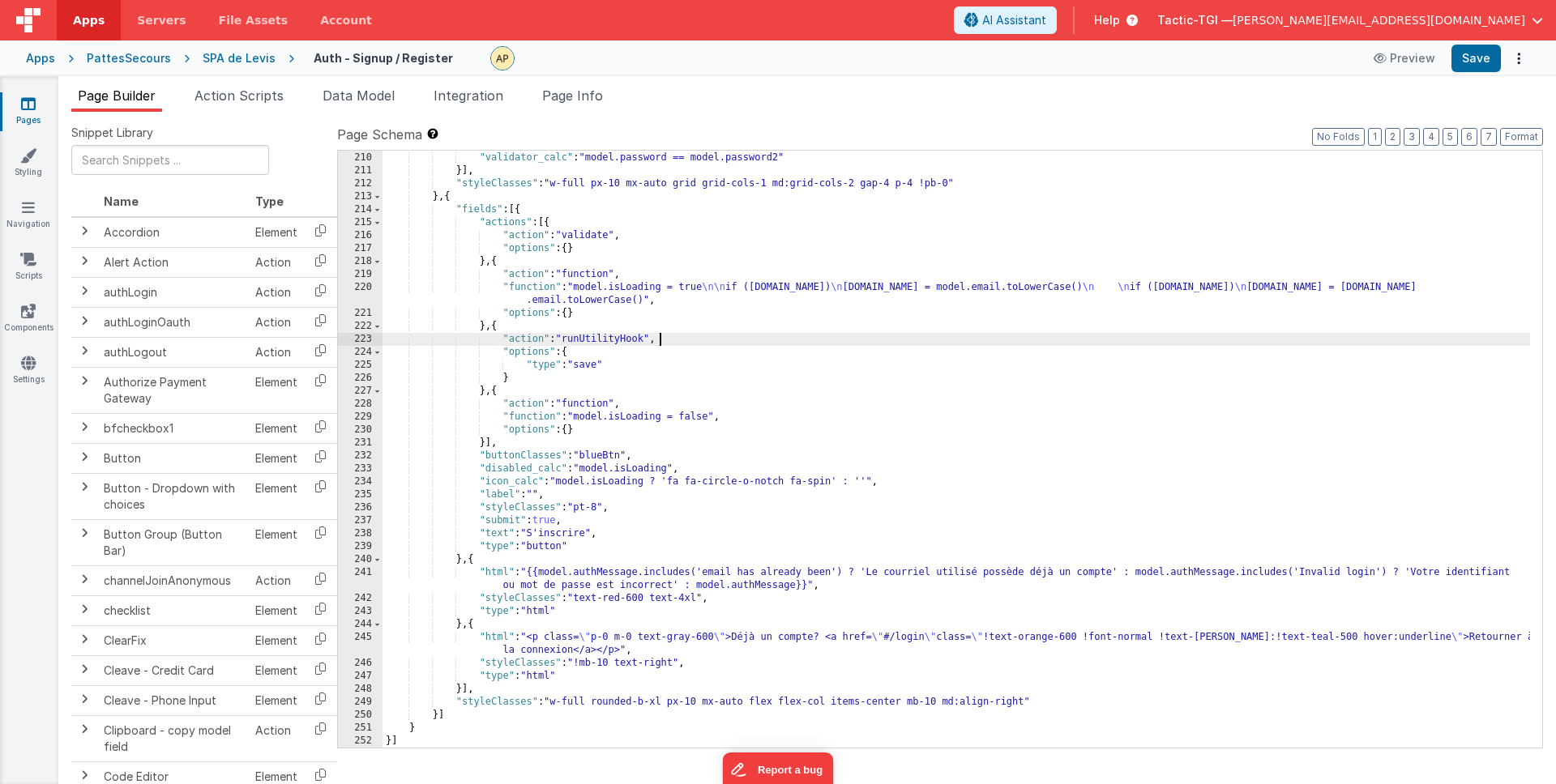
drag, startPoint x: 699, startPoint y: 339, endPoint x: 590, endPoint y: 335, distance: 109.1
click at [590, 334] on div ""validator" : "calc" , "validator_calc" : "model.password == model.password2" }…" at bounding box center [957, 451] width 1148 height 623
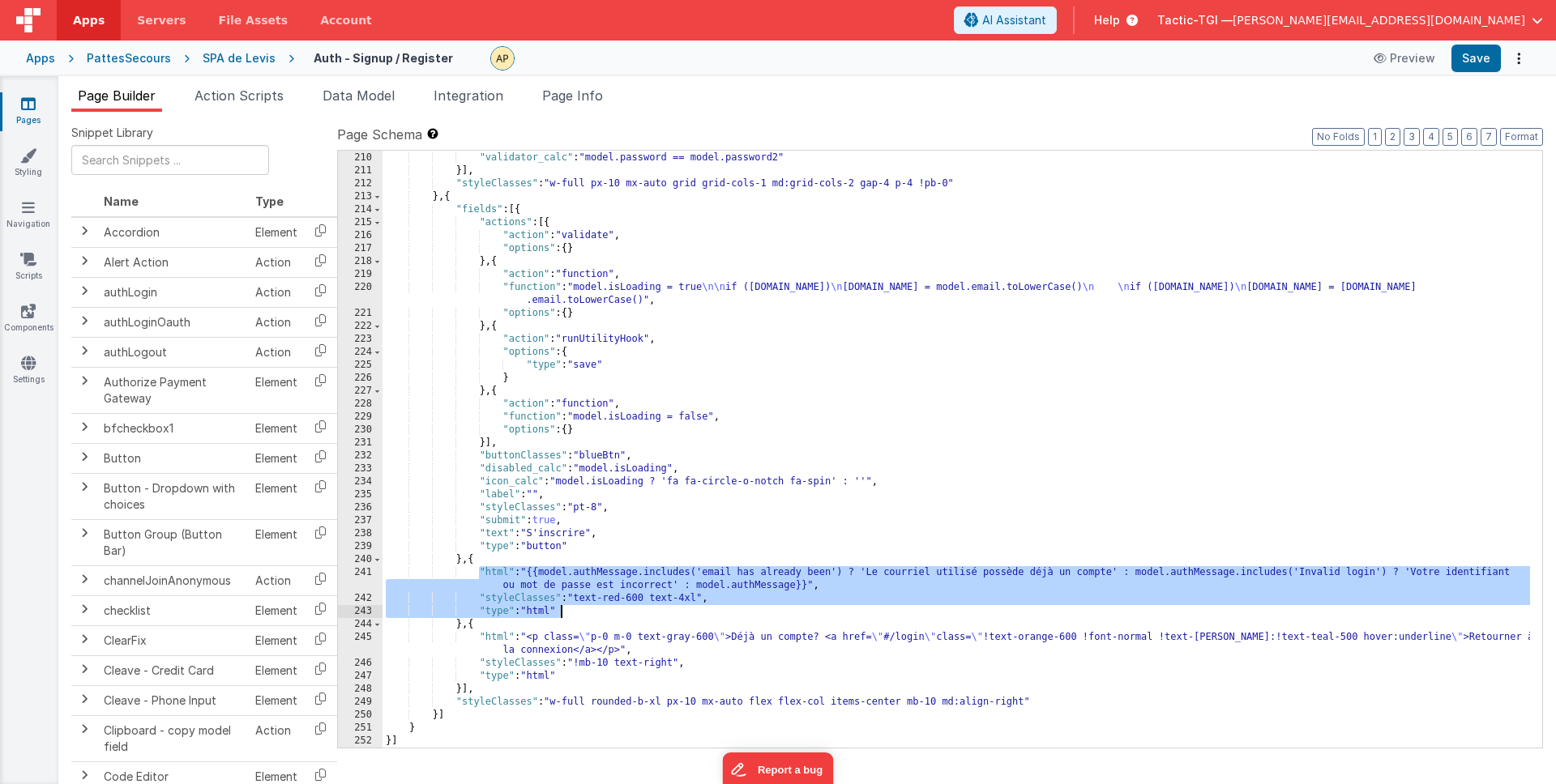
drag, startPoint x: 480, startPoint y: 574, endPoint x: 659, endPoint y: 614, distance: 183.4
click at [659, 614] on div ""validator" : "calc" , "validator_calc" : "model.password == model.password2" }…" at bounding box center [957, 451] width 1148 height 623
click at [273, 97] on span "Action Scripts" at bounding box center [239, 96] width 89 height 16
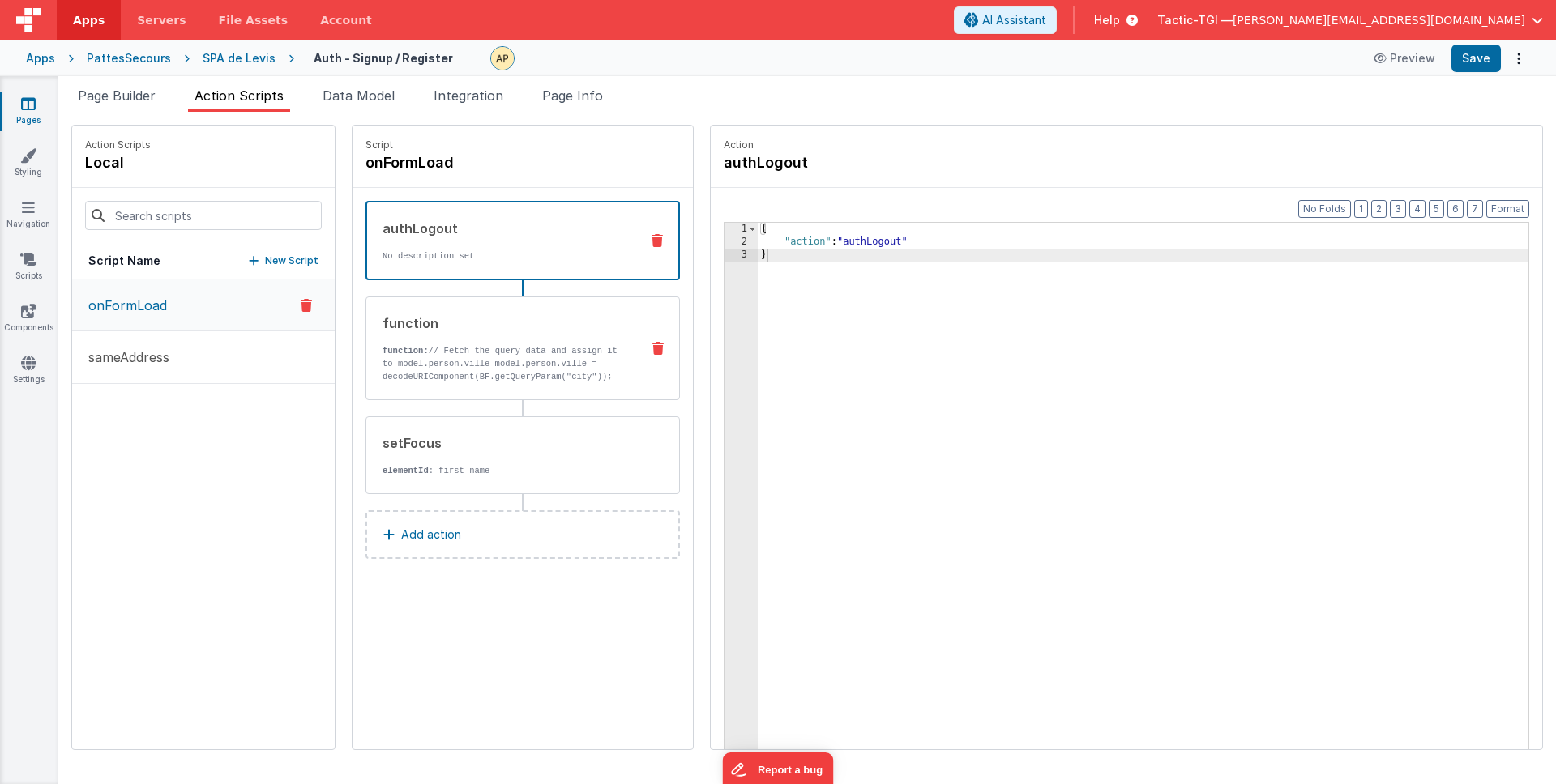
click at [404, 365] on p "function: // Fetch the query data and assign it to model.person.ville model.per…" at bounding box center [505, 364] width 245 height 39
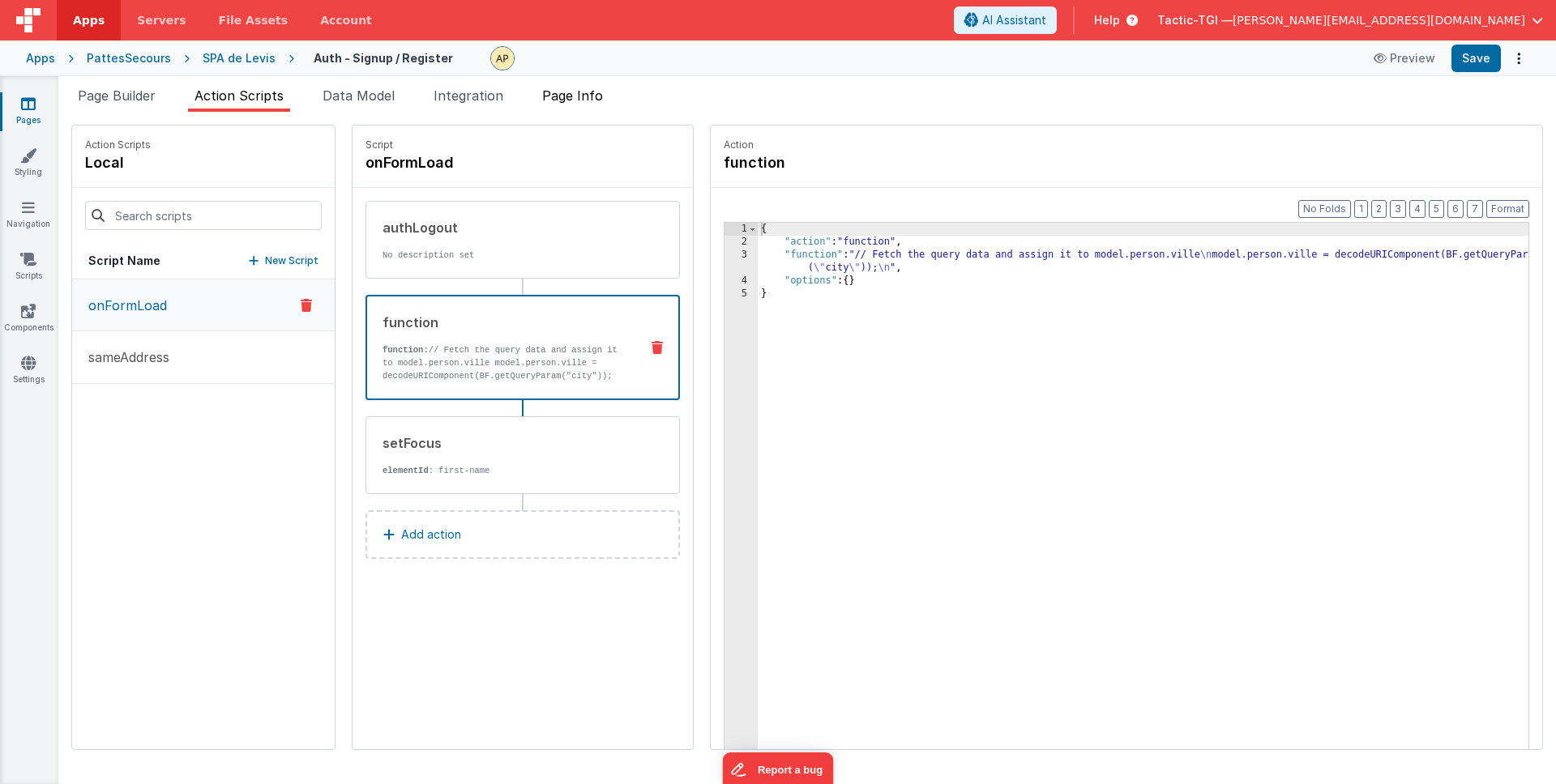
click at [585, 94] on span "Page Info" at bounding box center [572, 96] width 61 height 16
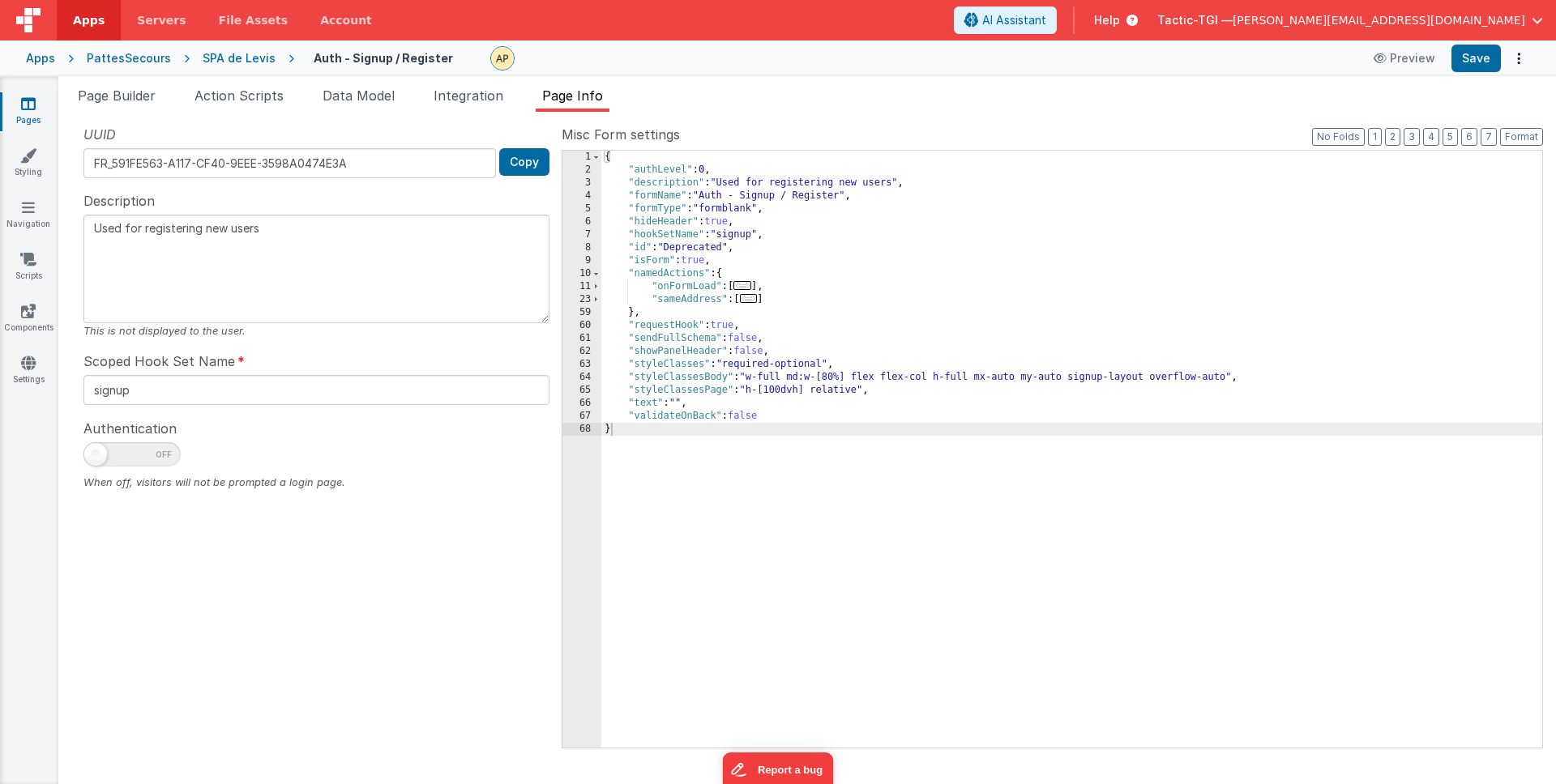
click at [751, 287] on span "..." at bounding box center [742, 286] width 18 height 9
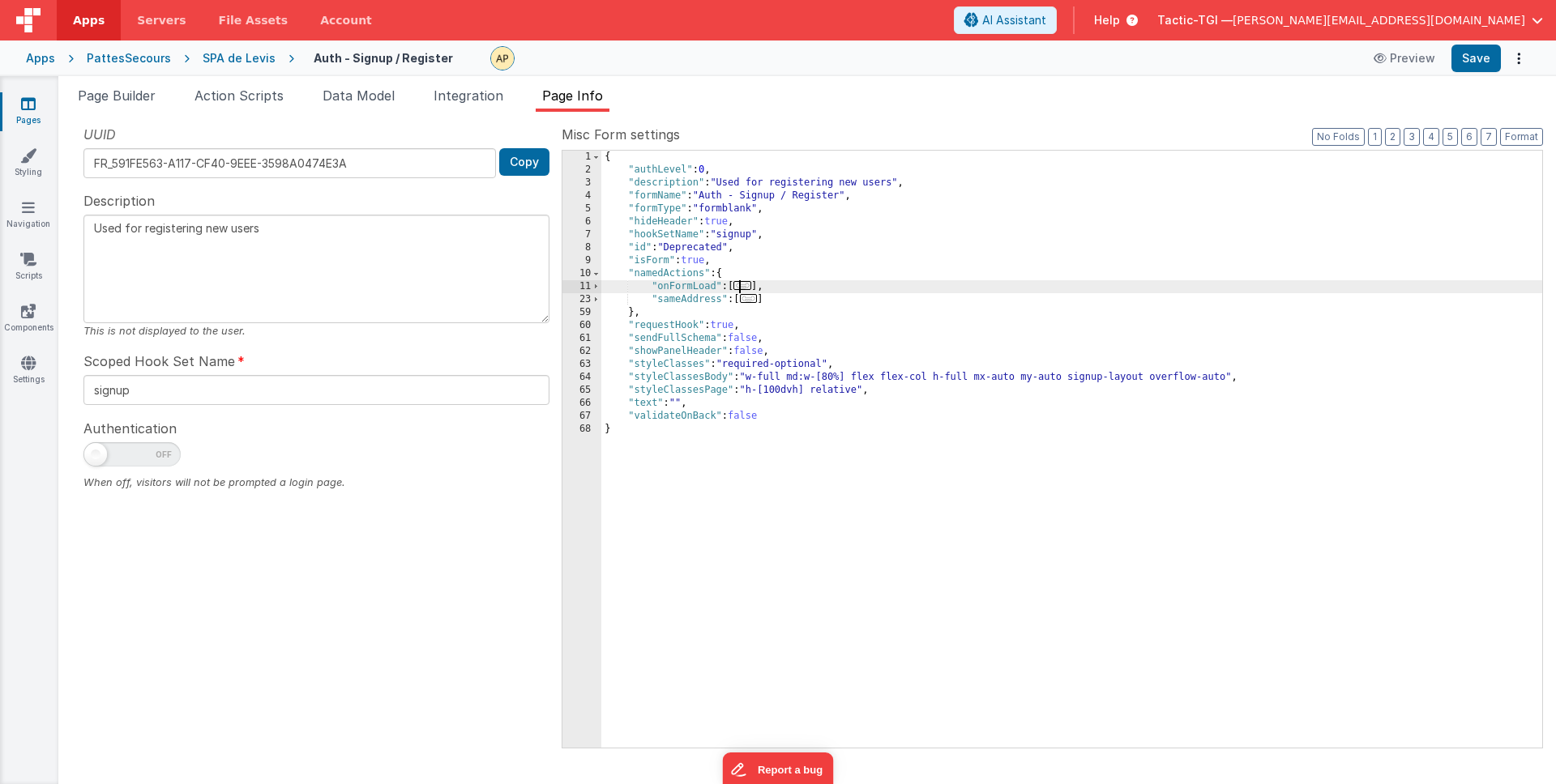
click at [748, 286] on span "..." at bounding box center [742, 286] width 18 height 9
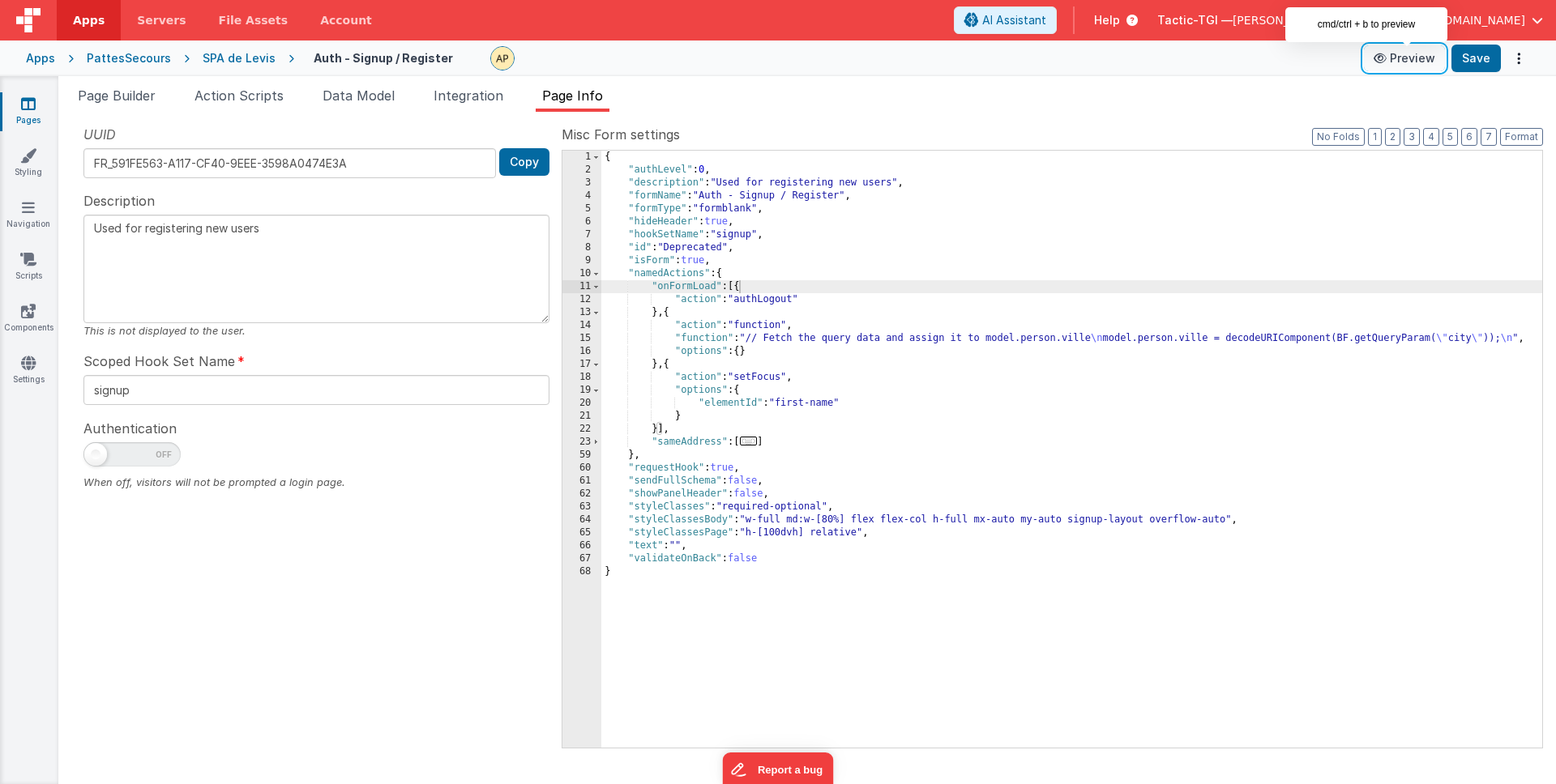
click at [1389, 56] on icon at bounding box center [1381, 58] width 16 height 11
click at [30, 117] on link "Pages" at bounding box center [28, 111] width 58 height 32
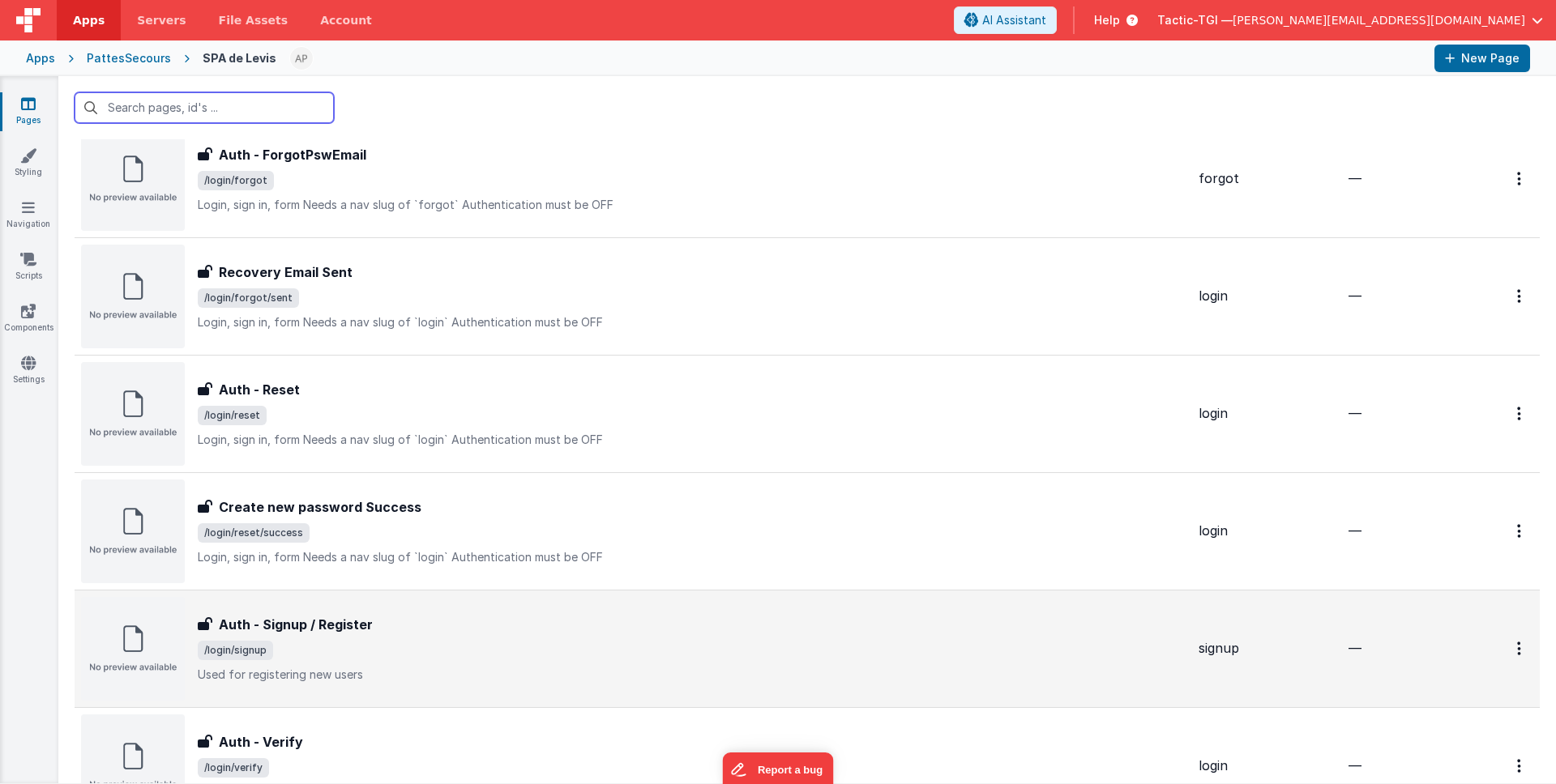
scroll to position [922, 0]
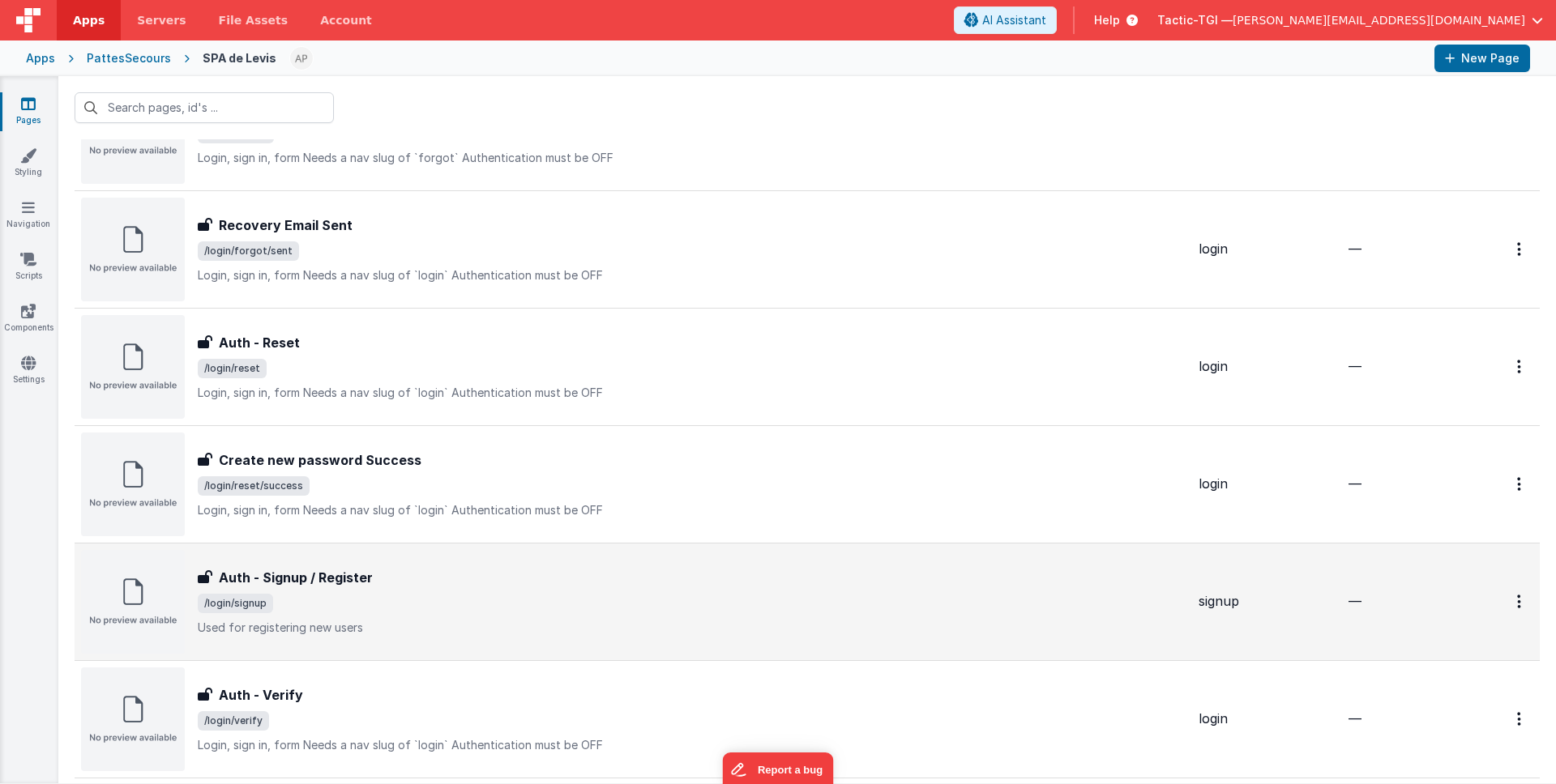
click at [429, 609] on span "/login/signup" at bounding box center [692, 603] width 988 height 19
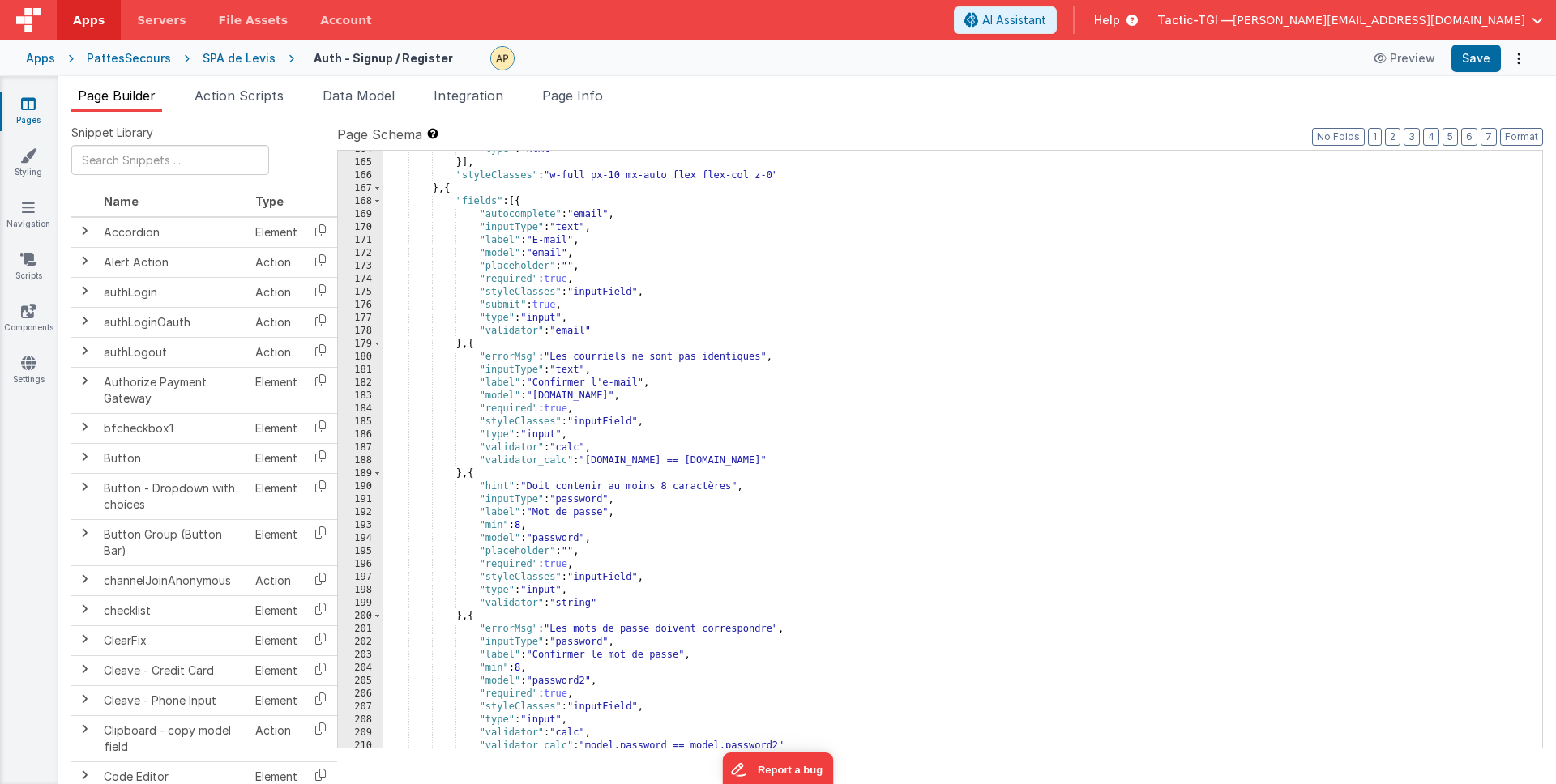
scroll to position [2722, 0]
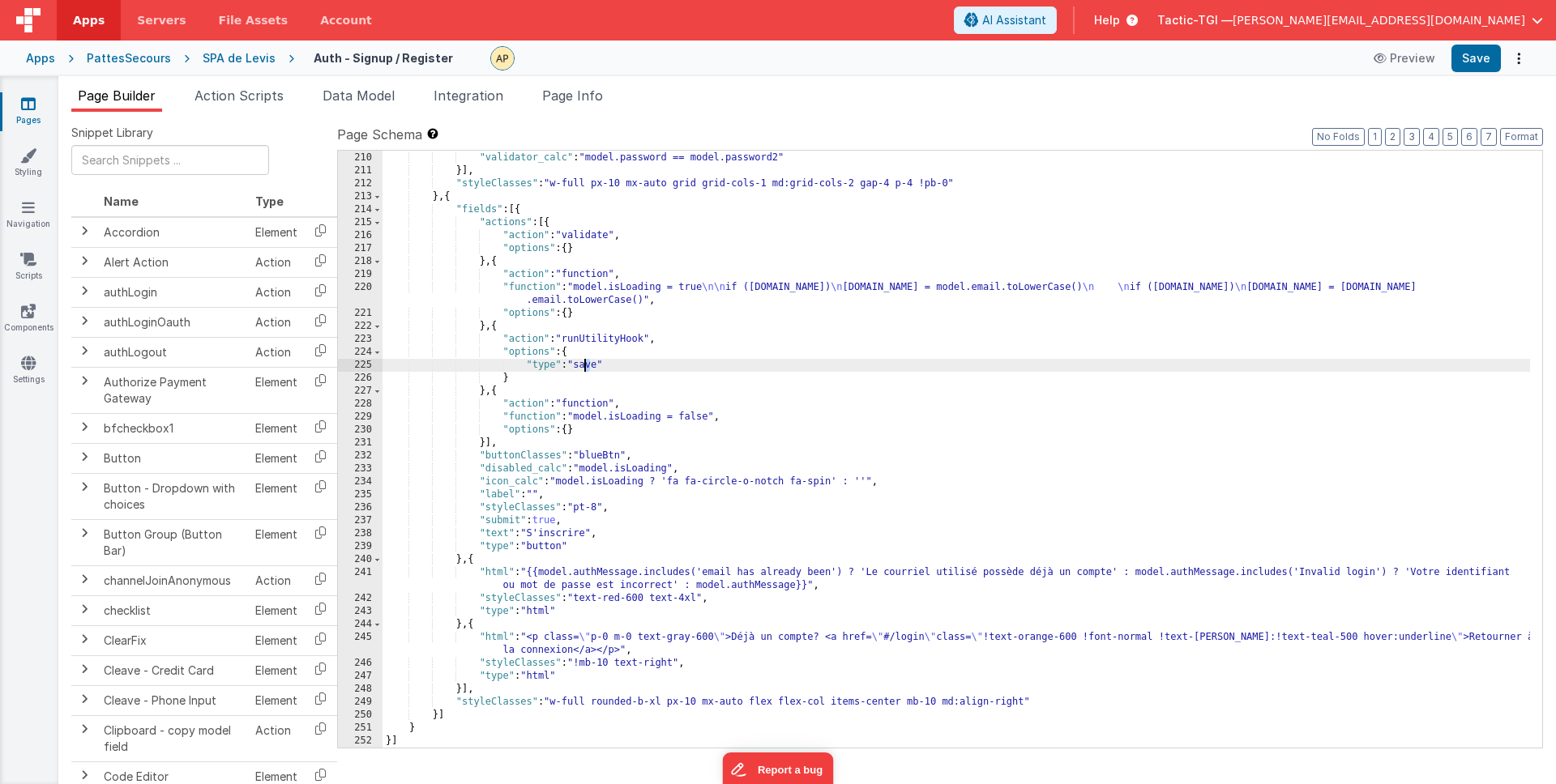
click at [587, 362] on div ""validator" : "calc" , "validator_calc" : "model.password == model.password2" }…" at bounding box center [957, 451] width 1148 height 623
drag, startPoint x: 598, startPoint y: 363, endPoint x: 581, endPoint y: 363, distance: 17.0
click at [580, 363] on div ""validator" : "calc" , "validator_calc" : "model.password == model.password2" }…" at bounding box center [957, 451] width 1148 height 623
click at [1137, 23] on icon at bounding box center [1129, 20] width 18 height 16
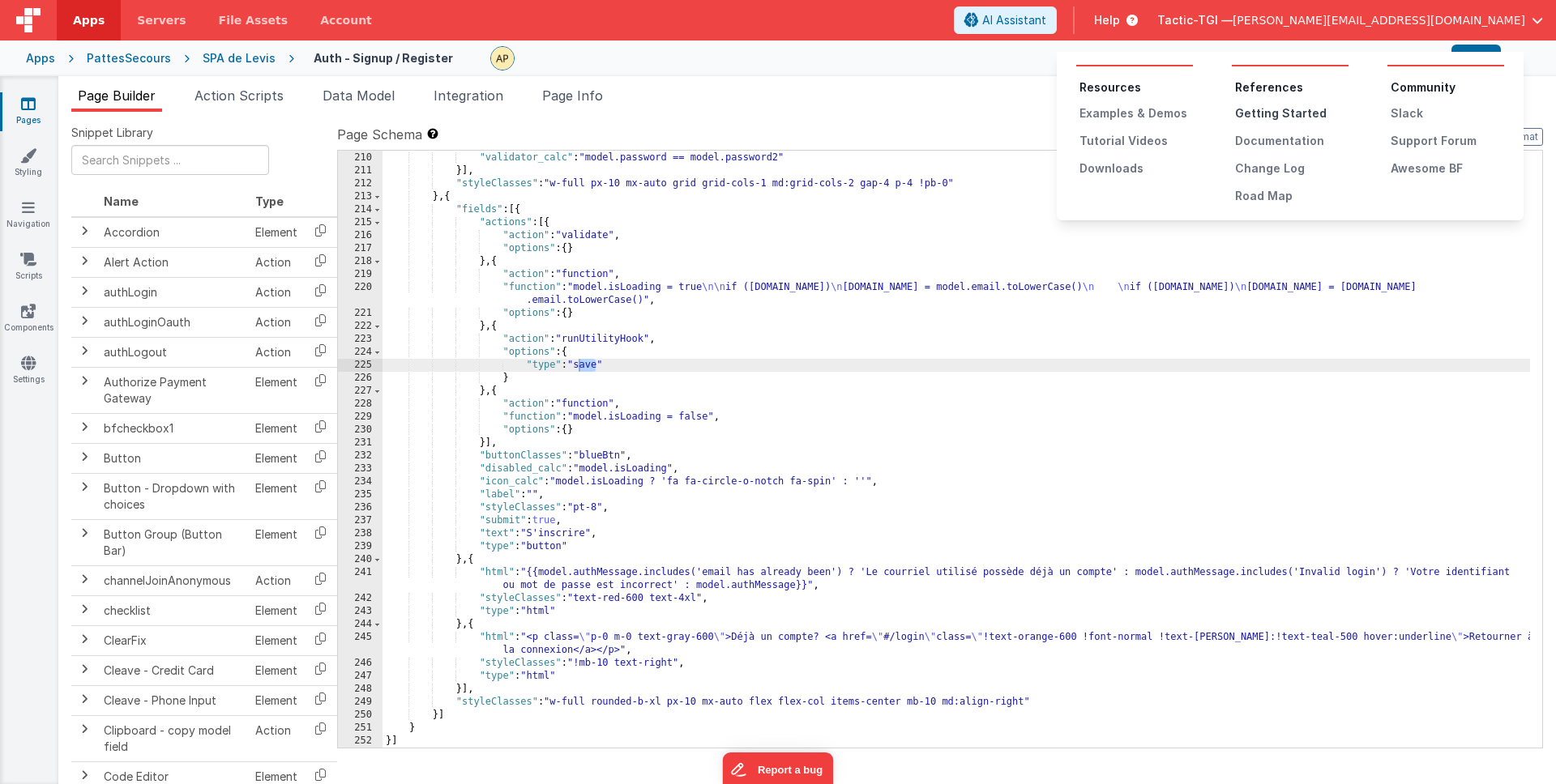
click at [1304, 114] on div "Getting Started" at bounding box center [1291, 113] width 114 height 16
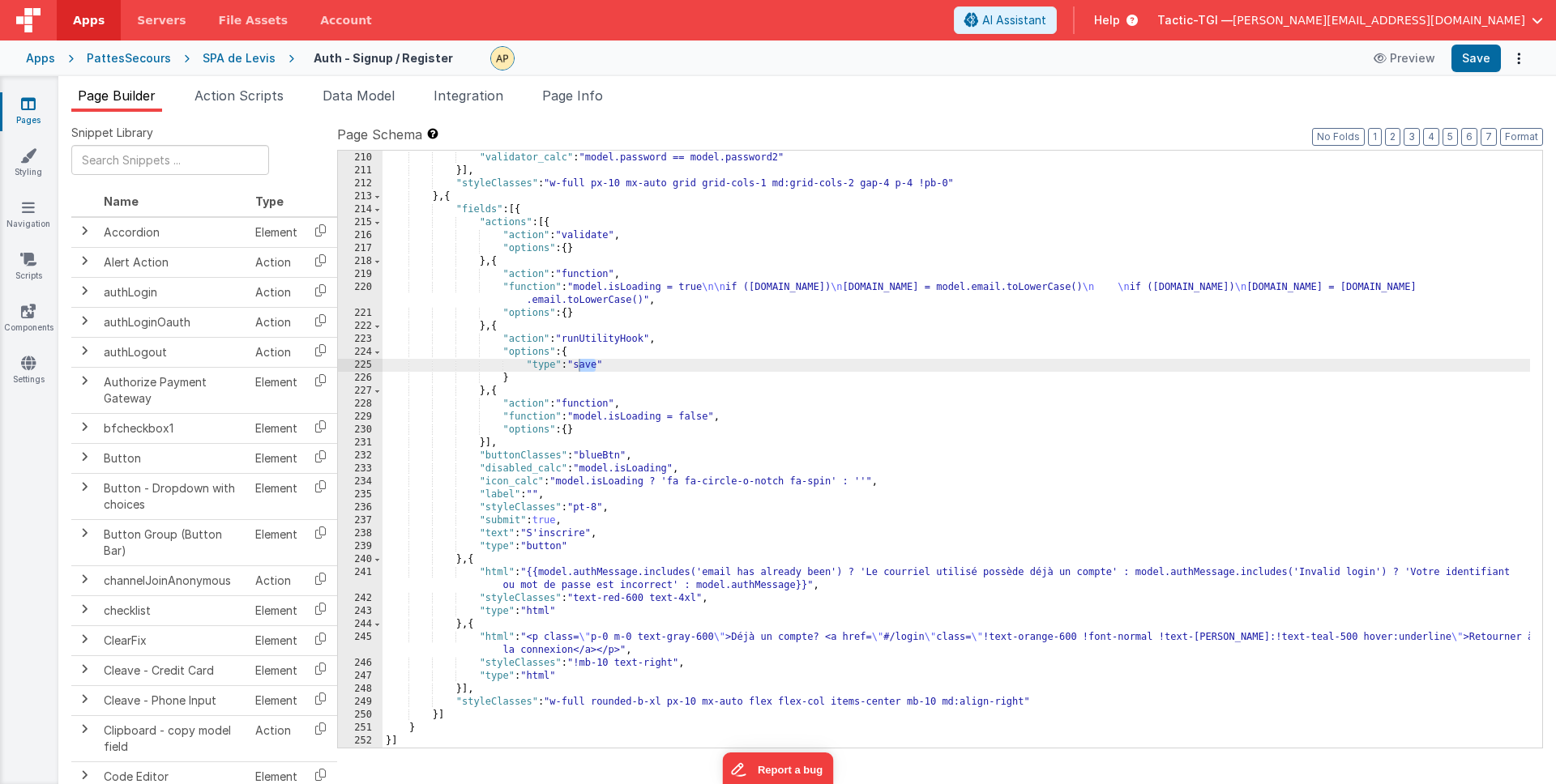
click at [1120, 18] on span "Help" at bounding box center [1107, 20] width 26 height 16
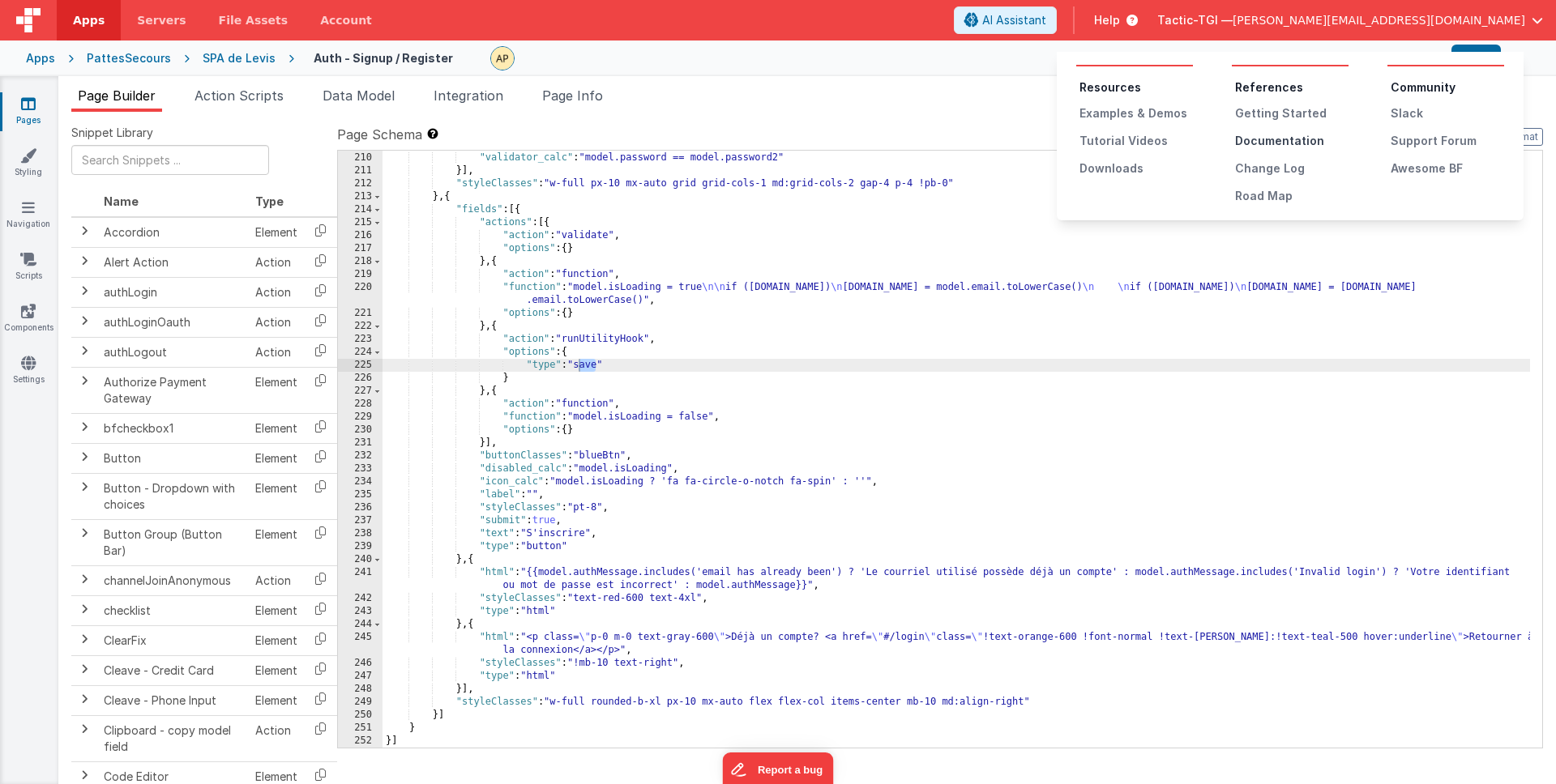
click at [1287, 133] on div "Documentation" at bounding box center [1291, 141] width 114 height 16
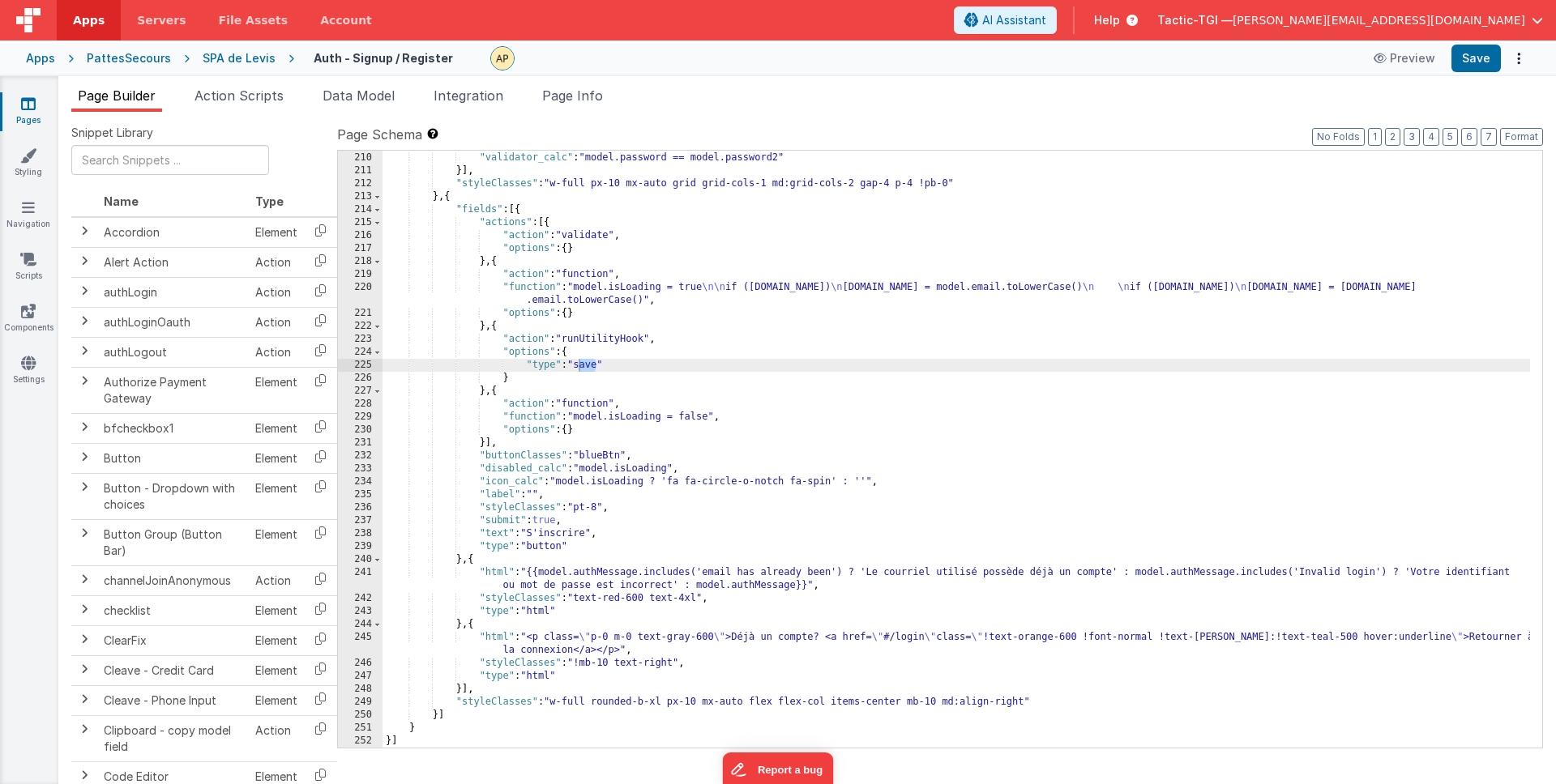
click at [87, 24] on span "Apps" at bounding box center [89, 20] width 31 height 16
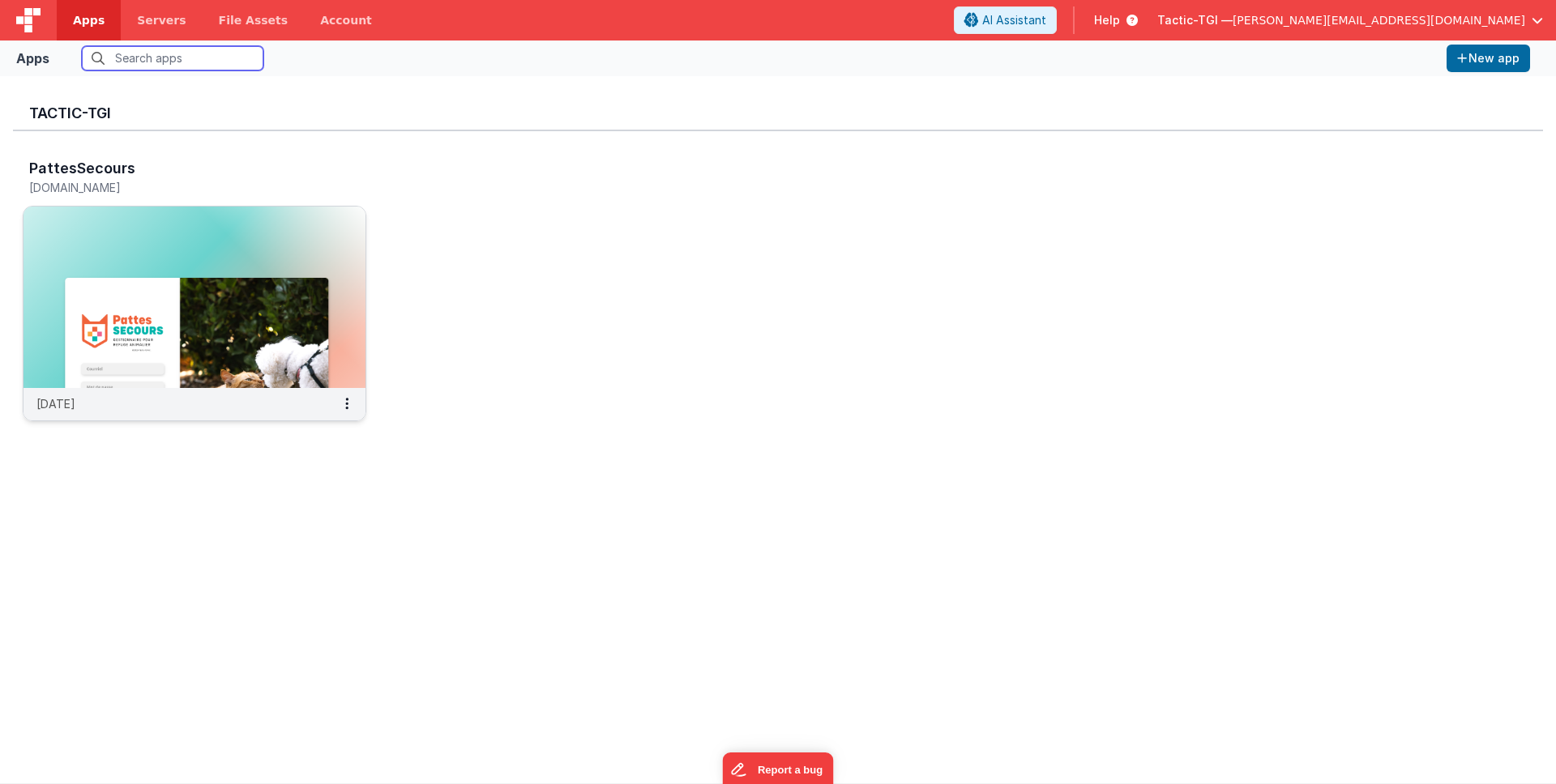
scroll to position [13, 0]
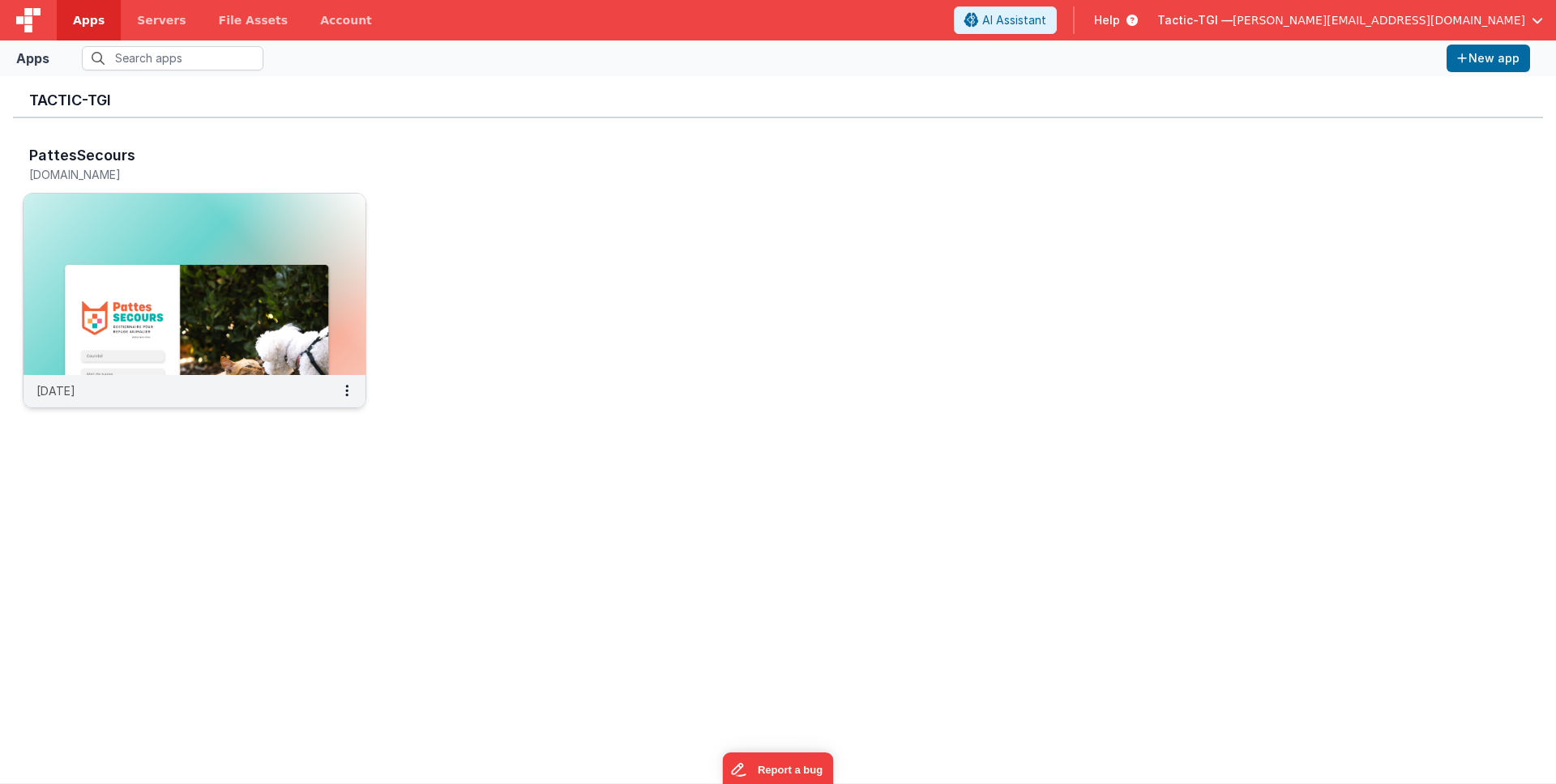
click at [163, 391] on div "11 days ago" at bounding box center [194, 391] width 342 height 32
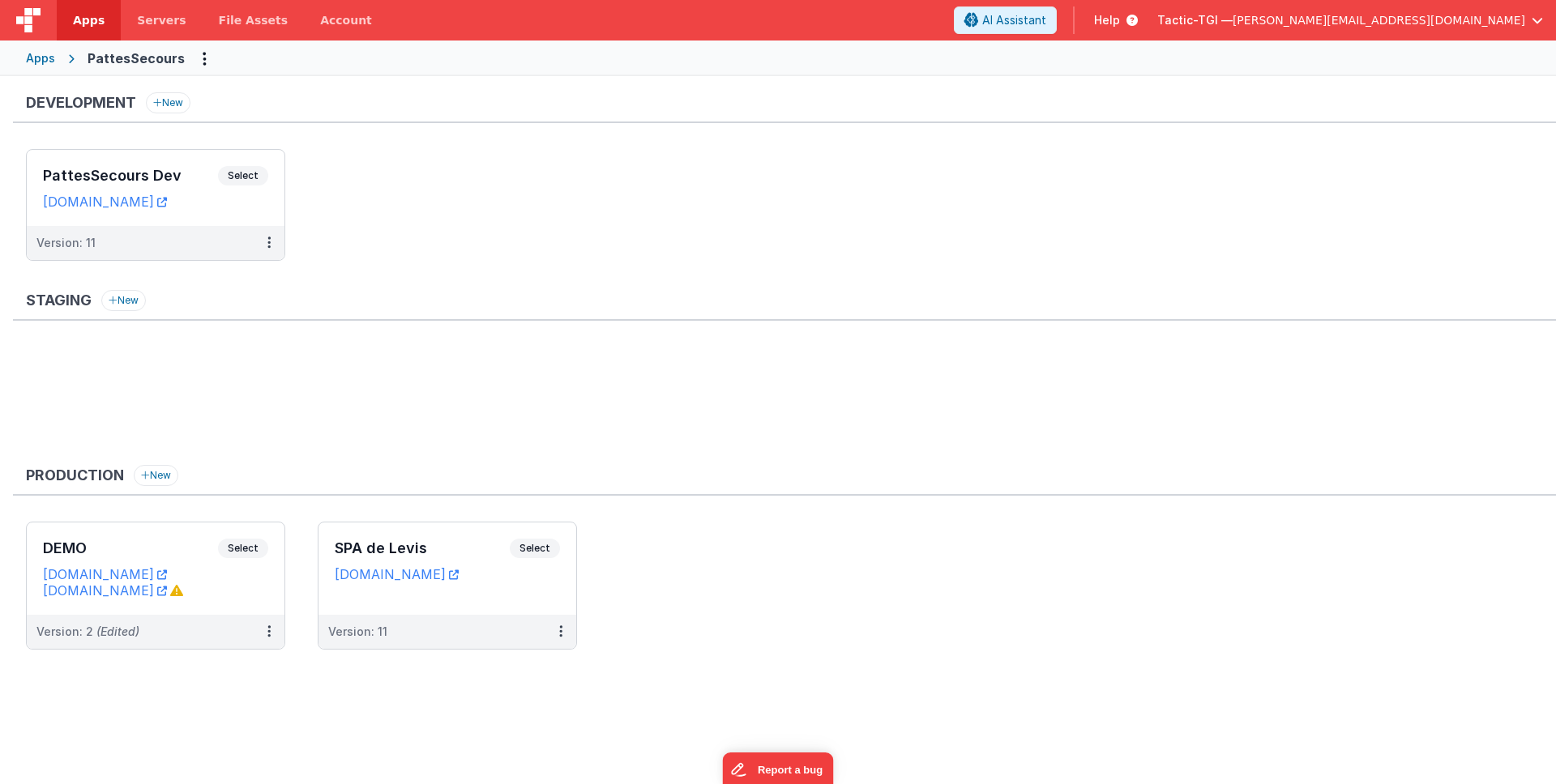
click at [75, 24] on span "Apps" at bounding box center [89, 20] width 31 height 16
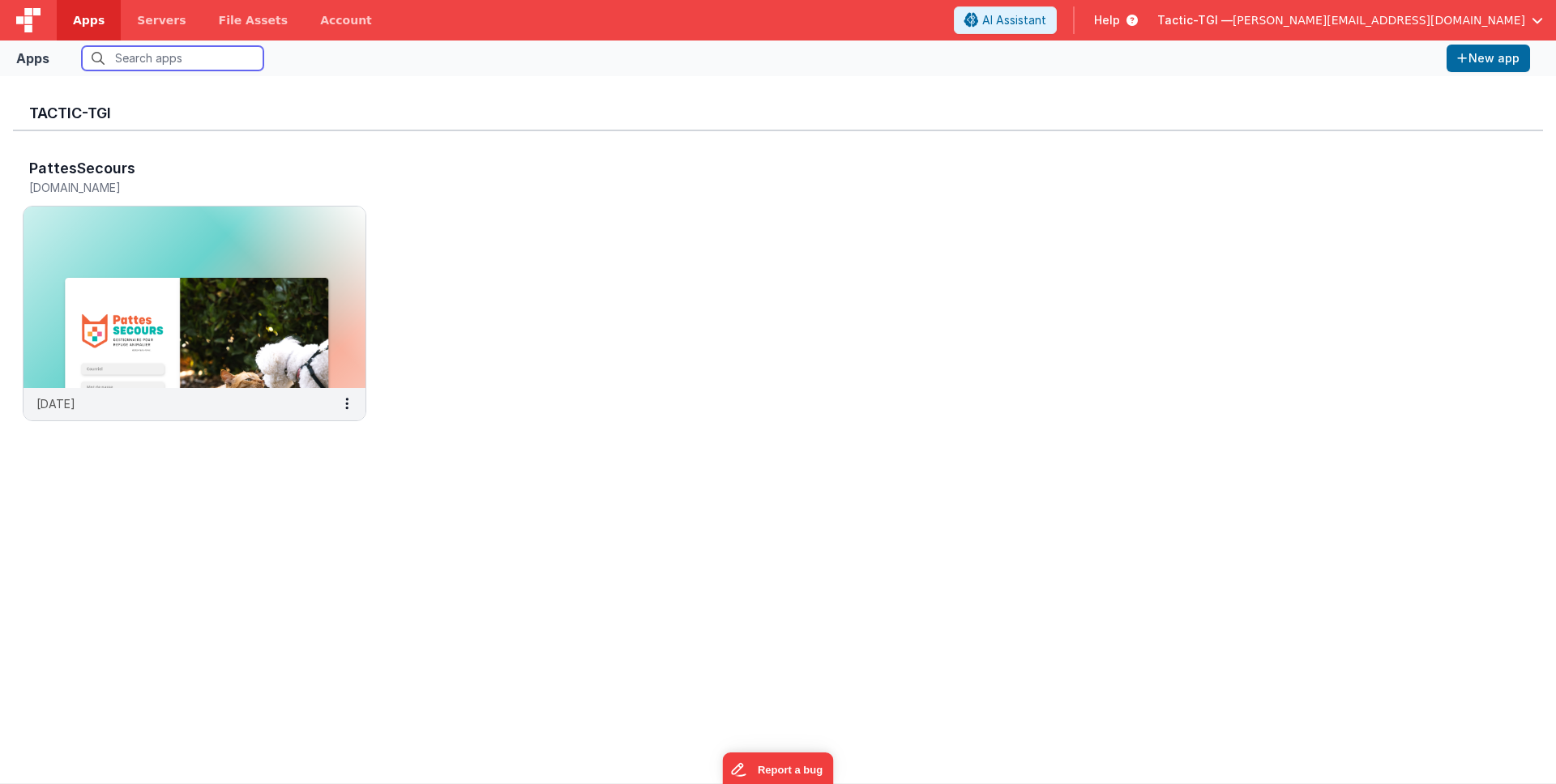
click at [36, 18] on img at bounding box center [29, 20] width 24 height 24
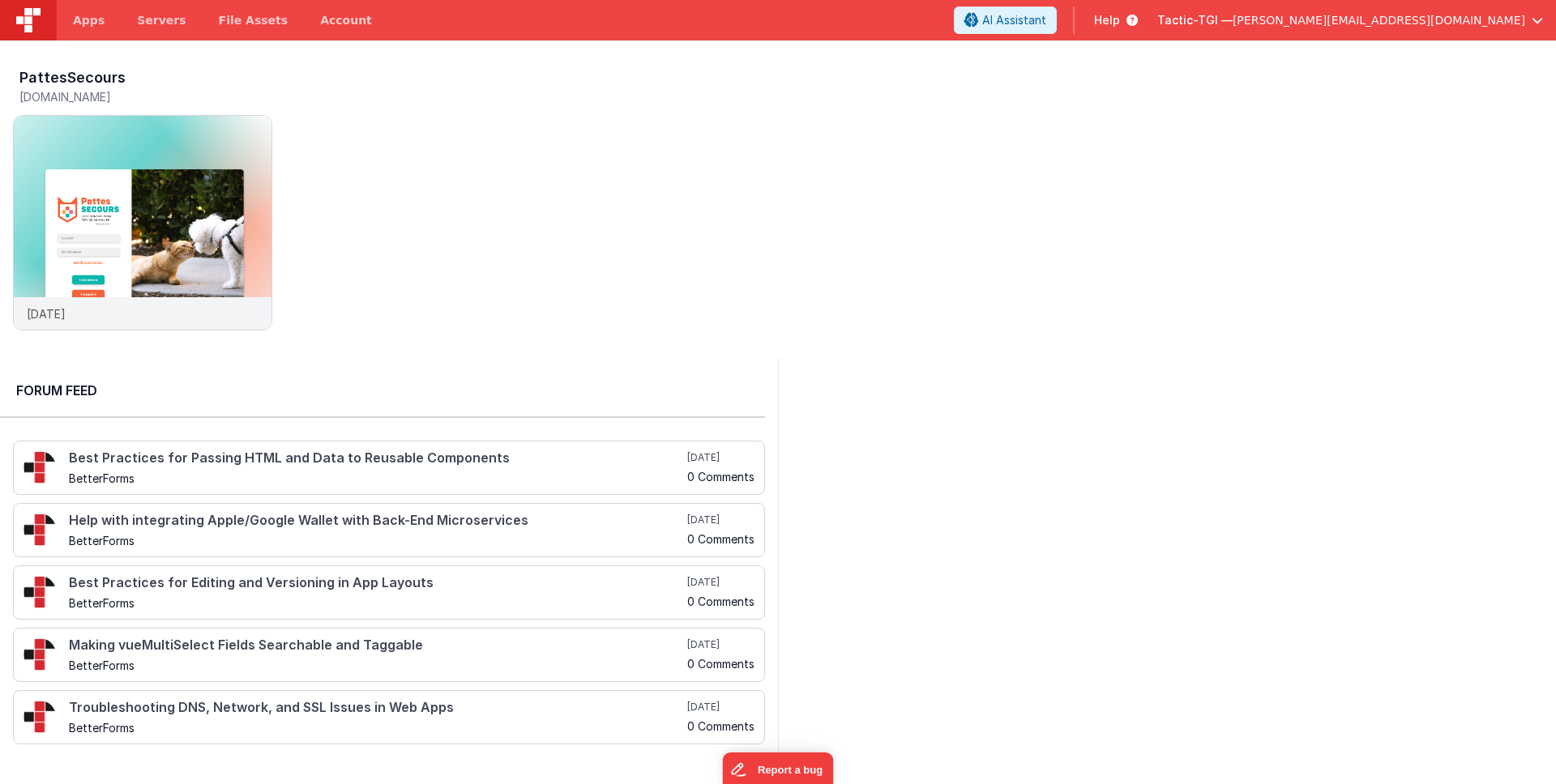
click at [29, 20] on img at bounding box center [29, 20] width 24 height 24
click at [1157, 9] on div "Help" at bounding box center [1116, 20] width 82 height 28
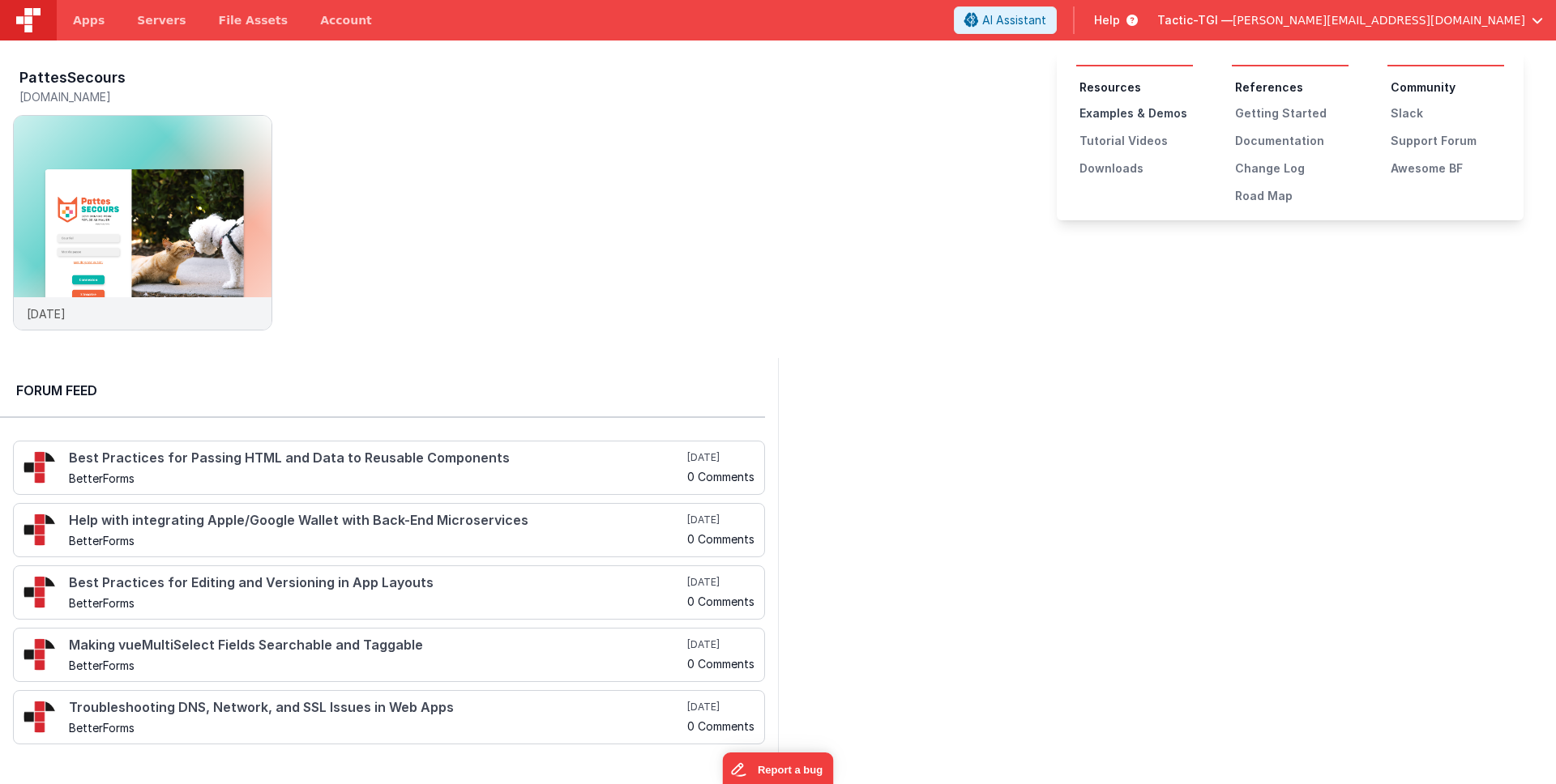
click at [1166, 115] on div "Examples & Demos" at bounding box center [1136, 113] width 114 height 16
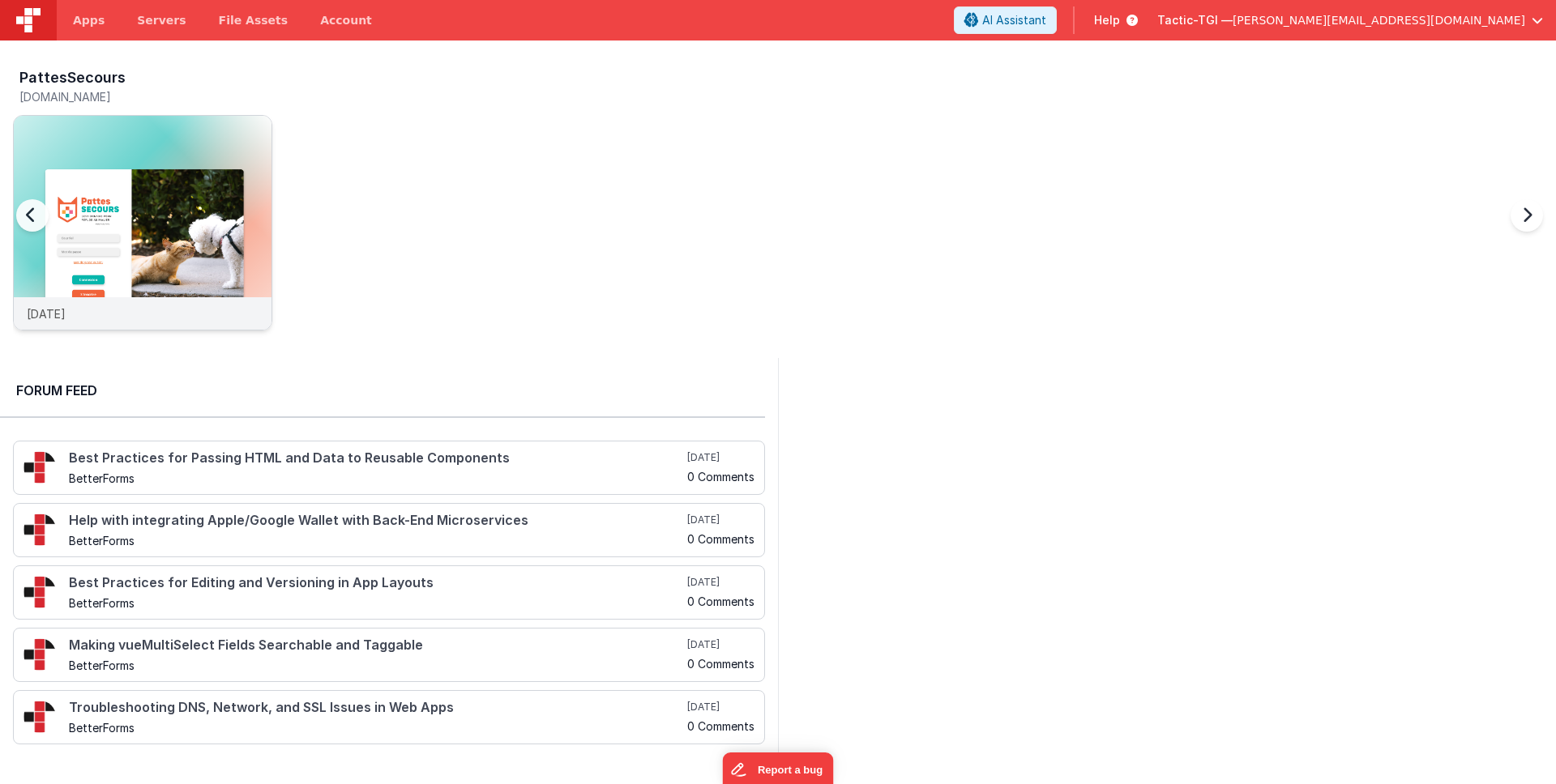
click at [159, 317] on div "11 days ago" at bounding box center [142, 313] width 258 height 32
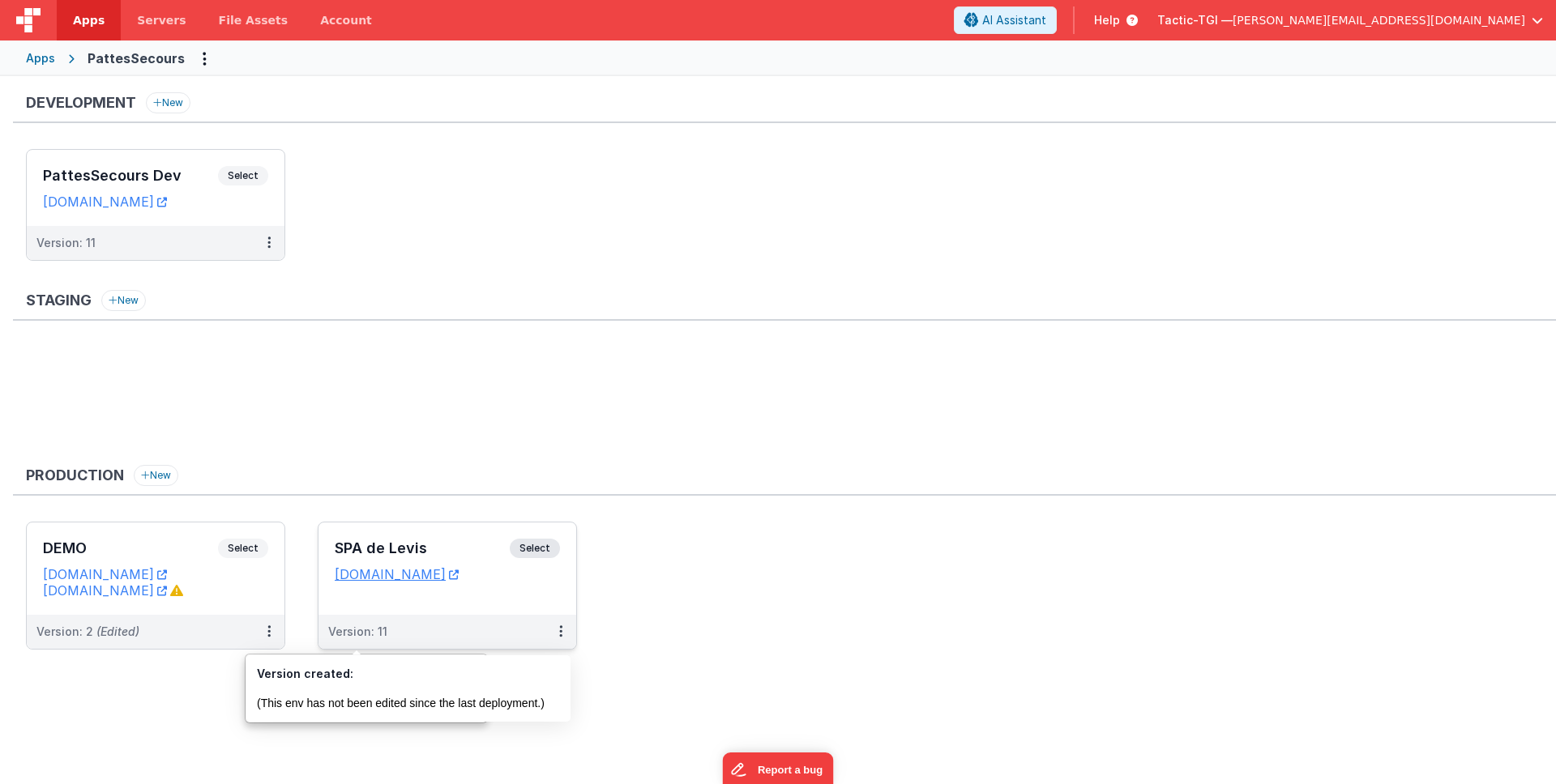
click at [368, 638] on div "Version: 11" at bounding box center [358, 632] width 59 height 16
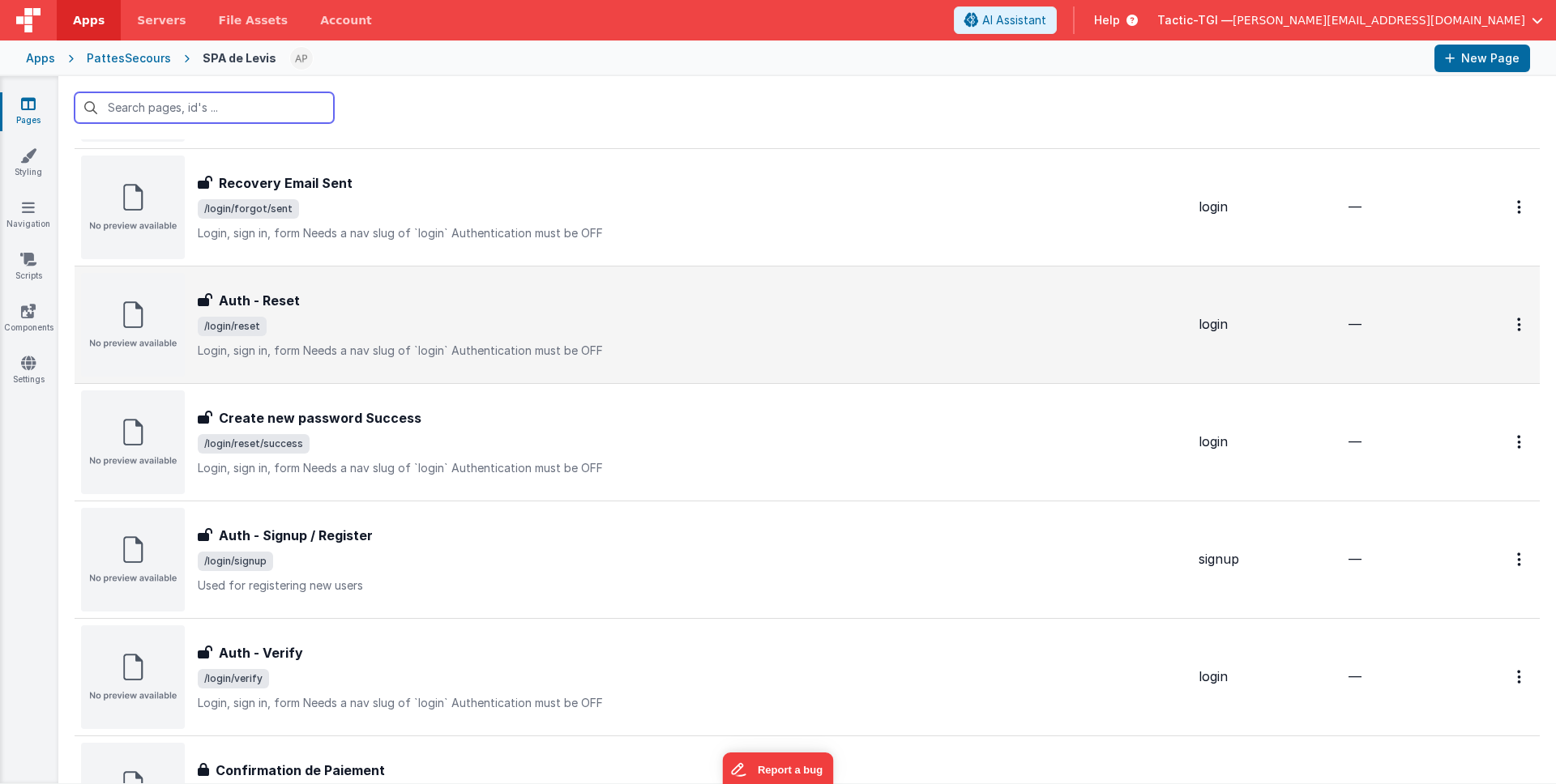
scroll to position [1020, 0]
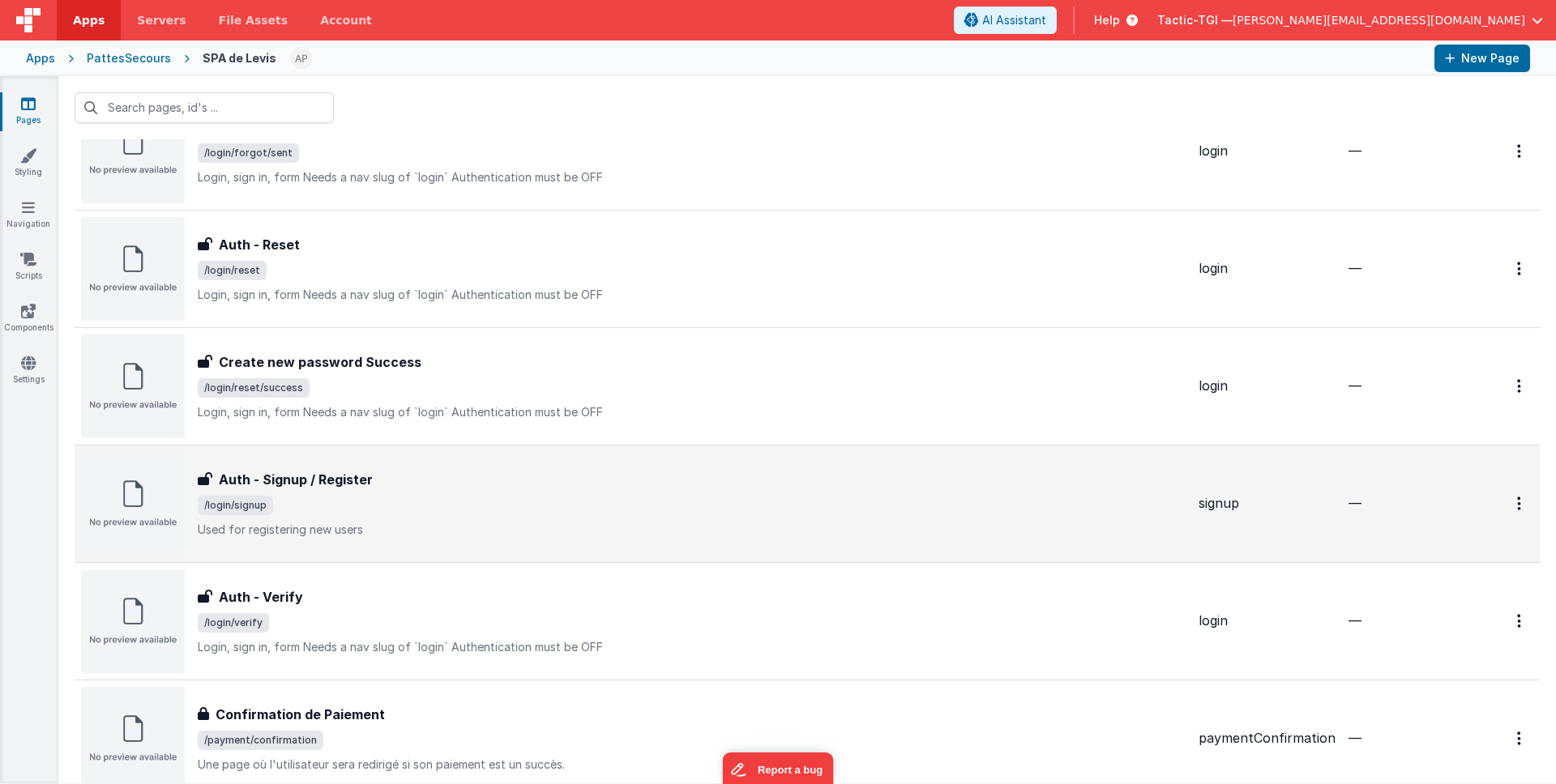
click at [390, 540] on div "Auth - Signup / Register Auth - Signup / Register /login/signup Used for regist…" at bounding box center [633, 504] width 1104 height 103
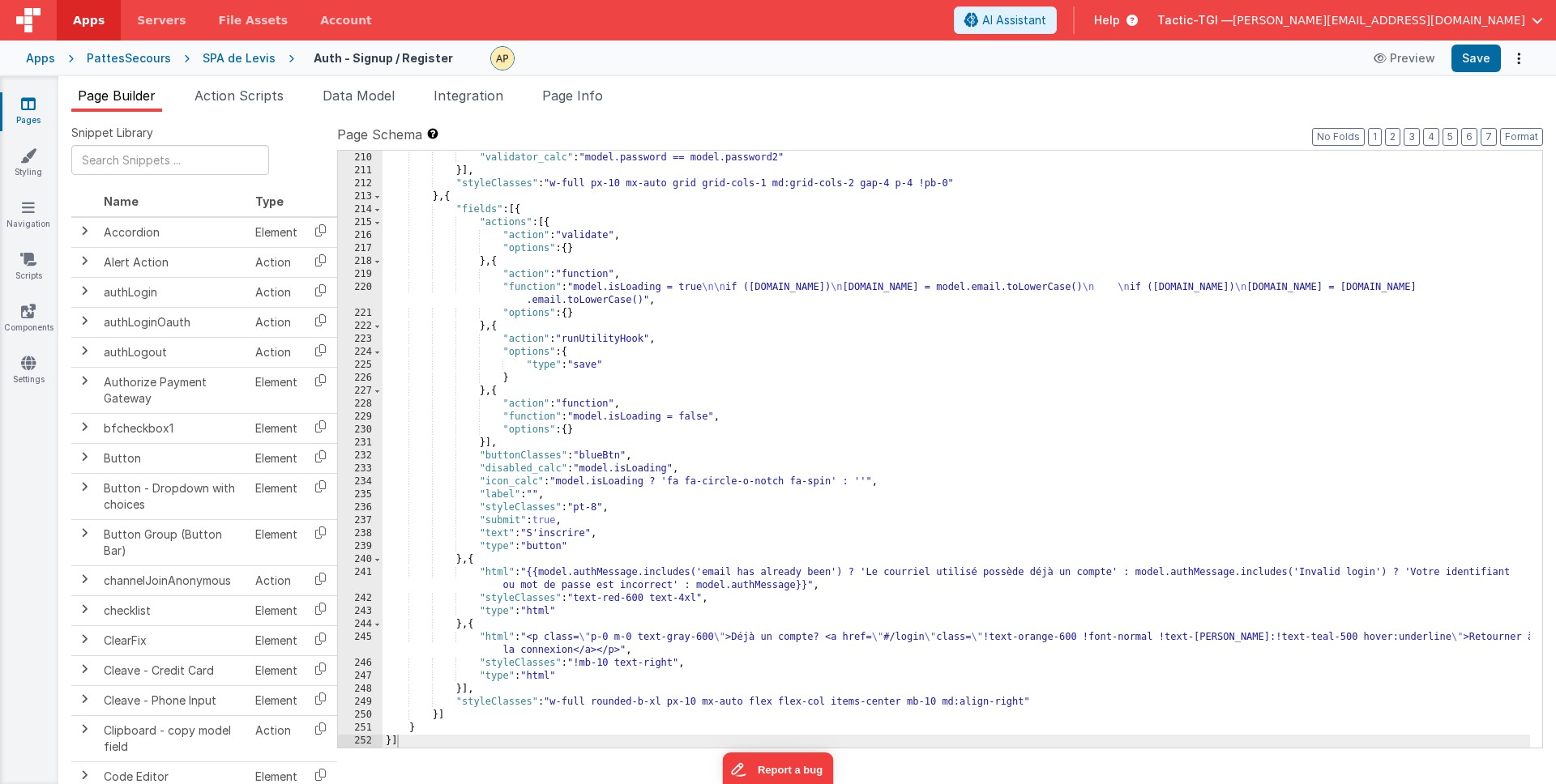
scroll to position [2722, 0]
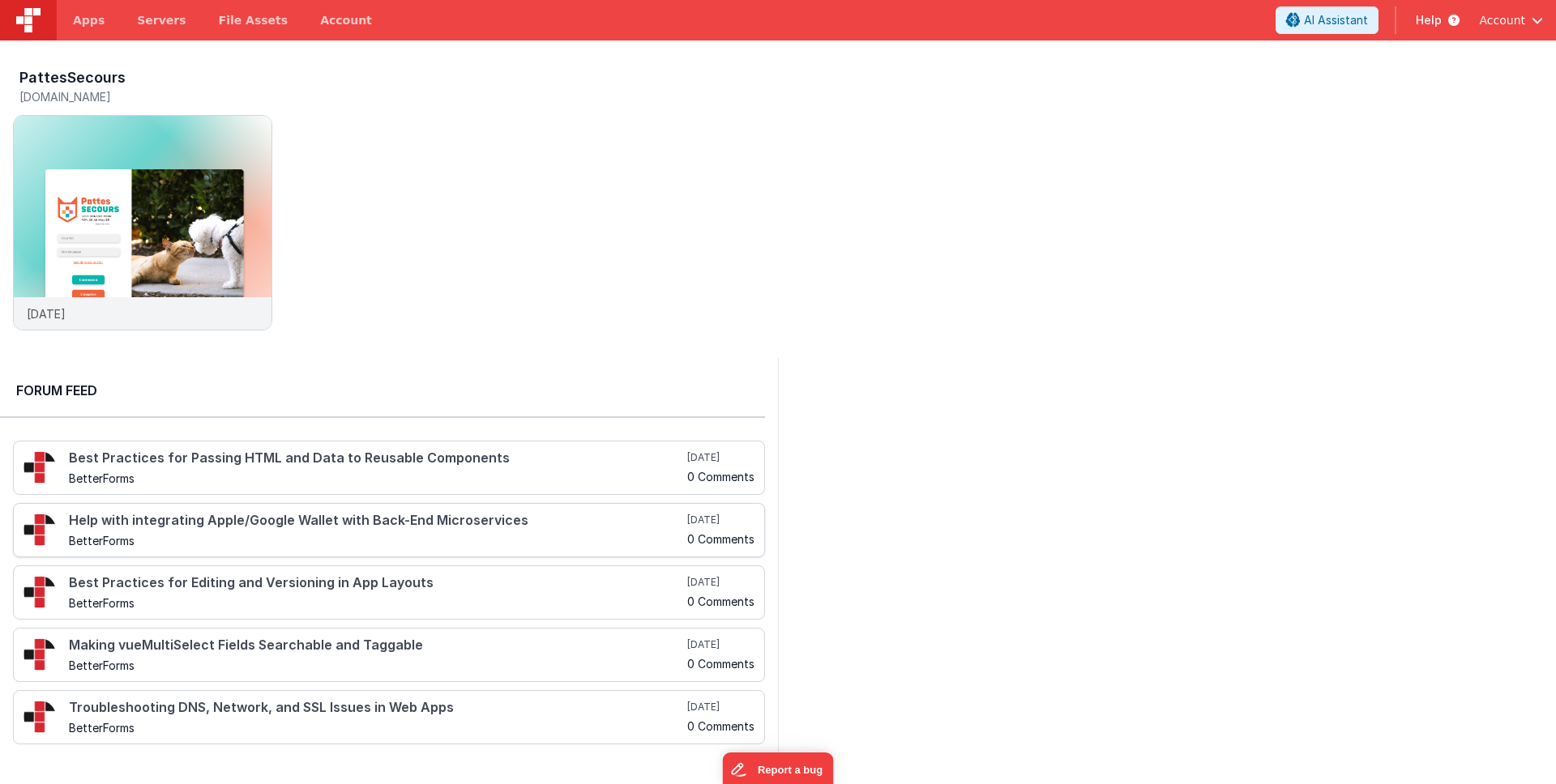
scroll to position [300, 0]
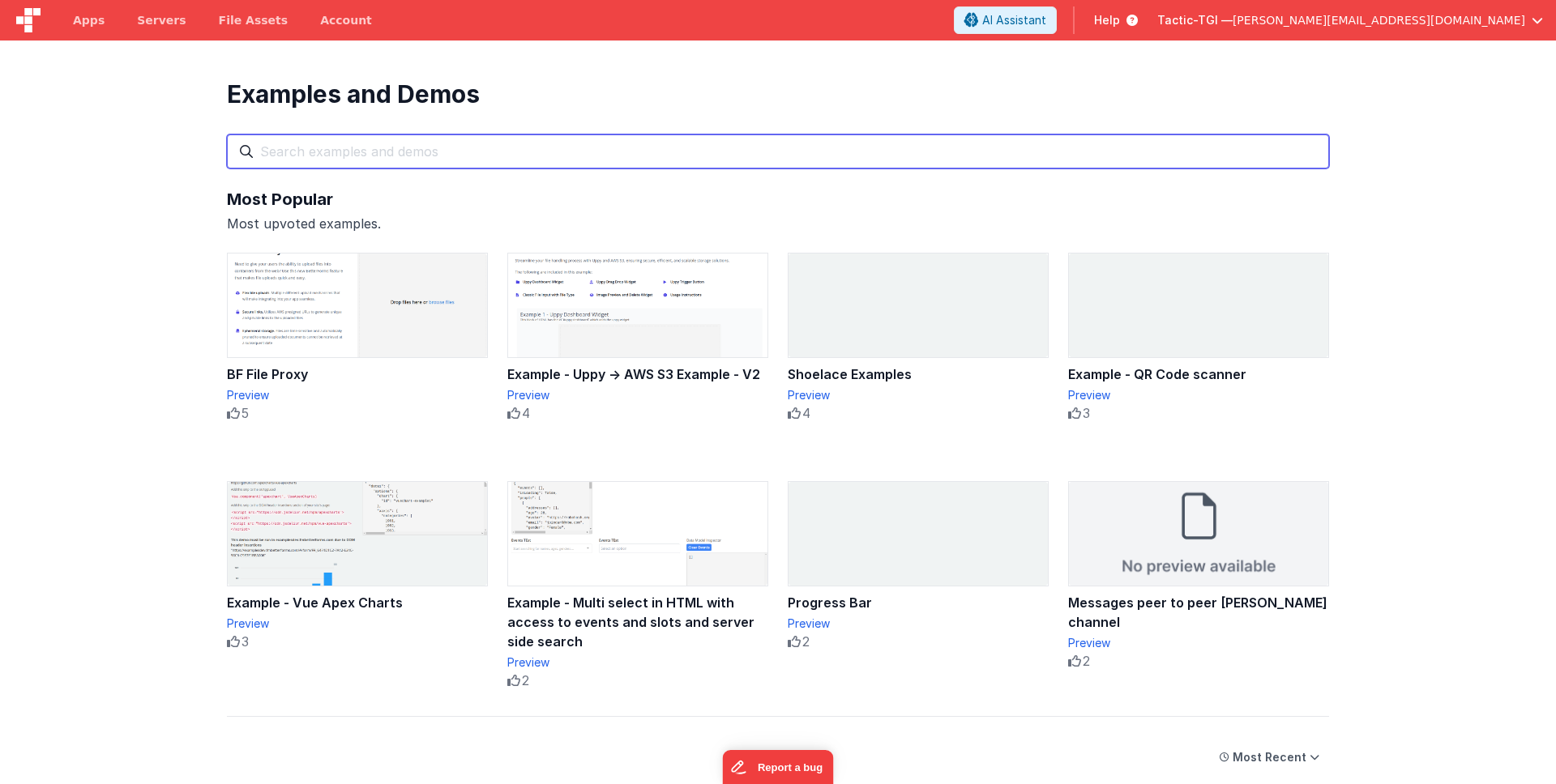
click at [424, 150] on input "text" at bounding box center [777, 151] width 1102 height 34
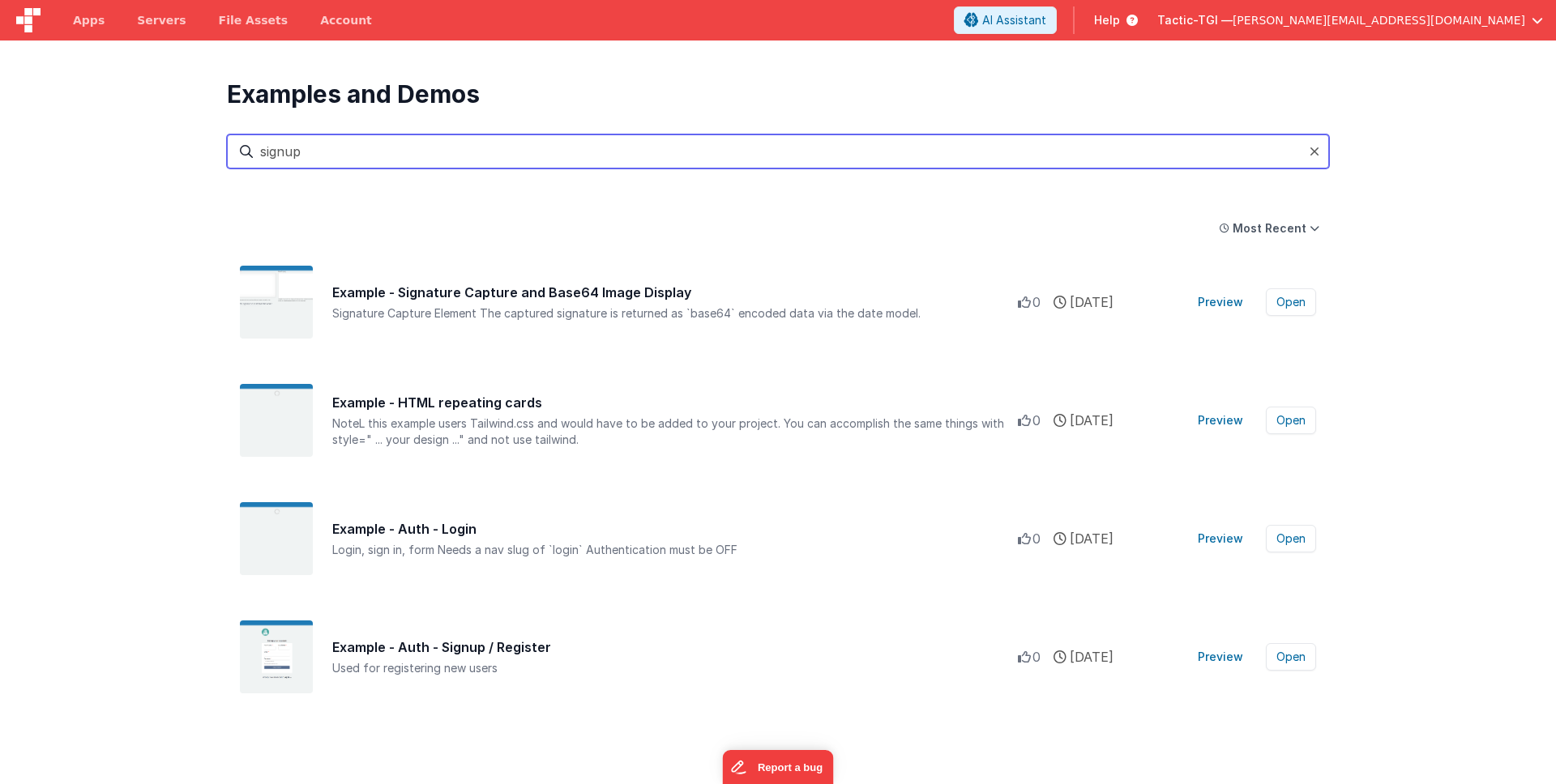
type input "signup"
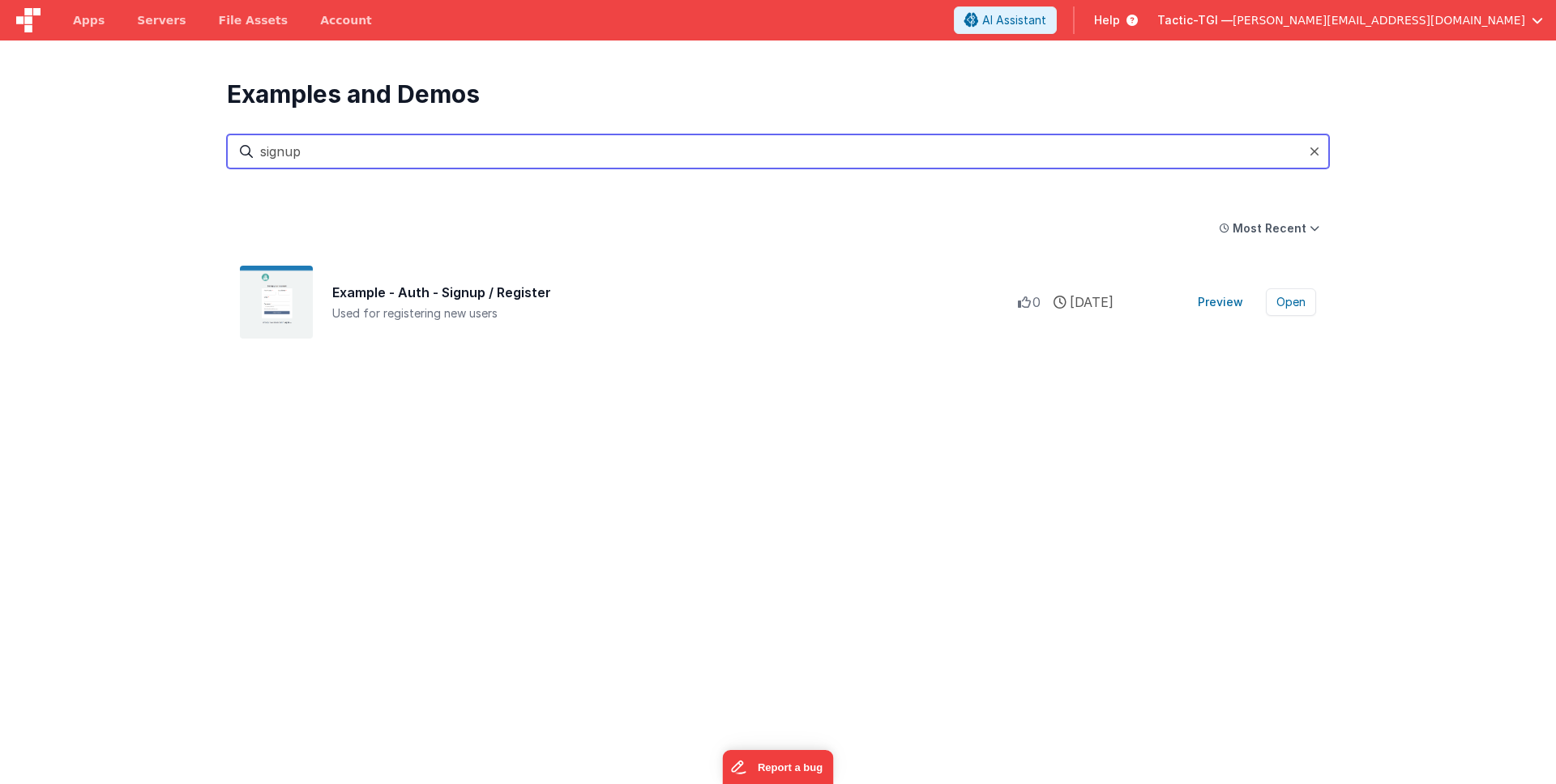
click at [517, 149] on input "signup" at bounding box center [777, 151] width 1102 height 34
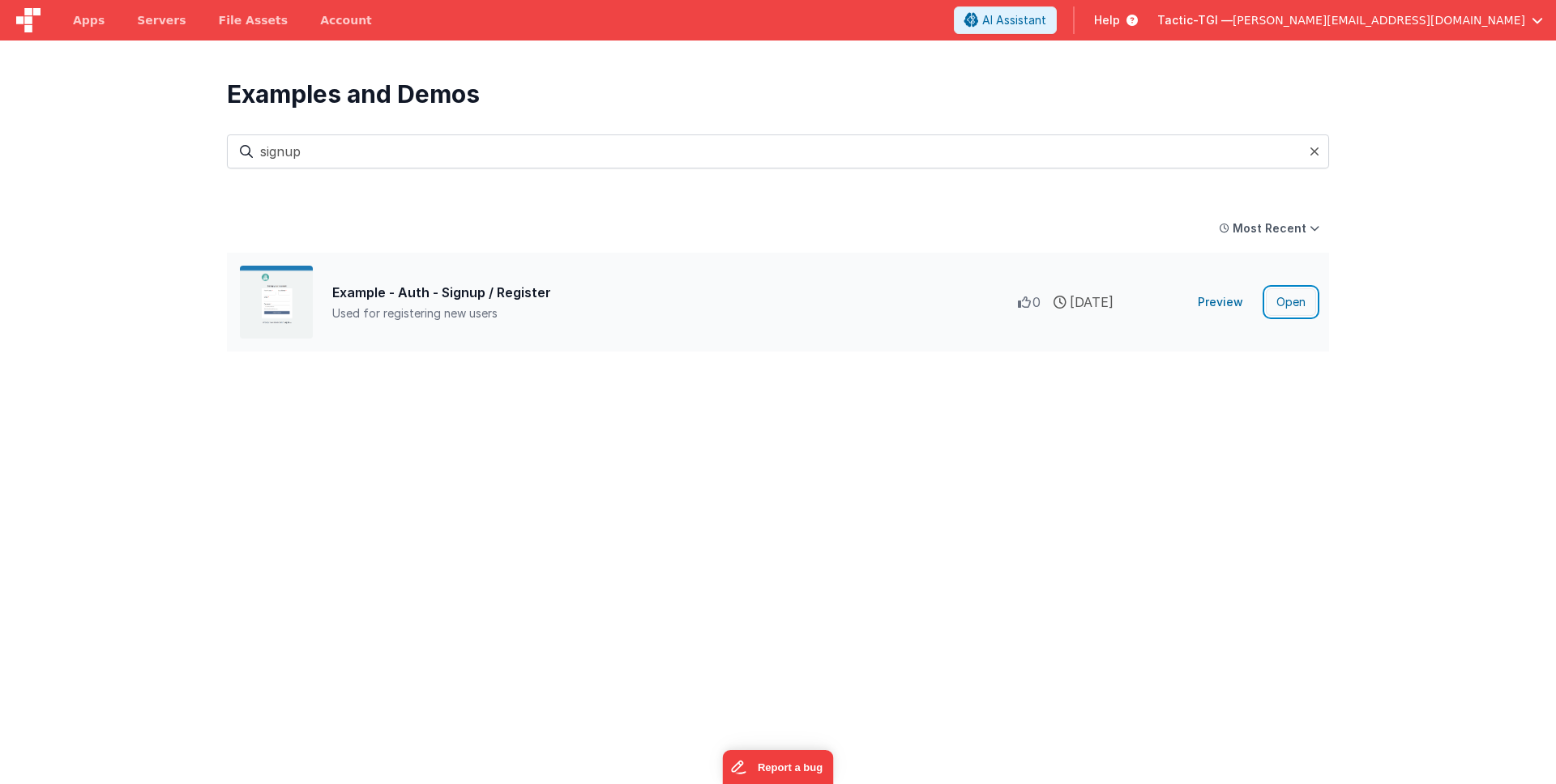
click at [1288, 304] on button "Open" at bounding box center [1291, 302] width 50 height 28
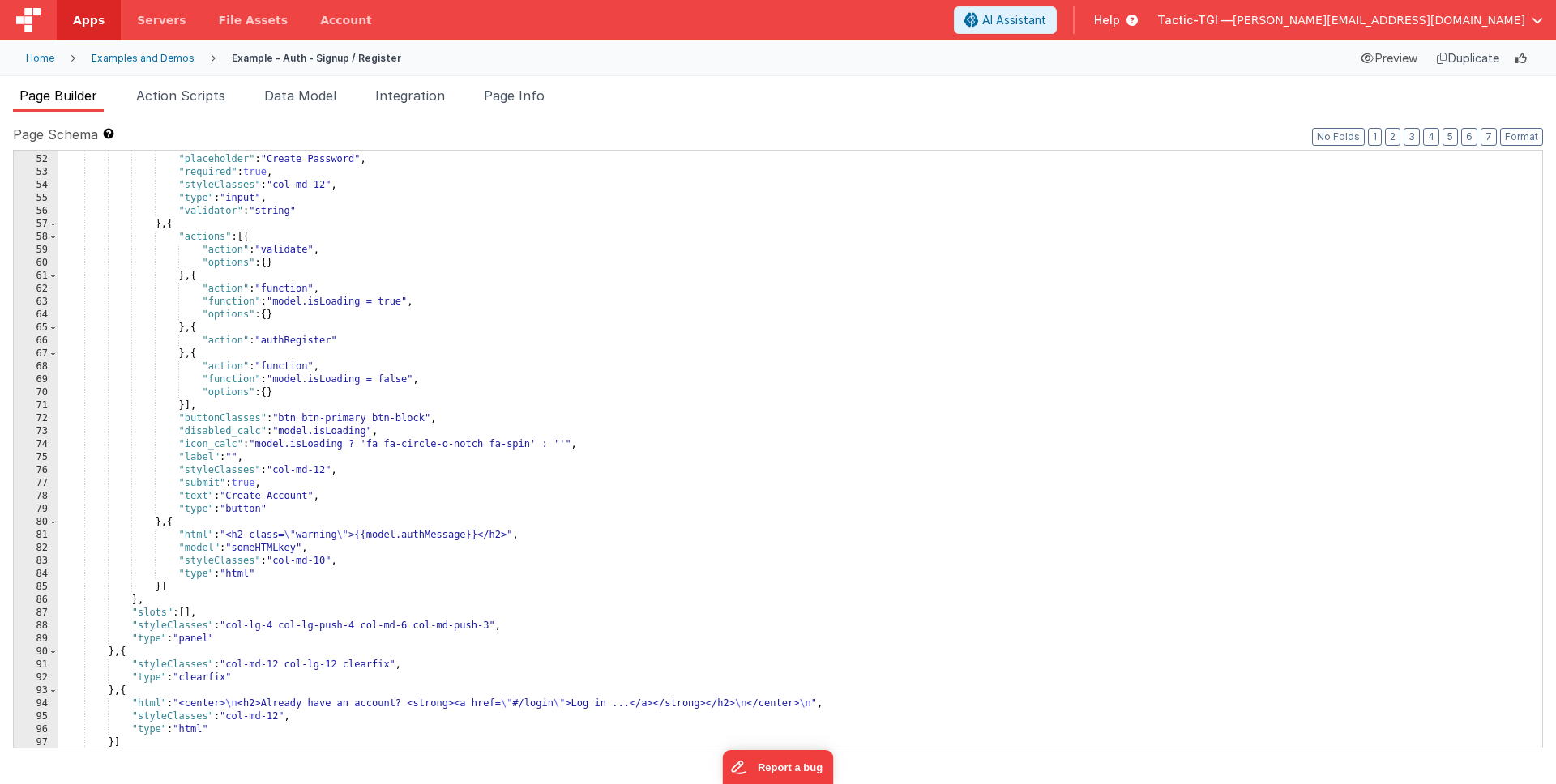
scroll to position [712, 0]
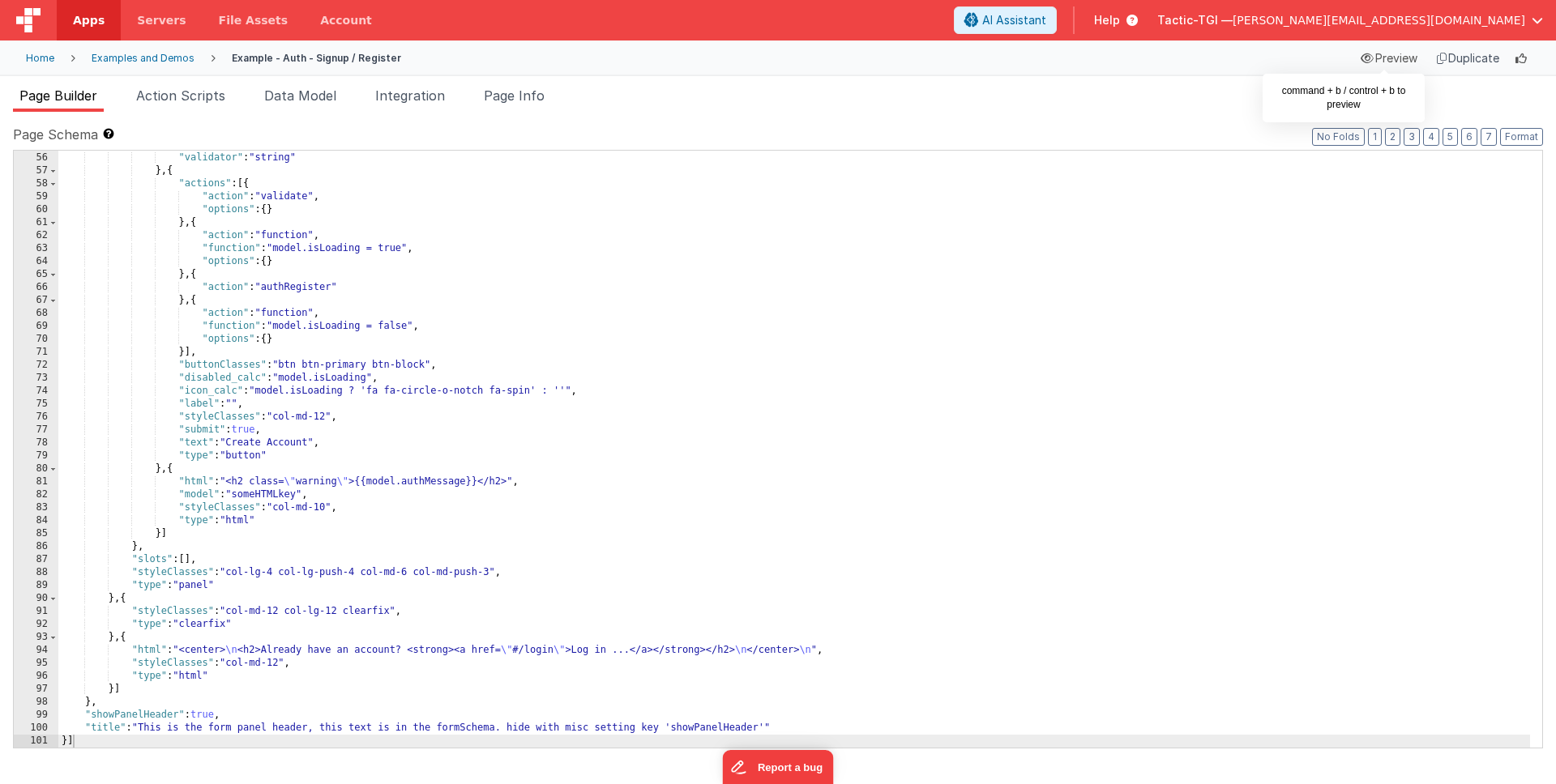
click at [1401, 63] on div "Preview" at bounding box center [1389, 58] width 69 height 23
click at [482, 96] on li "Page Info" at bounding box center [514, 99] width 74 height 26
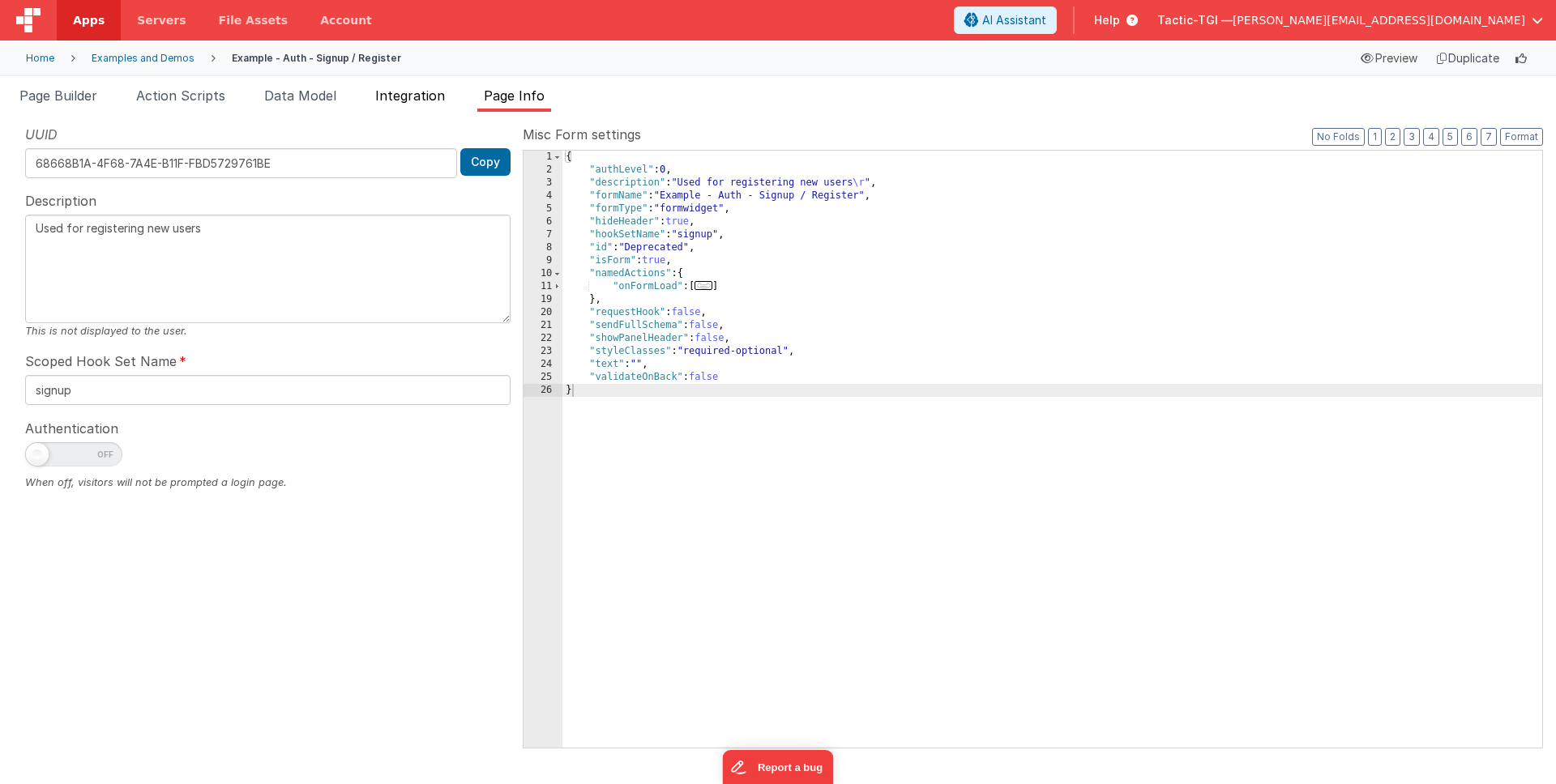
click at [427, 92] on span "Integration" at bounding box center [410, 96] width 69 height 16
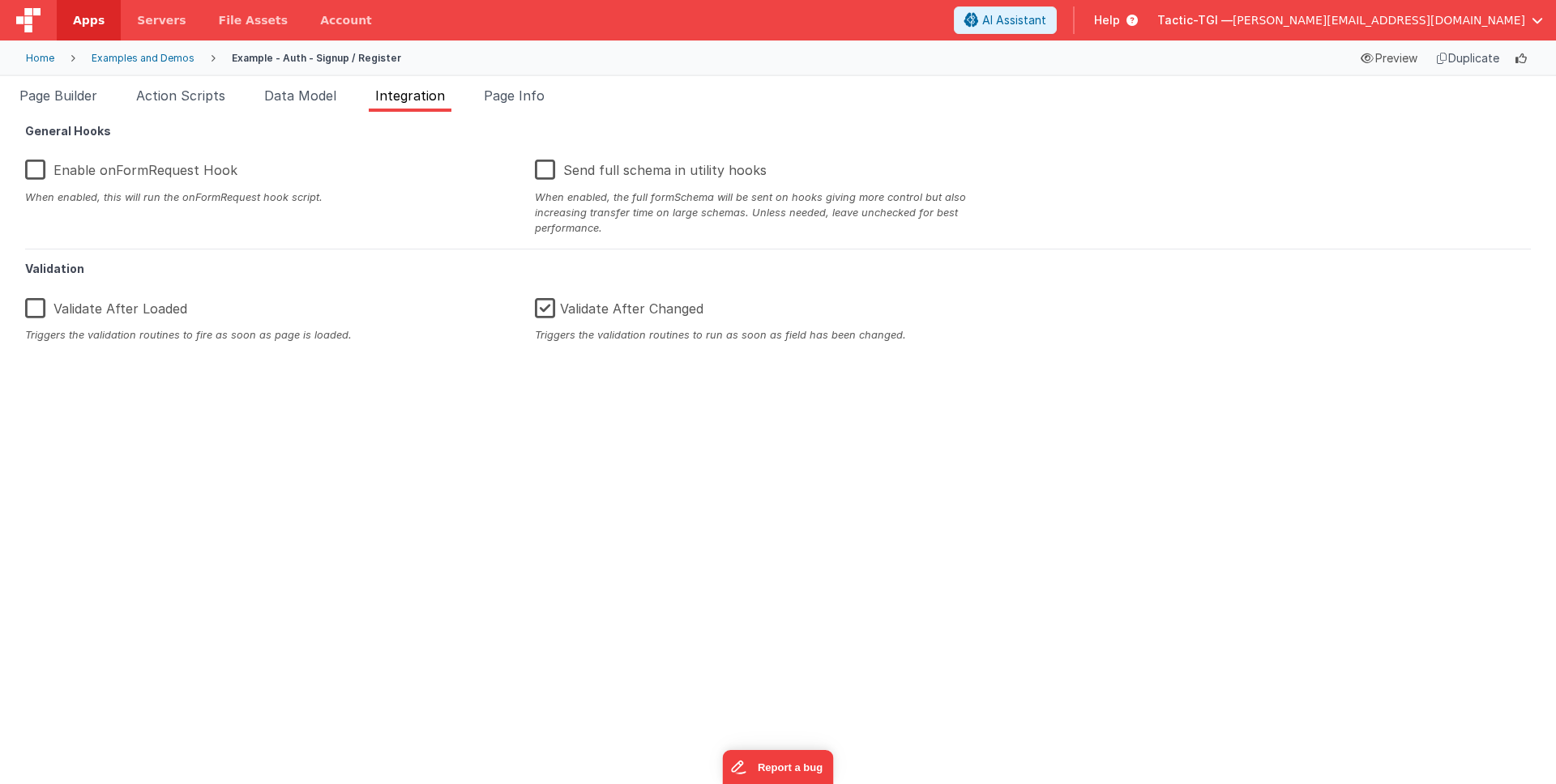
click at [367, 93] on ul "Page Builder Action Scripts Data Model Integration Page Info" at bounding box center [778, 99] width 1556 height 26
click at [318, 100] on span "Data Model" at bounding box center [300, 96] width 72 height 16
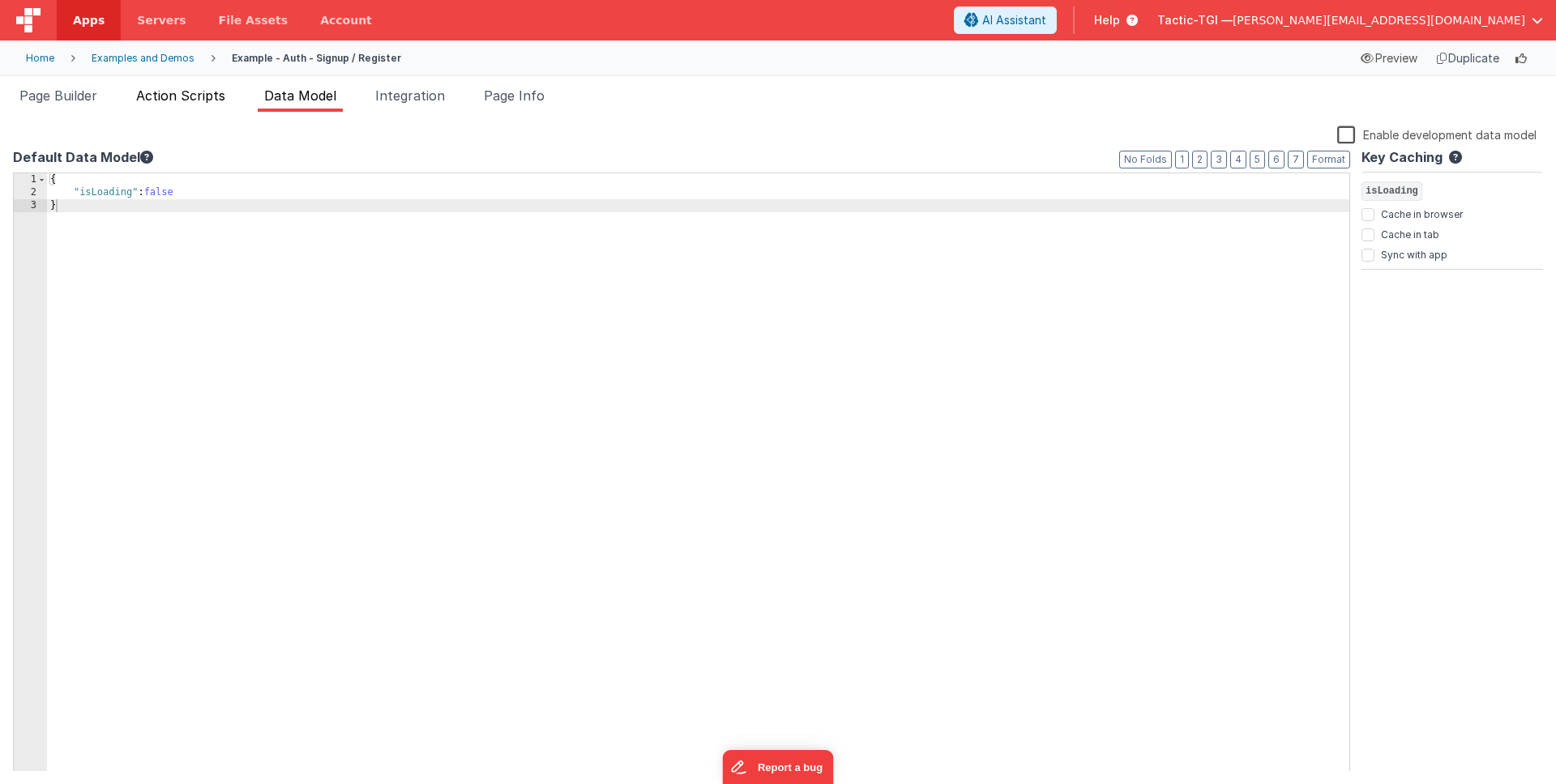
click at [199, 95] on span "Action Scripts" at bounding box center [181, 96] width 89 height 16
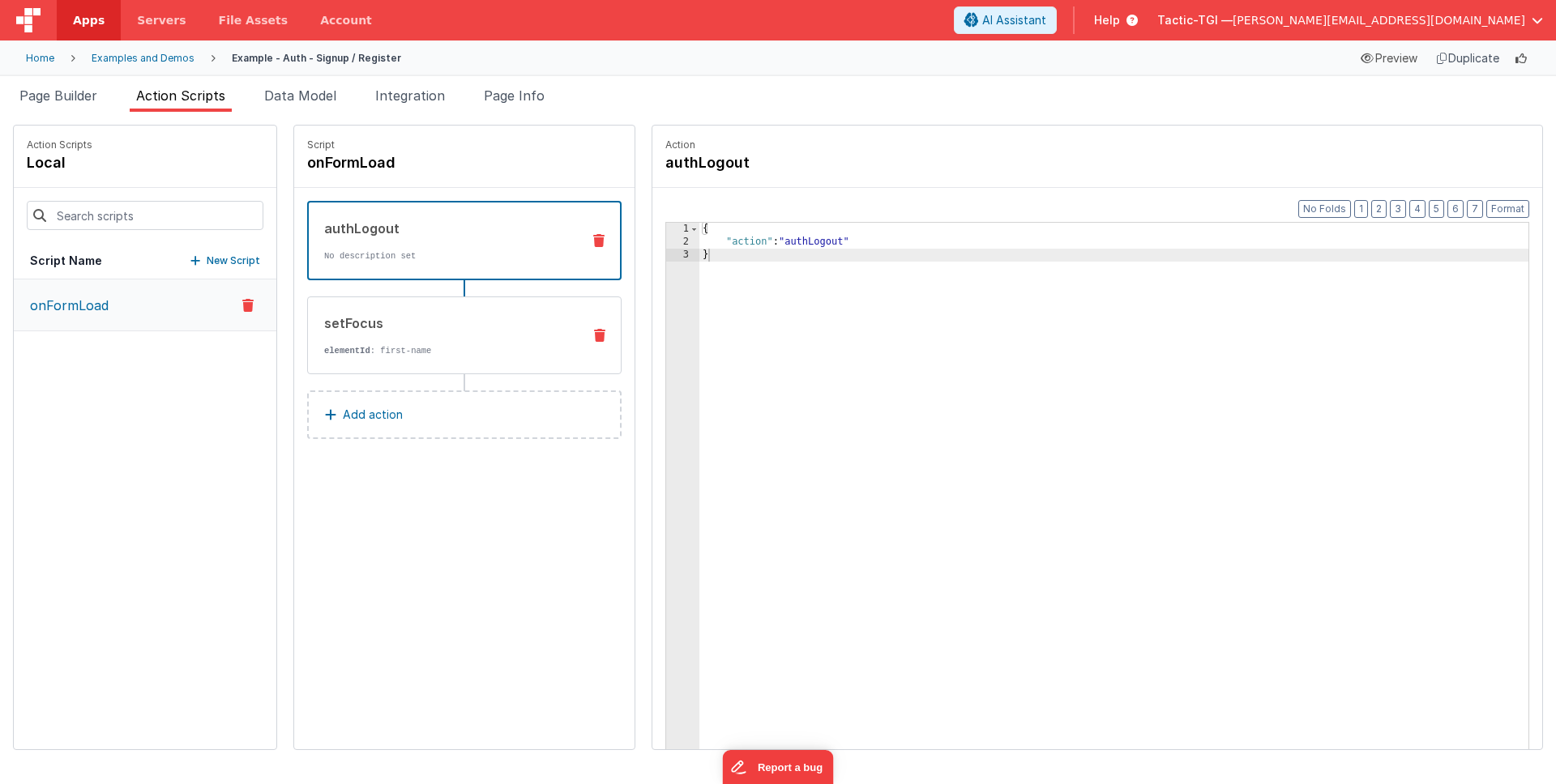
click at [383, 320] on div "setFocus" at bounding box center [446, 323] width 245 height 19
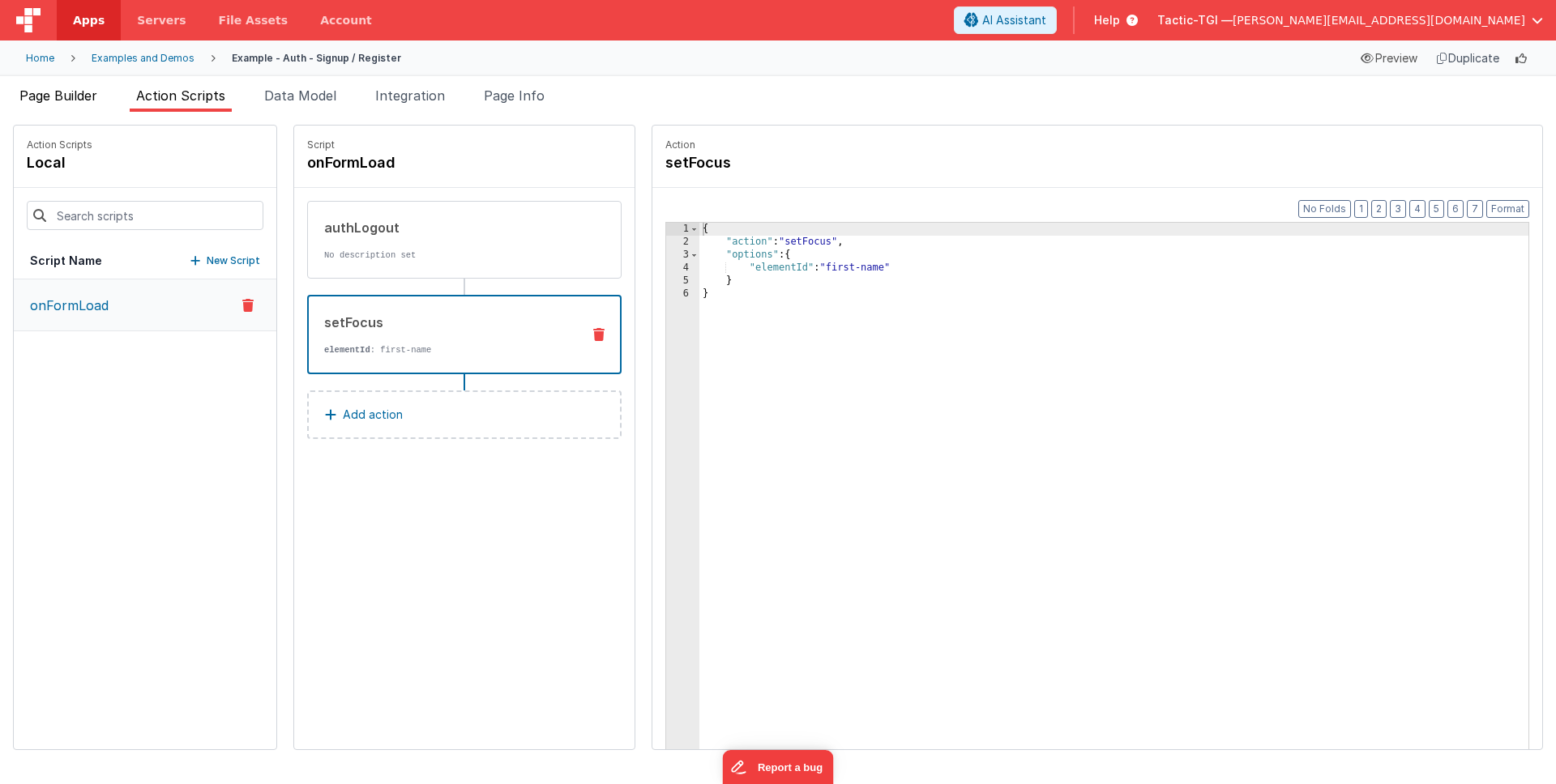
click at [76, 95] on span "Page Builder" at bounding box center [58, 96] width 78 height 16
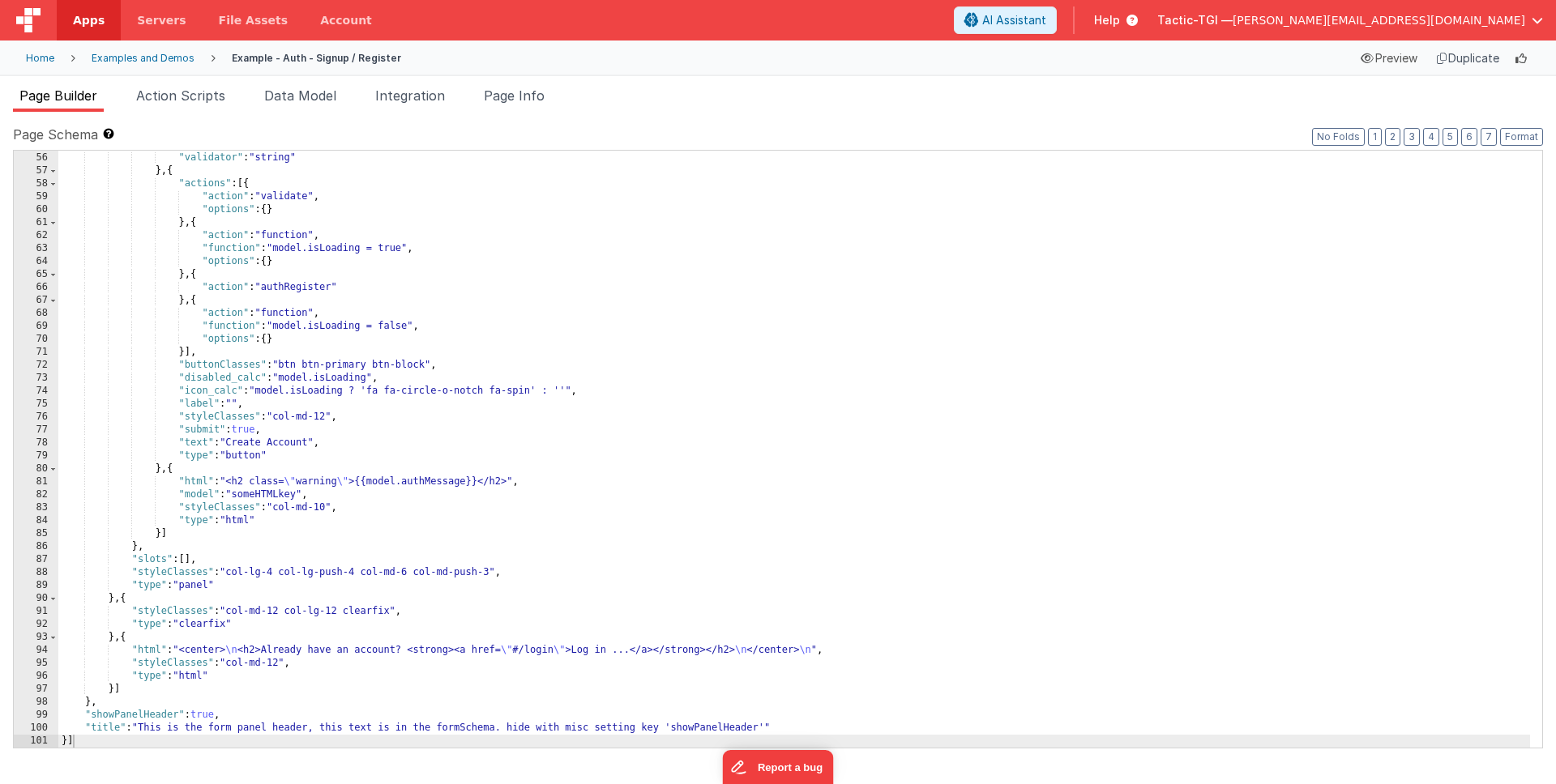
click at [168, 59] on div "Examples and Demos" at bounding box center [142, 58] width 103 height 13
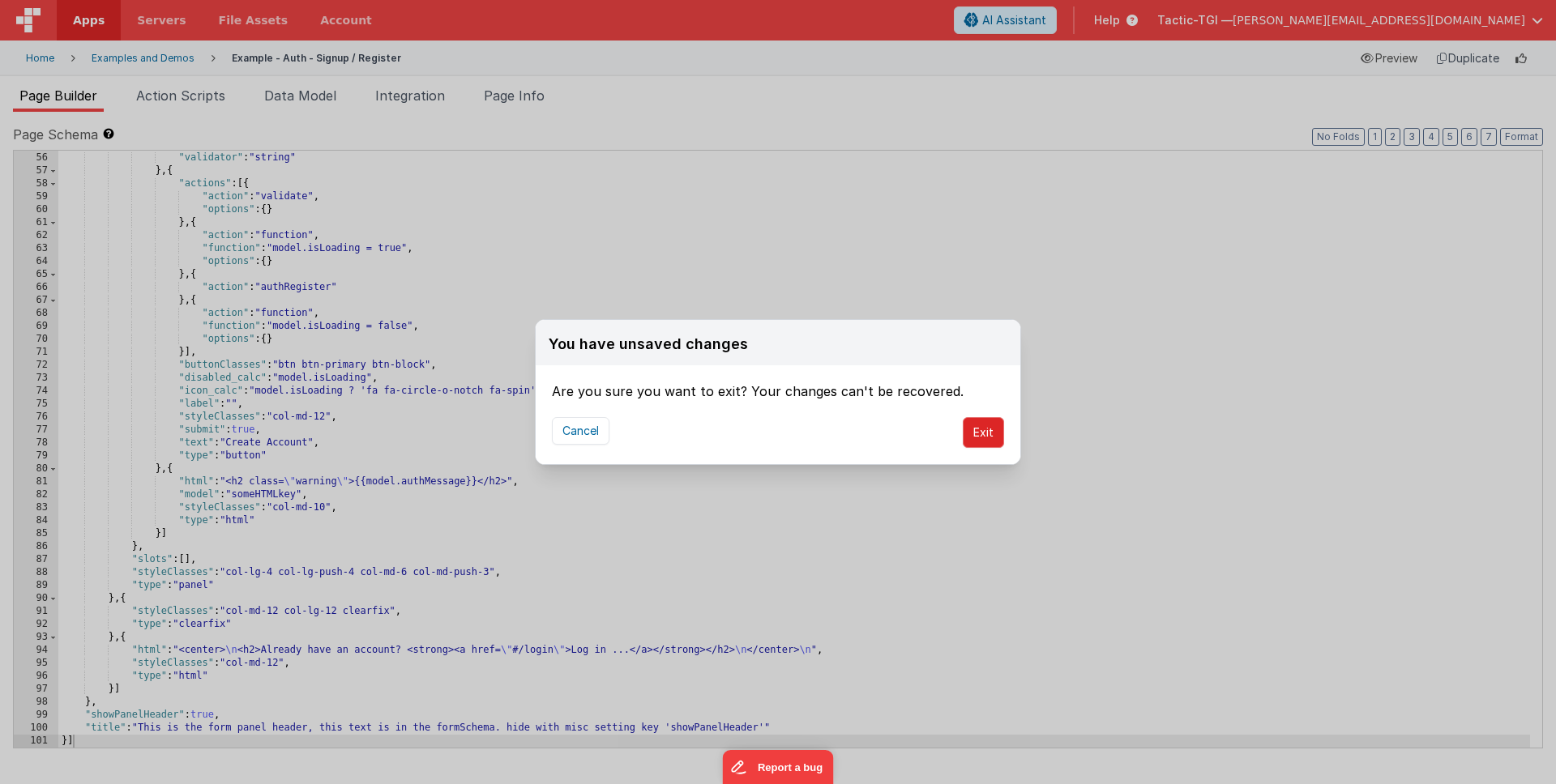
click at [986, 431] on button "Exit" at bounding box center [984, 432] width 42 height 30
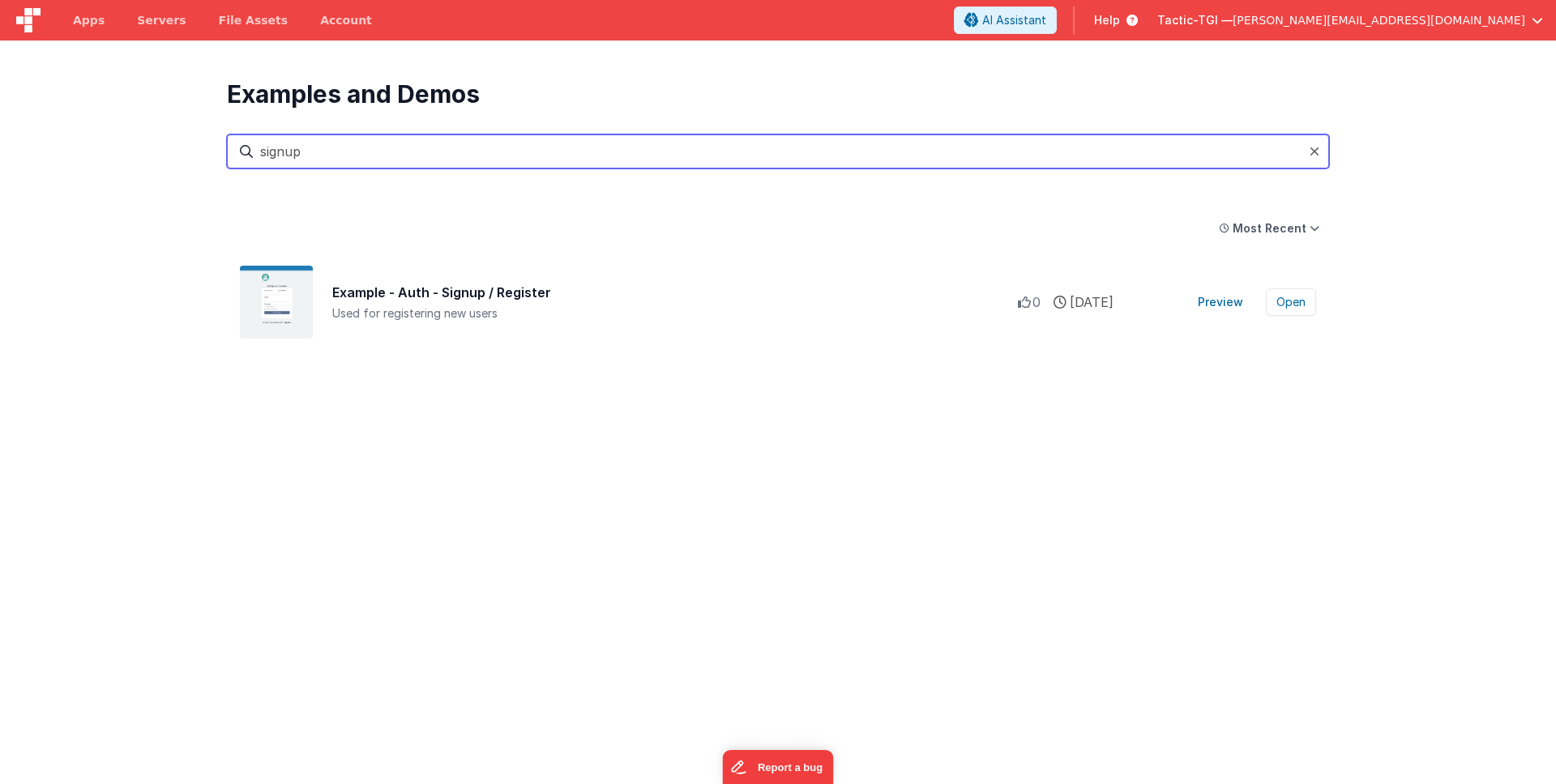
click at [354, 151] on input "signup" at bounding box center [777, 151] width 1102 height 34
